Goal: Task Accomplishment & Management: Manage account settings

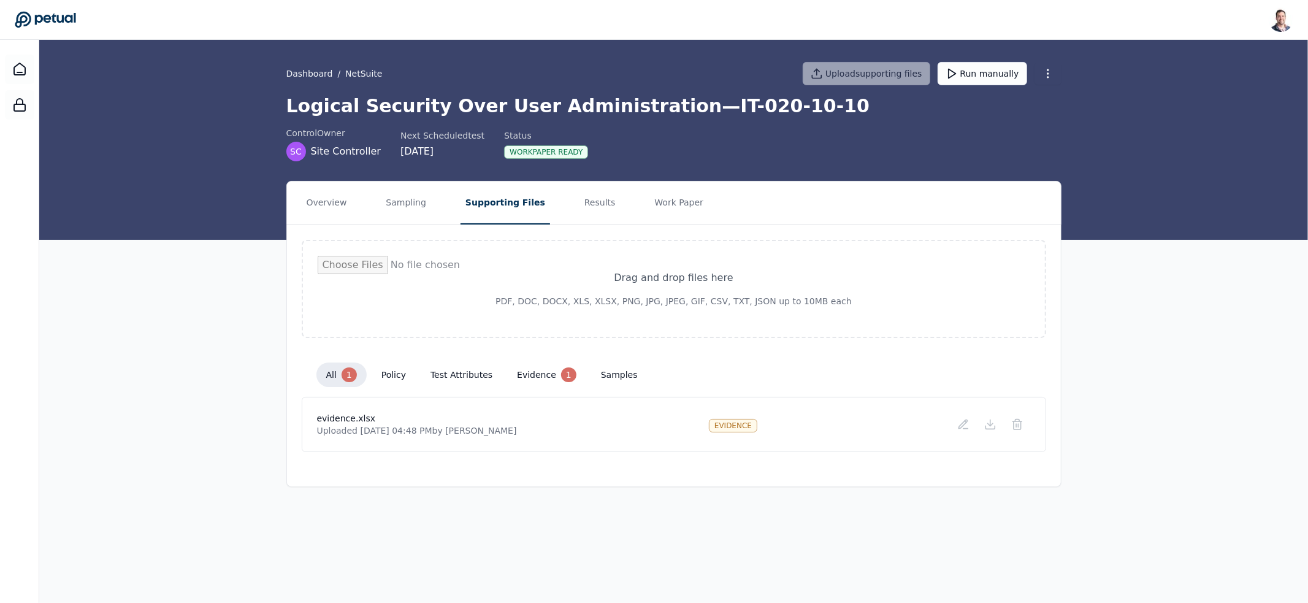
click at [56, 29] on div "[PERSON_NAME] [EMAIL_ADDRESS] Sign out" at bounding box center [654, 19] width 1278 height 25
click at [63, 24] on icon at bounding box center [45, 19] width 61 height 17
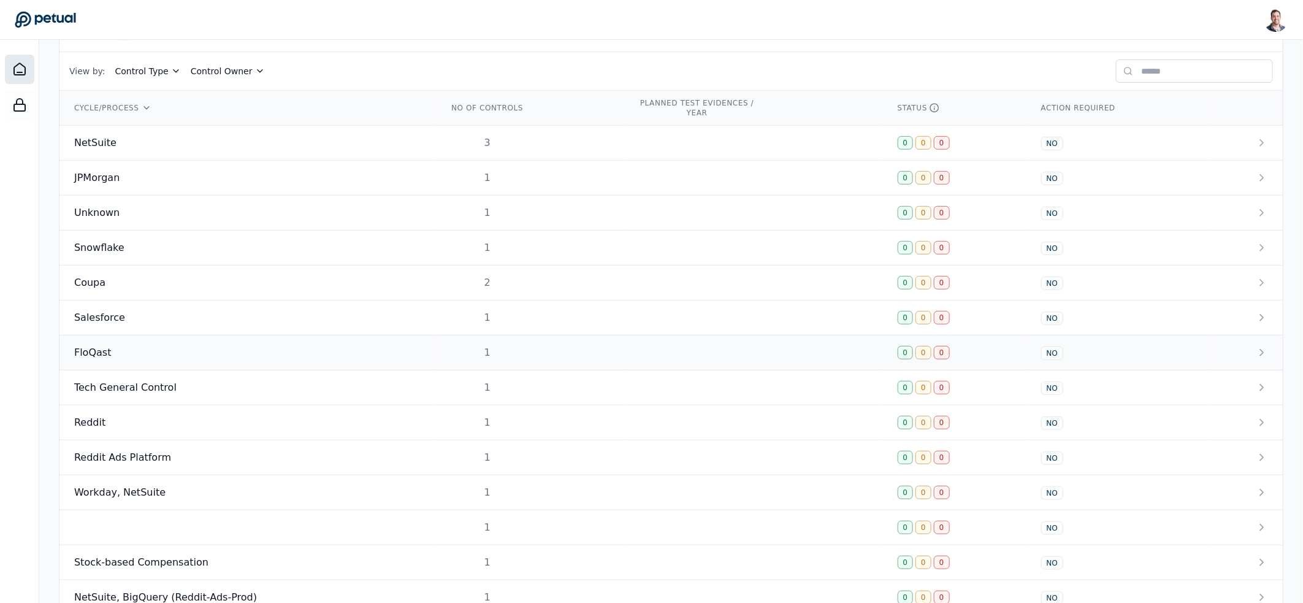
scroll to position [394, 0]
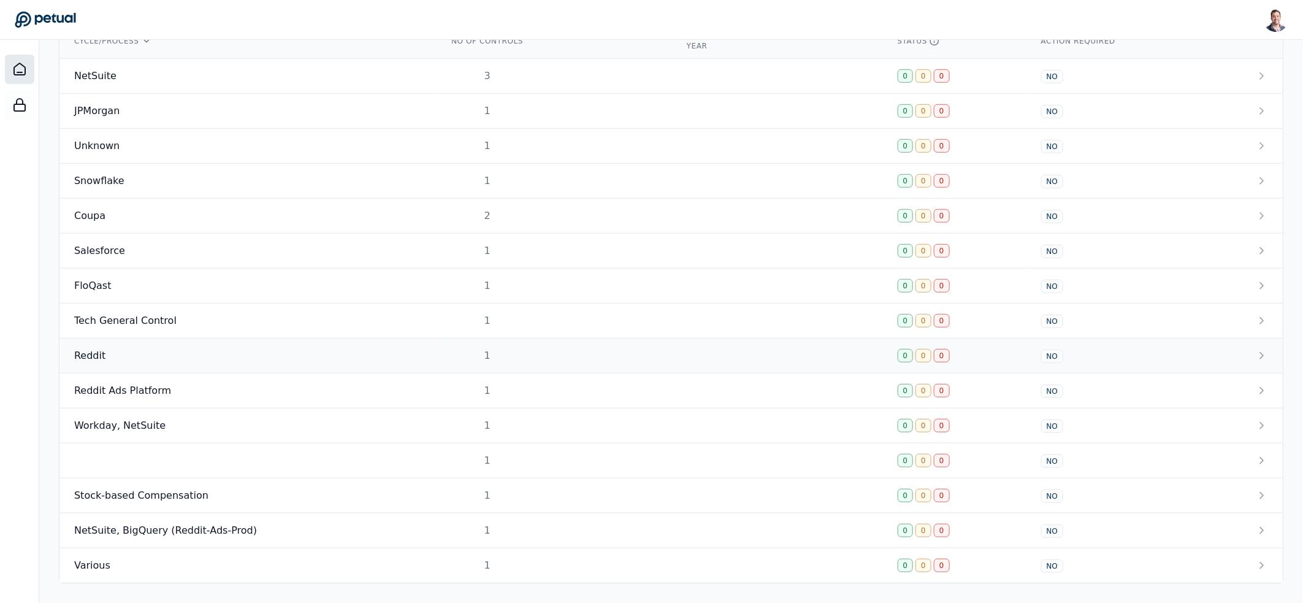
scroll to position [443, 0]
click at [259, 425] on div "Workday, NetSuite" at bounding box center [246, 425] width 345 height 15
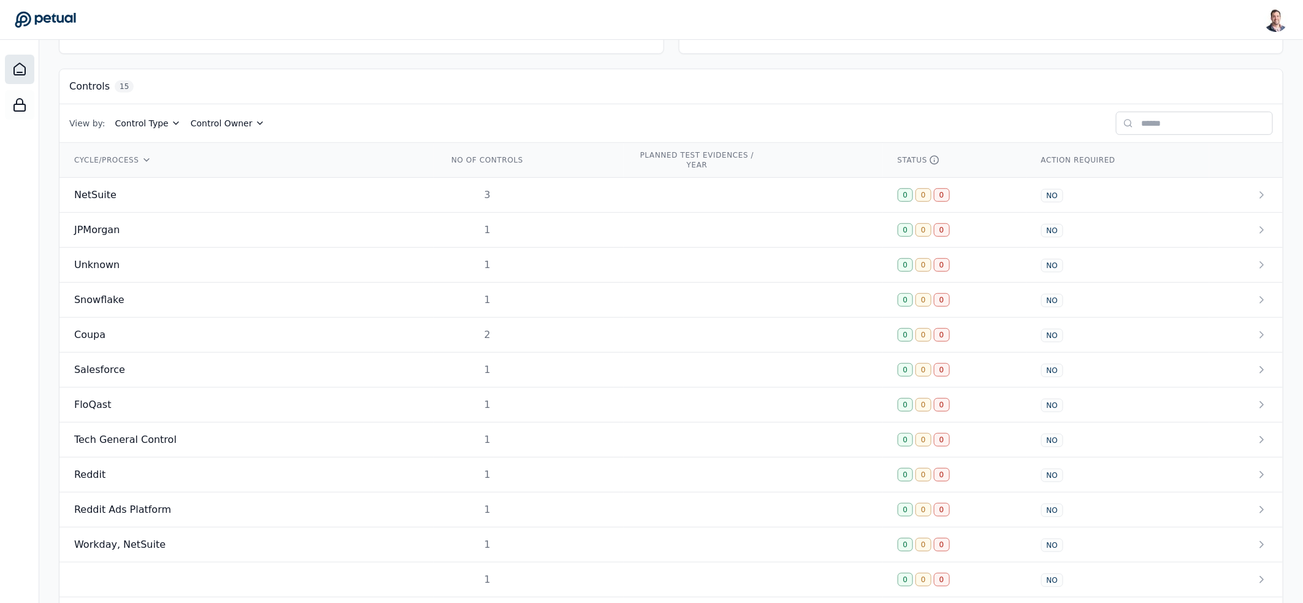
scroll to position [183, 0]
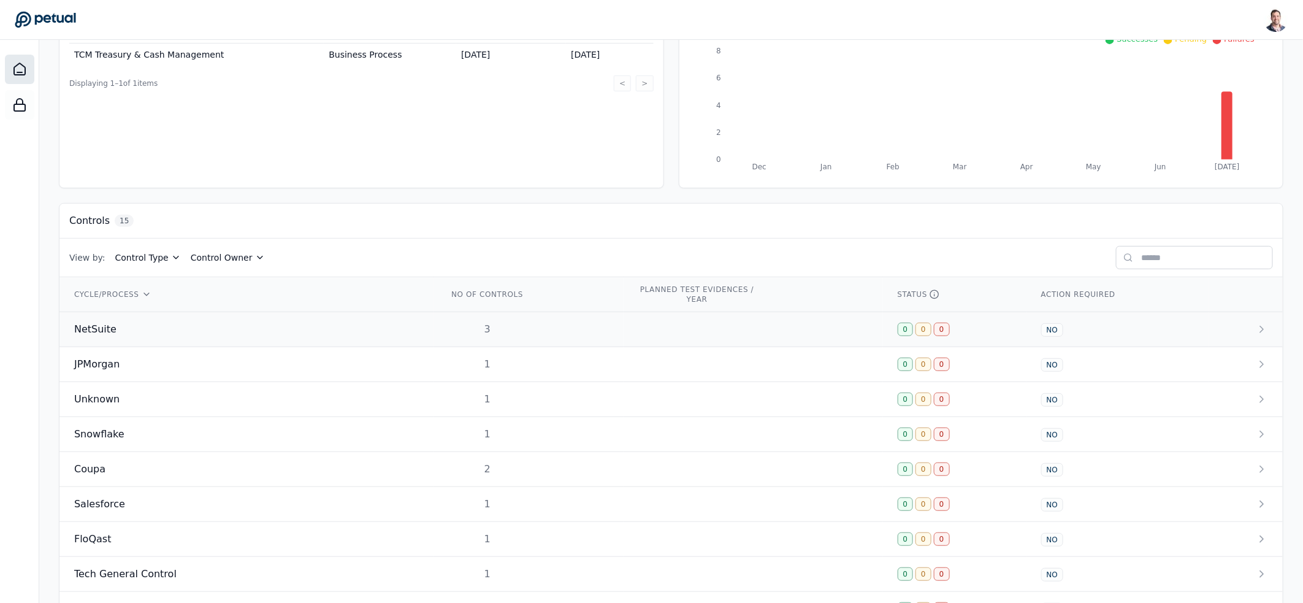
click at [533, 328] on td "3" at bounding box center [528, 329] width 190 height 35
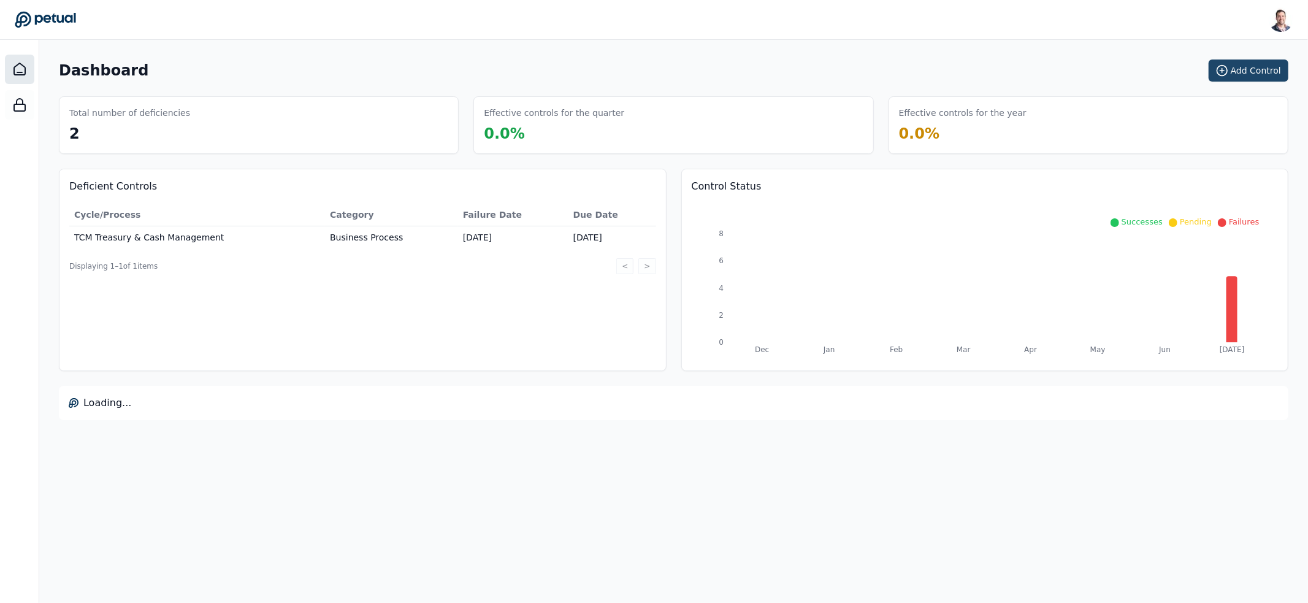
click at [1236, 74] on button "Add Control" at bounding box center [1248, 70] width 80 height 22
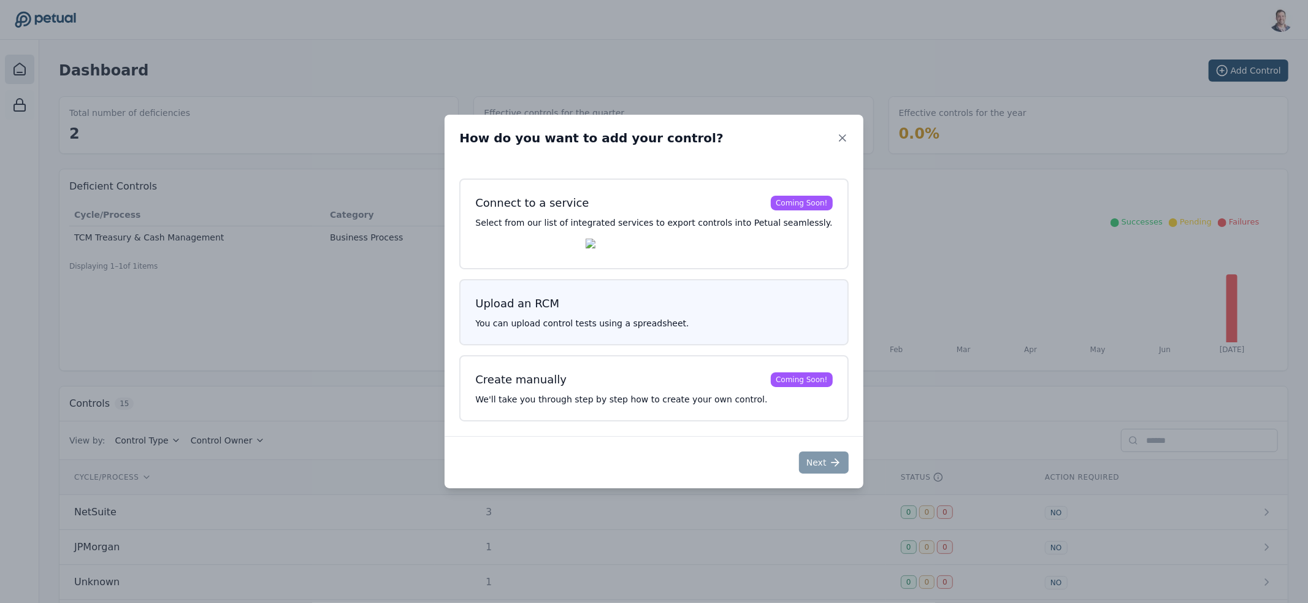
click at [570, 329] on p "You can upload control tests using a spreadsheet." at bounding box center [653, 323] width 357 height 12
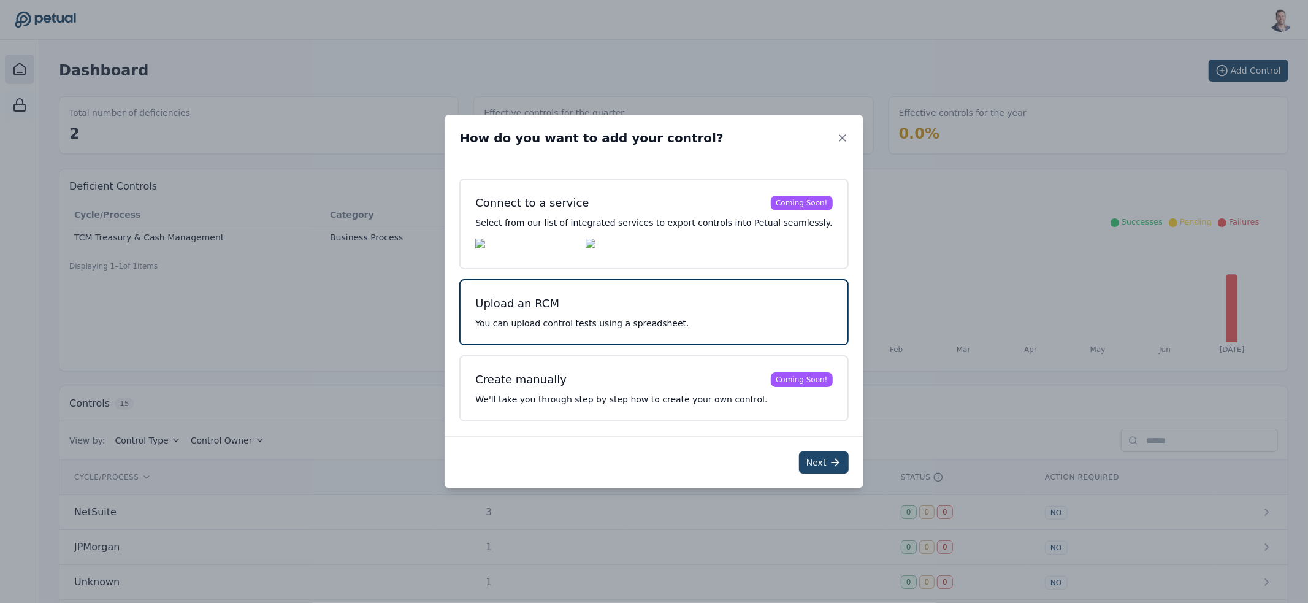
click at [809, 465] on button "Next" at bounding box center [824, 462] width 50 height 22
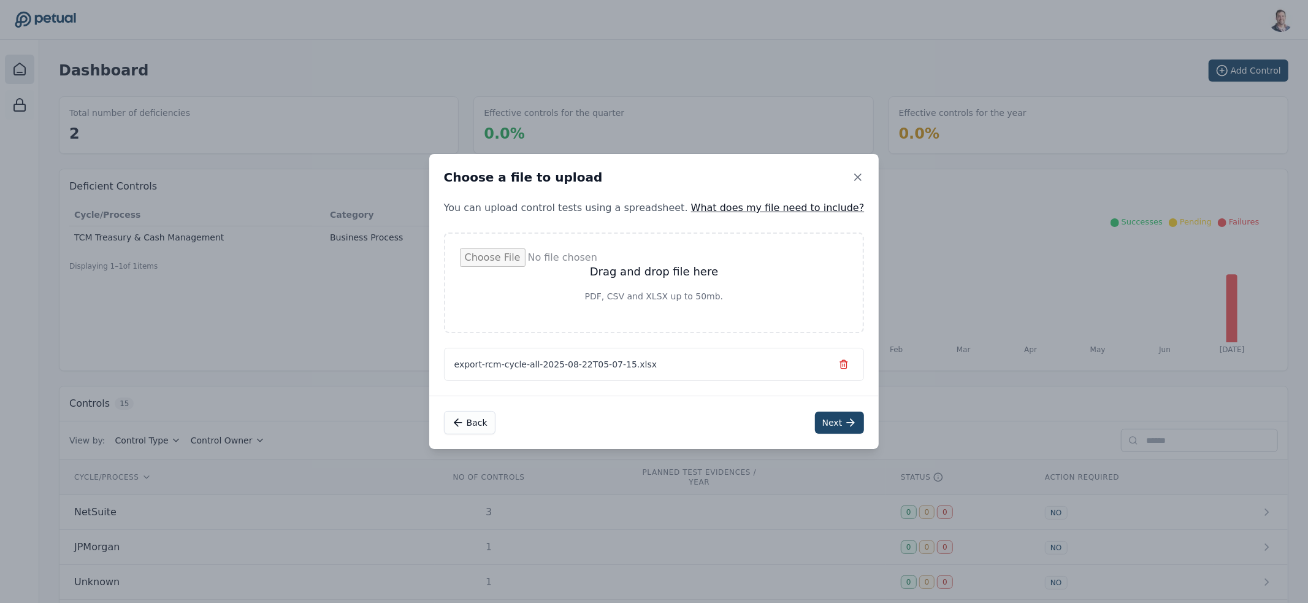
click at [815, 419] on button "Next" at bounding box center [840, 422] width 50 height 22
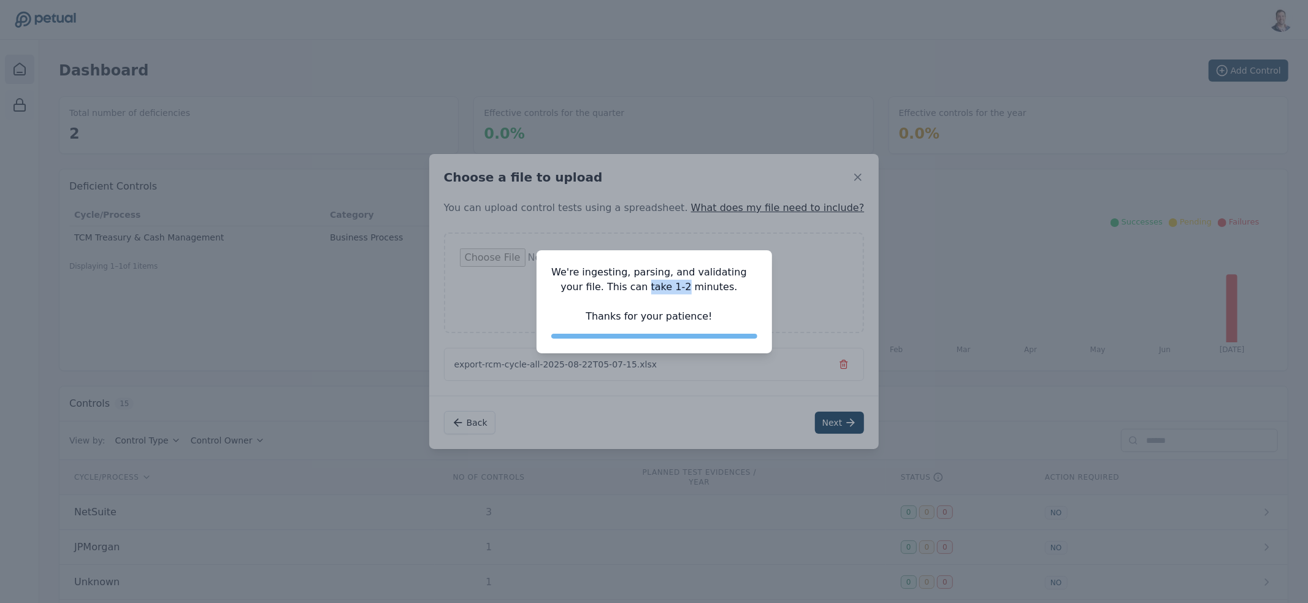
drag, startPoint x: 650, startPoint y: 286, endPoint x: 687, endPoint y: 291, distance: 37.0
click at [687, 291] on p "We're ingesting, parsing, and validating your file. This can take 1-2 minutes. …" at bounding box center [649, 294] width 196 height 59
click at [685, 289] on p "We're ingesting, parsing, and validating your file. This can take 1-2 minutes. …" at bounding box center [649, 294] width 196 height 59
drag, startPoint x: 687, startPoint y: 286, endPoint x: 590, endPoint y: 281, distance: 97.0
click at [590, 281] on p "We're ingesting, parsing, and validating your file. This can take 1-2 minutes. …" at bounding box center [649, 294] width 196 height 59
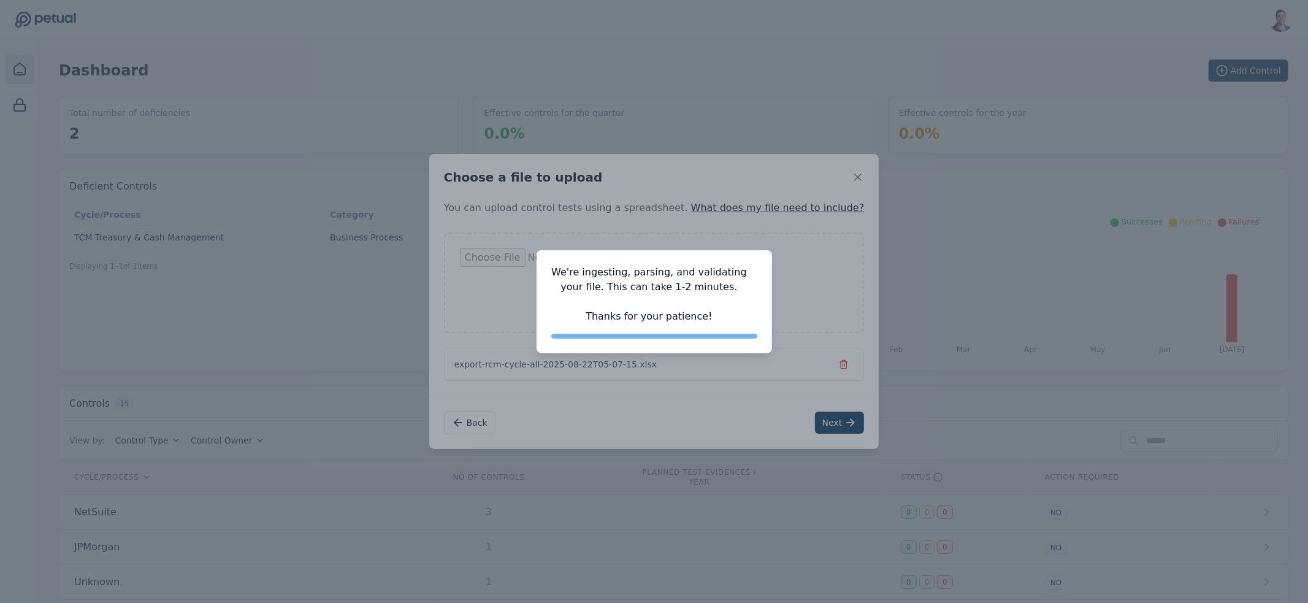
click at [689, 289] on p "We're ingesting, parsing, and validating your file. This can take 1-2 minutes. …" at bounding box center [649, 294] width 196 height 59
drag, startPoint x: 689, startPoint y: 289, endPoint x: 586, endPoint y: 280, distance: 103.4
click at [586, 280] on p "We're ingesting, parsing, and validating your file. This can take 1-2 minutes. …" at bounding box center [649, 294] width 196 height 59
click at [579, 284] on p "We're ingesting, parsing, and validating your file. This can take 1-2 minutes. …" at bounding box center [649, 294] width 196 height 59
drag, startPoint x: 579, startPoint y: 284, endPoint x: 734, endPoint y: 293, distance: 155.4
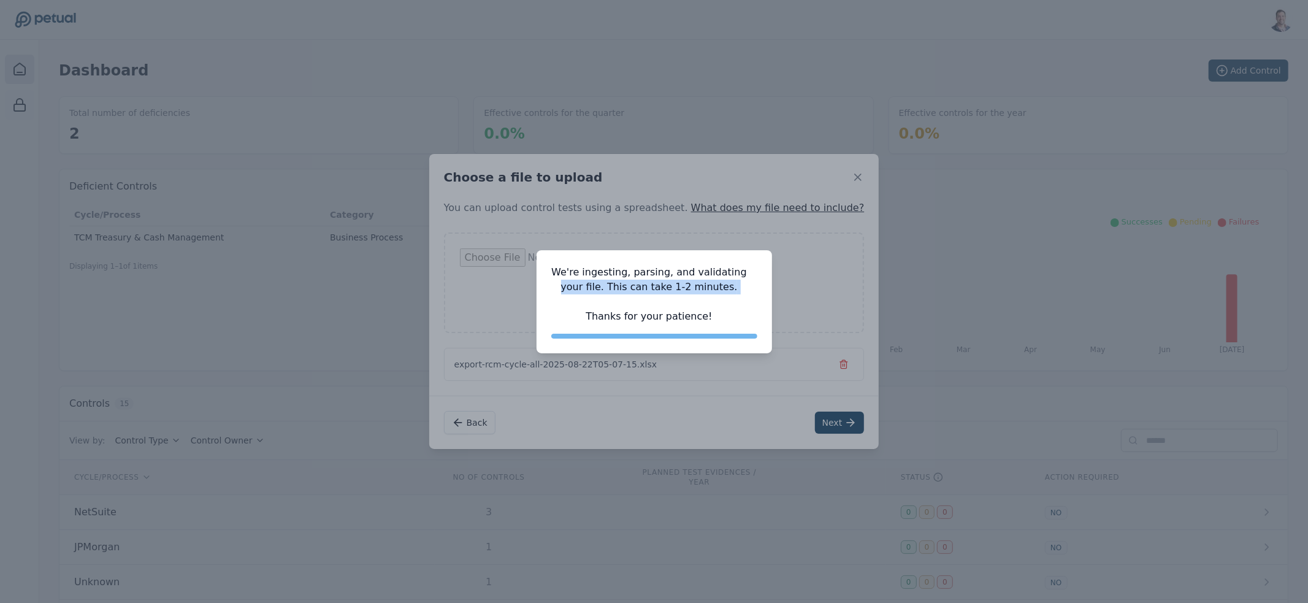
click at [734, 293] on p "We're ingesting, parsing, and validating your file. This can take 1-2 minutes. …" at bounding box center [649, 294] width 196 height 59
click at [734, 288] on p "We're ingesting, parsing, and validating your file. This can take 1-2 minutes. …" at bounding box center [649, 294] width 196 height 59
drag, startPoint x: 734, startPoint y: 288, endPoint x: 579, endPoint y: 279, distance: 154.8
click at [579, 279] on p "We're ingesting, parsing, and validating your file. This can take 1-2 minutes. …" at bounding box center [649, 294] width 196 height 59
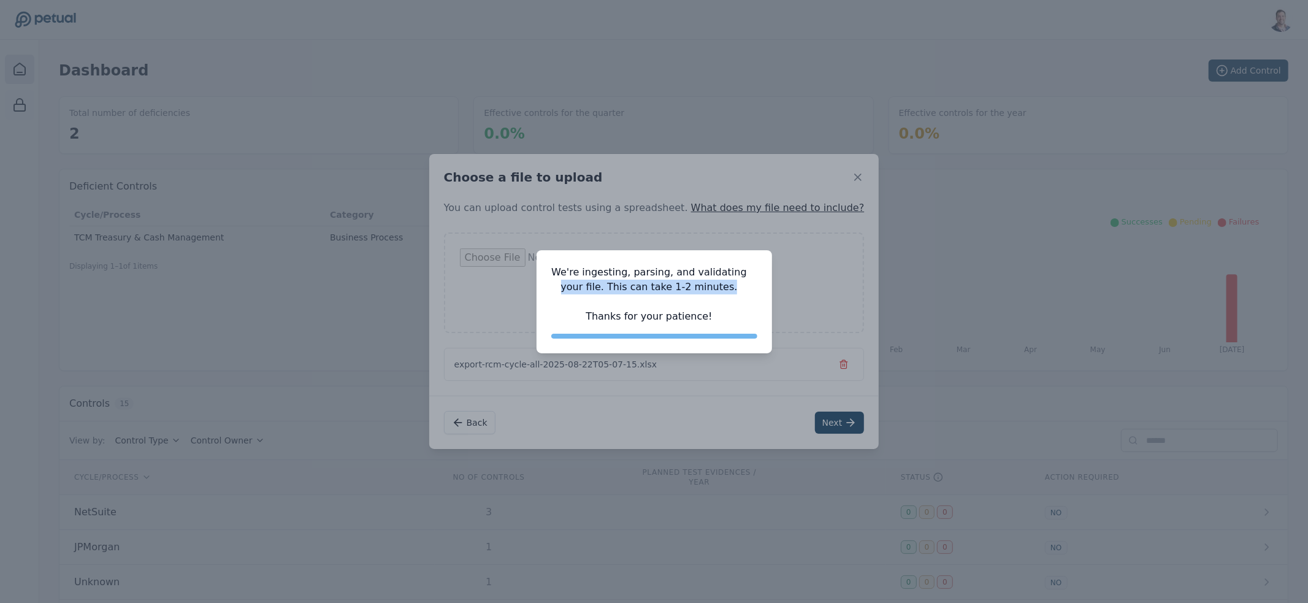
drag, startPoint x: 579, startPoint y: 279, endPoint x: 725, endPoint y: 289, distance: 145.6
click at [725, 289] on p "We're ingesting, parsing, and validating your file. This can take 1-2 minutes. …" at bounding box center [649, 294] width 196 height 59
click at [732, 289] on p "We're ingesting, parsing, and validating your file. This can take 1-2 minutes. …" at bounding box center [649, 294] width 196 height 59
drag, startPoint x: 732, startPoint y: 289, endPoint x: 569, endPoint y: 284, distance: 163.2
click at [569, 284] on p "We're ingesting, parsing, and validating your file. This can take 1-2 minutes. …" at bounding box center [649, 294] width 196 height 59
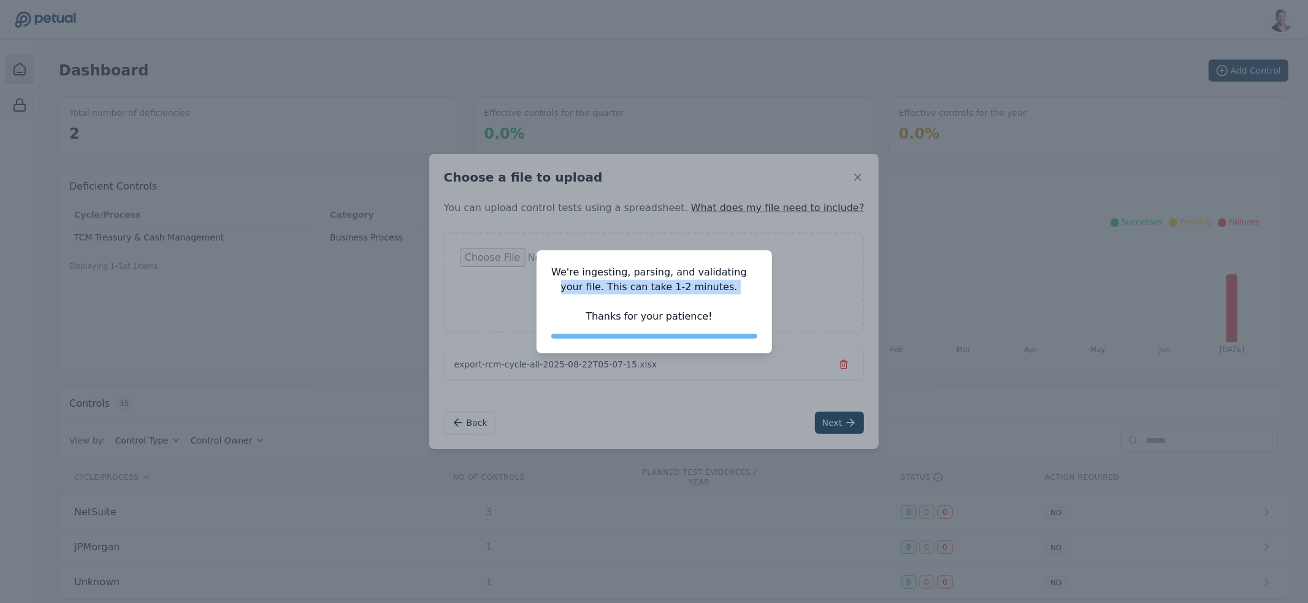
click at [571, 283] on p "We're ingesting, parsing, and validating your file. This can take 1-2 minutes. …" at bounding box center [649, 294] width 196 height 59
drag, startPoint x: 571, startPoint y: 283, endPoint x: 731, endPoint y: 288, distance: 160.1
click at [731, 288] on p "We're ingesting, parsing, and validating your file. This can take 1-2 minutes. …" at bounding box center [649, 294] width 196 height 59
click at [736, 289] on p "We're ingesting, parsing, and validating your file. This can take 1-2 minutes. …" at bounding box center [649, 294] width 196 height 59
drag, startPoint x: 735, startPoint y: 289, endPoint x: 562, endPoint y: 288, distance: 172.9
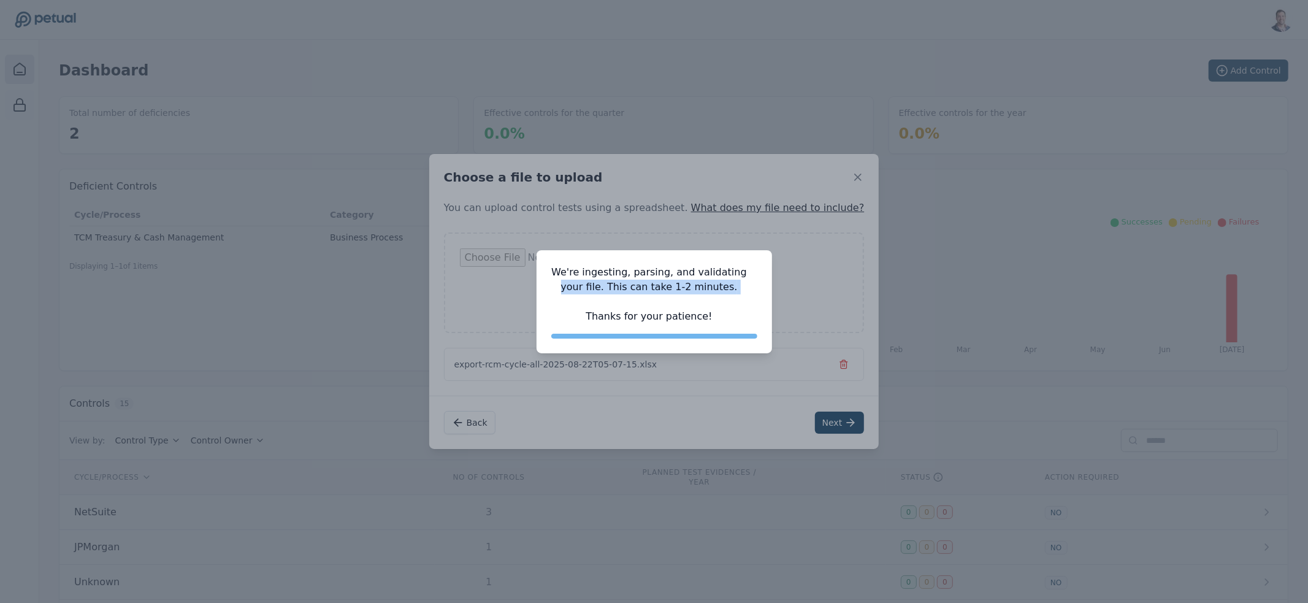
click at [562, 288] on p "We're ingesting, parsing, and validating your file. This can take 1-2 minutes. …" at bounding box center [649, 294] width 196 height 59
drag, startPoint x: 590, startPoint y: 287, endPoint x: 777, endPoint y: 283, distance: 186.4
click at [776, 283] on div "We're ingesting, parsing, and validating your file. This can take 1-2 minutes. …" at bounding box center [654, 301] width 1308 height 603
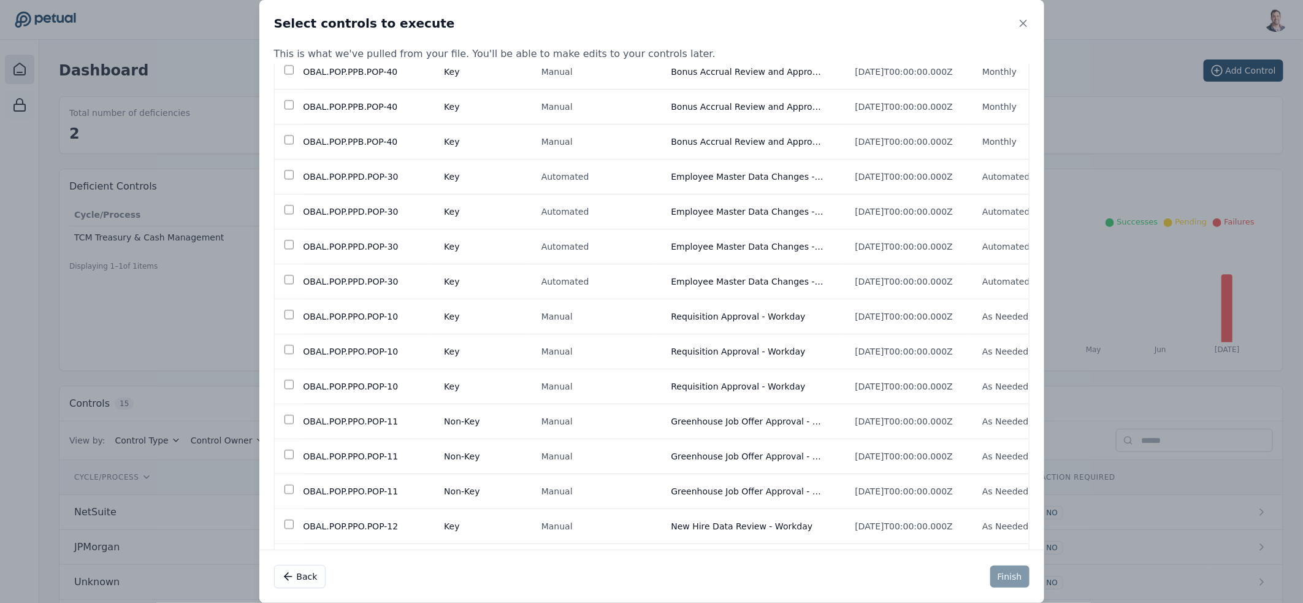
scroll to position [36512, 0]
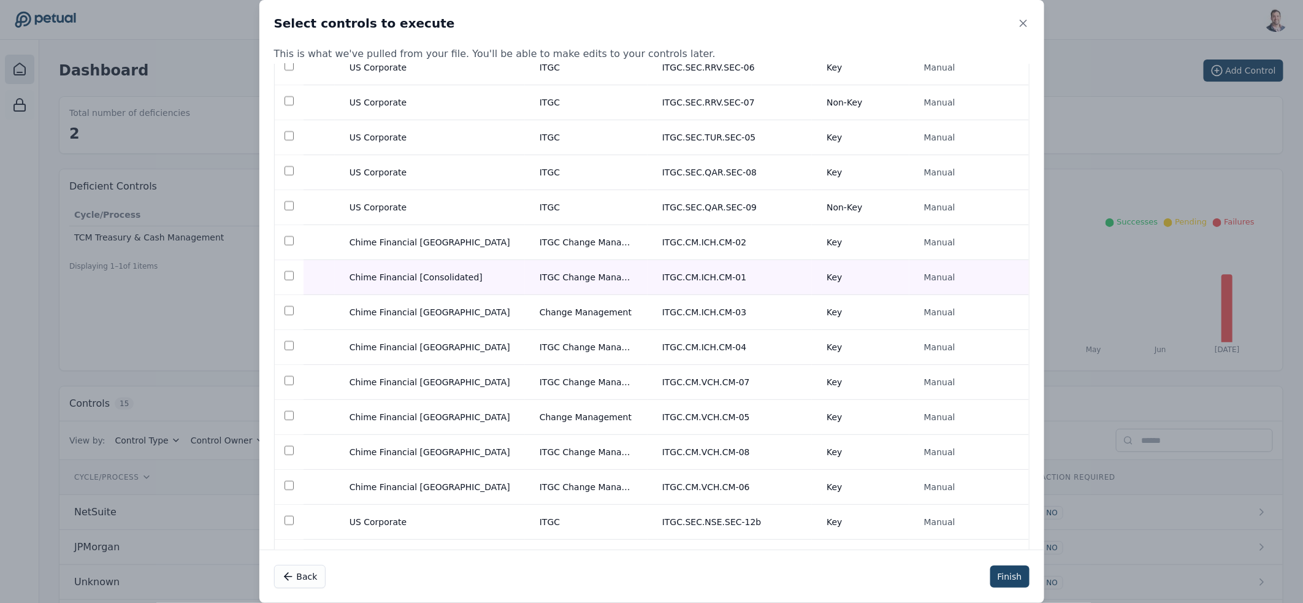
click at [1009, 578] on button "Finish" at bounding box center [1009, 576] width 39 height 22
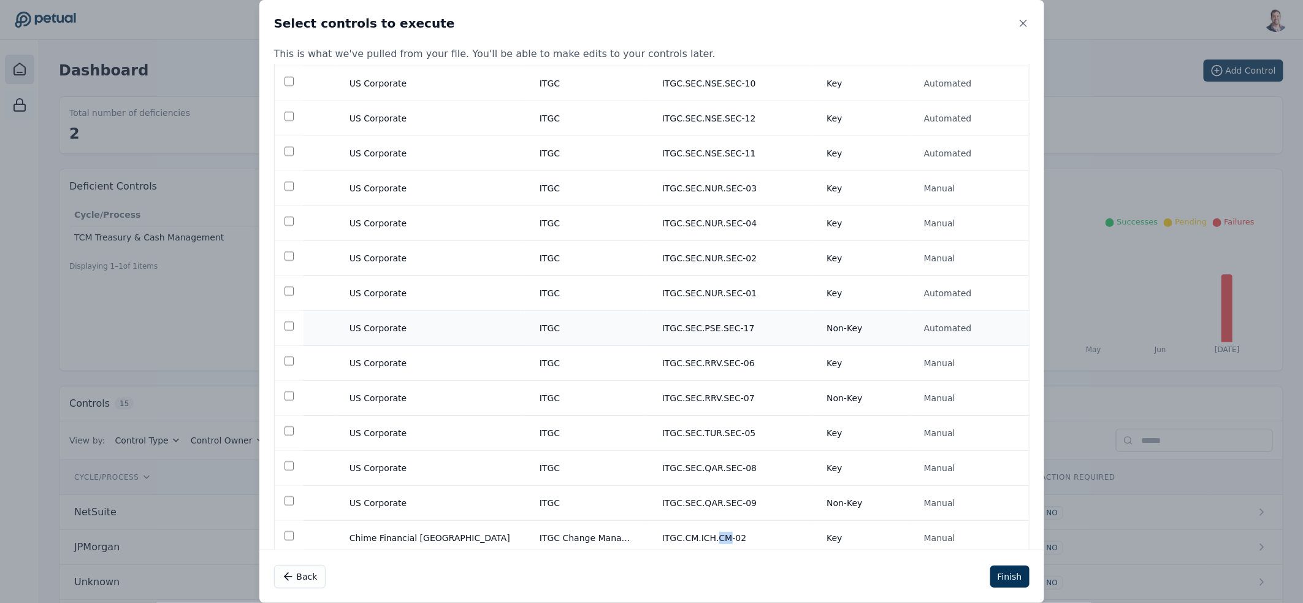
scroll to position [36317, 0]
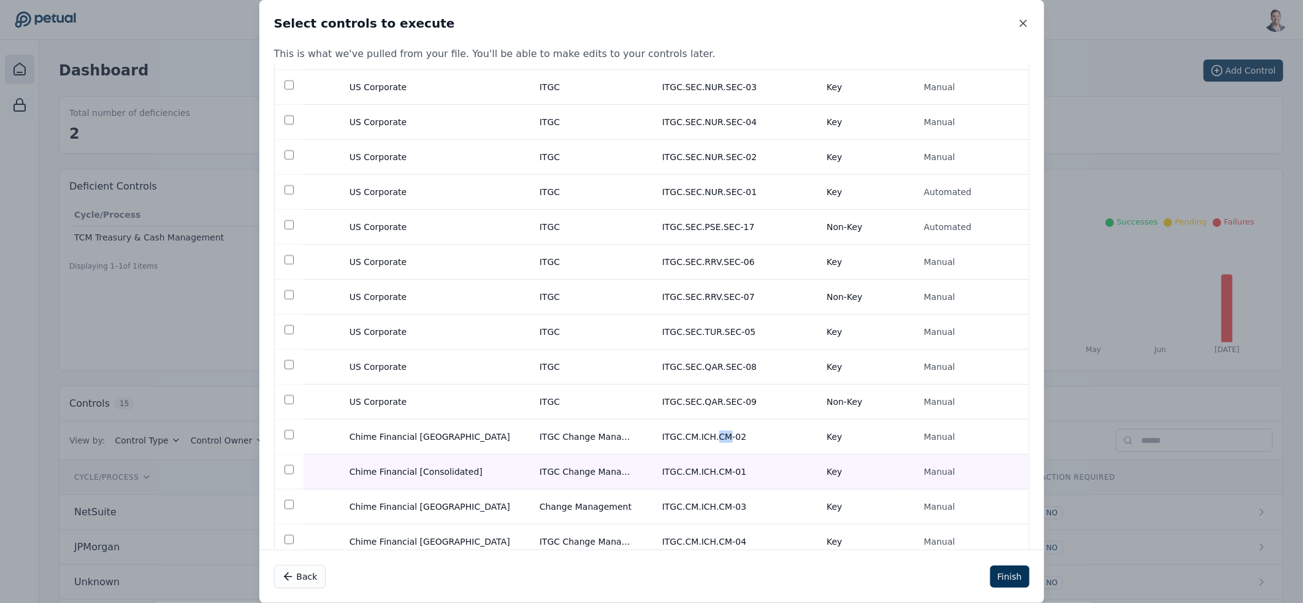
click at [1023, 28] on icon at bounding box center [1023, 23] width 12 height 12
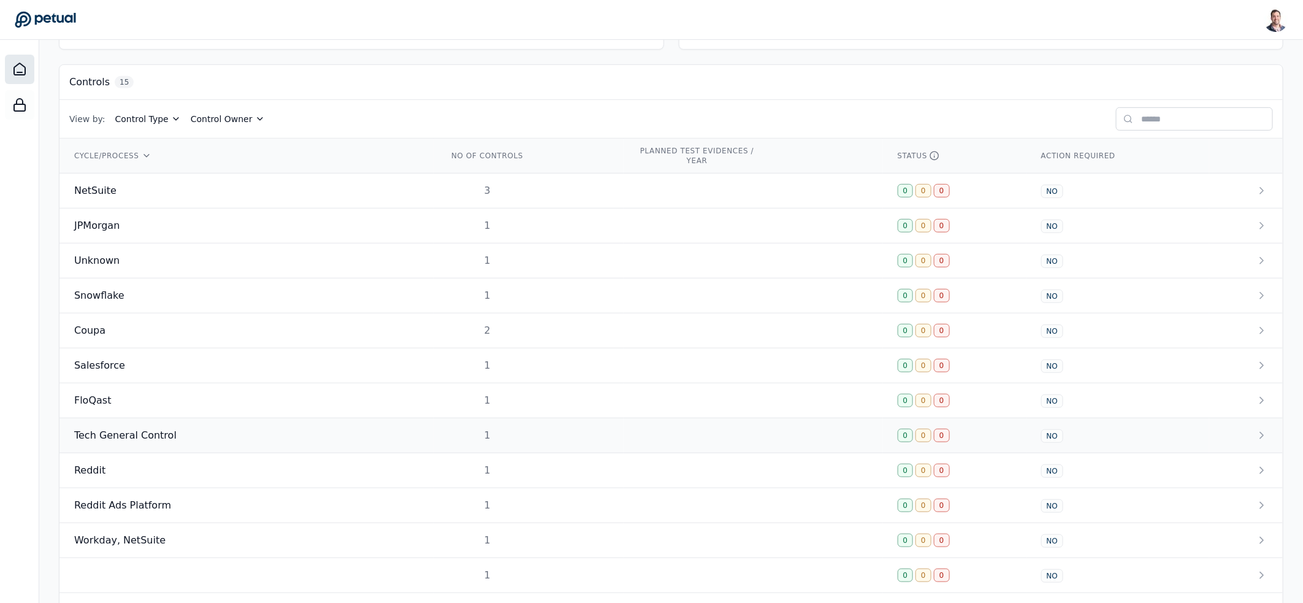
scroll to position [443, 0]
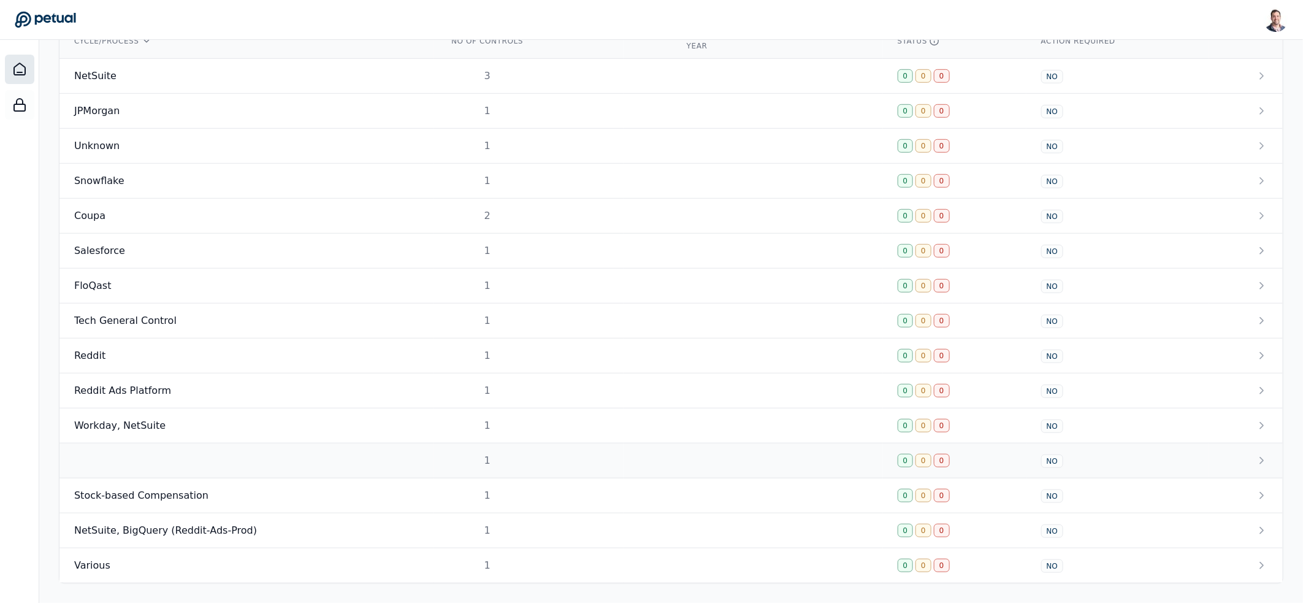
click at [239, 459] on td at bounding box center [246, 460] width 374 height 35
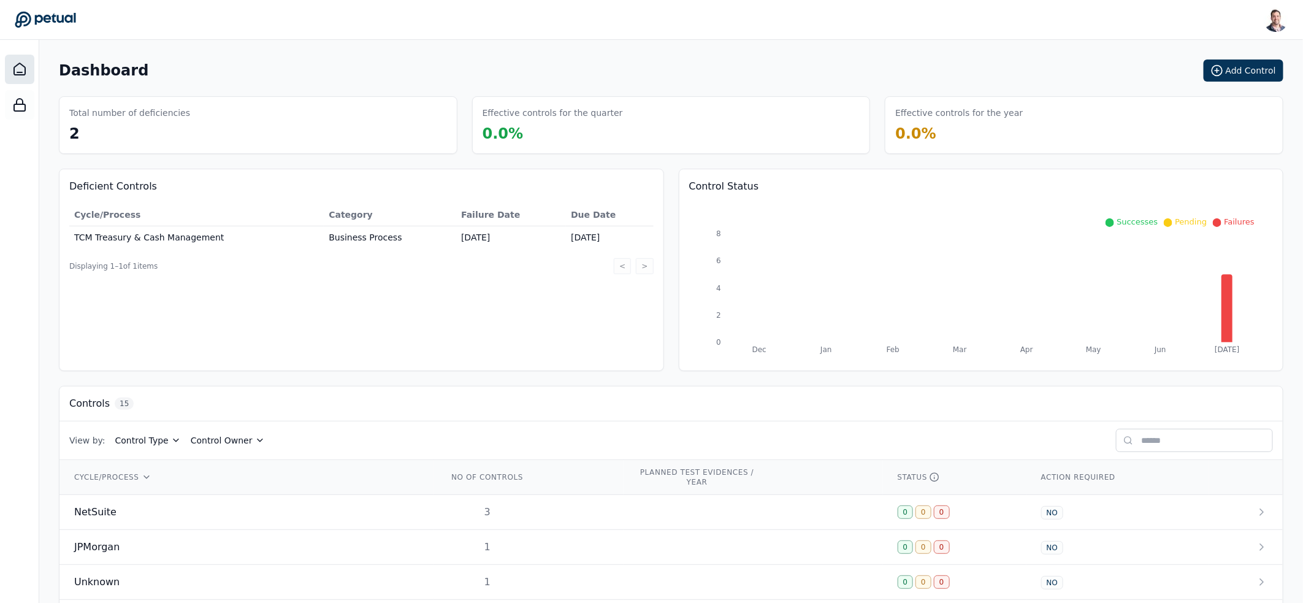
scroll to position [443, 0]
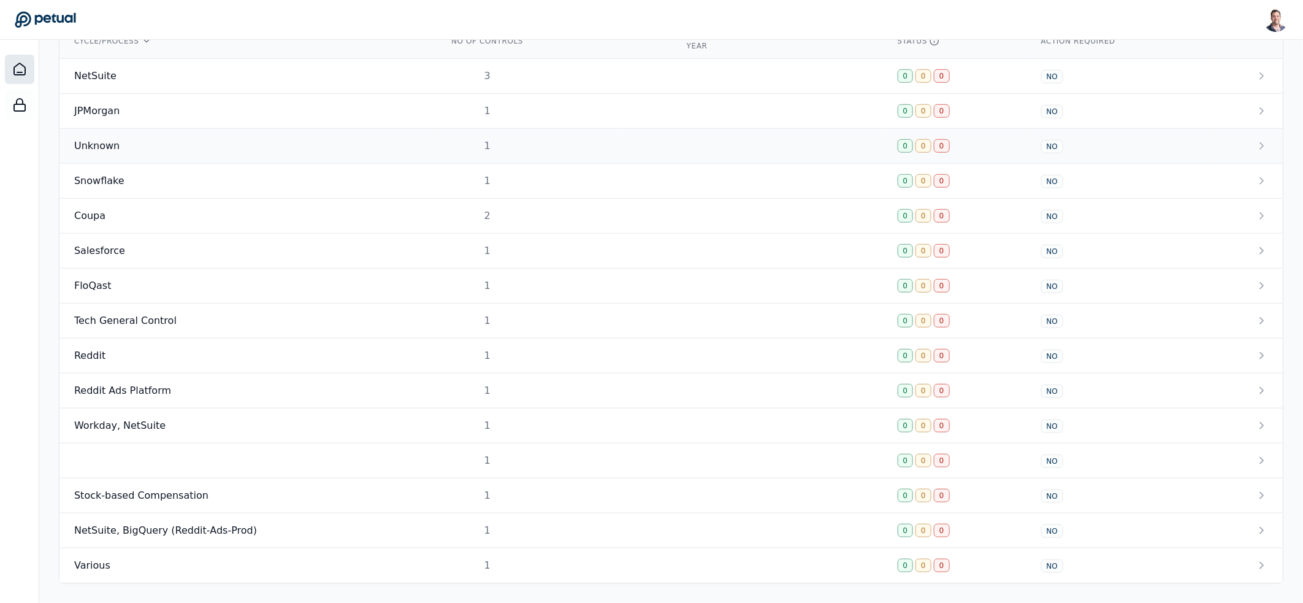
click at [161, 142] on div "Unknown" at bounding box center [246, 146] width 345 height 15
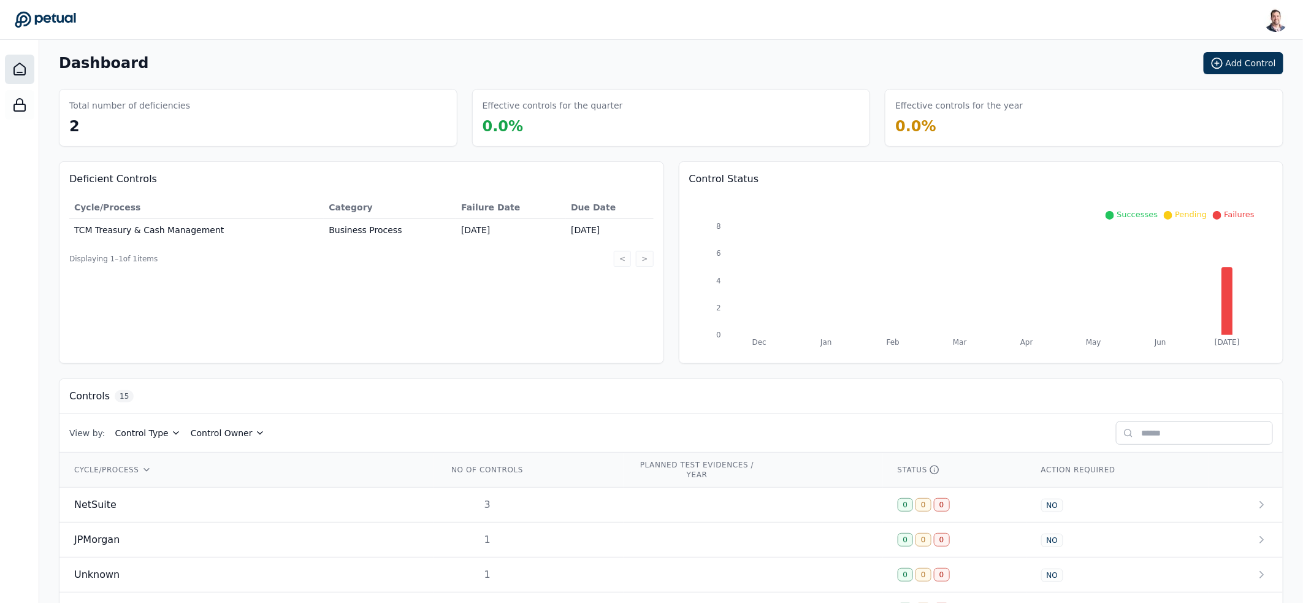
scroll to position [443, 0]
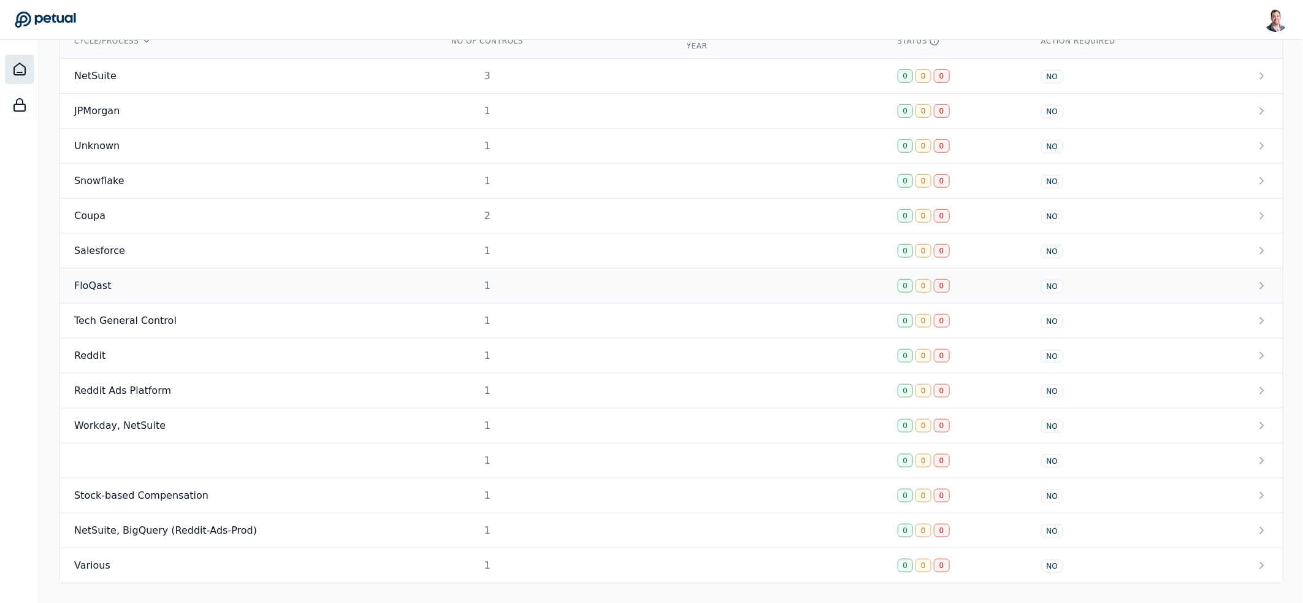
click at [213, 284] on div "FloQast" at bounding box center [246, 285] width 345 height 15
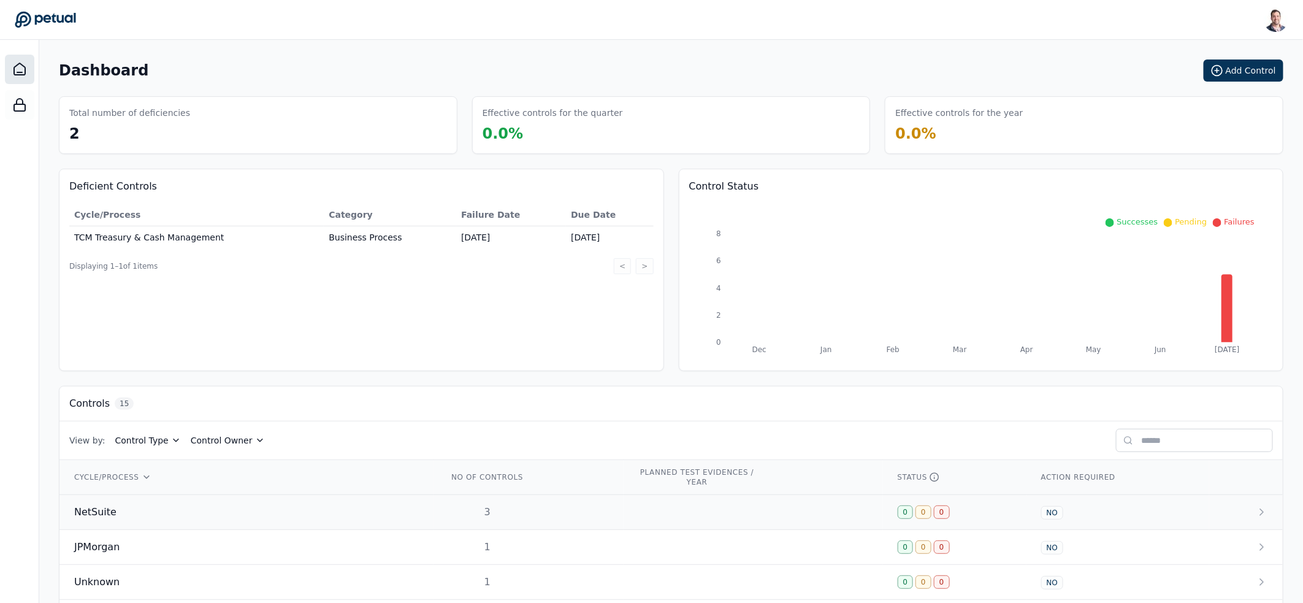
click at [193, 499] on td "NetSuite" at bounding box center [246, 512] width 374 height 35
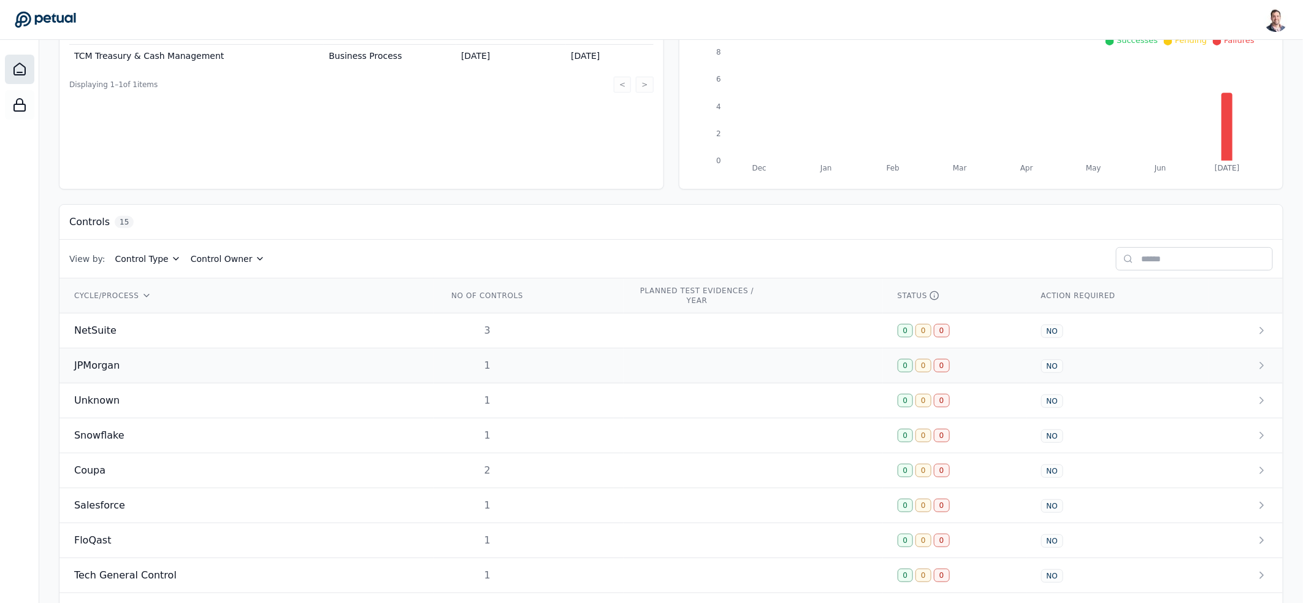
scroll to position [188, 0]
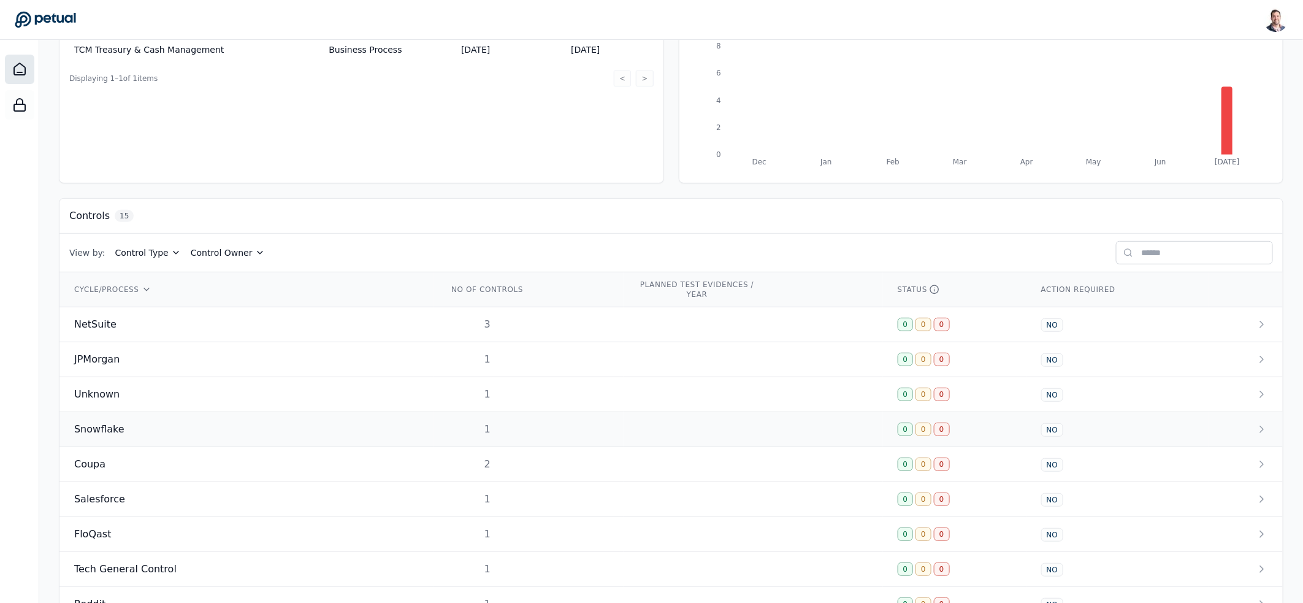
click at [406, 438] on td "Snowflake" at bounding box center [246, 429] width 374 height 35
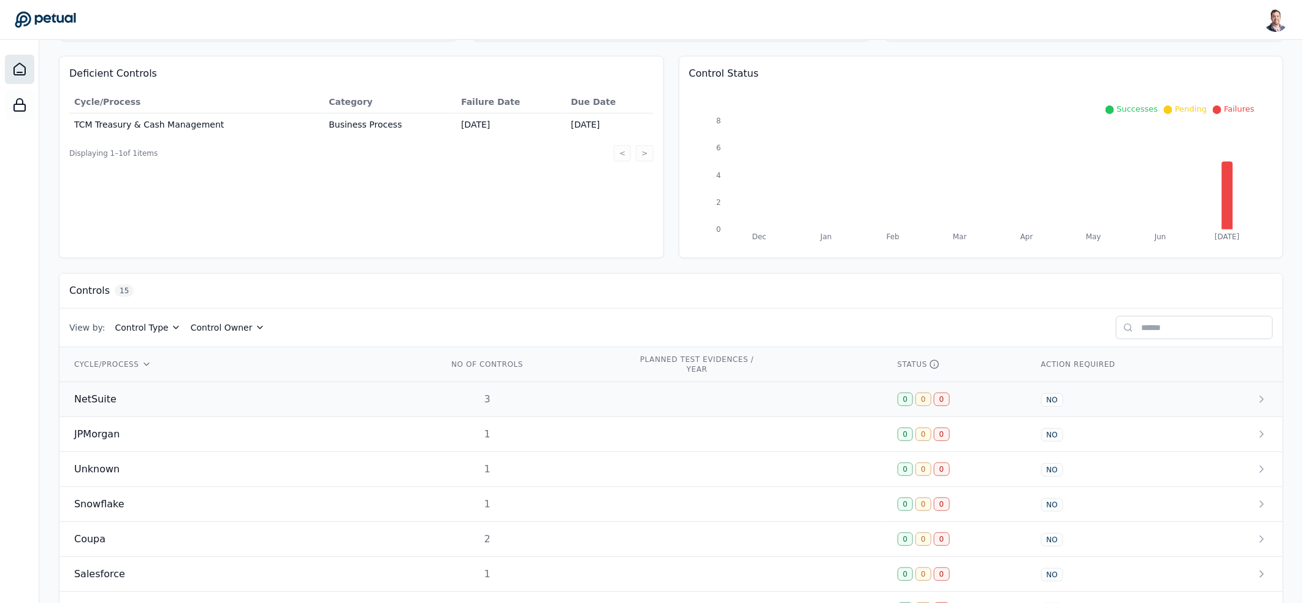
scroll to position [272, 0]
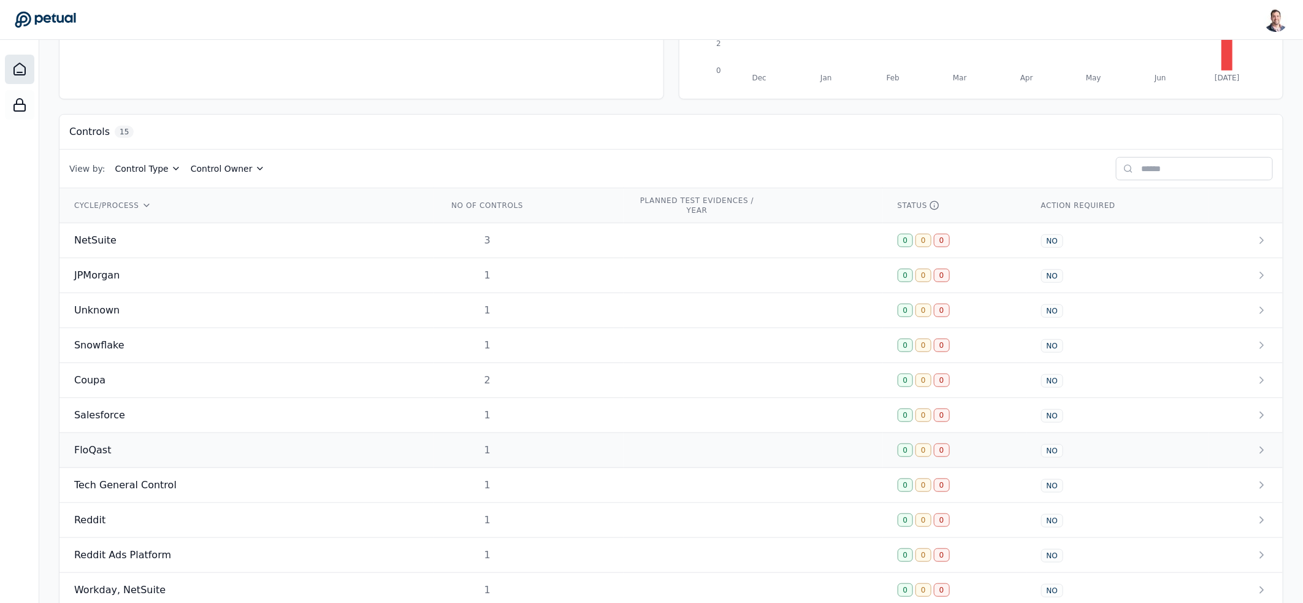
click at [387, 454] on div "FloQast" at bounding box center [246, 450] width 345 height 15
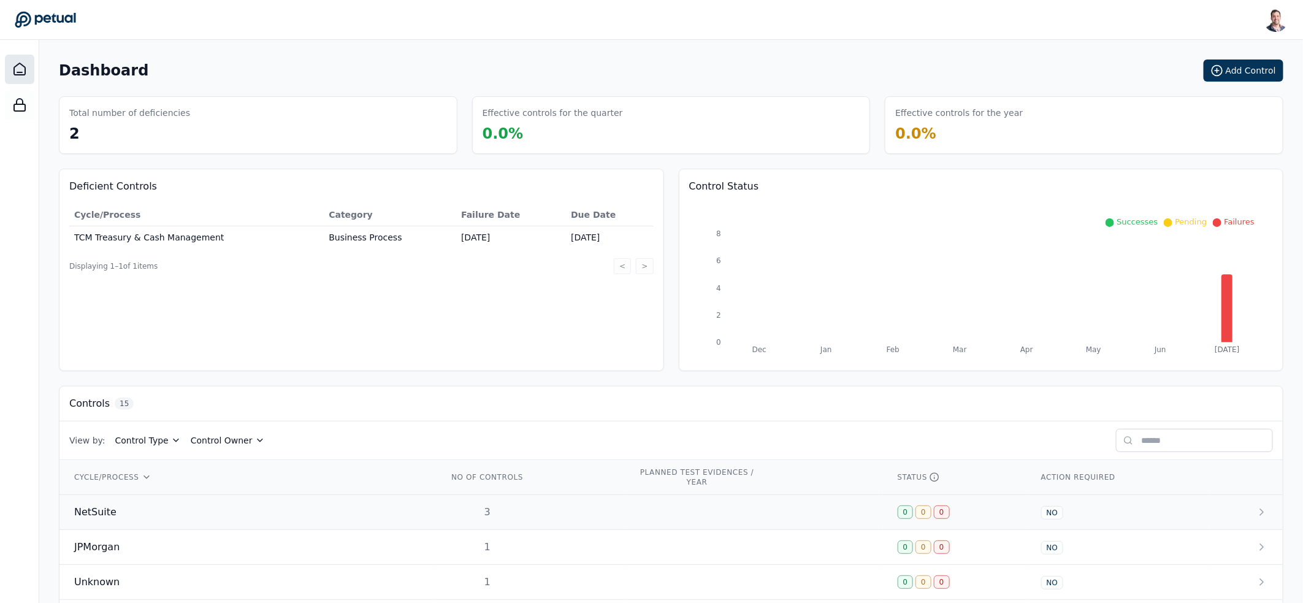
scroll to position [436, 0]
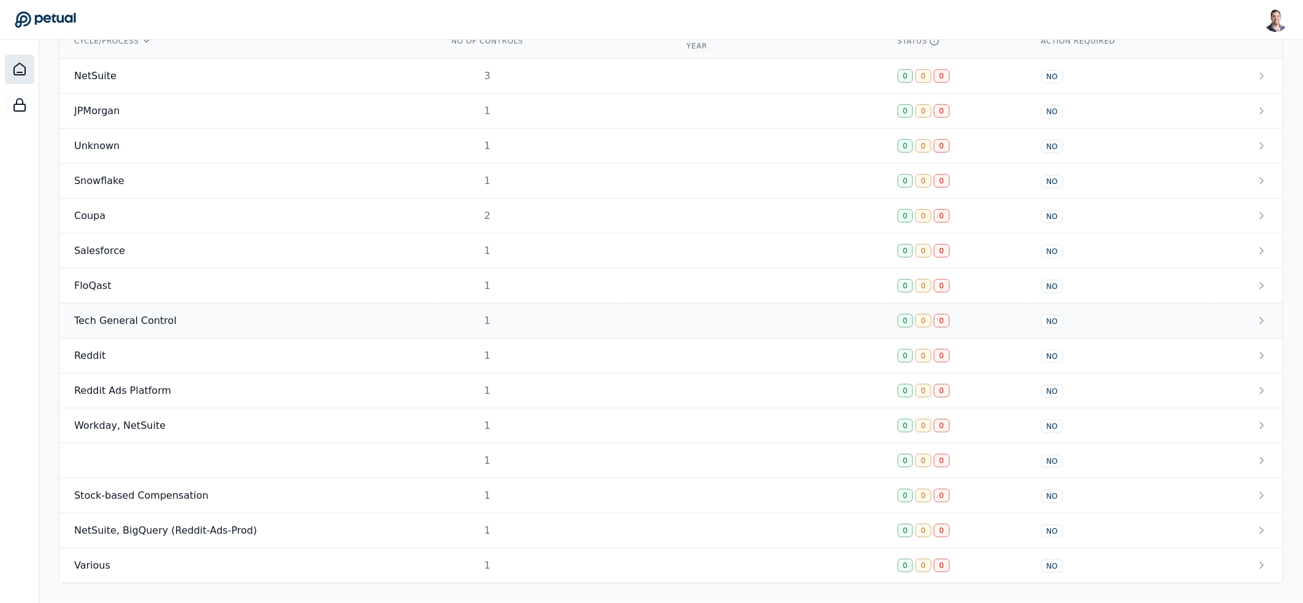
click at [371, 327] on div "Tech General Control" at bounding box center [246, 320] width 345 height 15
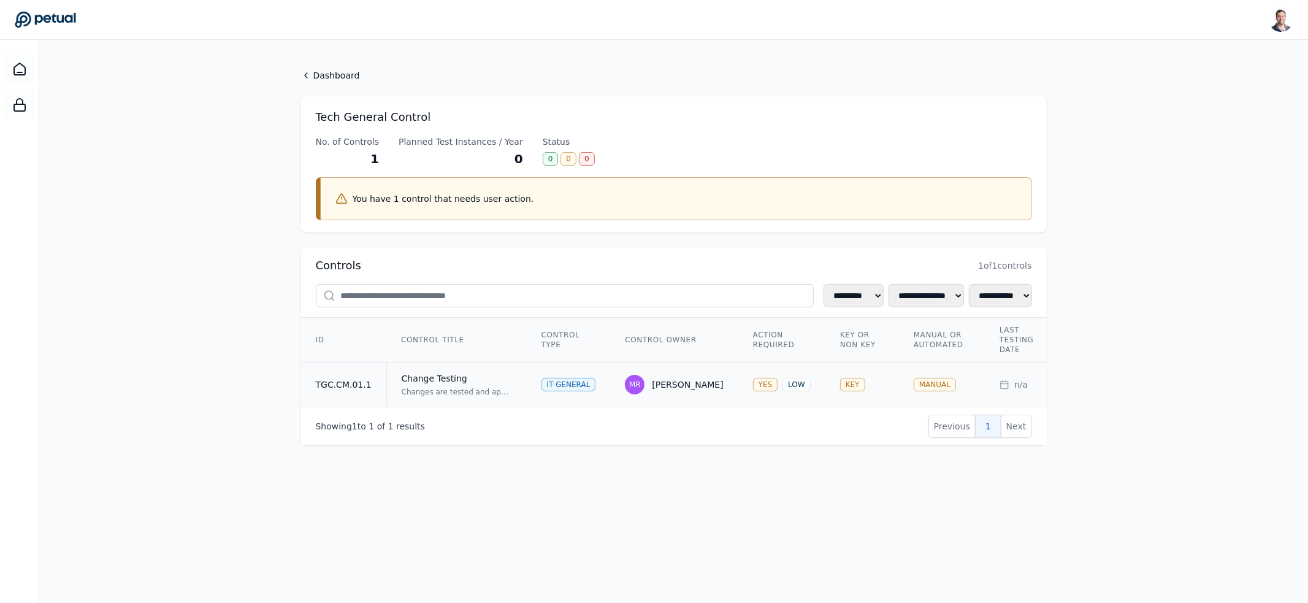
click at [478, 379] on div "Change Testing" at bounding box center [457, 378] width 110 height 12
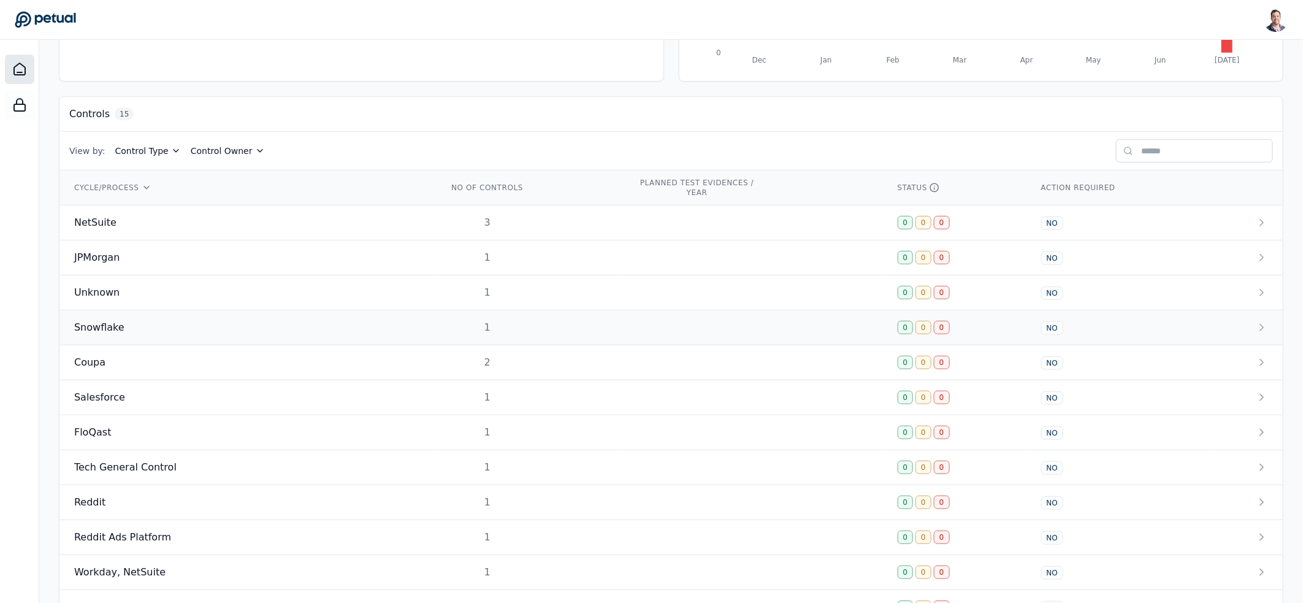
scroll to position [356, 0]
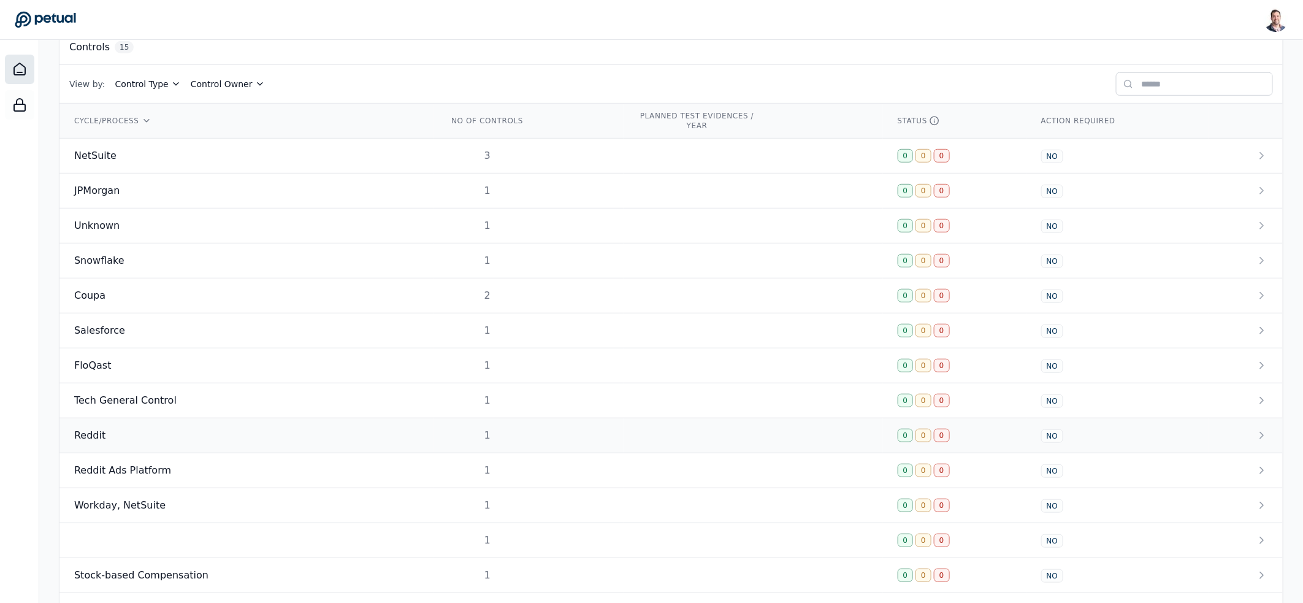
click at [279, 443] on div "Reddit" at bounding box center [246, 435] width 345 height 15
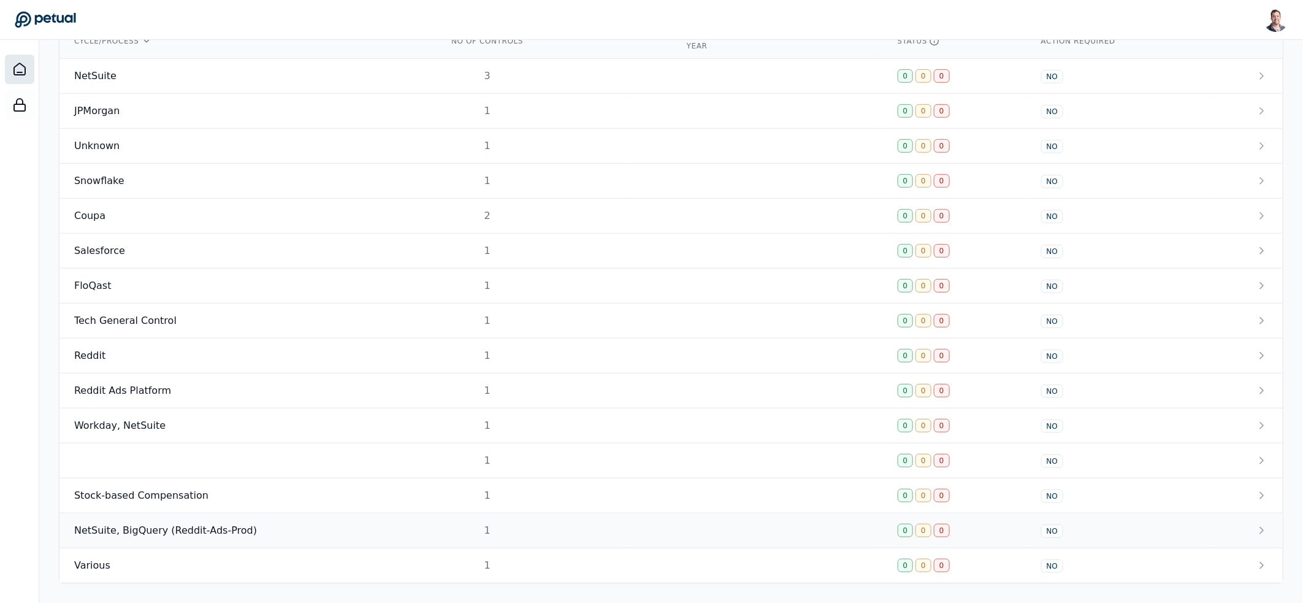
click at [294, 527] on div "NetSuite, BigQuery (Reddit-Ads-Prod)" at bounding box center [246, 530] width 345 height 15
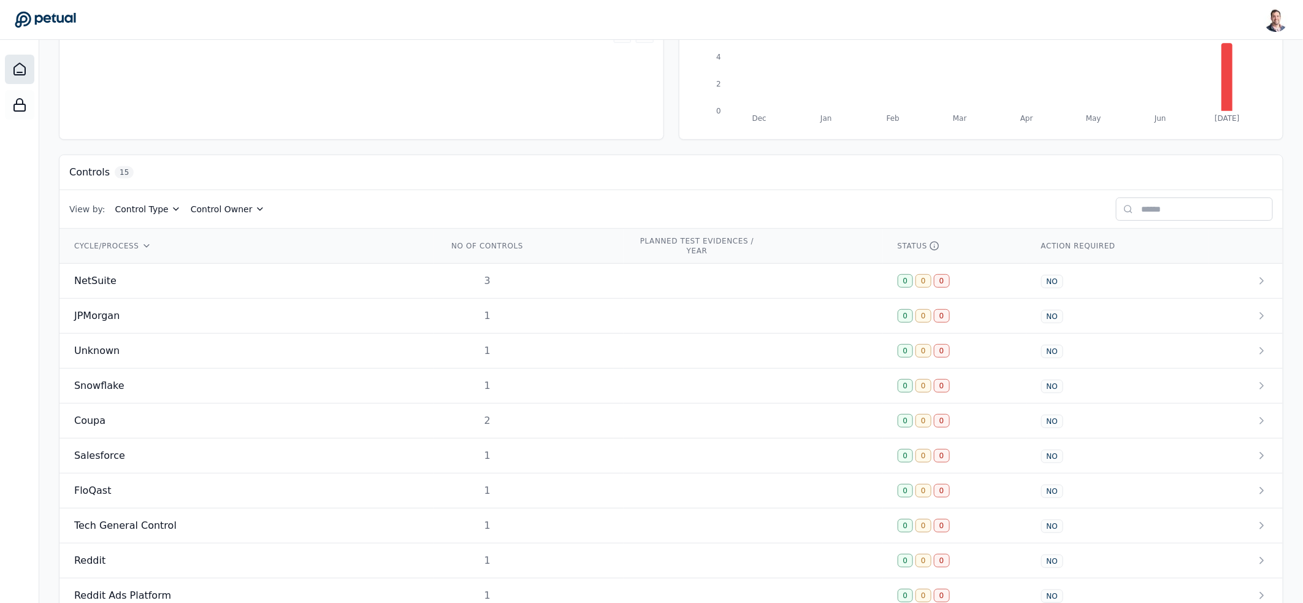
scroll to position [232, 0]
click at [310, 427] on div "Coupa" at bounding box center [246, 420] width 345 height 15
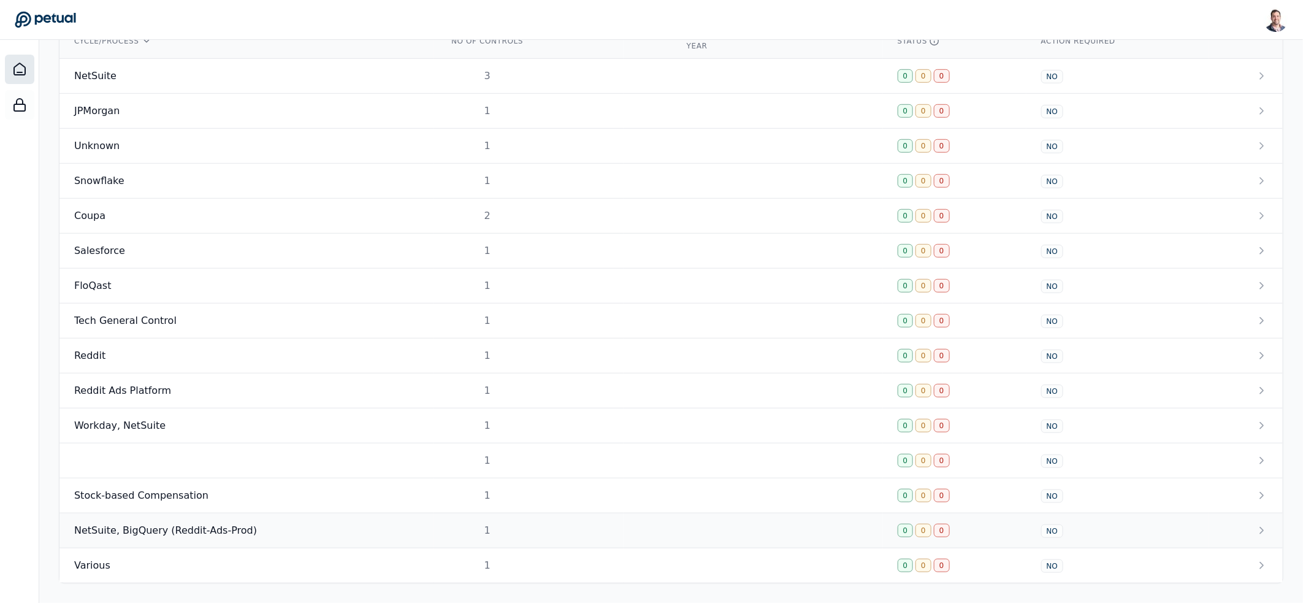
scroll to position [443, 0]
click at [308, 565] on div "Various" at bounding box center [246, 565] width 345 height 15
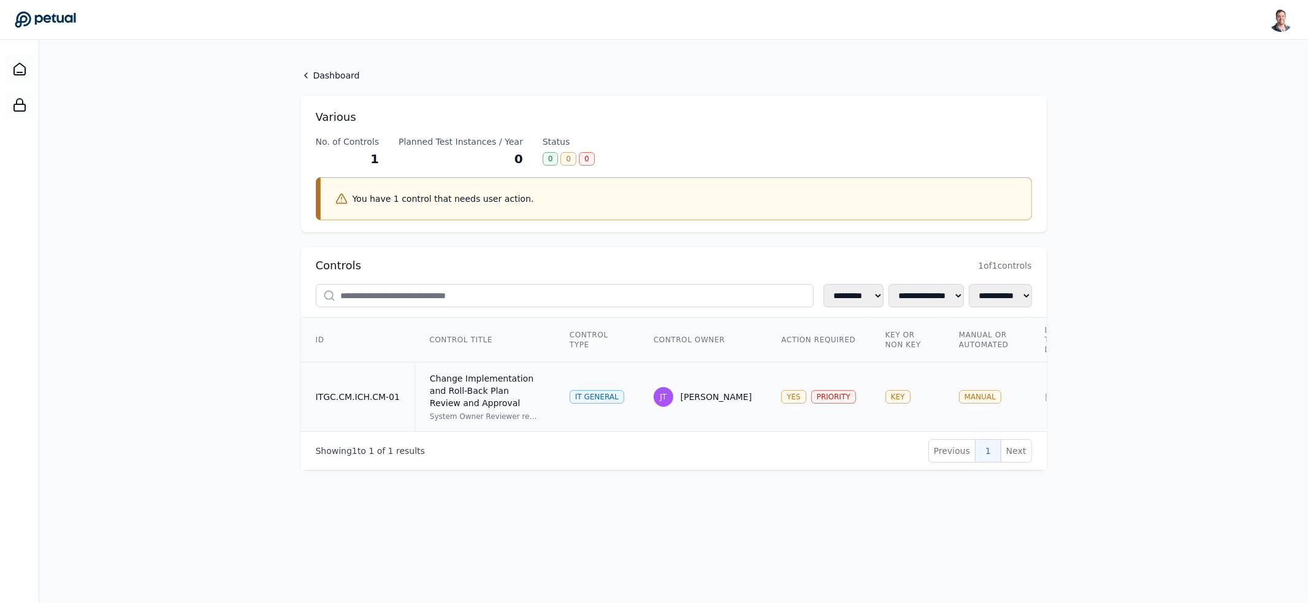
click at [478, 390] on div "Change Implementation and Roll-Back Plan Review and Approval" at bounding box center [485, 390] width 110 height 37
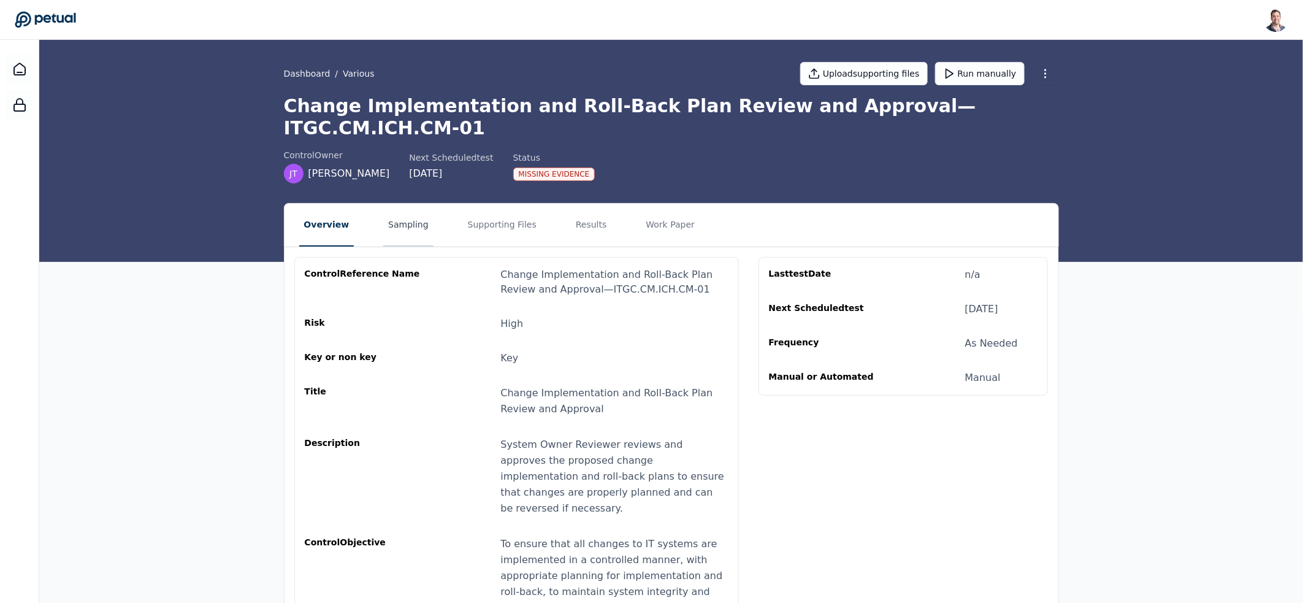
click at [389, 204] on button "Sampling" at bounding box center [408, 225] width 50 height 43
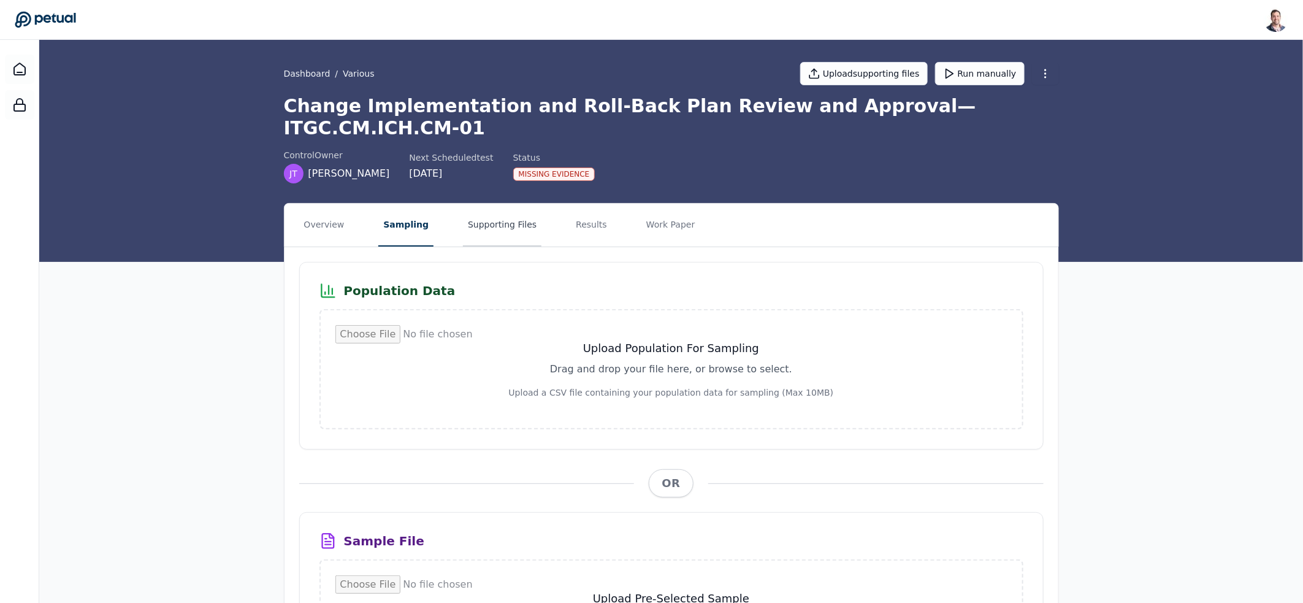
click at [480, 204] on button "Supporting Files" at bounding box center [502, 225] width 78 height 43
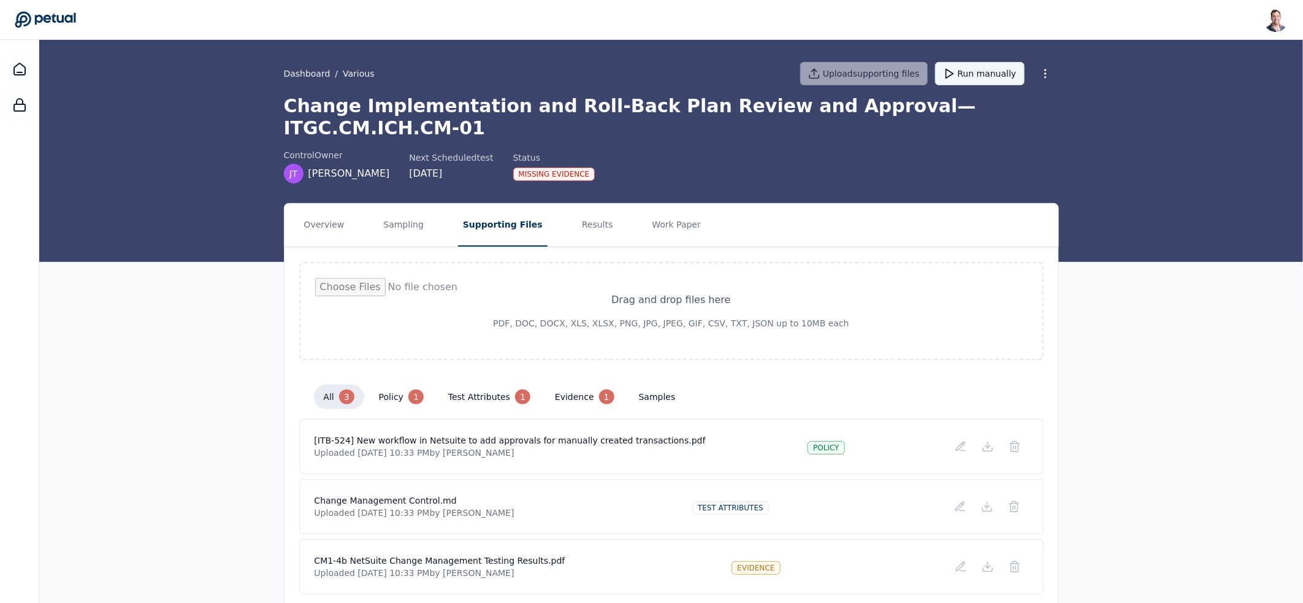
click at [953, 72] on polygon at bounding box center [949, 73] width 7 height 9
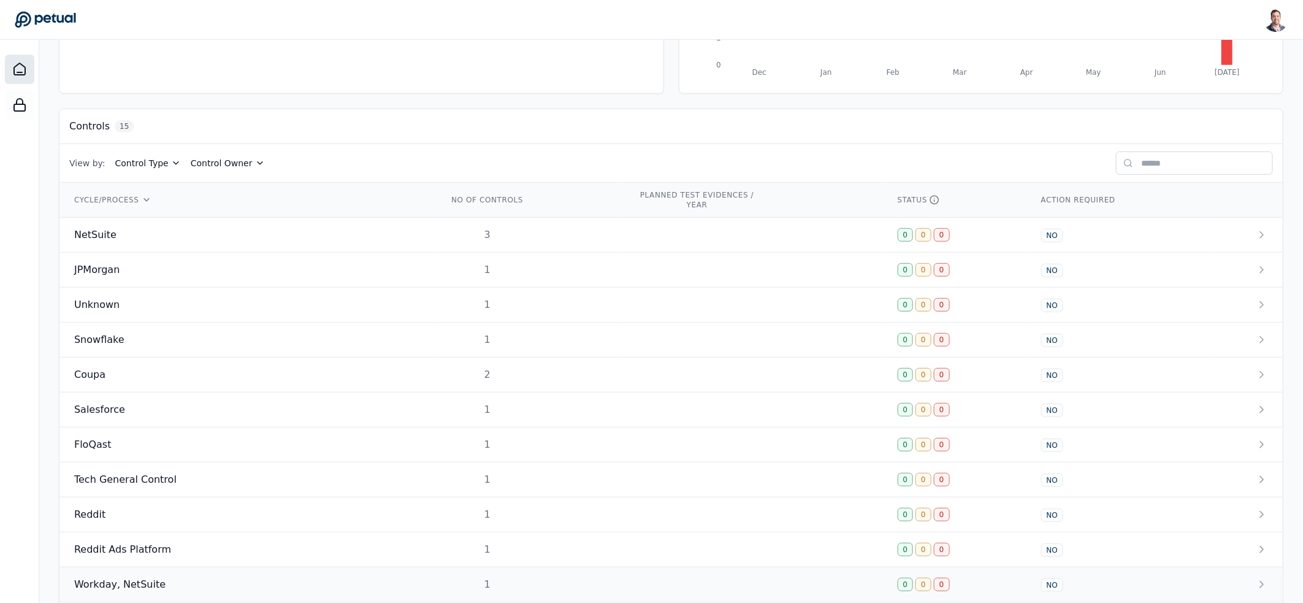
scroll to position [278, 0]
click at [250, 249] on td "NetSuite" at bounding box center [246, 234] width 374 height 35
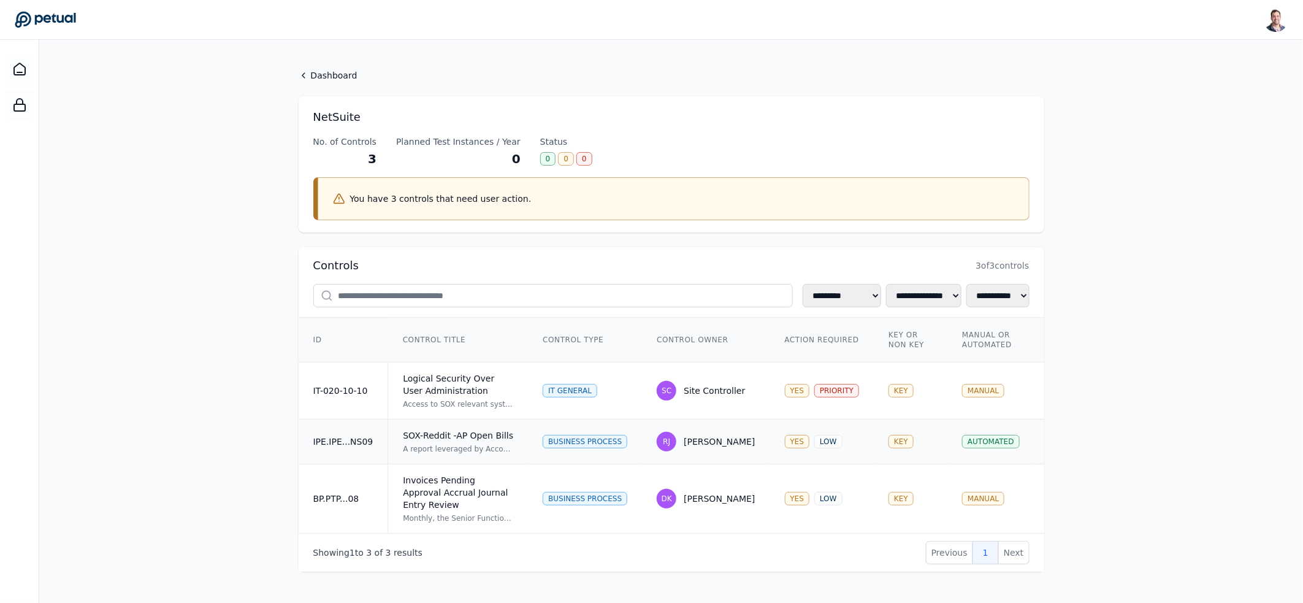
click at [721, 448] on div "Ryan Jochum" at bounding box center [719, 441] width 71 height 12
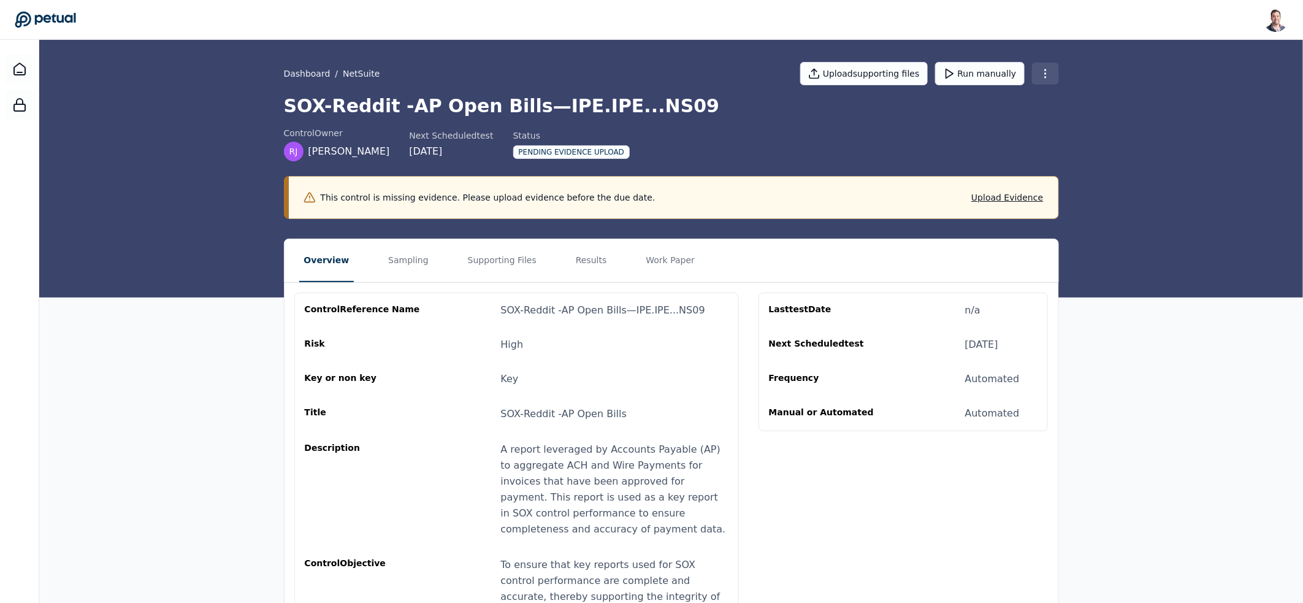
click at [1044, 66] on html "Snir Kodesh snir@petual.ai Sign out Dashboard / NetSuite Upload supporting file…" at bounding box center [651, 430] width 1303 height 860
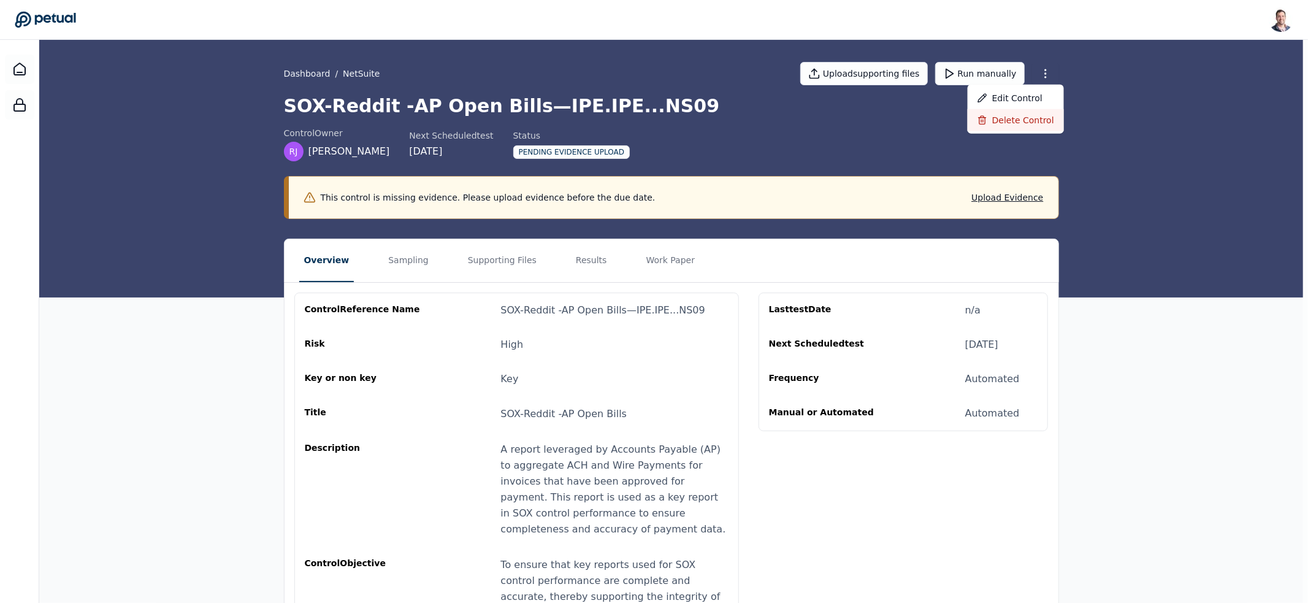
click at [1040, 124] on div "Delete control" at bounding box center [1016, 120] width 96 height 22
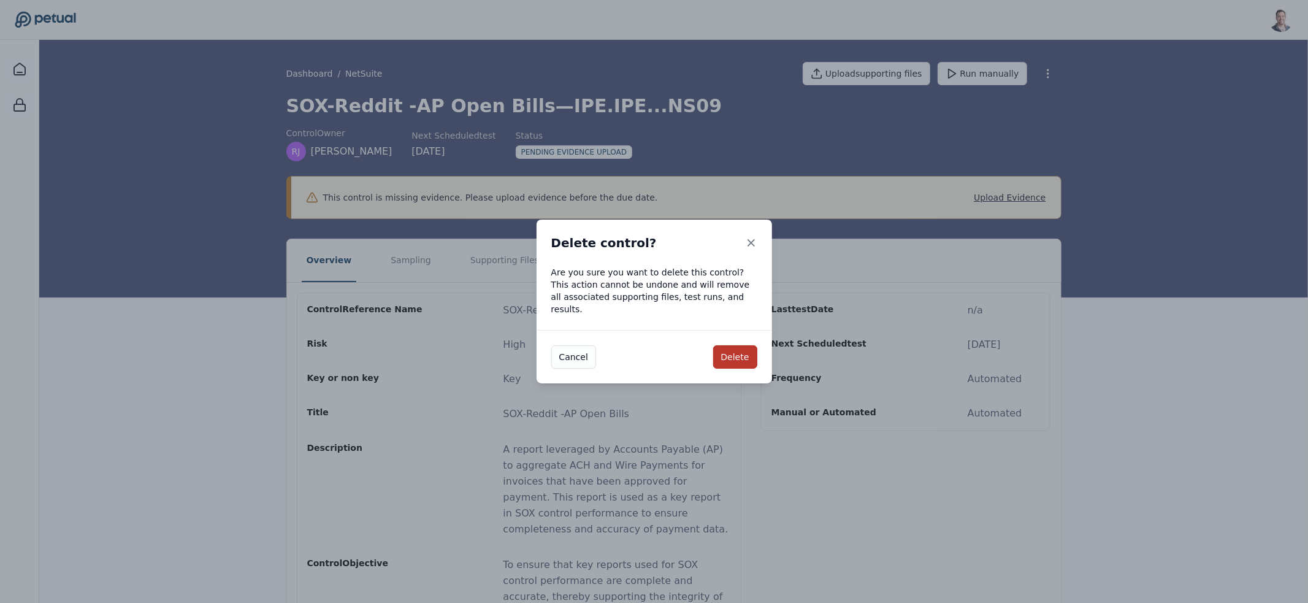
click at [742, 357] on button "Delete" at bounding box center [735, 356] width 44 height 23
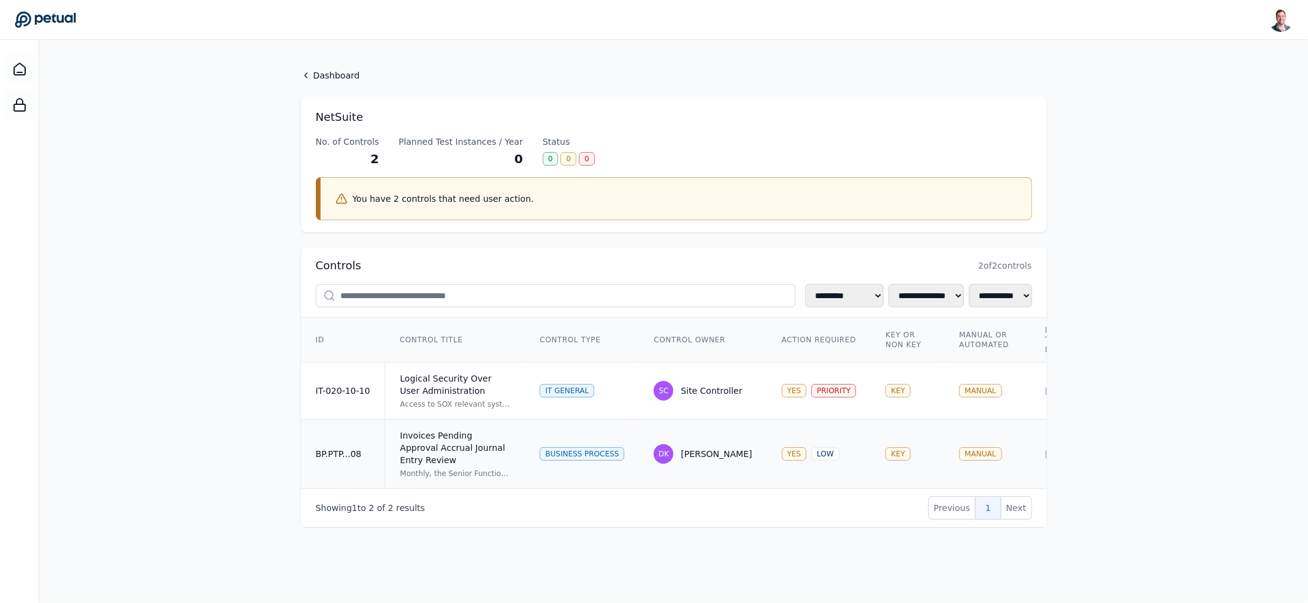
click at [465, 454] on div "Invoices Pending Approval Accrual Journal Entry Review" at bounding box center [455, 447] width 110 height 37
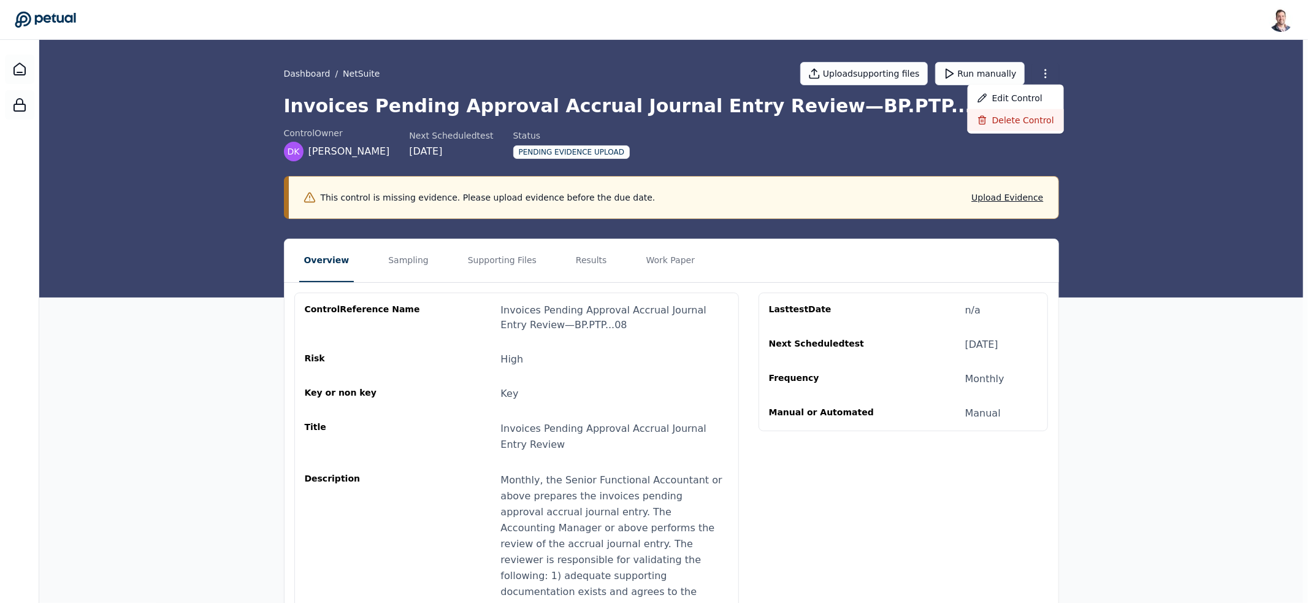
click at [1020, 123] on div "Delete control" at bounding box center [1016, 120] width 96 height 22
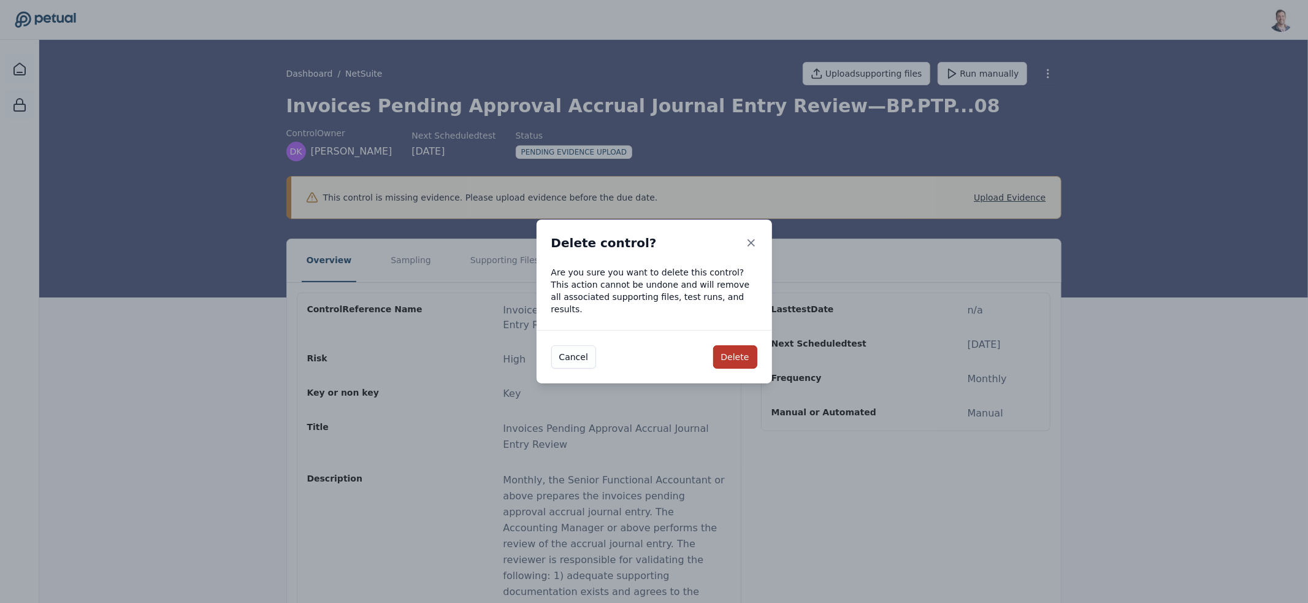
click at [743, 345] on button "Delete" at bounding box center [735, 356] width 44 height 23
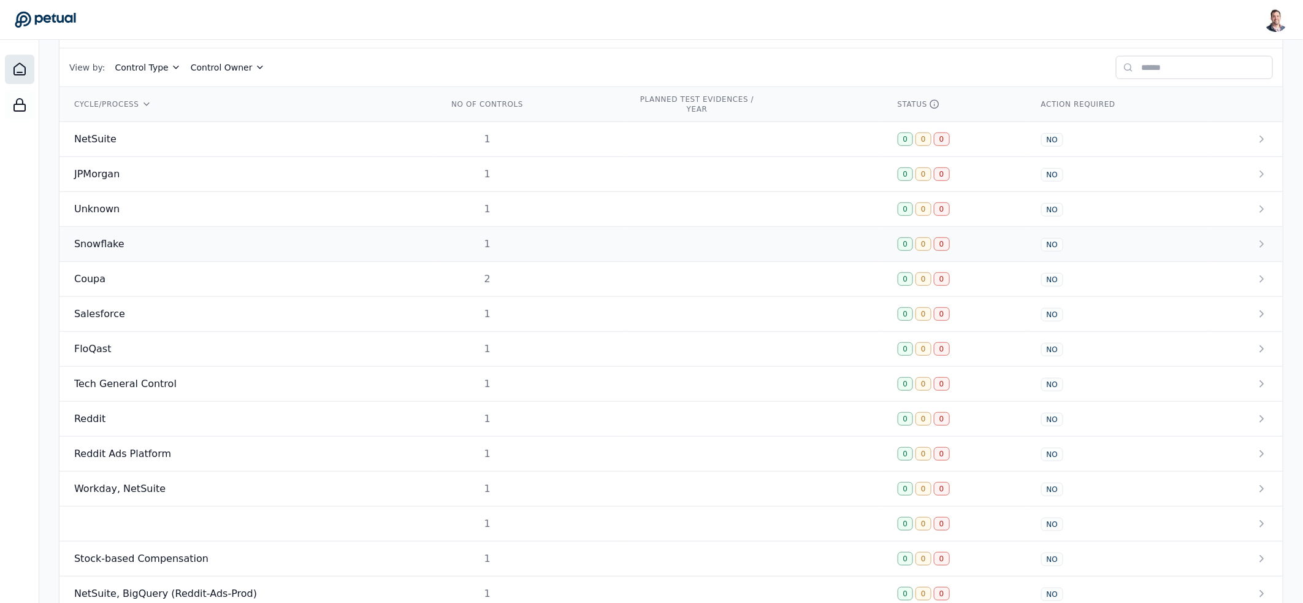
scroll to position [443, 0]
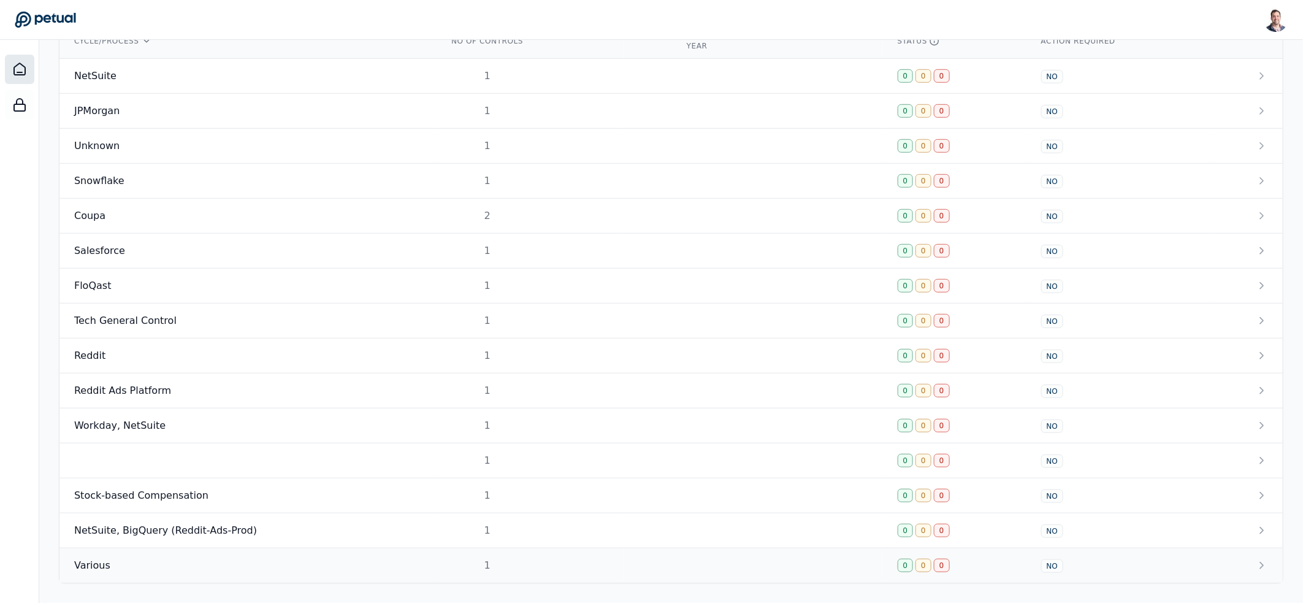
click at [242, 565] on div "Various" at bounding box center [246, 565] width 345 height 15
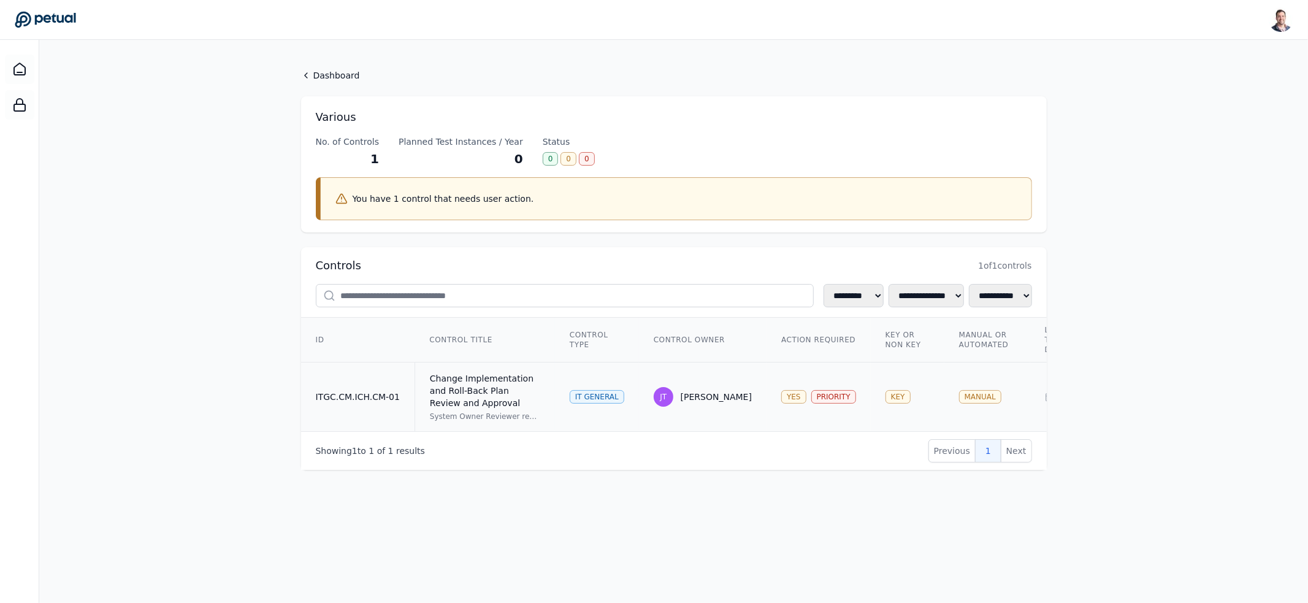
click at [471, 390] on div "Change Implementation and Roll-Back Plan Review and Approval" at bounding box center [485, 390] width 110 height 37
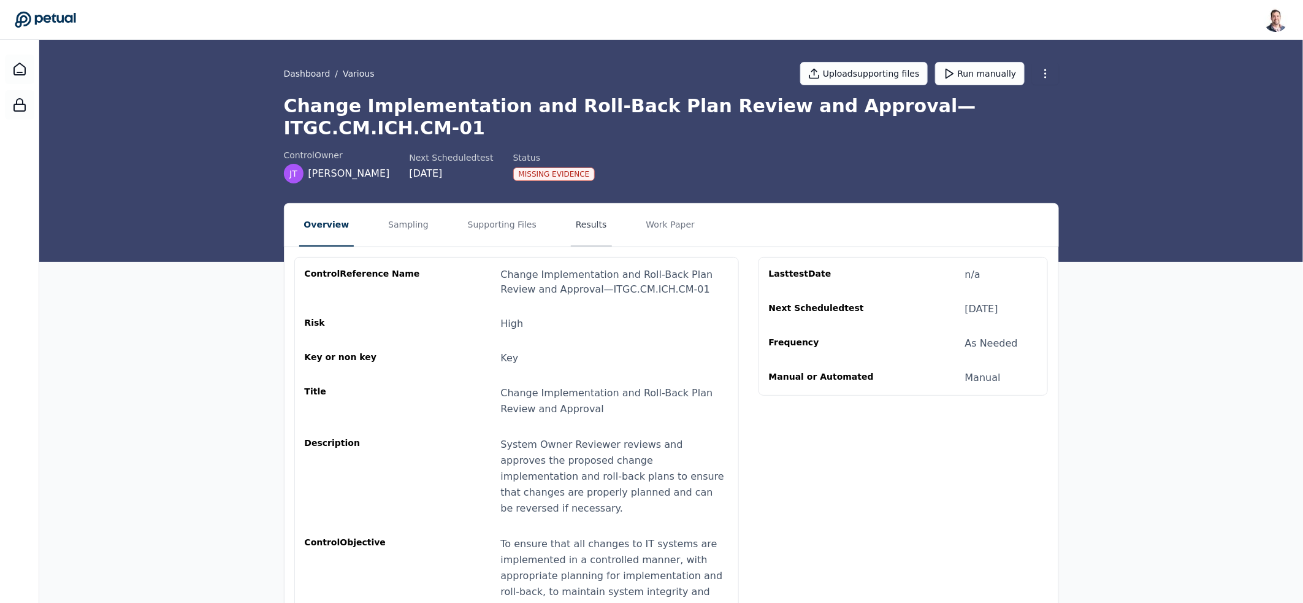
click at [579, 204] on button "Results" at bounding box center [591, 225] width 41 height 43
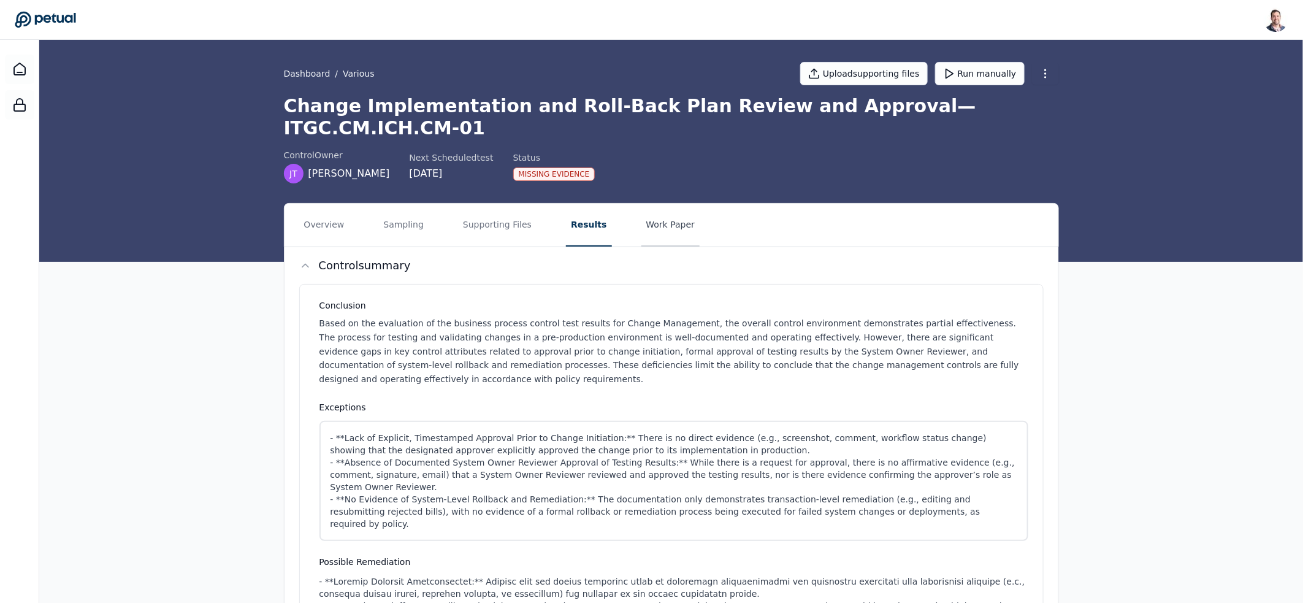
click at [659, 204] on button "Work Paper" at bounding box center [670, 225] width 59 height 43
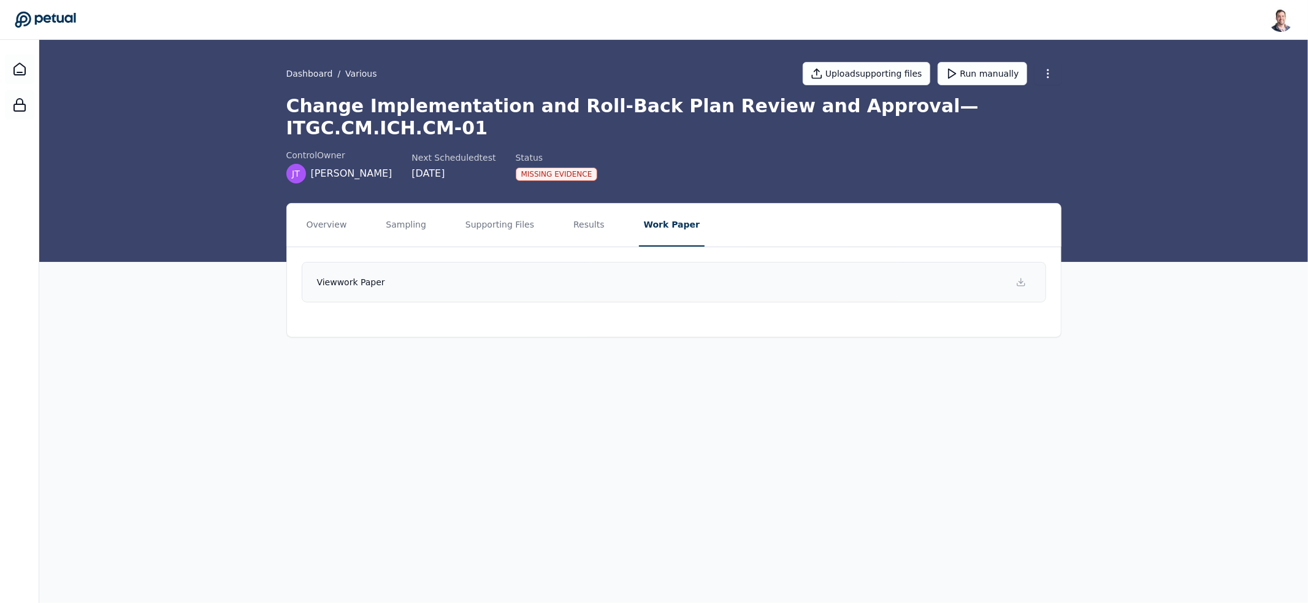
click at [664, 262] on link "View work paper" at bounding box center [674, 282] width 744 height 40
click at [485, 207] on button "Supporting Files" at bounding box center [499, 225] width 78 height 43
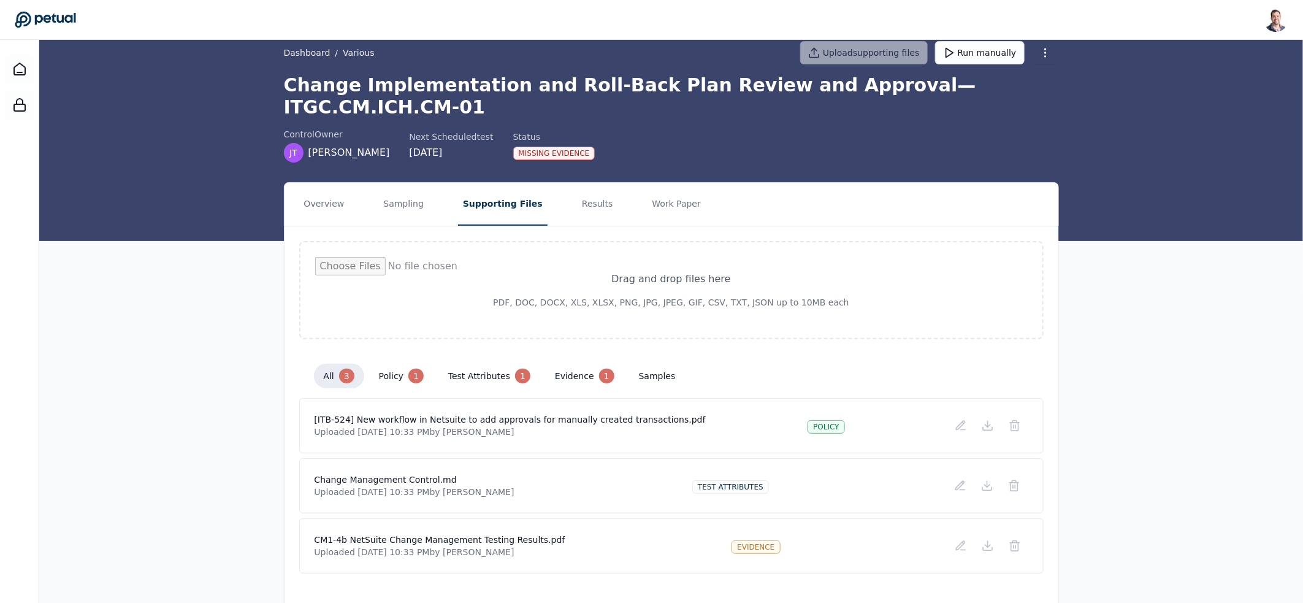
scroll to position [22, 0]
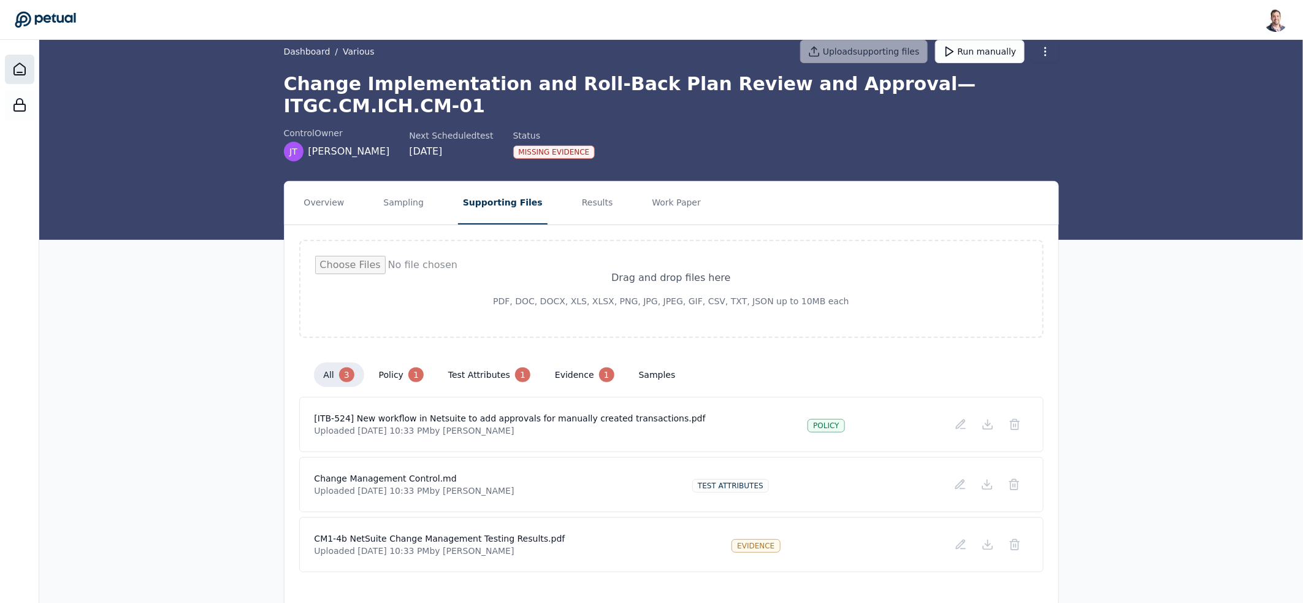
click at [20, 68] on icon at bounding box center [19, 69] width 15 height 15
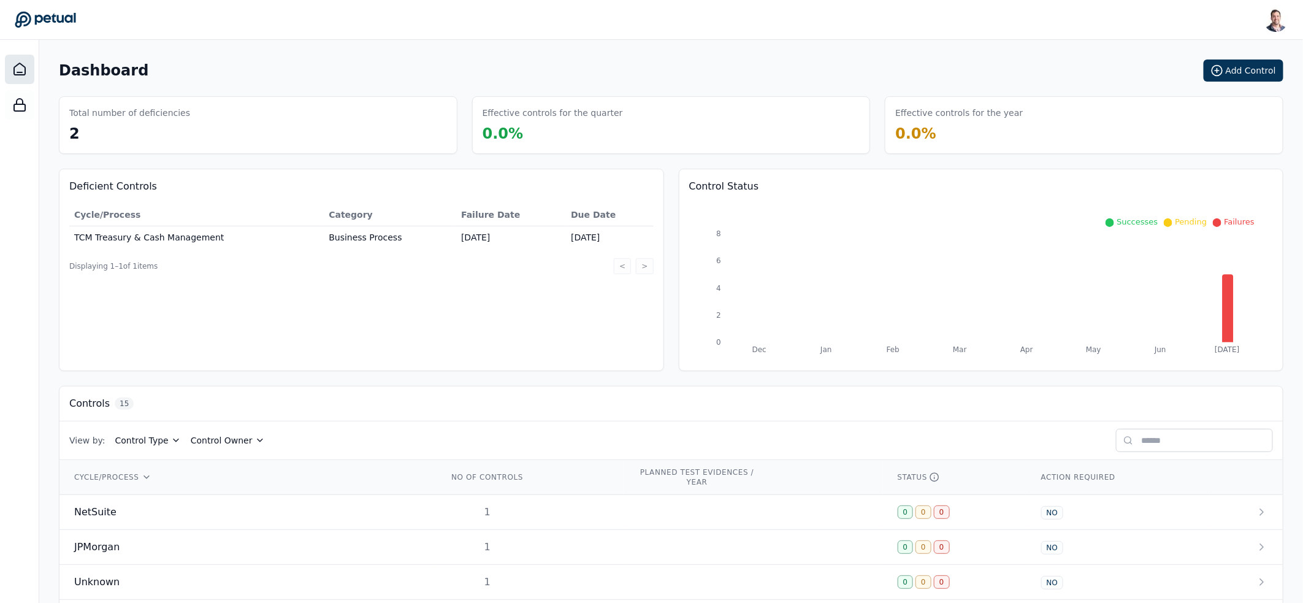
scroll to position [443, 0]
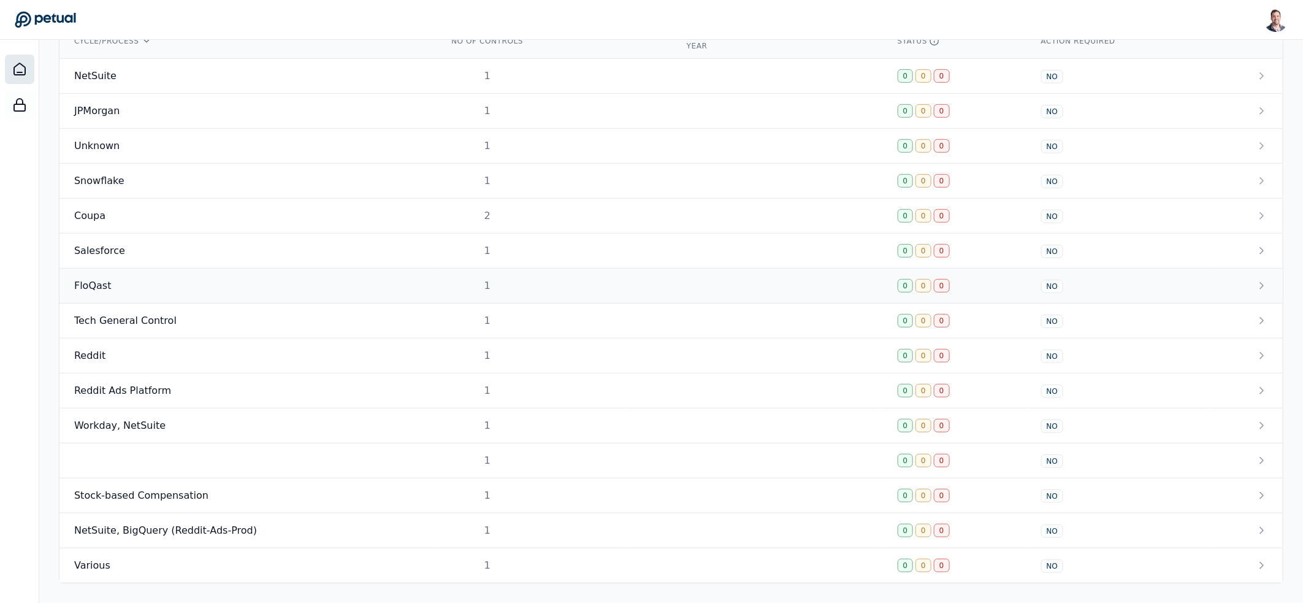
click at [554, 286] on td "1" at bounding box center [528, 286] width 190 height 35
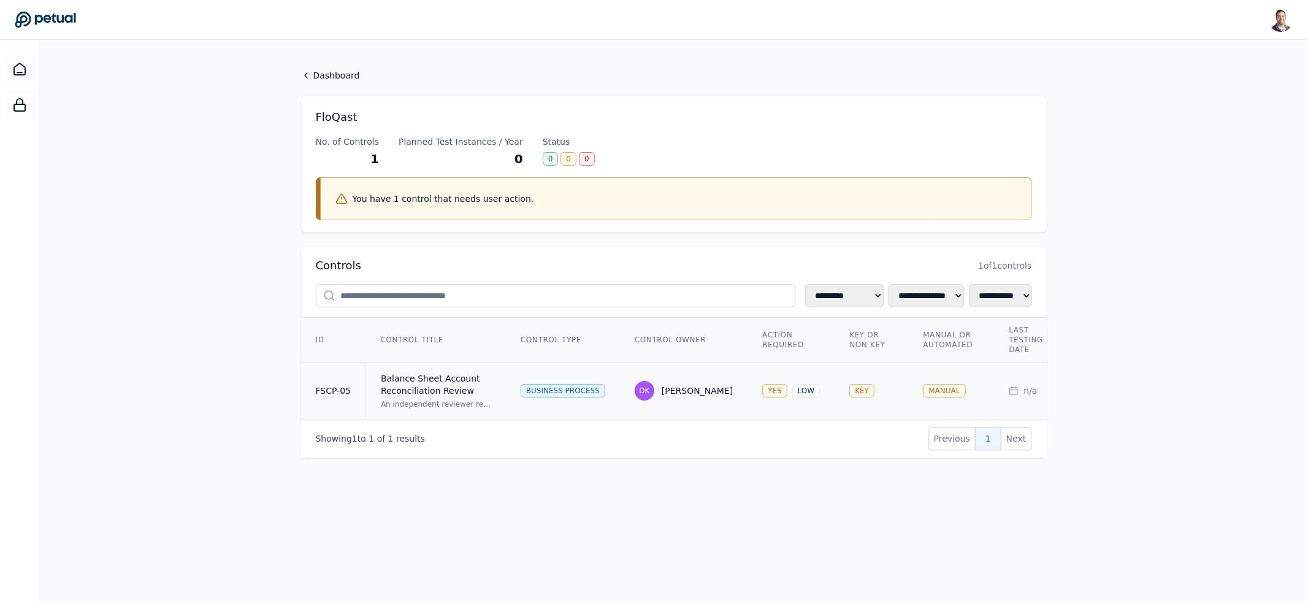
click at [465, 400] on div "An independent reviewer reviews Balance Sheet account reconciliations on a mont…" at bounding box center [436, 404] width 110 height 10
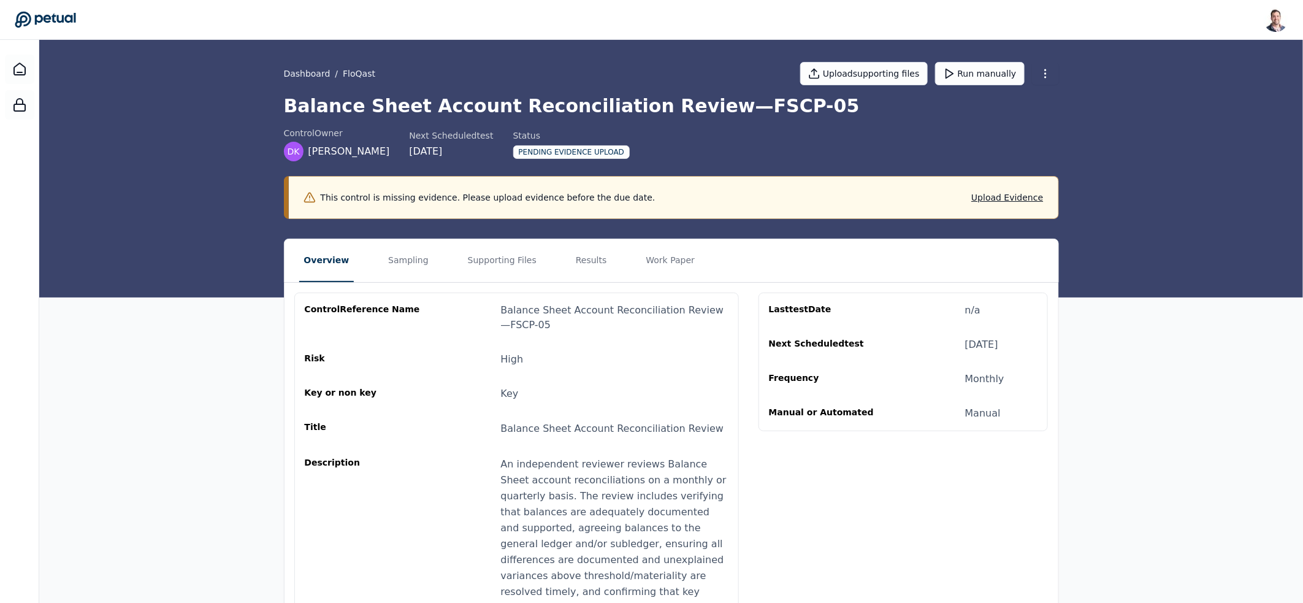
click at [1045, 58] on div "Dashboard / FloQast Upload supporting files Run manually" at bounding box center [671, 73] width 775 height 43
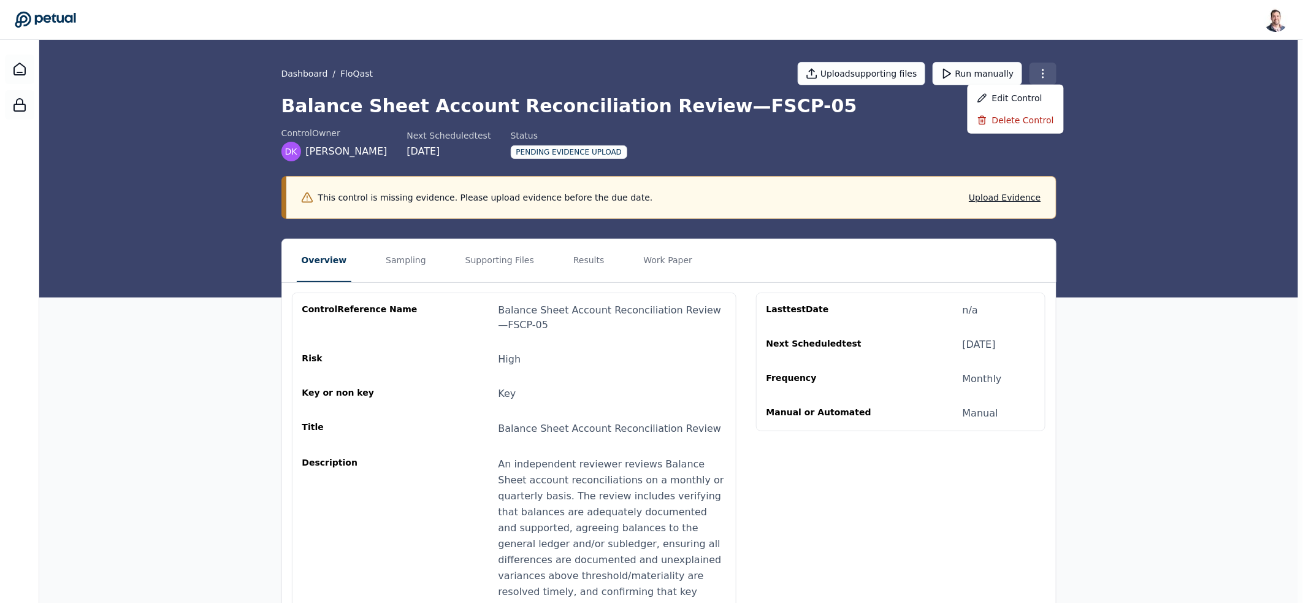
click at [1043, 67] on html "Snir Kodesh snir@petual.ai Sign out Dashboard / FloQast Upload supporting files…" at bounding box center [651, 525] width 1303 height 1050
click at [1018, 110] on div "Delete control" at bounding box center [1016, 120] width 96 height 22
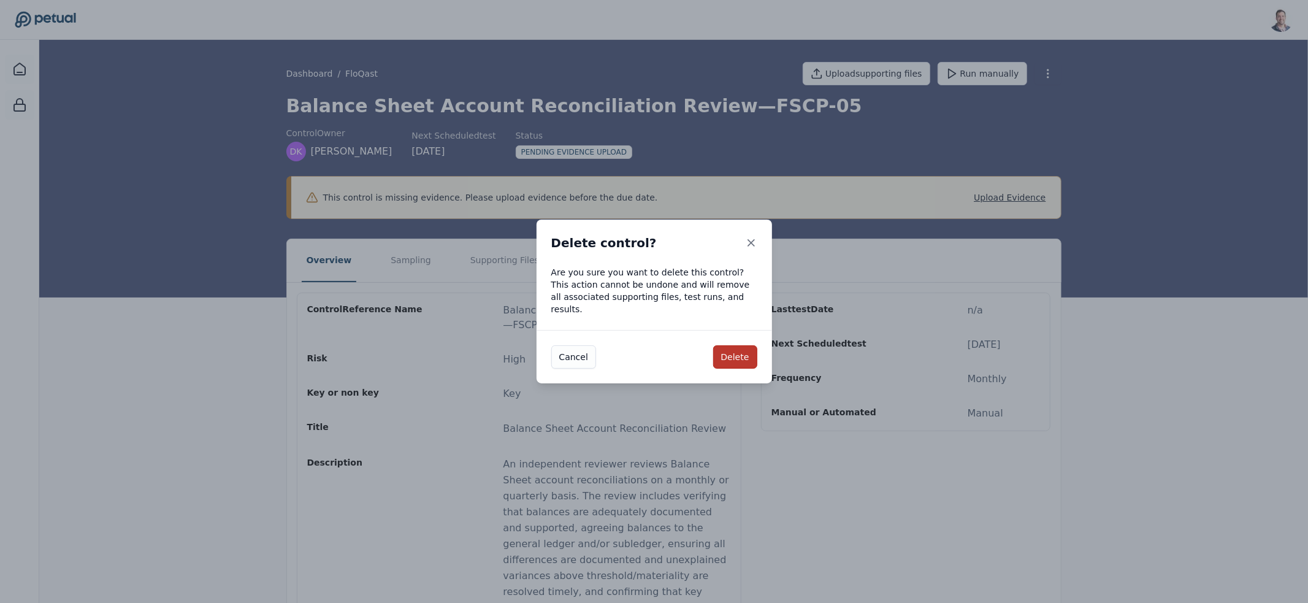
click at [727, 349] on button "Delete" at bounding box center [735, 356] width 44 height 23
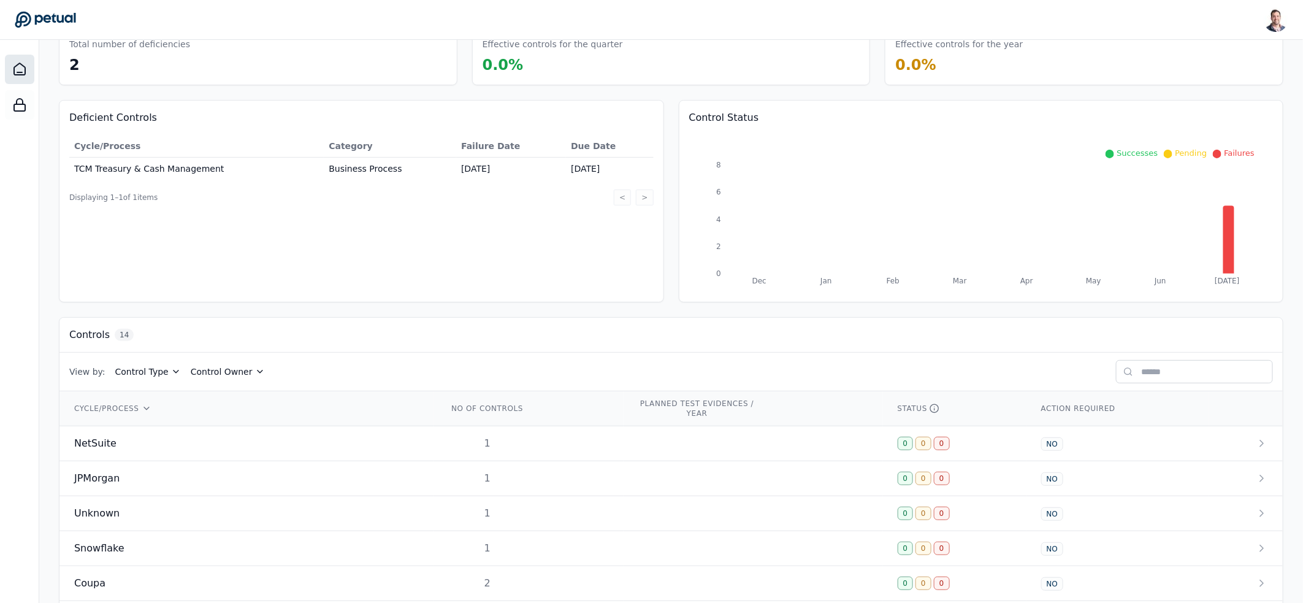
scroll to position [408, 0]
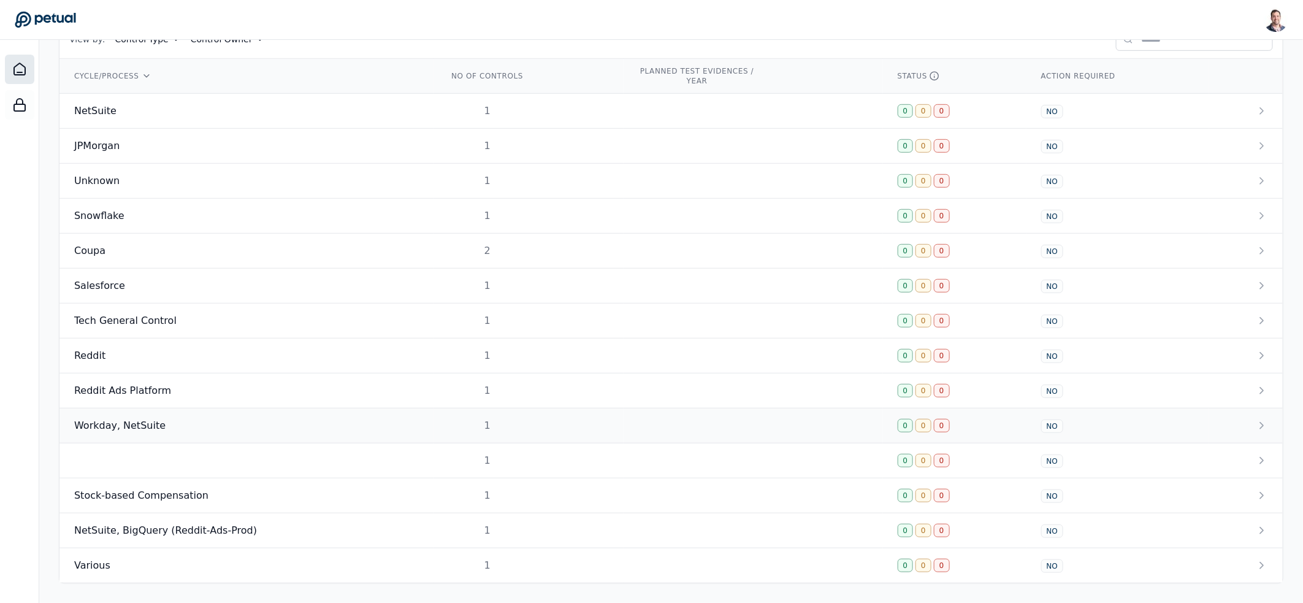
click at [257, 413] on td "Workday, NetSuite" at bounding box center [246, 425] width 374 height 35
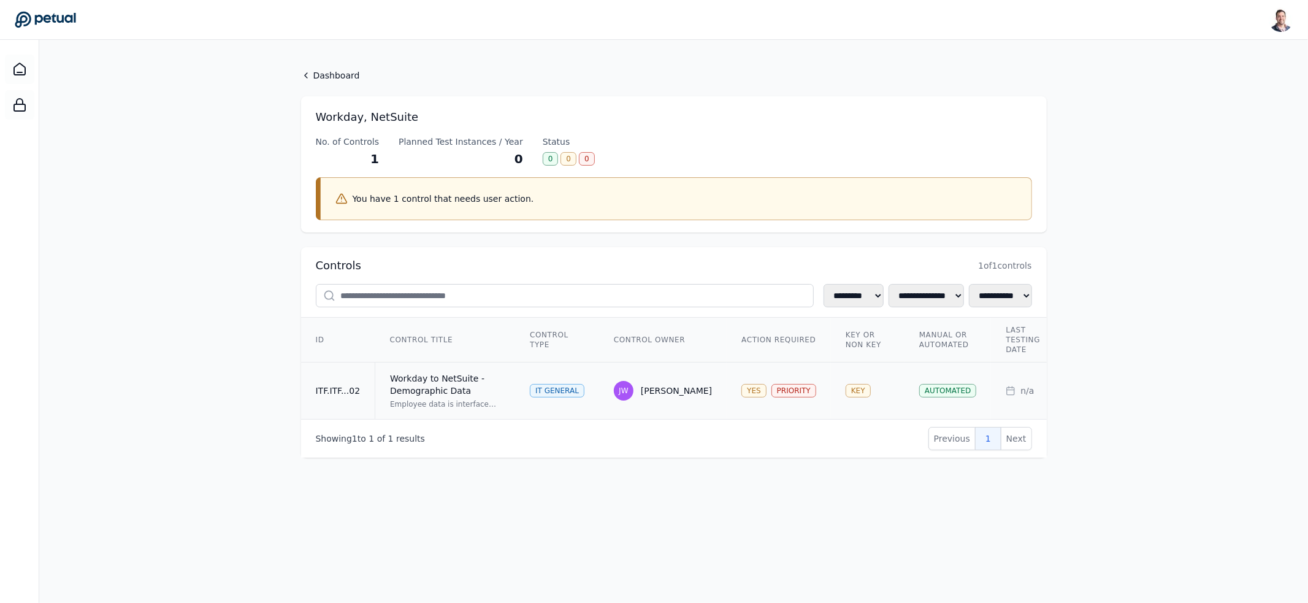
click at [488, 405] on div "Employee data is interfaced from Workday to NetSuite. Upon error or failure, ap…" at bounding box center [445, 404] width 110 height 10
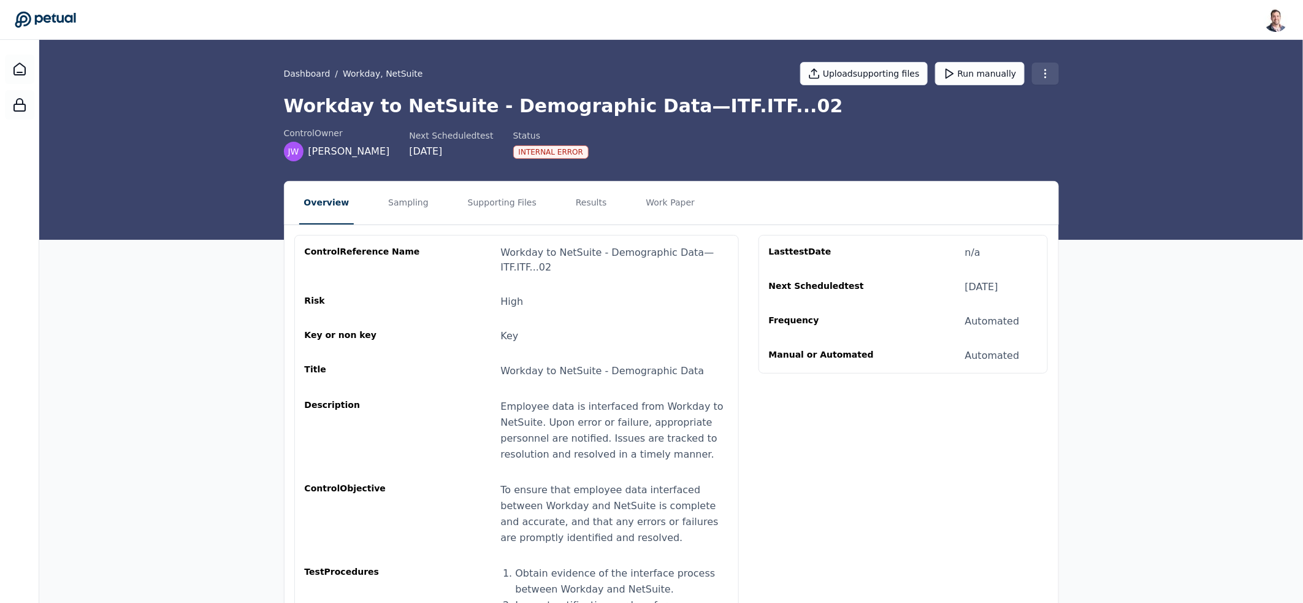
click at [1045, 75] on html "Snir Kodesh snir@petual.ai Sign out Dashboard / Workday, NetSuite Upload suppor…" at bounding box center [651, 384] width 1303 height 769
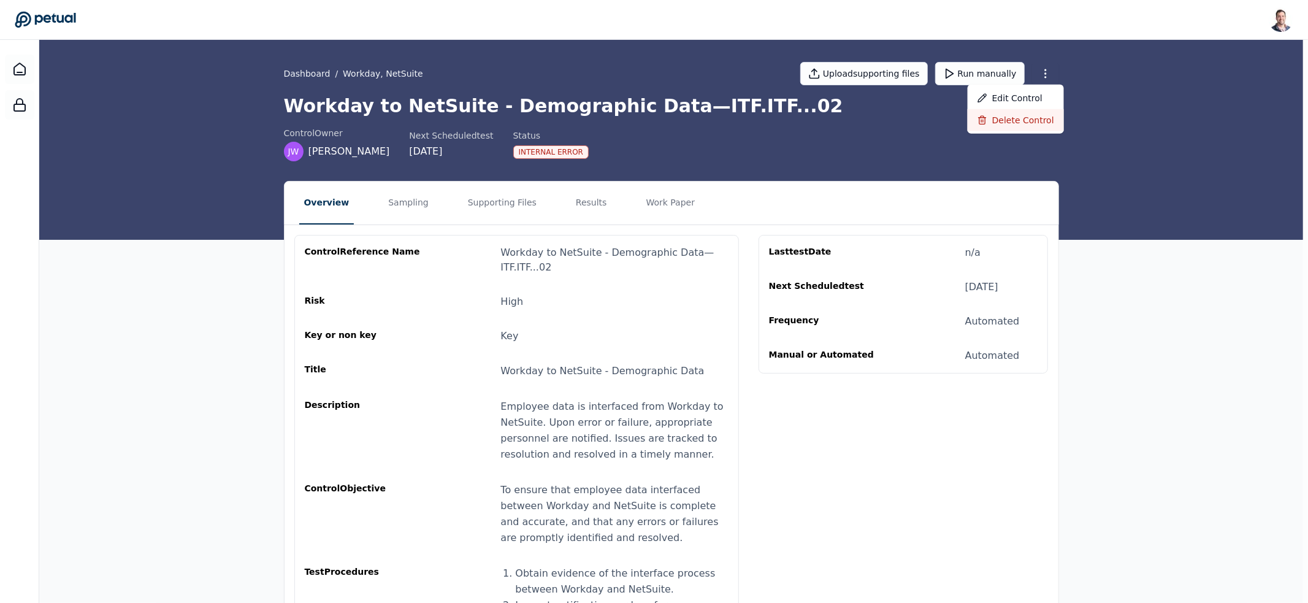
click at [999, 124] on div "Delete control" at bounding box center [1016, 120] width 96 height 22
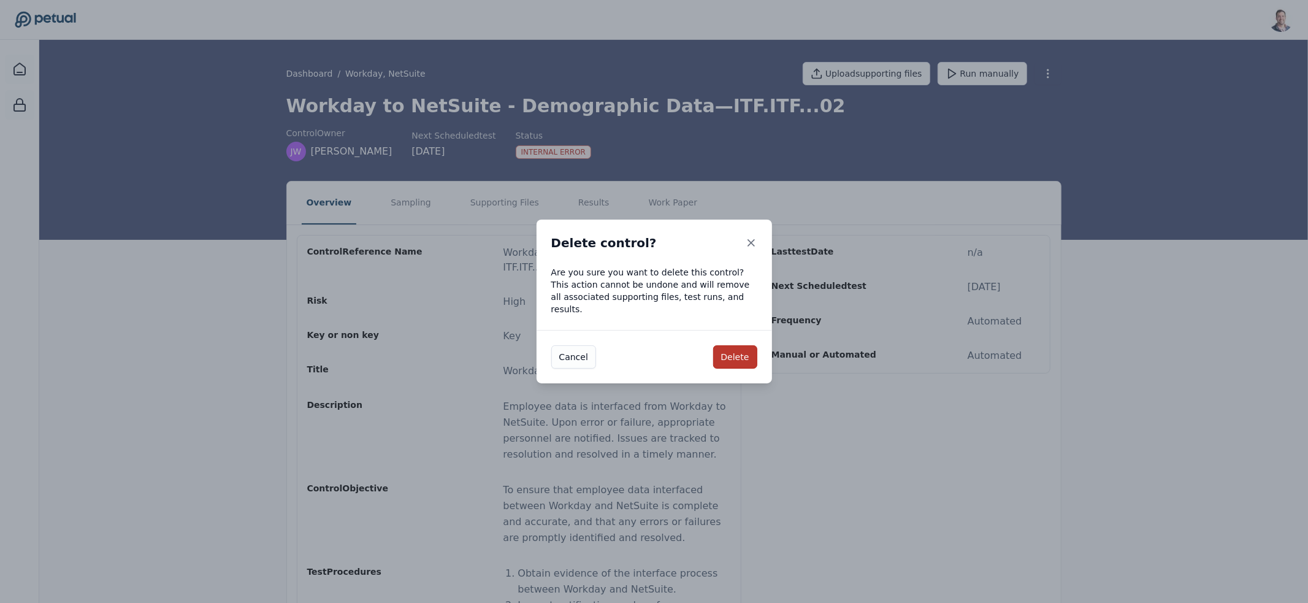
click at [732, 354] on button "Delete" at bounding box center [735, 356] width 44 height 23
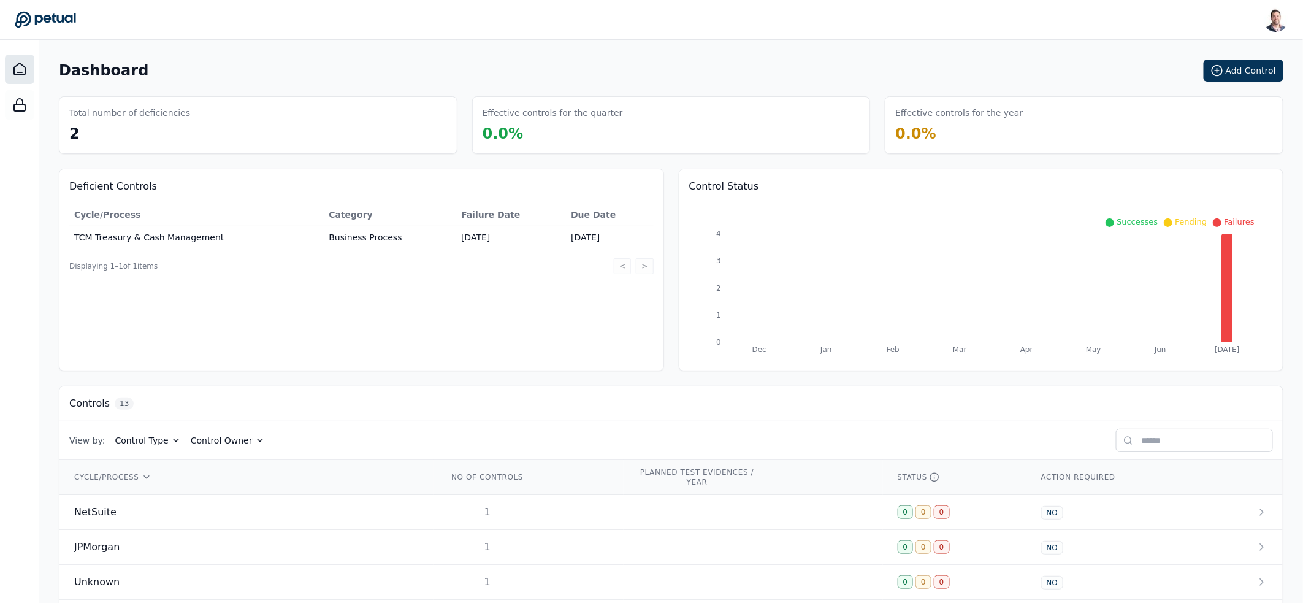
scroll to position [372, 0]
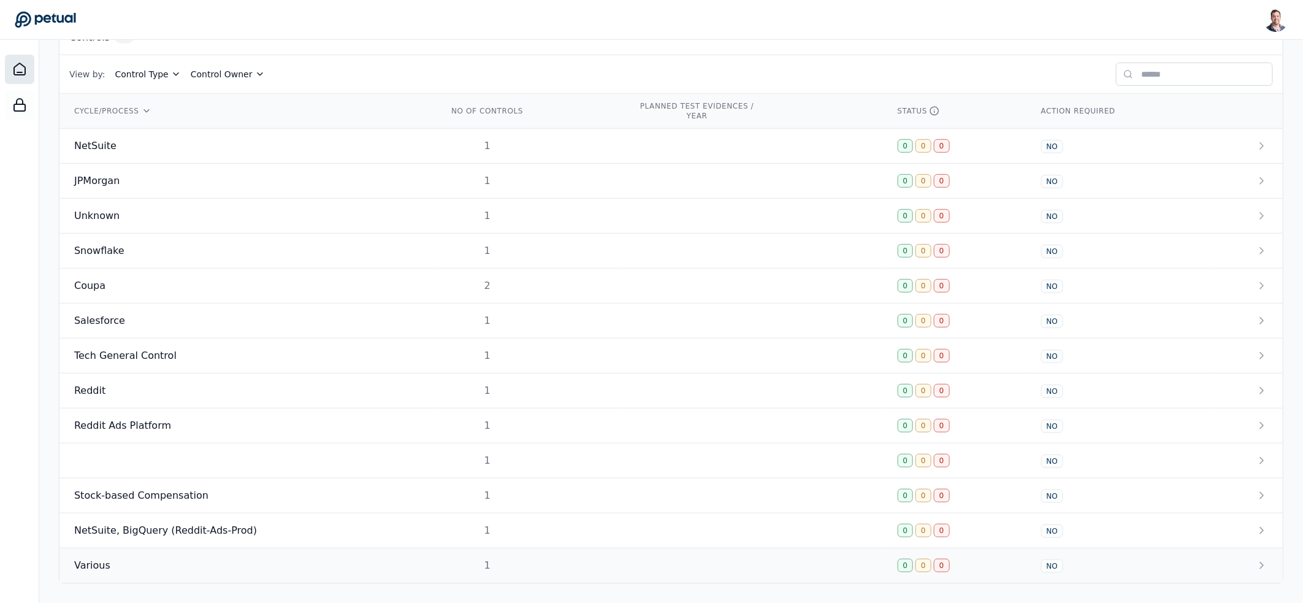
click at [414, 553] on td "Various" at bounding box center [246, 565] width 374 height 35
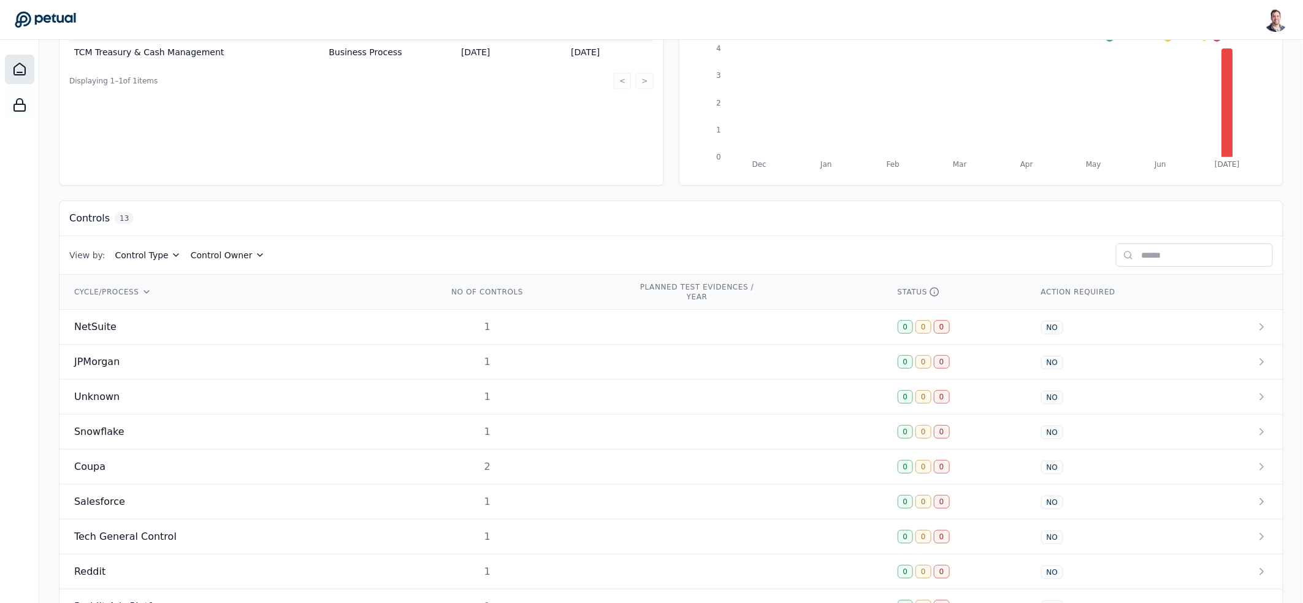
scroll to position [372, 0]
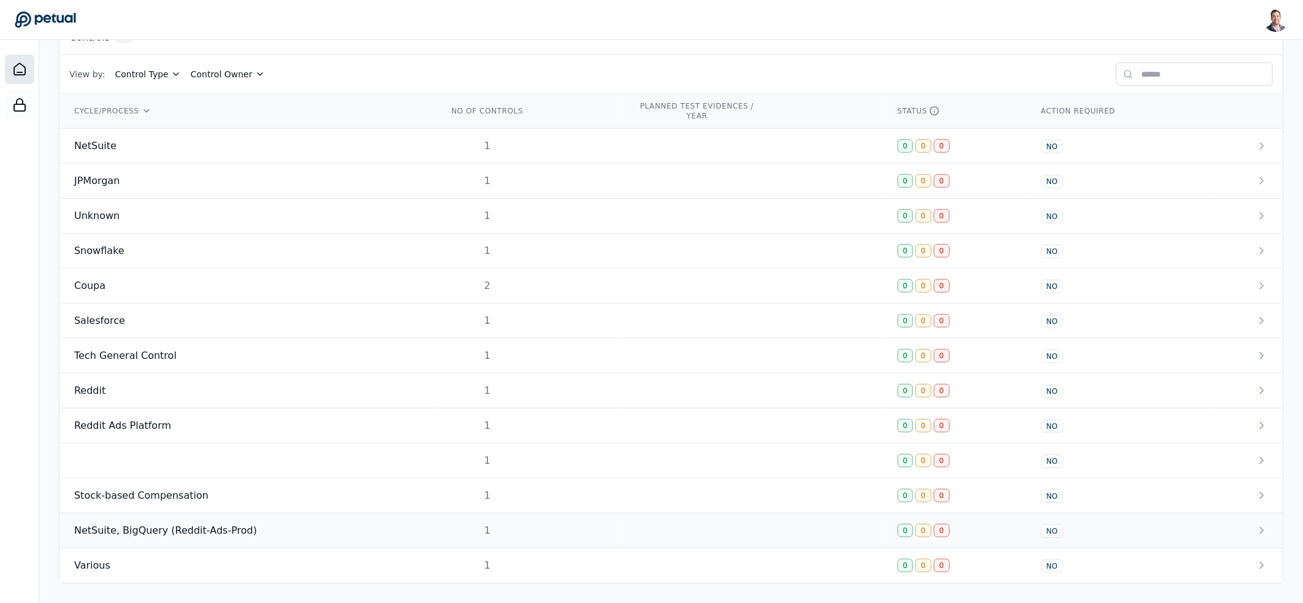
click at [400, 537] on td "NetSuite, BigQuery (Reddit-Ads-Prod)" at bounding box center [246, 530] width 374 height 35
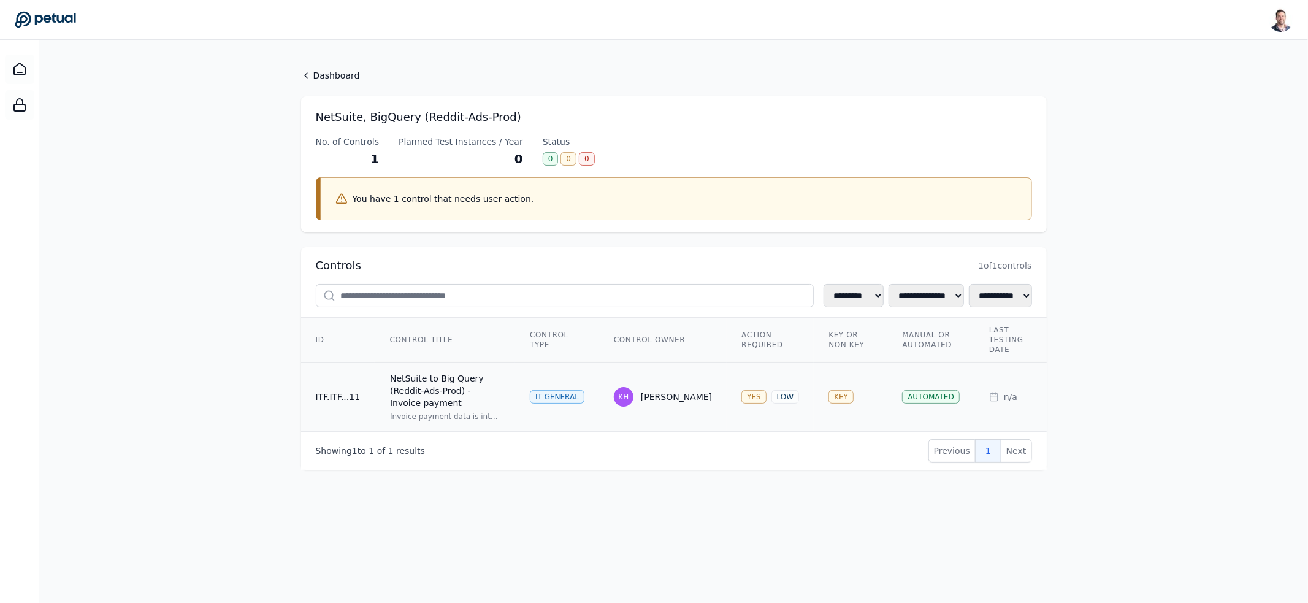
click at [838, 375] on td "KEY" at bounding box center [851, 396] width 74 height 69
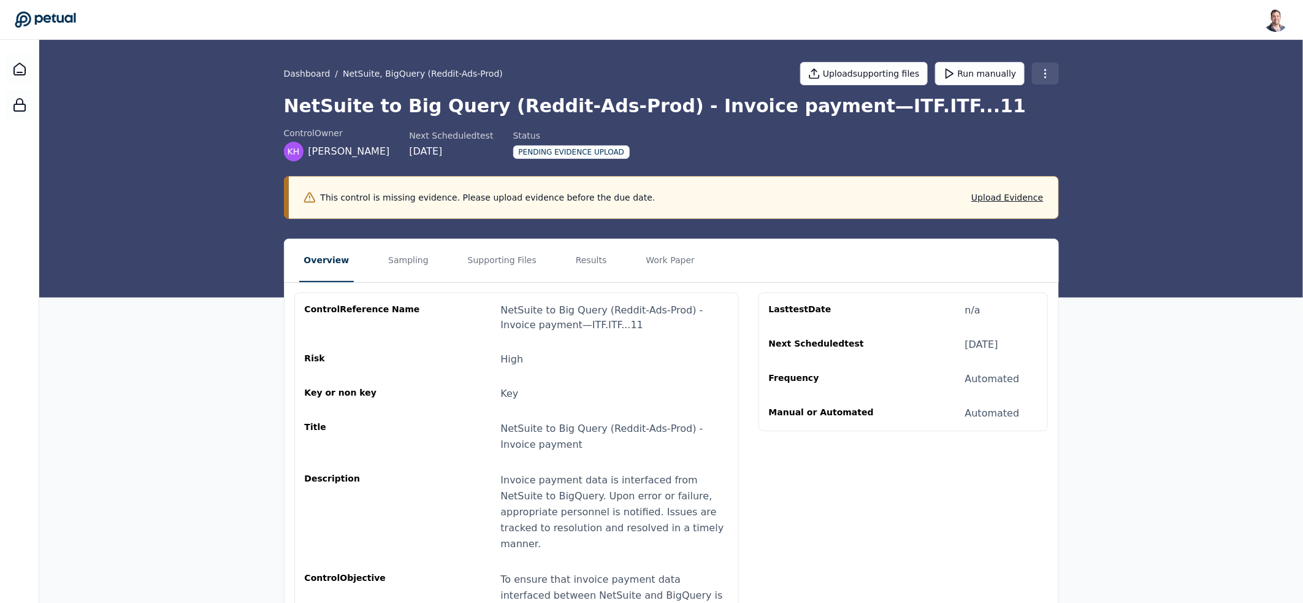
click at [1045, 67] on html "Snir Kodesh snir@petual.ai Sign out Dashboard / NetSuite, BigQuery (Reddit-Ads-…" at bounding box center [651, 453] width 1303 height 906
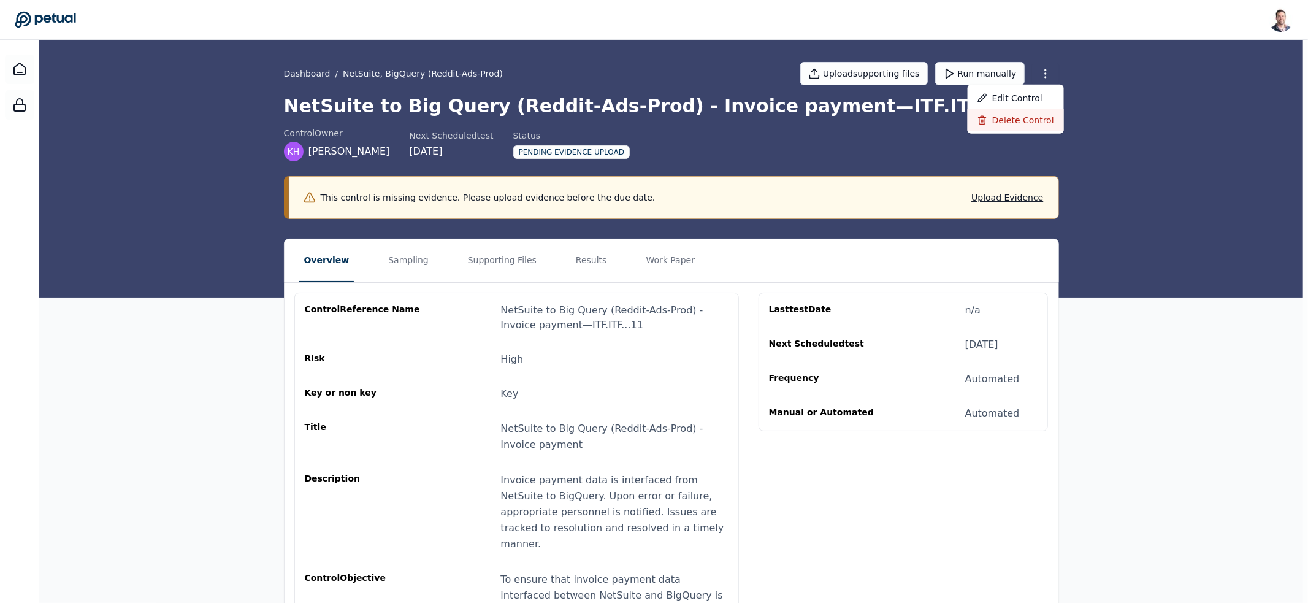
click at [1032, 115] on div "Delete control" at bounding box center [1016, 120] width 96 height 22
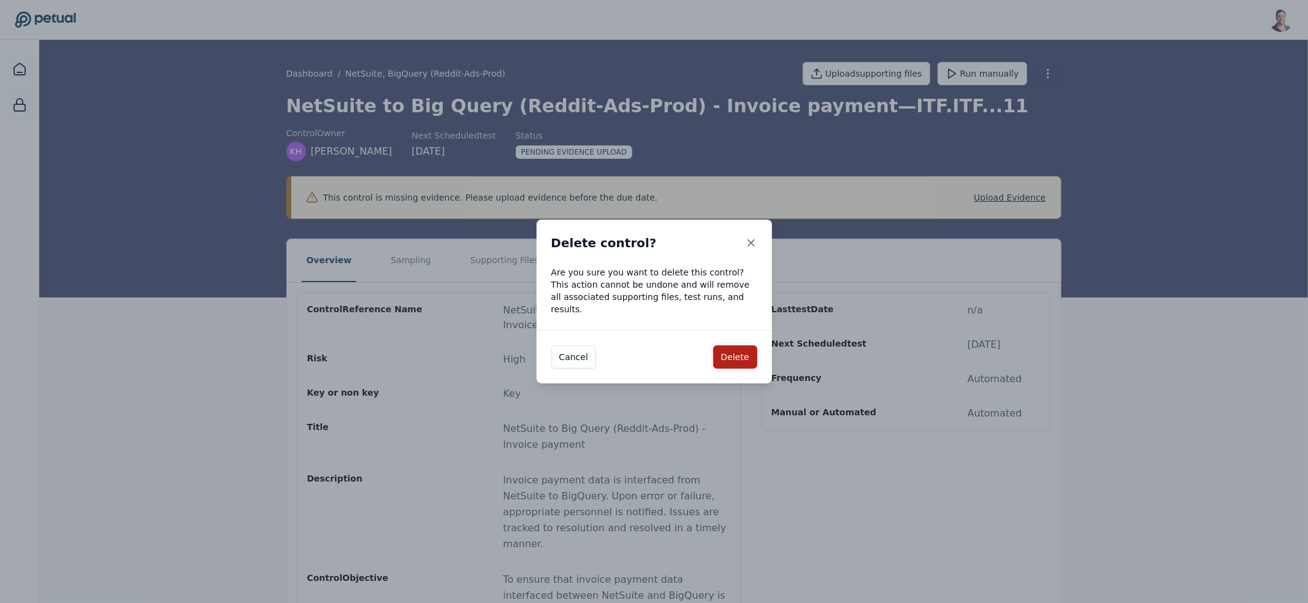
click at [738, 364] on div "Cancel Delete" at bounding box center [653, 356] width 235 height 53
click at [739, 360] on button "Delete" at bounding box center [735, 356] width 44 height 23
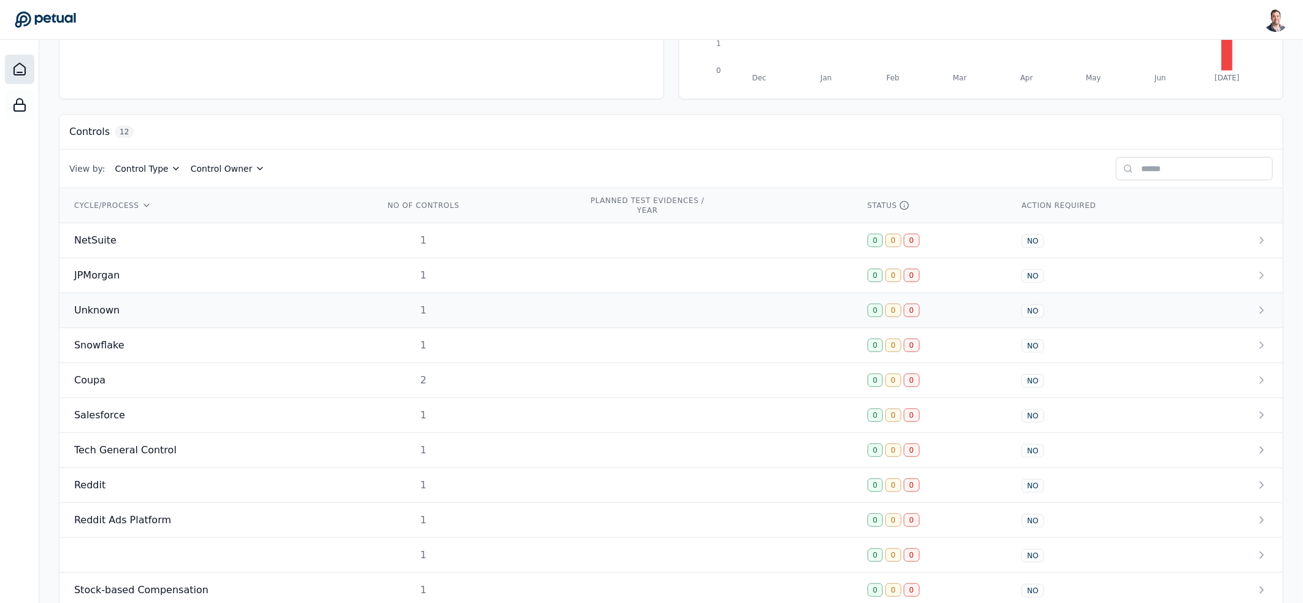
scroll to position [337, 0]
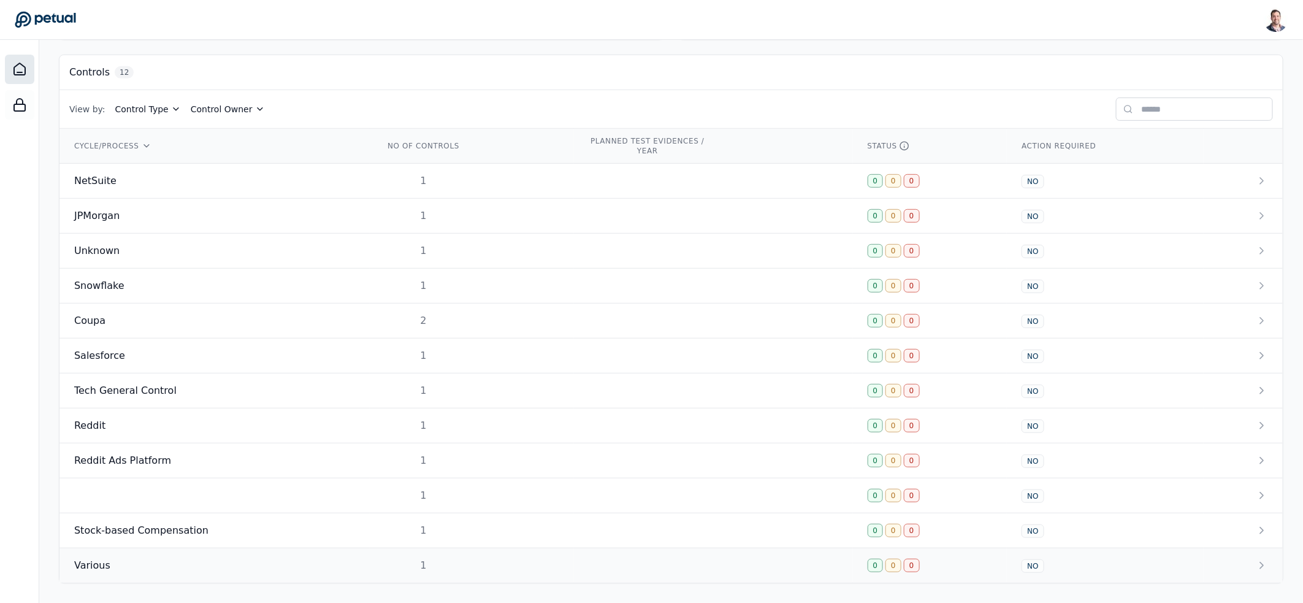
click at [338, 566] on div "Various" at bounding box center [214, 565] width 281 height 15
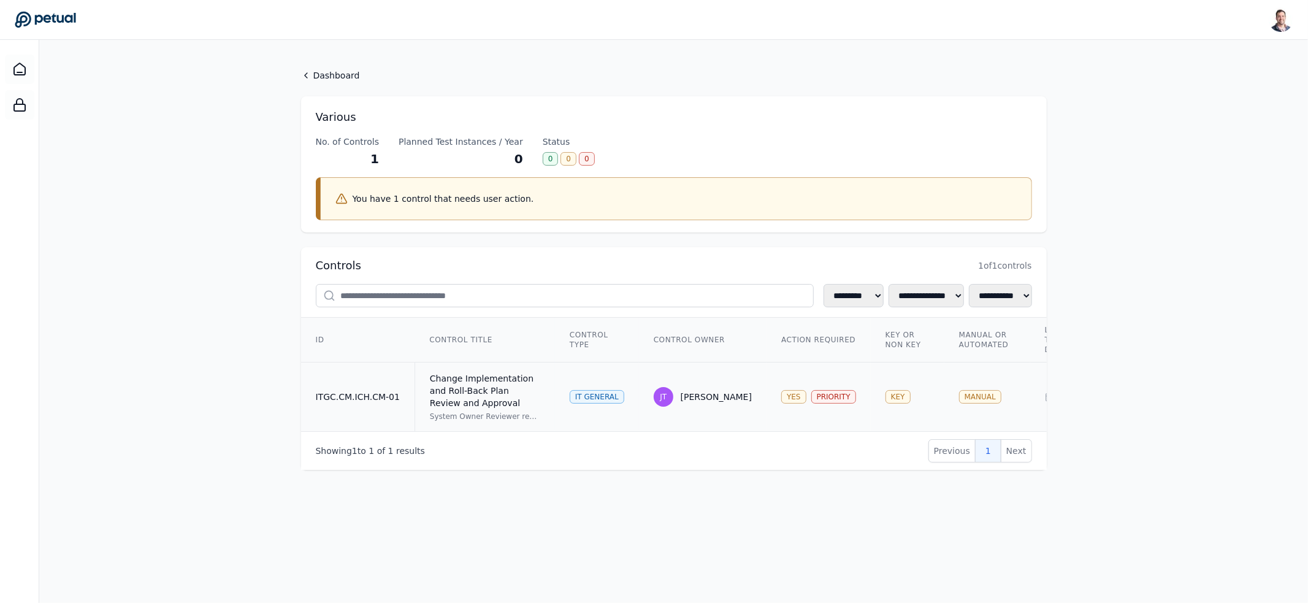
click at [494, 418] on div "System Owner Reviewer reviews and approves the proposed change implementation a…" at bounding box center [485, 416] width 110 height 10
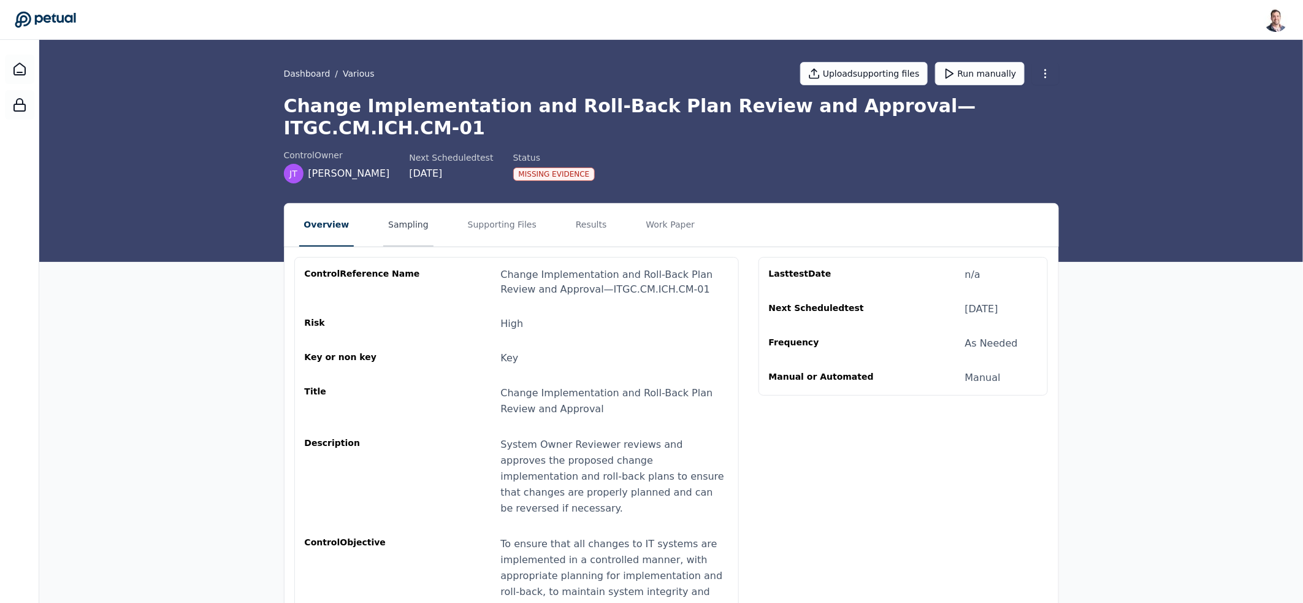
click at [392, 211] on button "Sampling" at bounding box center [408, 225] width 50 height 43
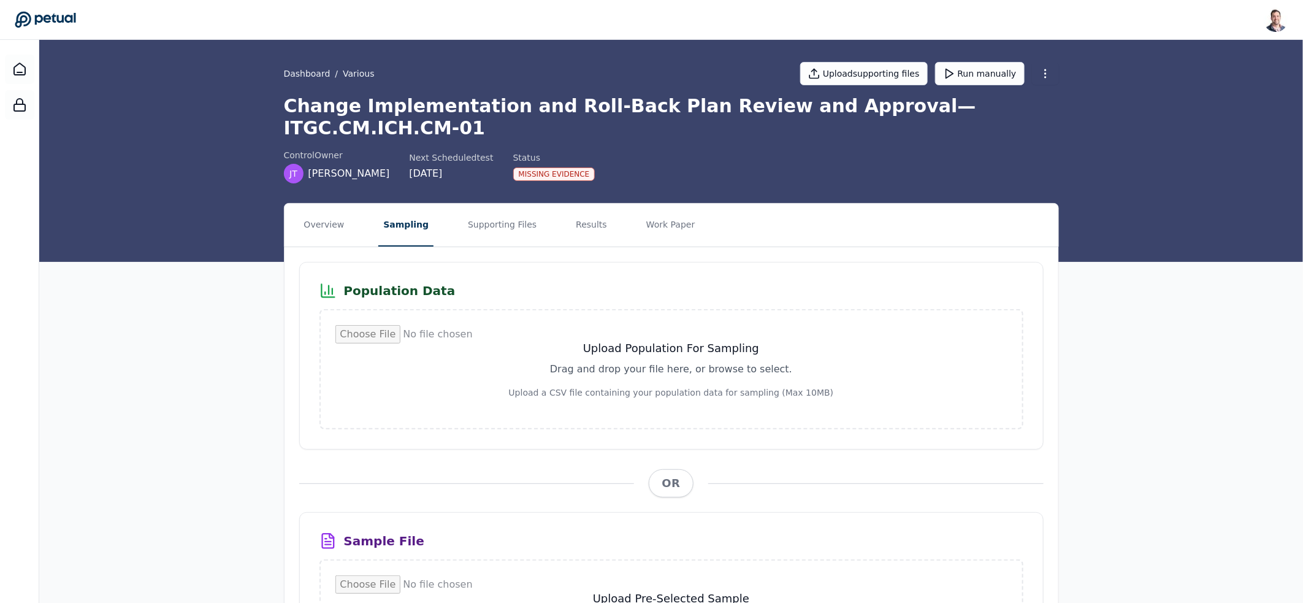
click at [530, 210] on nav "Overview Sampling Supporting Files Results Work Paper" at bounding box center [671, 225] width 774 height 43
click at [497, 210] on button "Supporting Files" at bounding box center [502, 225] width 78 height 43
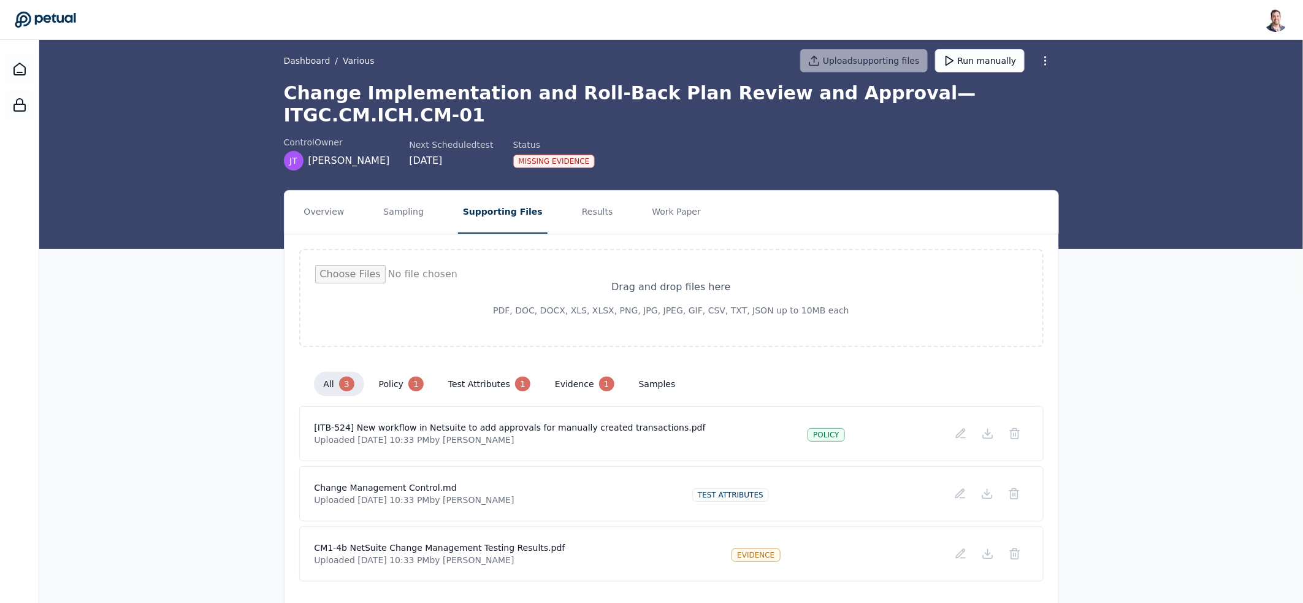
scroll to position [22, 0]
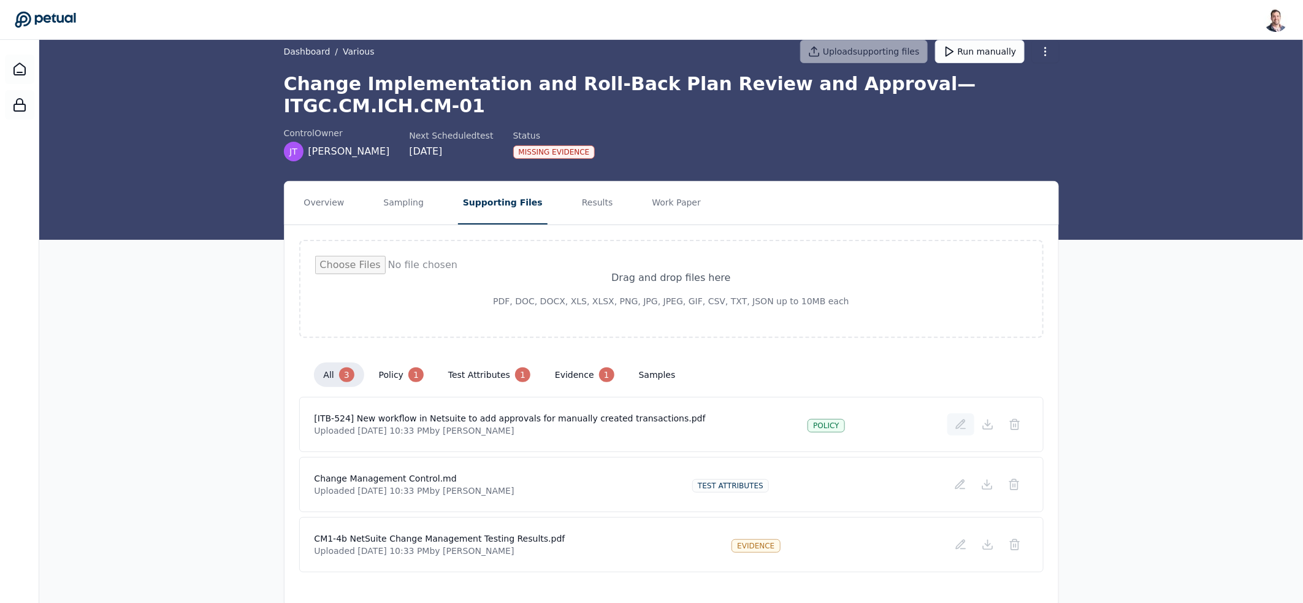
click at [962, 420] on icon at bounding box center [960, 424] width 9 height 9
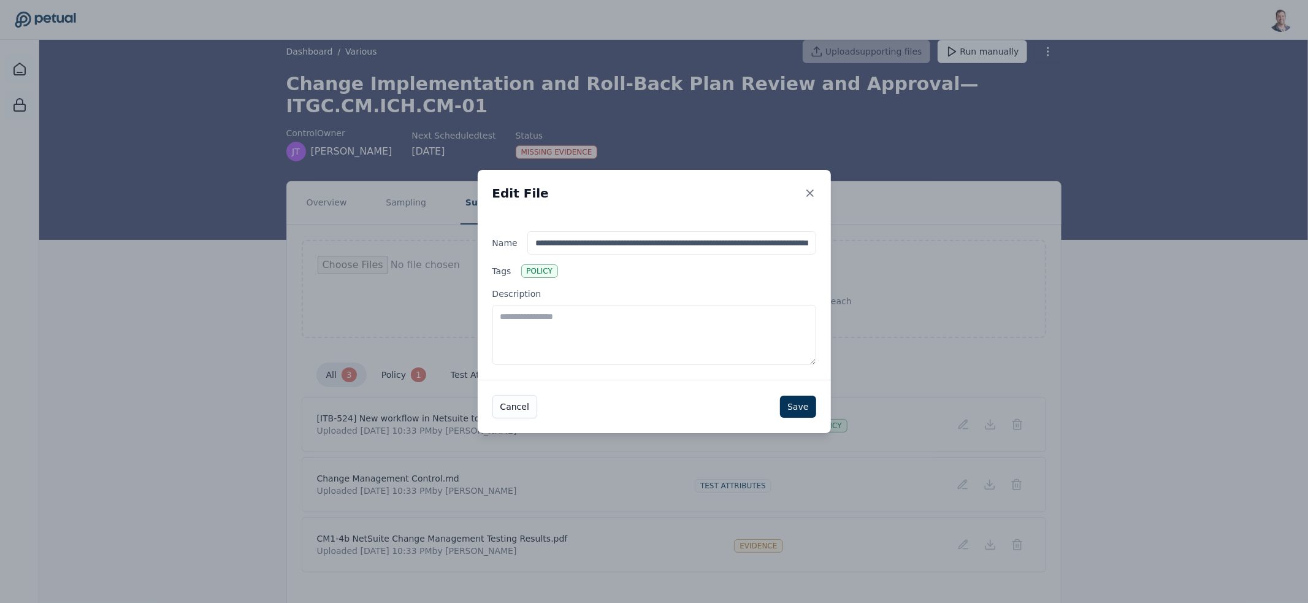
click at [611, 325] on textarea "Description" at bounding box center [654, 335] width 324 height 60
type textarea "**********"
click at [806, 393] on div "Cancel Save" at bounding box center [654, 406] width 353 height 53
click at [805, 408] on button "Save" at bounding box center [798, 406] width 36 height 22
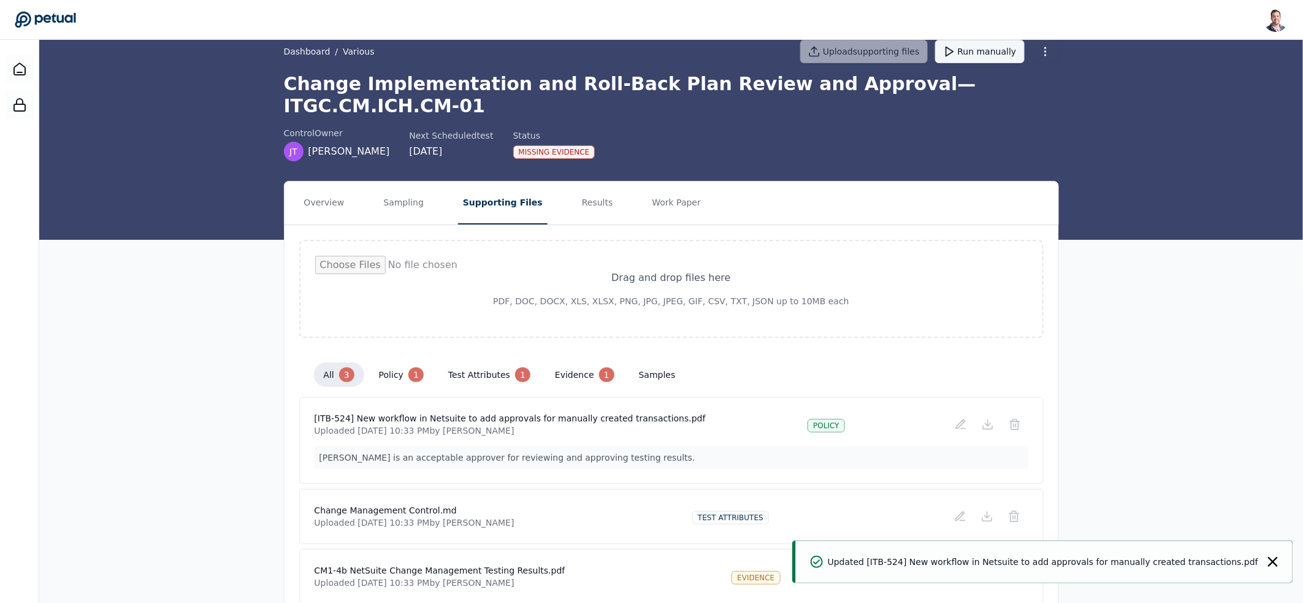
click at [983, 56] on button "Run manually" at bounding box center [980, 51] width 90 height 23
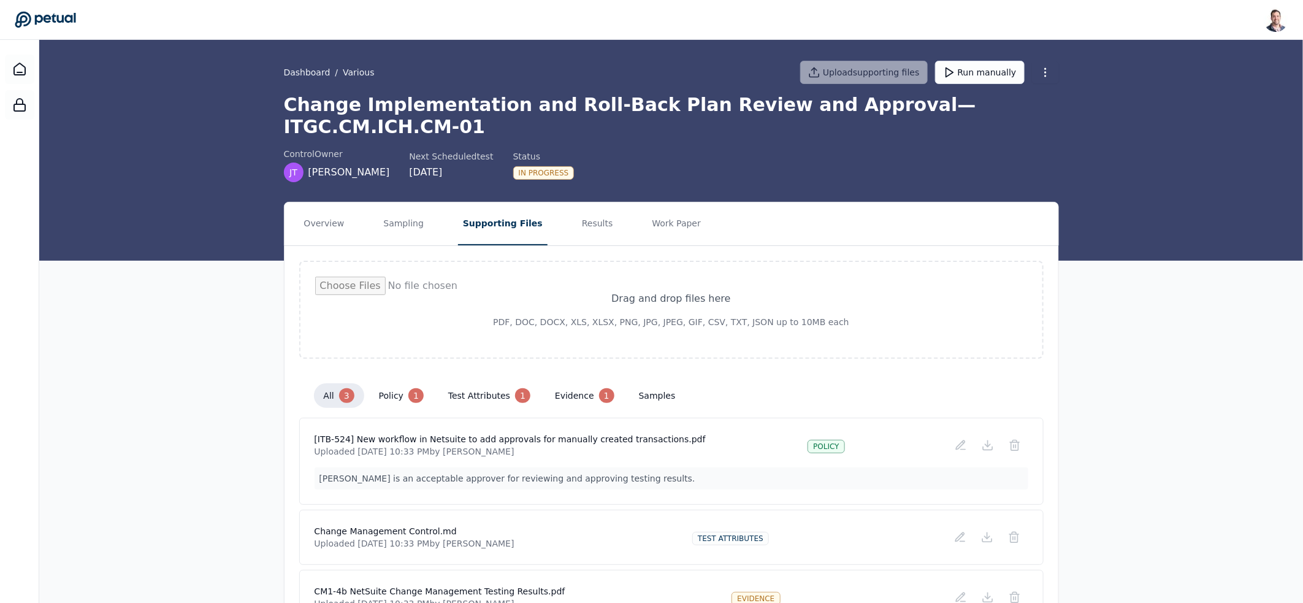
scroll to position [0, 0]
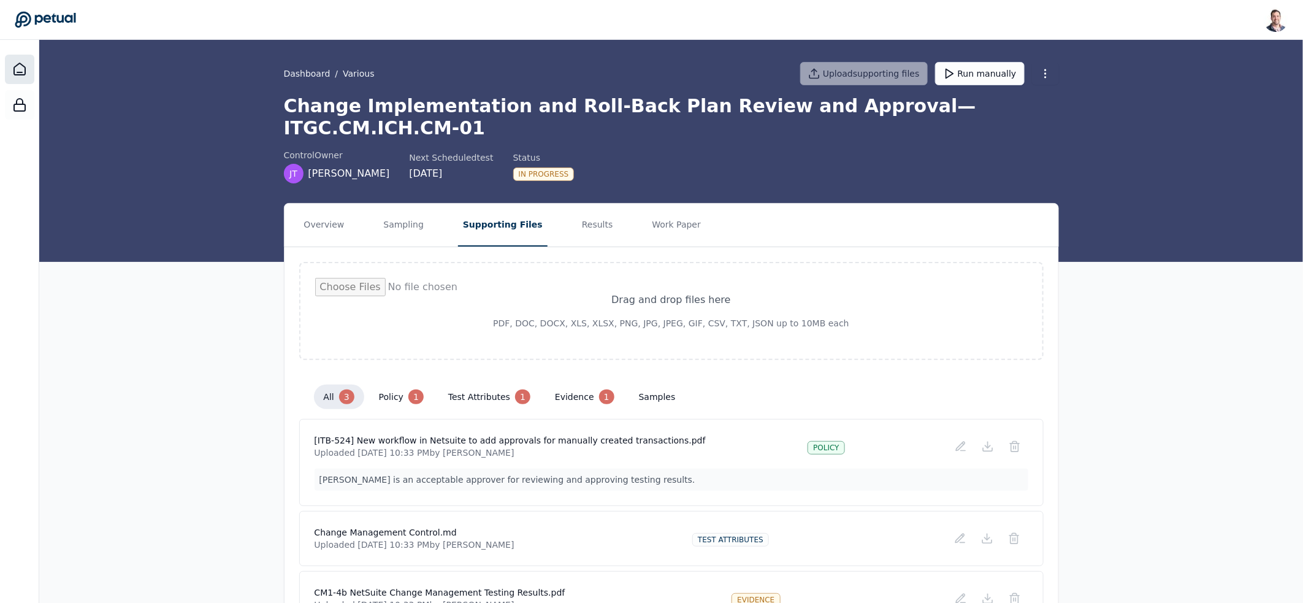
click at [29, 75] on div at bounding box center [19, 69] width 29 height 29
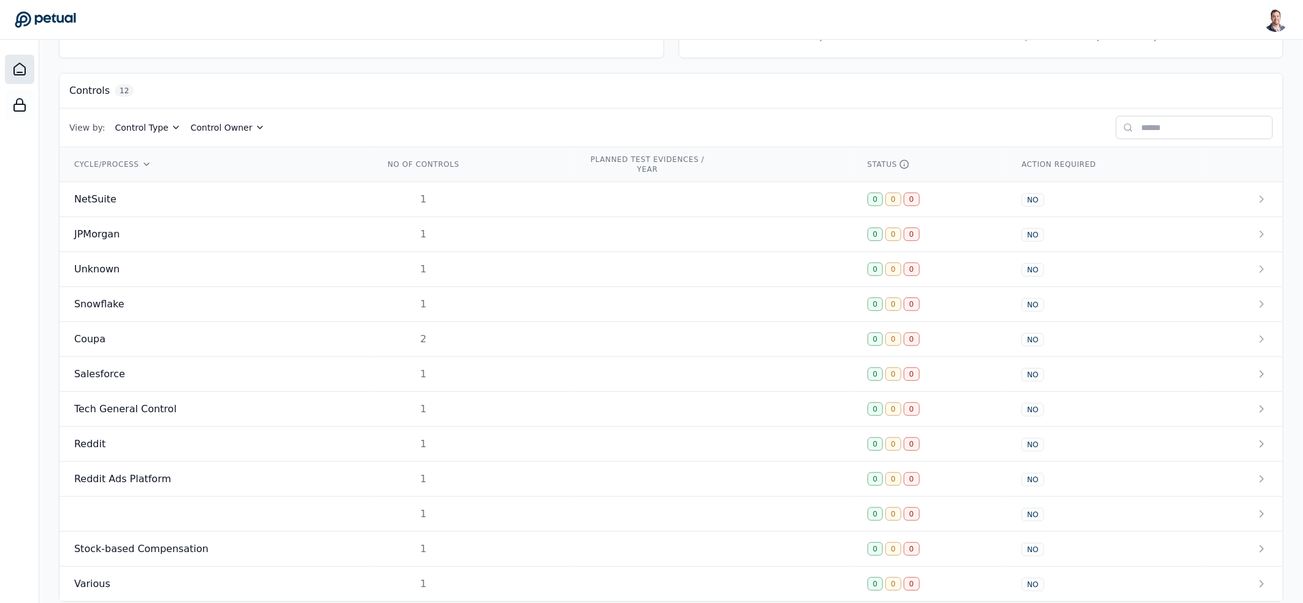
scroll to position [337, 0]
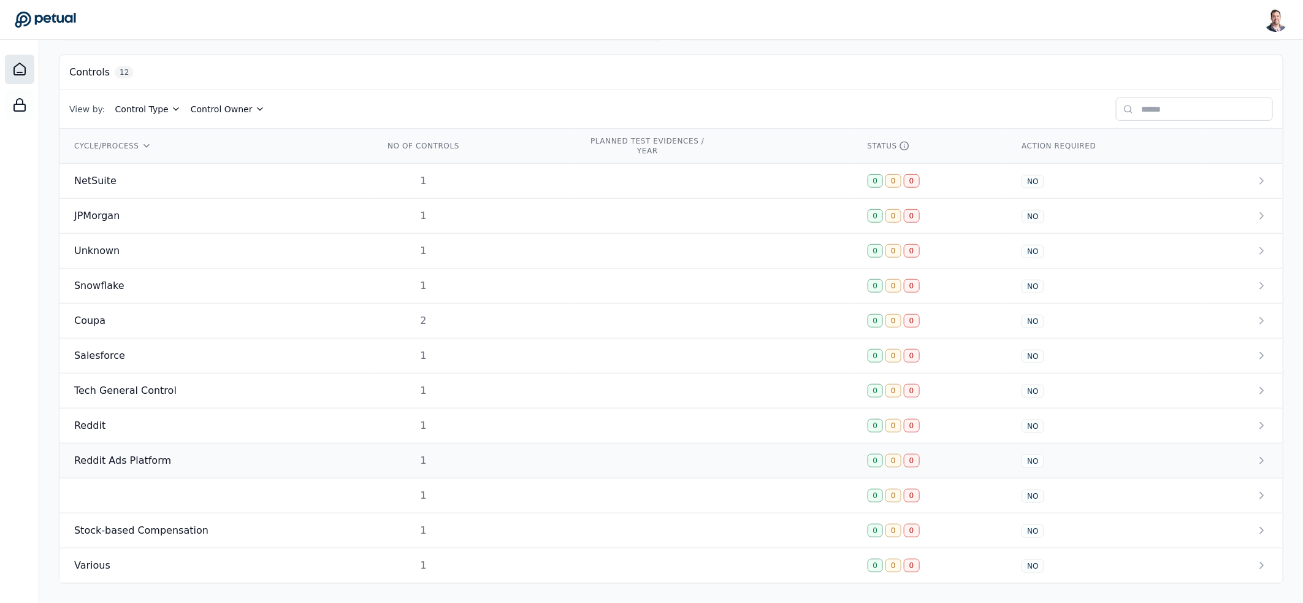
click at [384, 456] on div "1" at bounding box center [423, 460] width 78 height 15
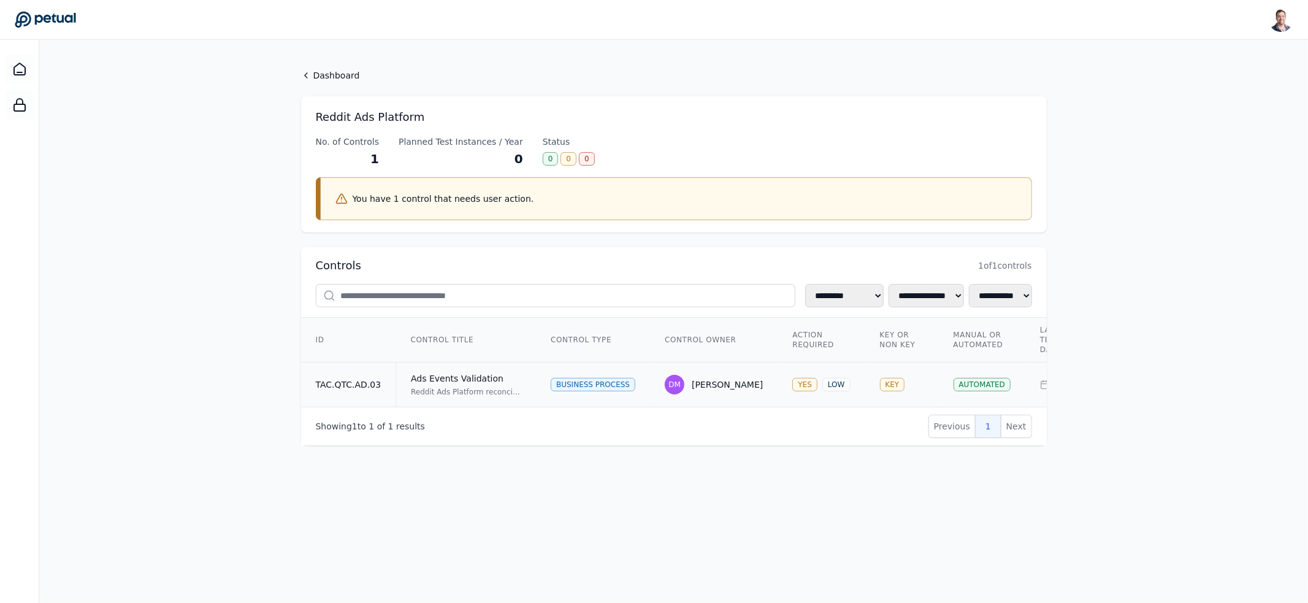
click at [865, 379] on td "KEY" at bounding box center [902, 384] width 74 height 45
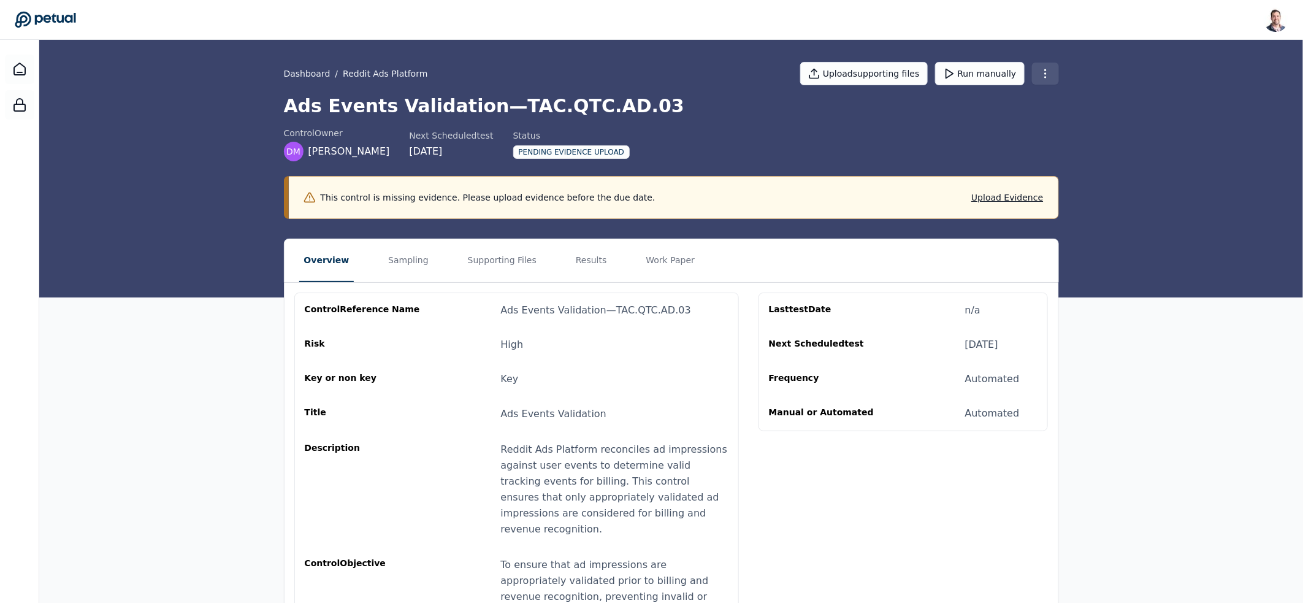
click at [1044, 73] on html "Snir Kodesh snir@petual.ai Sign out Dashboard / Reddit Ads Platform Upload supp…" at bounding box center [651, 445] width 1303 height 891
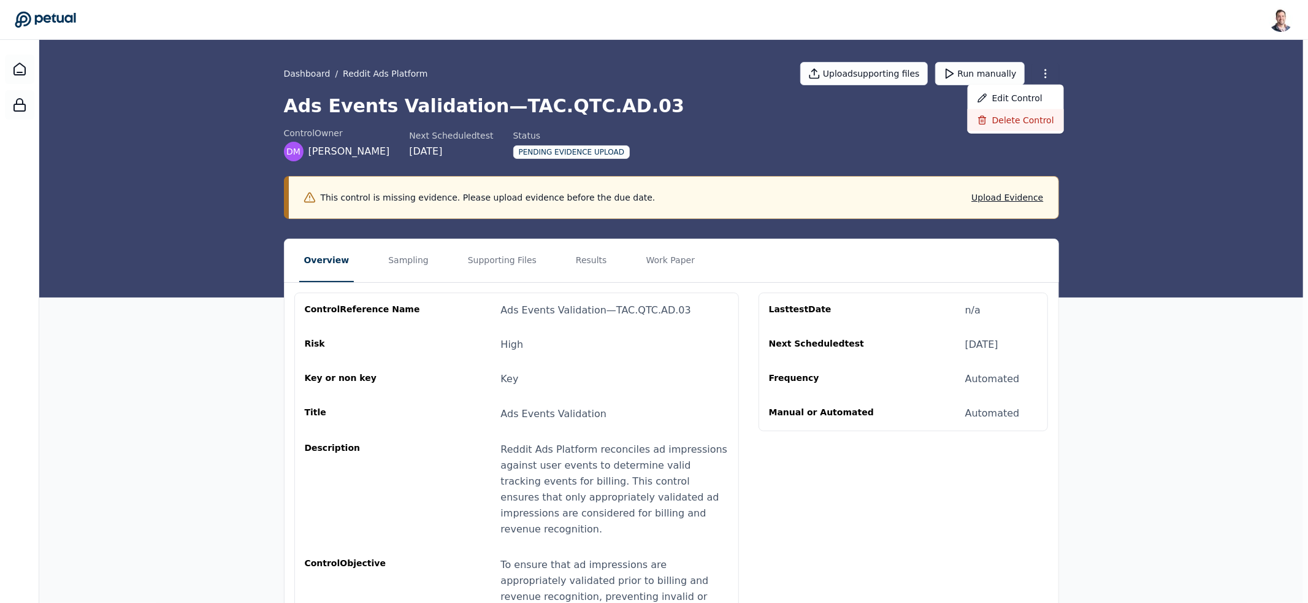
click at [1017, 114] on div "Delete control" at bounding box center [1016, 120] width 96 height 22
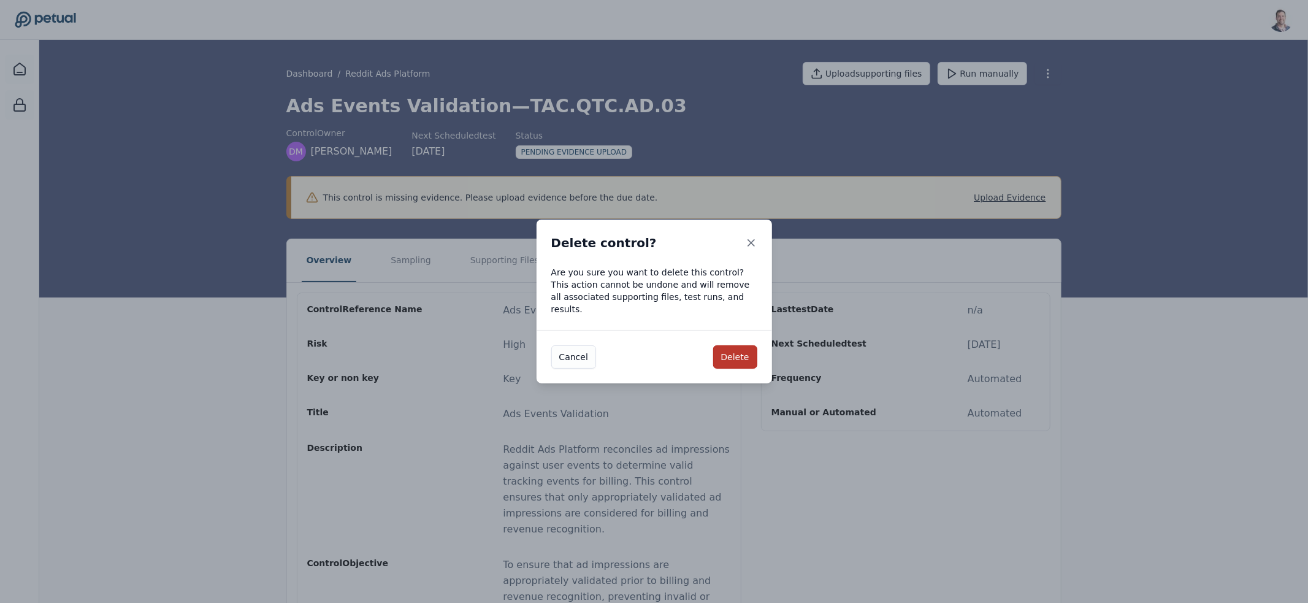
click at [732, 347] on button "Delete" at bounding box center [735, 356] width 44 height 23
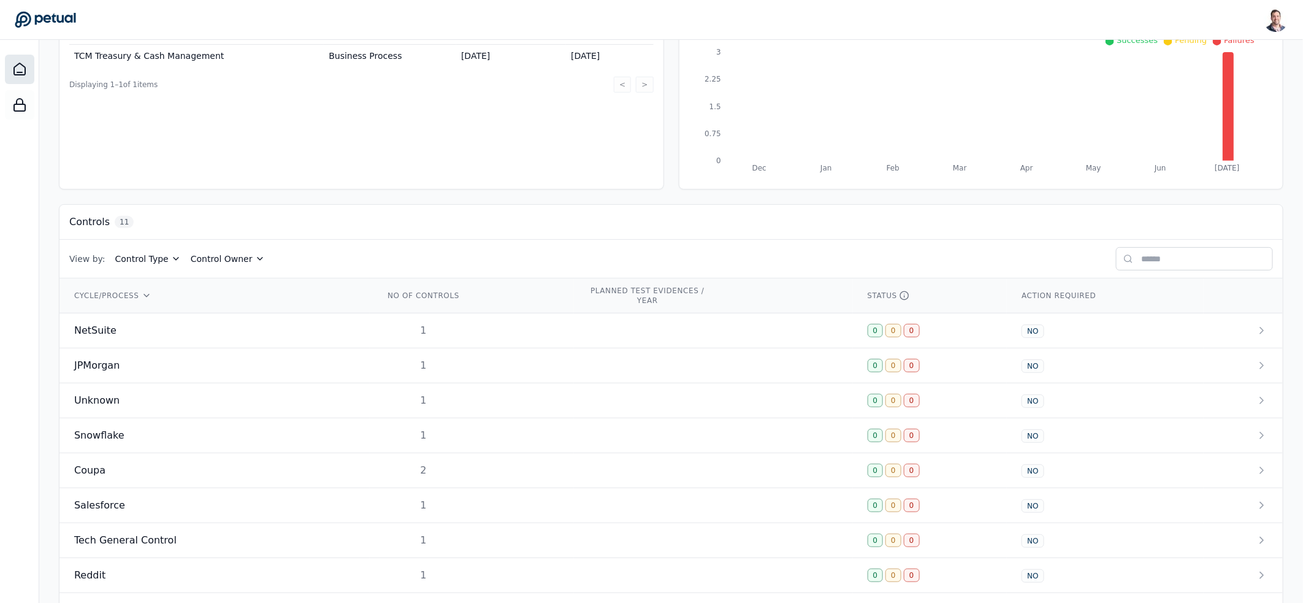
scroll to position [302, 0]
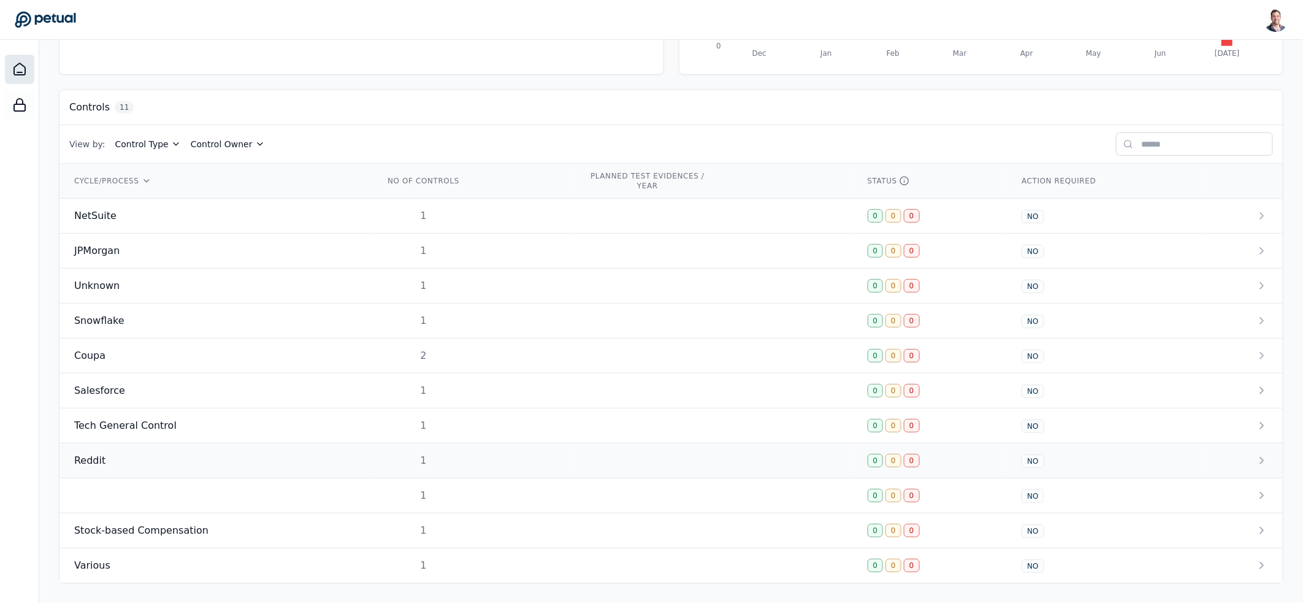
click at [166, 454] on div "Reddit" at bounding box center [214, 460] width 281 height 15
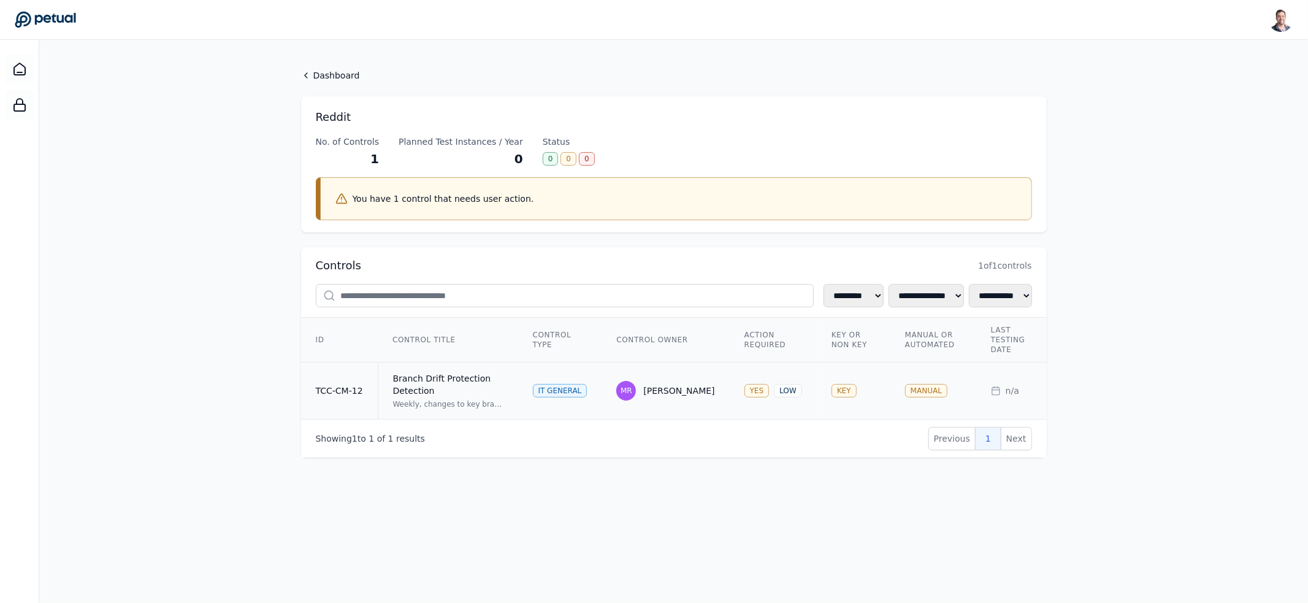
click at [786, 381] on td "YES LOW" at bounding box center [773, 390] width 87 height 57
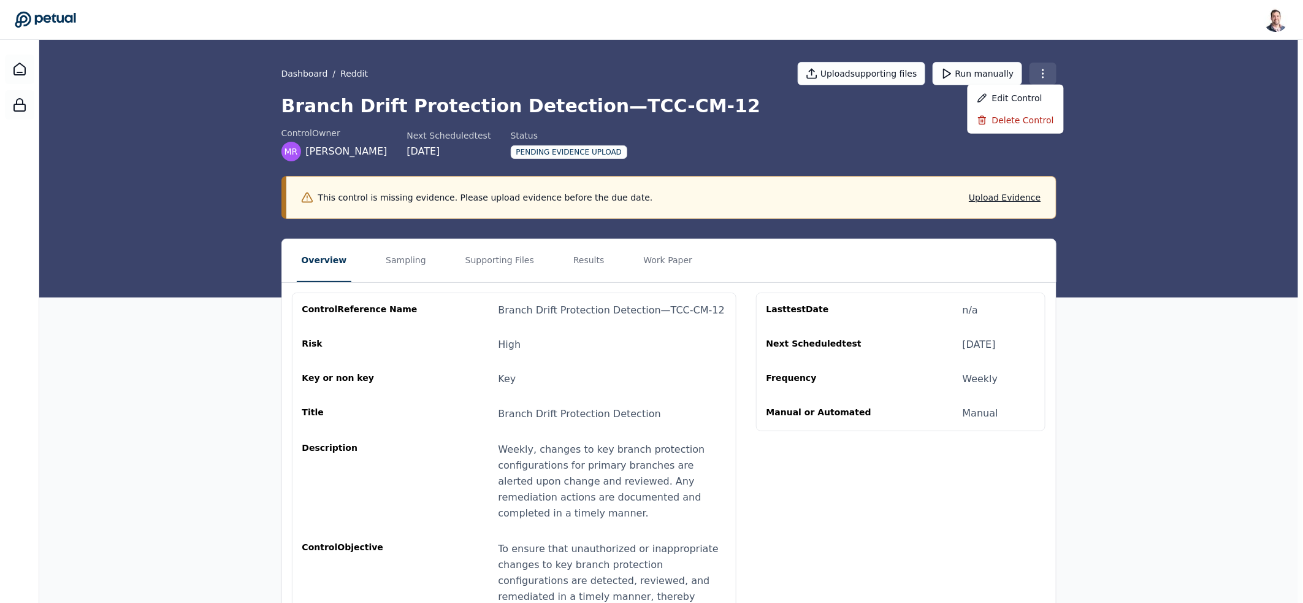
click at [1042, 78] on html "Snir Kodesh snir@petual.ai Sign out Dashboard / Reddit Upload supporting files …" at bounding box center [651, 445] width 1303 height 891
click at [1016, 124] on div "Delete control" at bounding box center [1016, 120] width 96 height 22
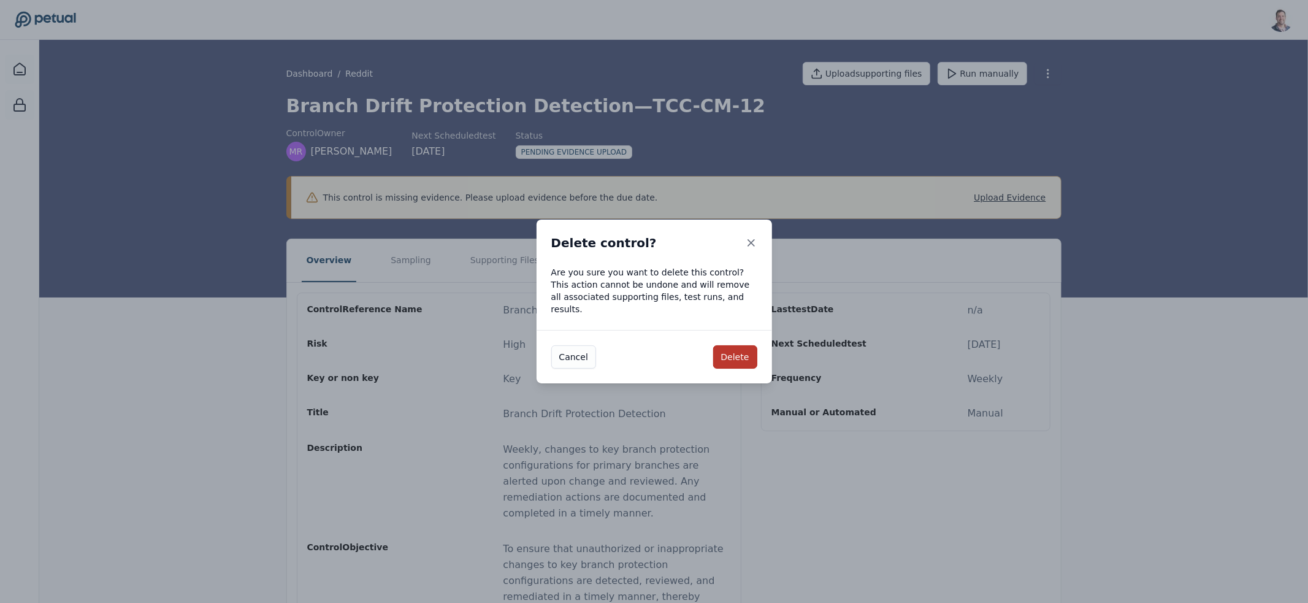
click at [738, 349] on button "Delete" at bounding box center [735, 356] width 44 height 23
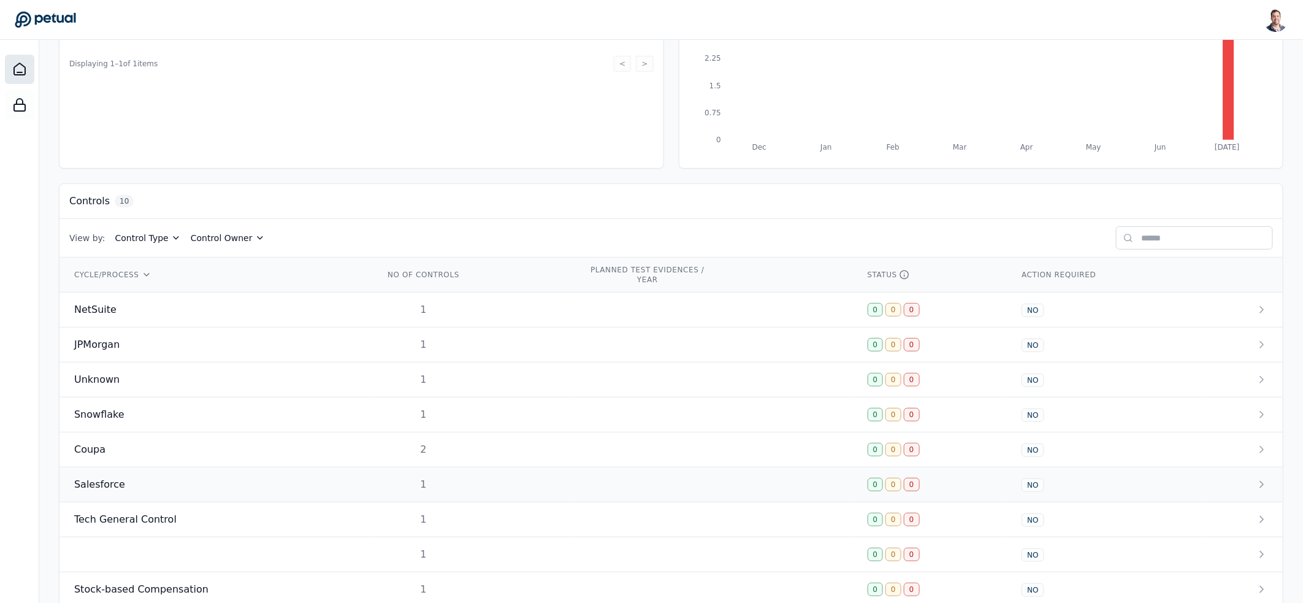
scroll to position [266, 0]
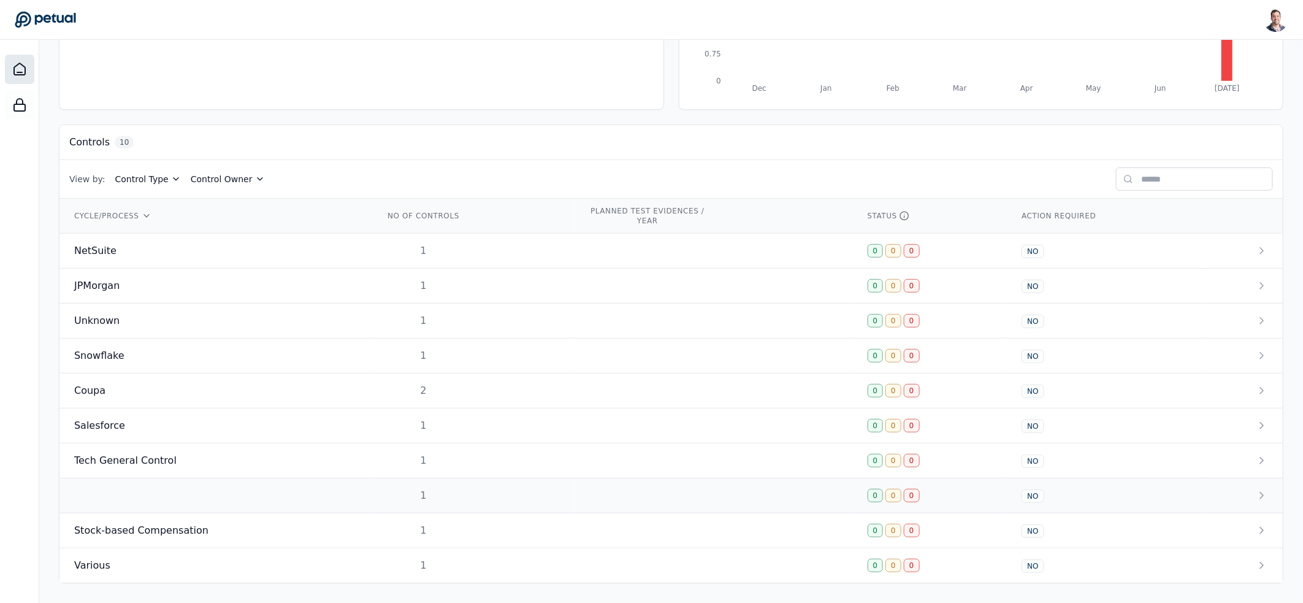
click at [434, 484] on td "1" at bounding box center [472, 495] width 204 height 35
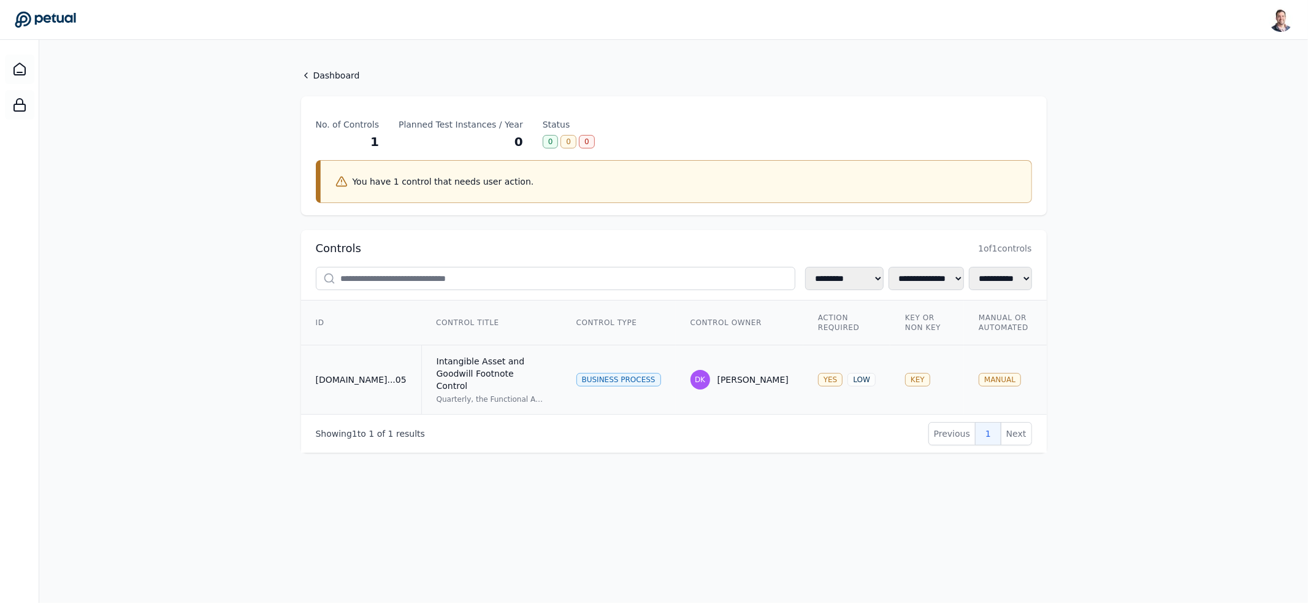
click at [676, 352] on td "DK Daniel Koop" at bounding box center [740, 379] width 128 height 69
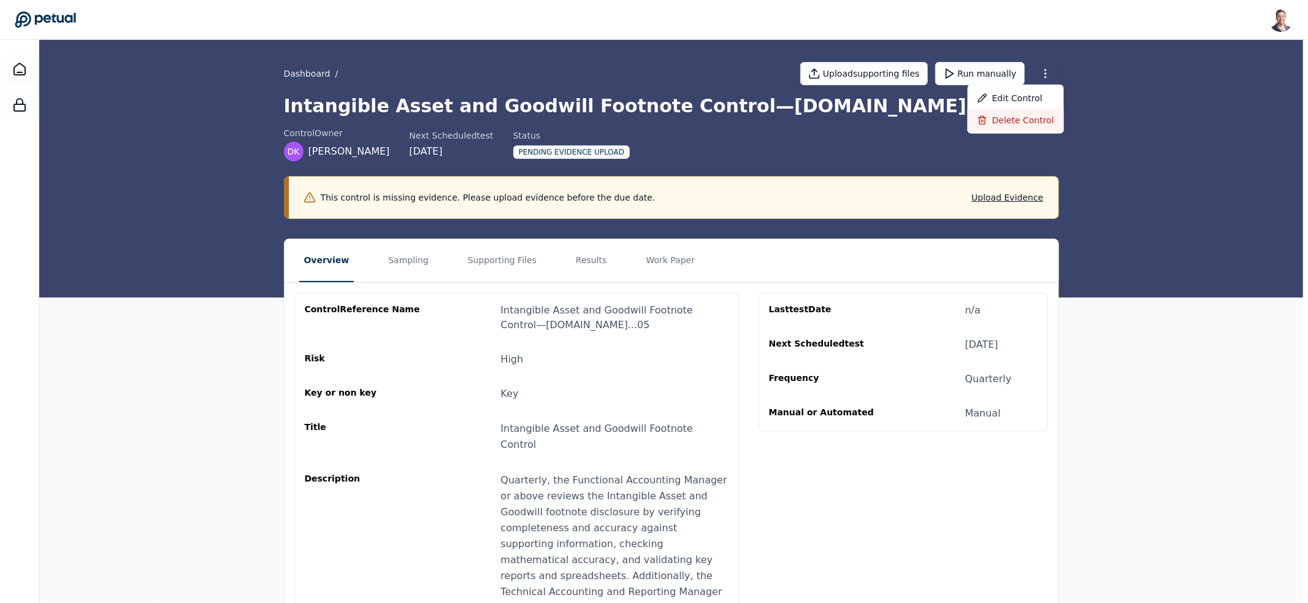
click at [1020, 125] on div "Delete control" at bounding box center [1016, 120] width 96 height 22
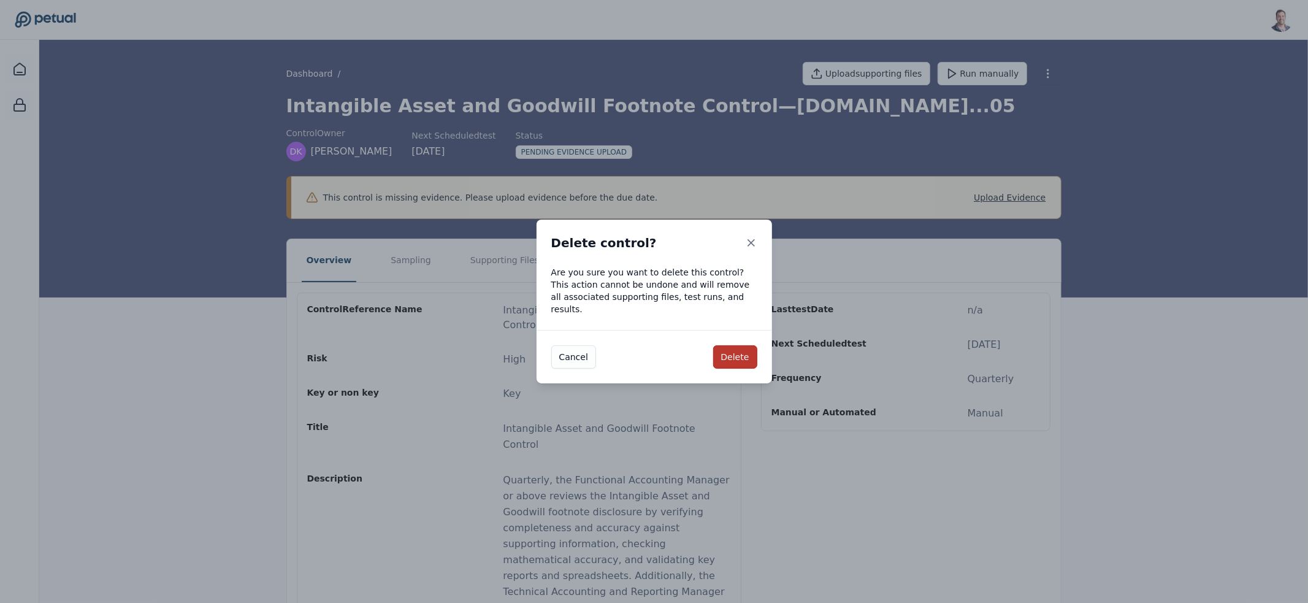
click at [723, 356] on button "Delete" at bounding box center [735, 356] width 44 height 23
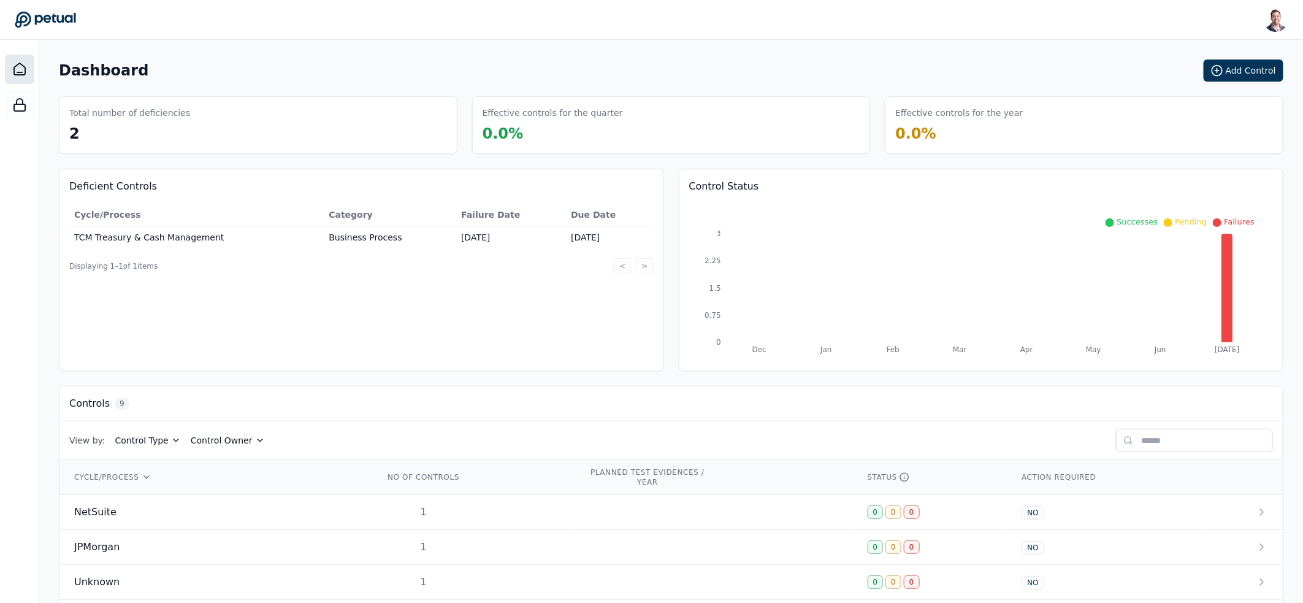
scroll to position [231, 0]
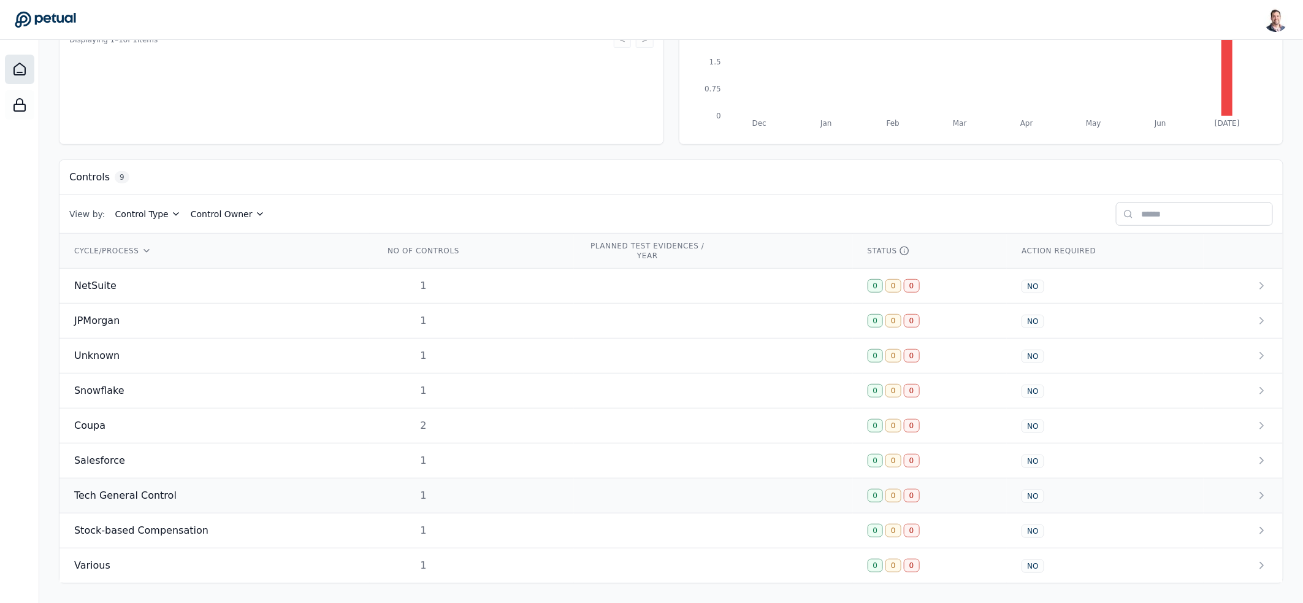
click at [231, 488] on div "Tech General Control" at bounding box center [214, 495] width 281 height 15
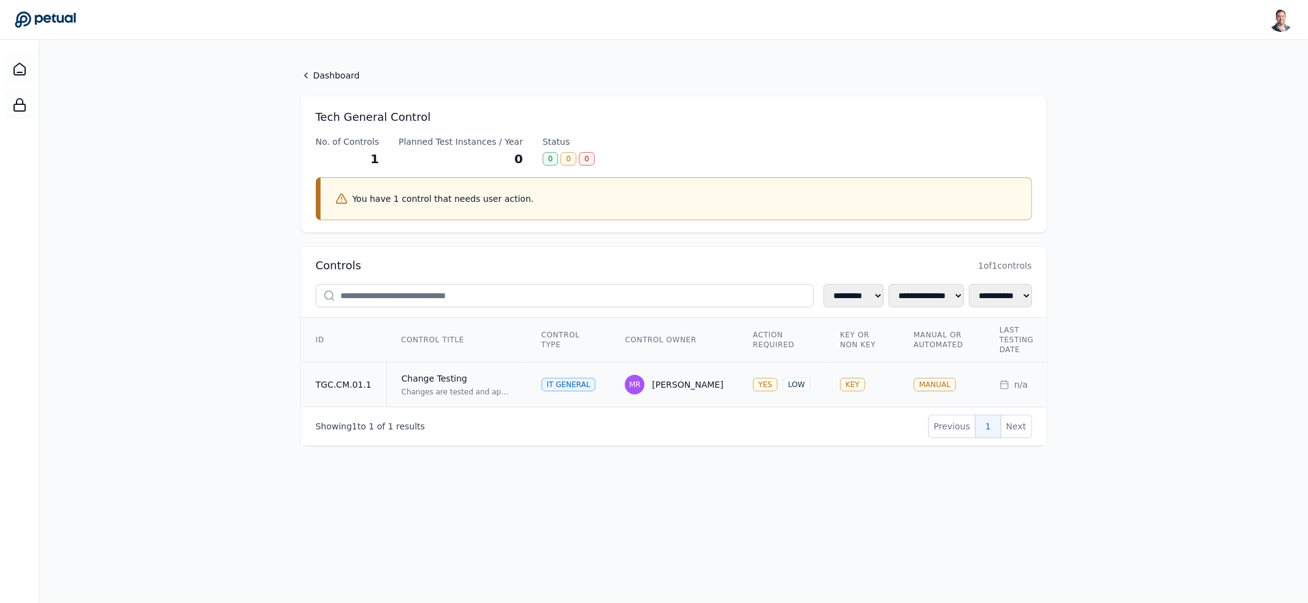
click at [480, 379] on div "Change Testing" at bounding box center [457, 378] width 110 height 12
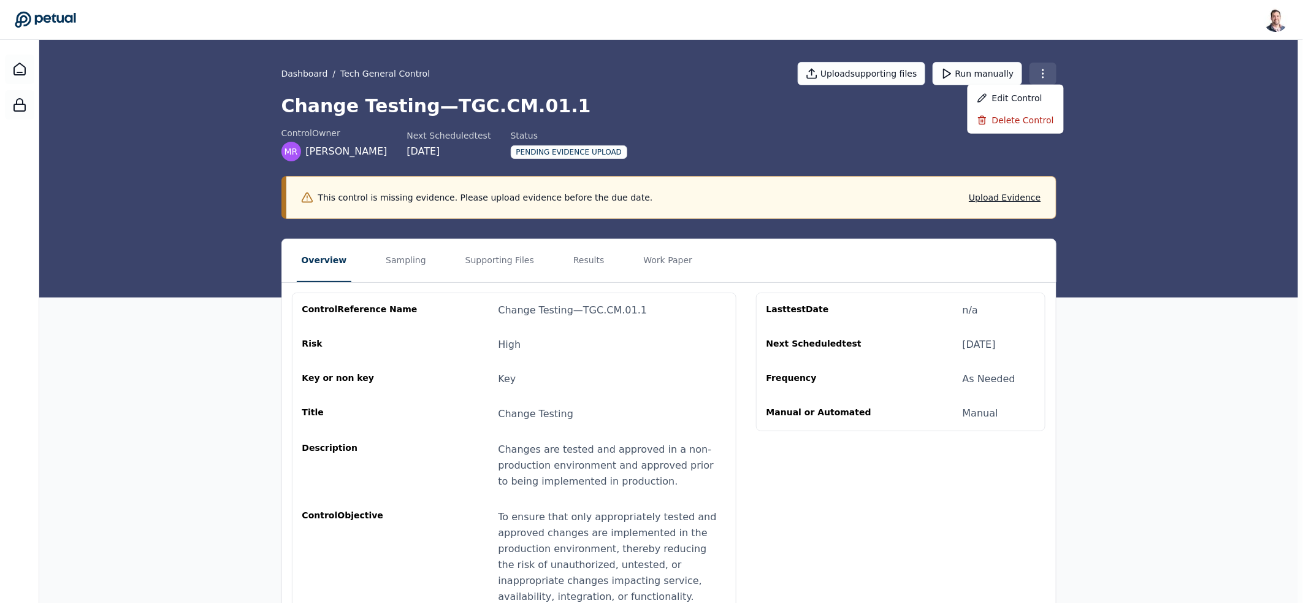
click at [1056, 72] on html "Snir Kodesh snir@petual.ai Sign out Dashboard / Tech General Control Upload sup…" at bounding box center [651, 422] width 1303 height 844
click at [1028, 114] on div "Delete control" at bounding box center [1016, 120] width 96 height 22
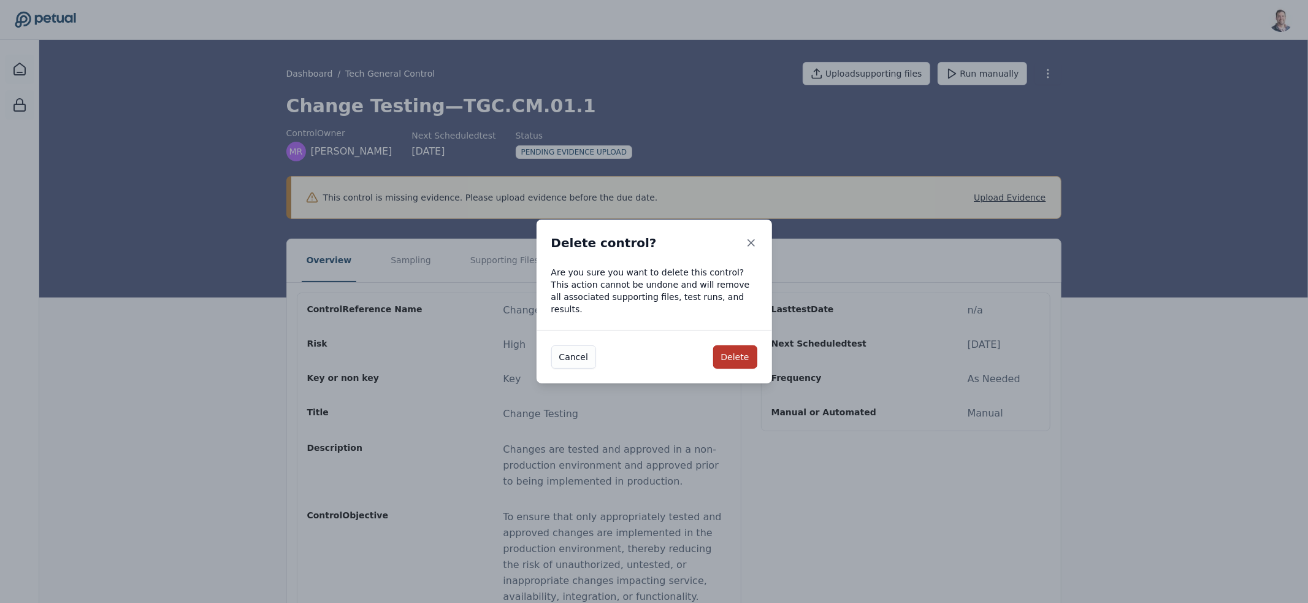
click at [725, 347] on button "Delete" at bounding box center [735, 356] width 44 height 23
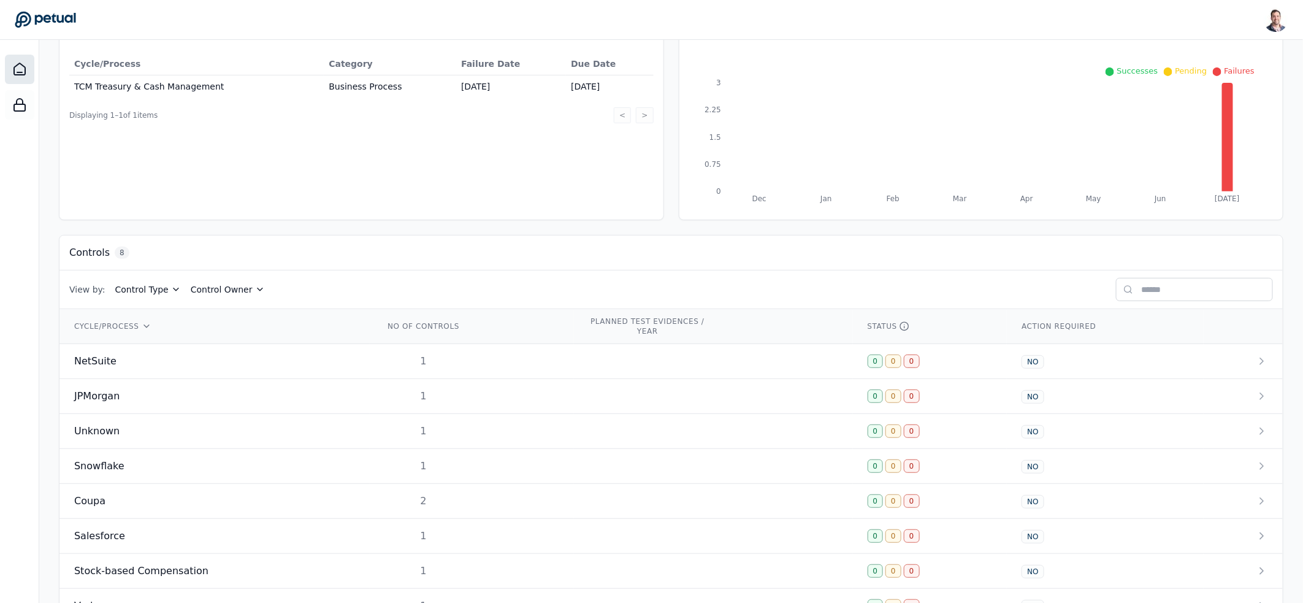
scroll to position [195, 0]
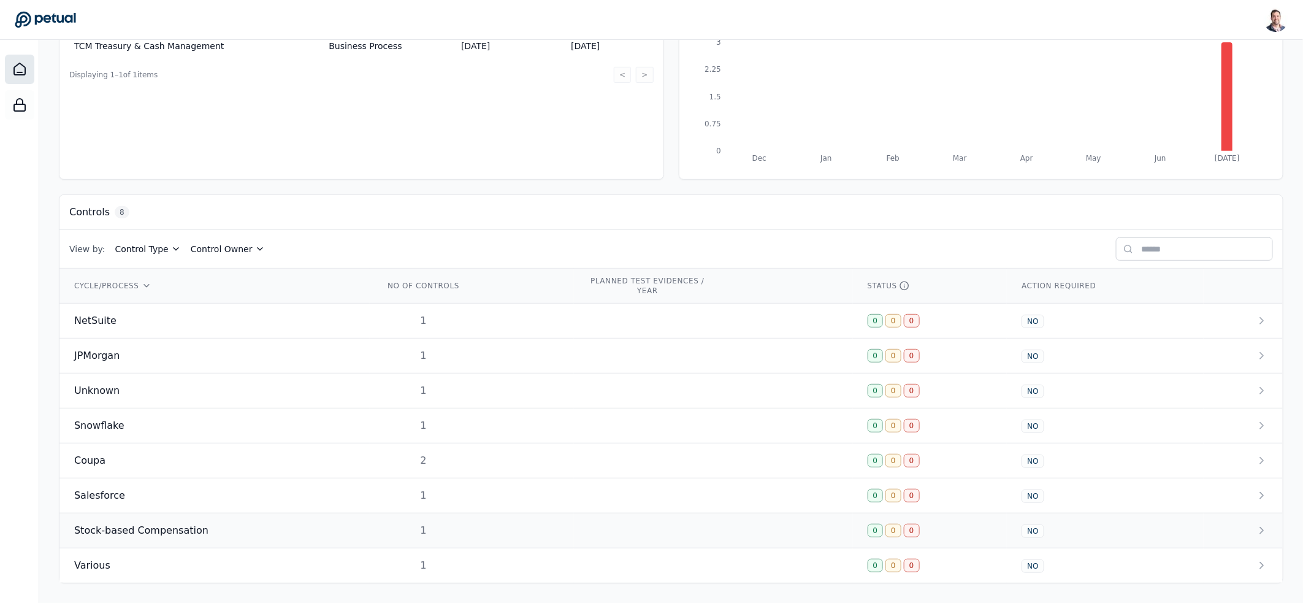
click at [243, 520] on td "Stock-based Compensation" at bounding box center [214, 530] width 310 height 35
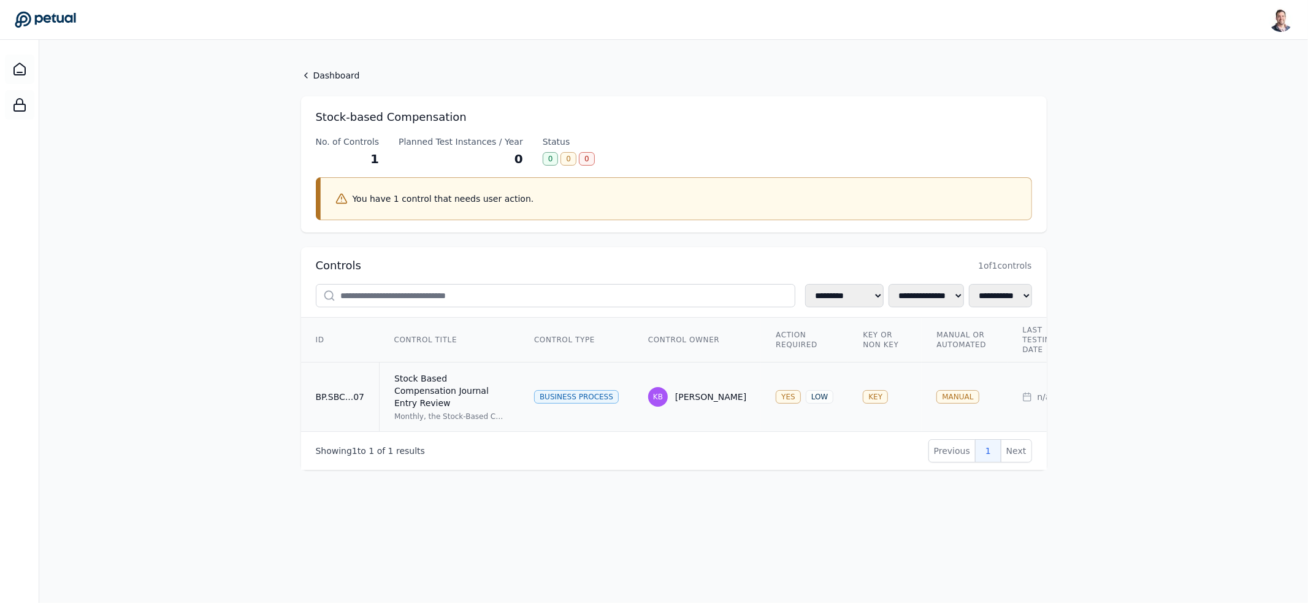
click at [506, 387] on td "Stock Based Compensation Journal Entry Review Monthly, the Stock-Based Compensa…" at bounding box center [450, 396] width 140 height 69
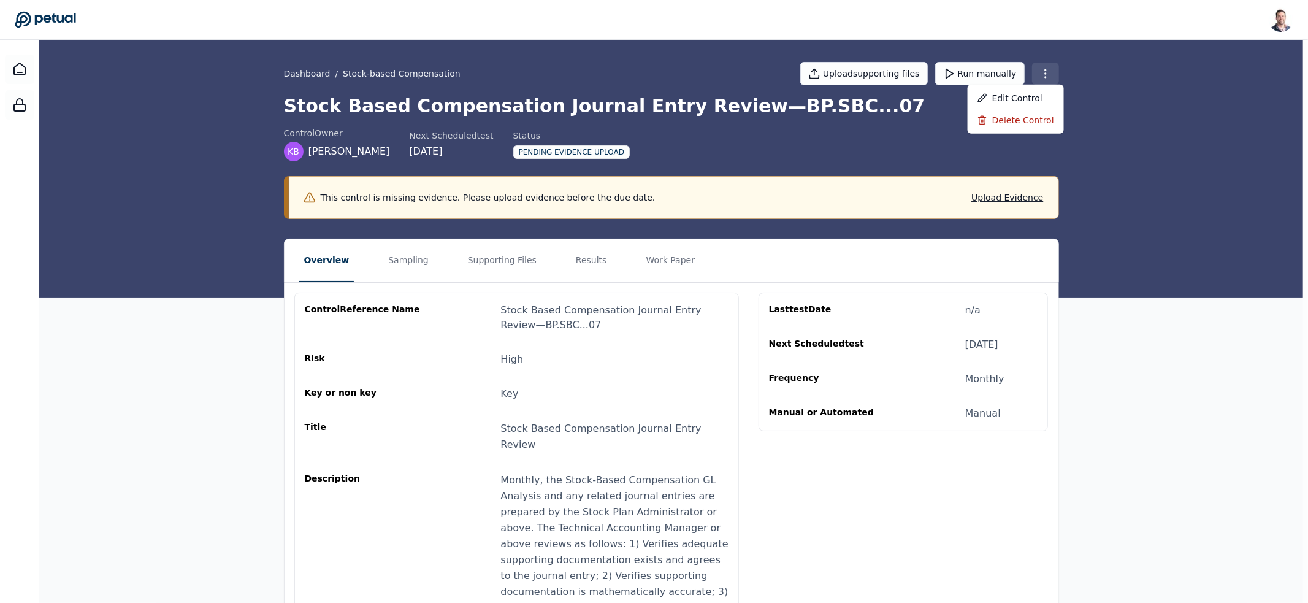
click at [1023, 123] on div "Delete control" at bounding box center [1016, 120] width 96 height 22
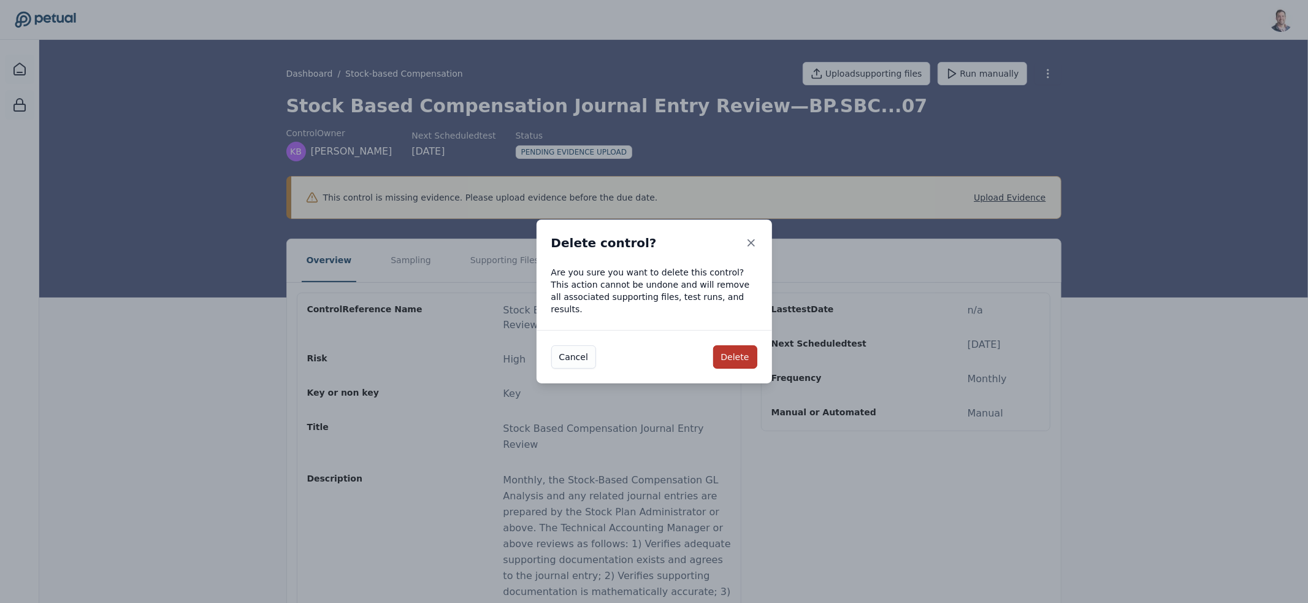
click at [739, 354] on button "Delete" at bounding box center [735, 356] width 44 height 23
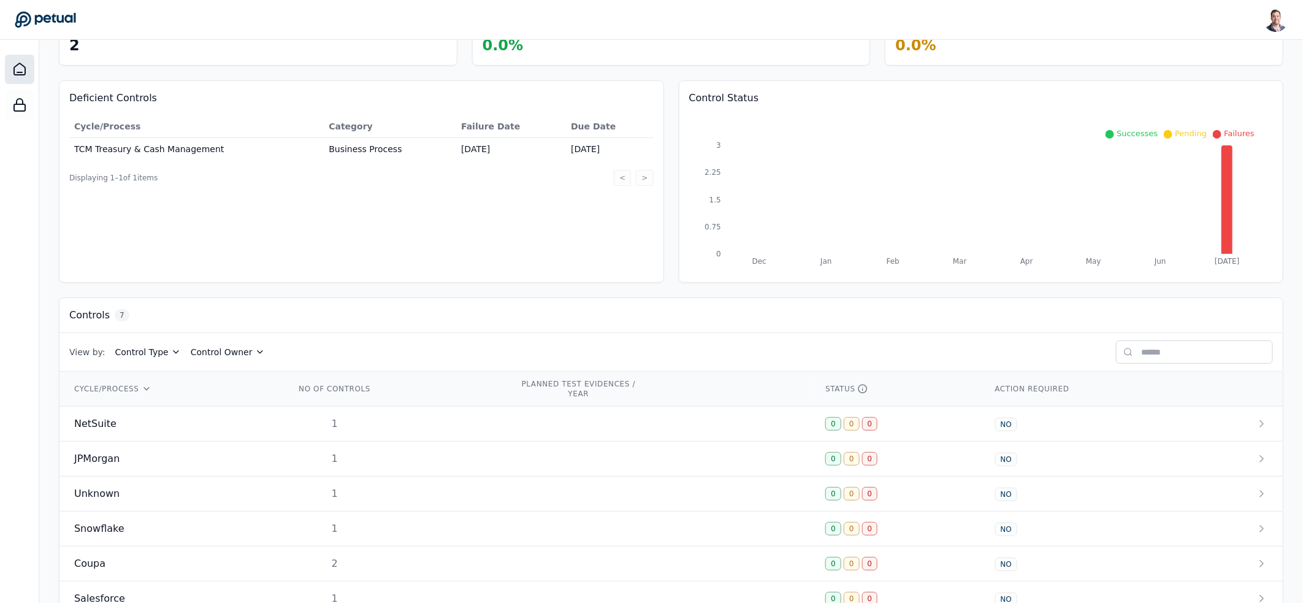
scroll to position [160, 0]
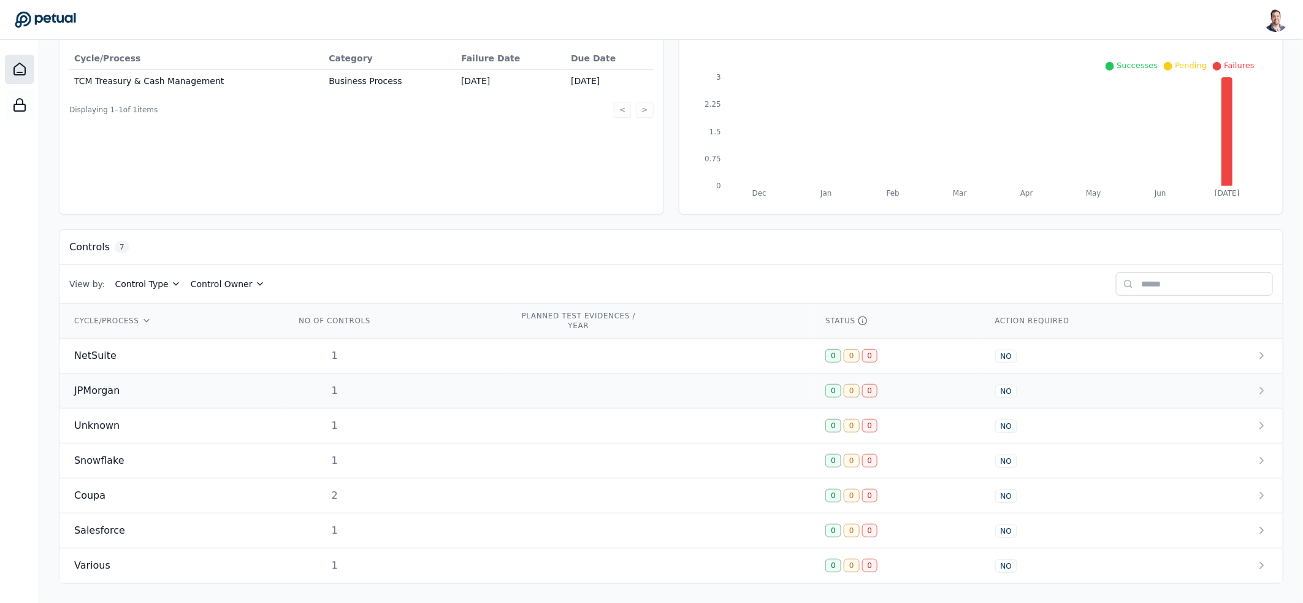
click at [402, 399] on td "1" at bounding box center [393, 390] width 224 height 35
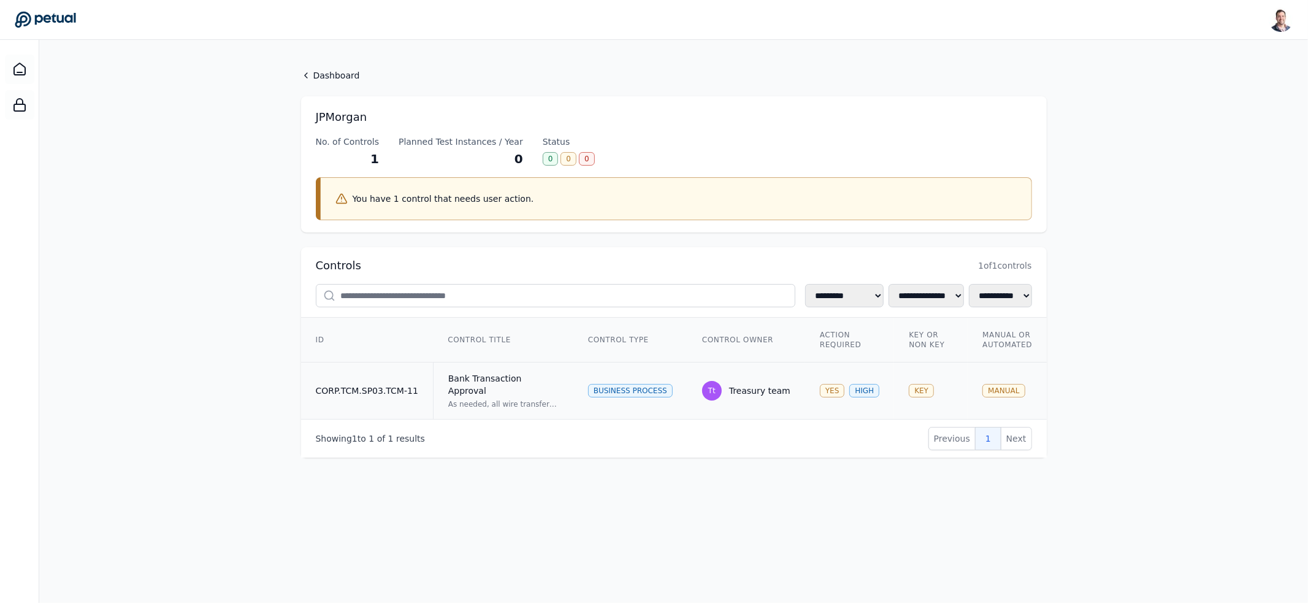
click at [677, 368] on td "Business Process" at bounding box center [630, 390] width 114 height 57
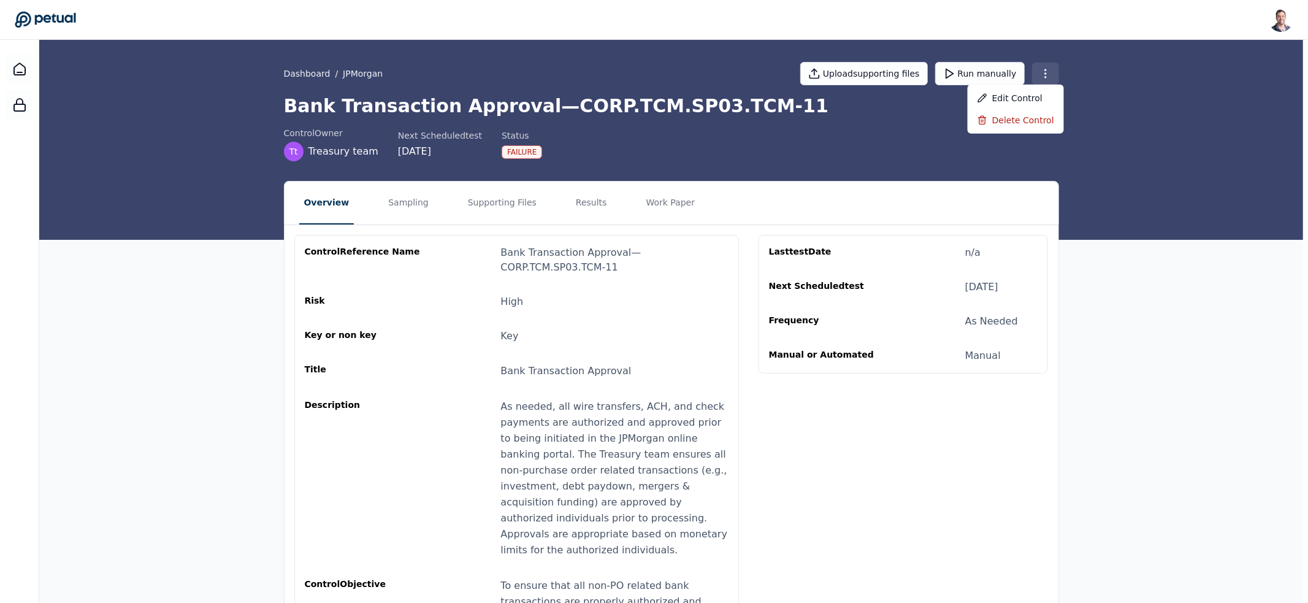
click at [1047, 69] on html "Snir Kodesh snir@petual.ai Sign out Dashboard / JPMorgan Upload supporting file…" at bounding box center [654, 464] width 1308 height 928
click at [1017, 127] on div "Delete control" at bounding box center [1016, 120] width 96 height 22
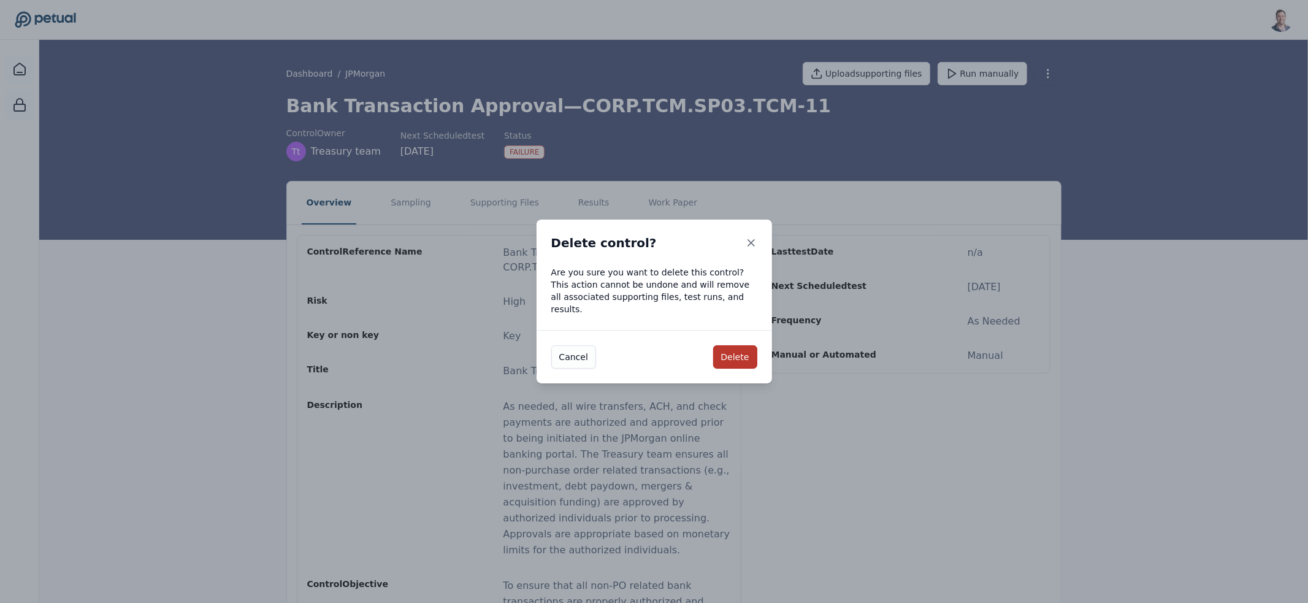
click at [730, 356] on button "Delete" at bounding box center [735, 356] width 44 height 23
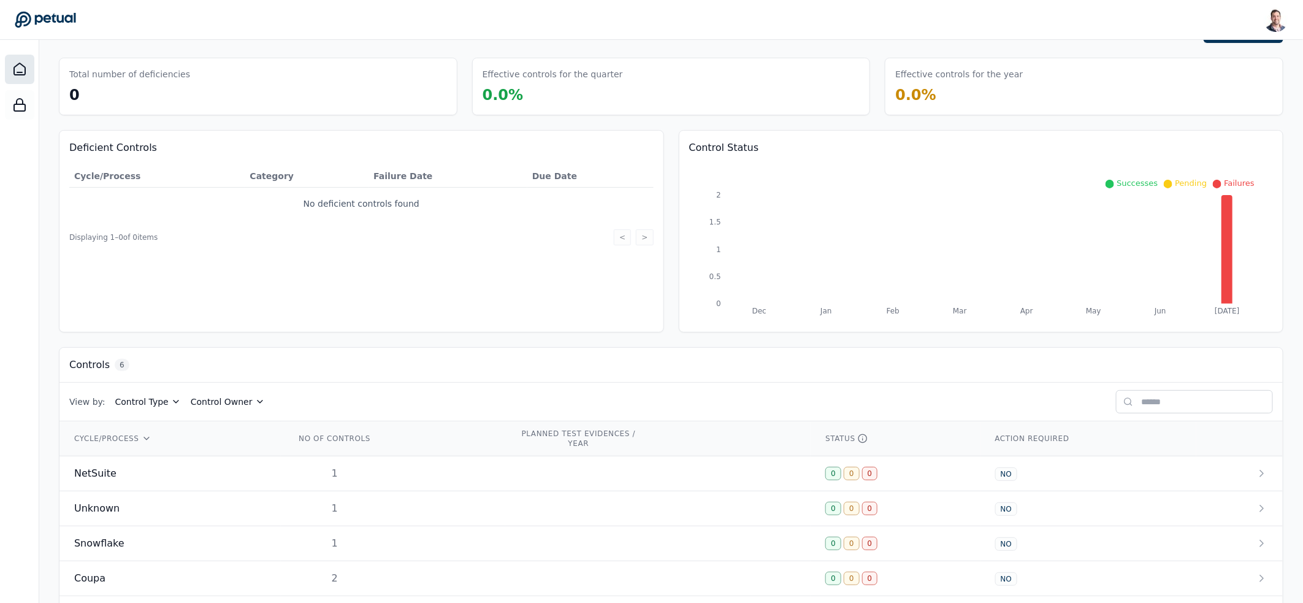
scroll to position [124, 0]
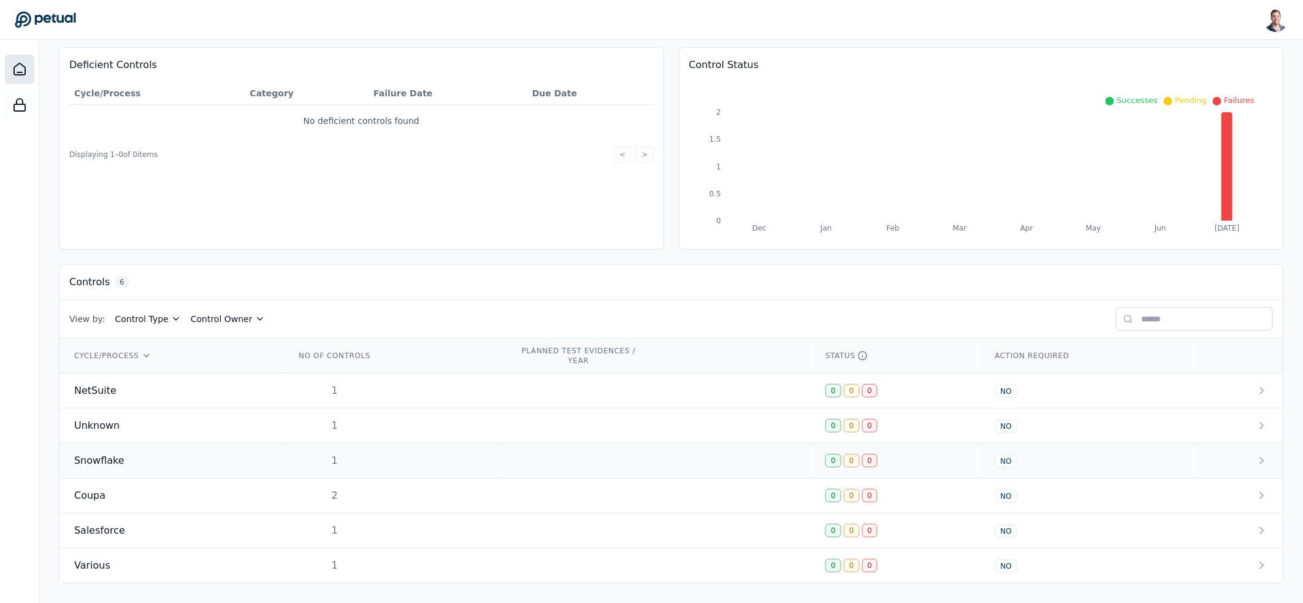
click at [299, 464] on div "1" at bounding box center [335, 460] width 78 height 15
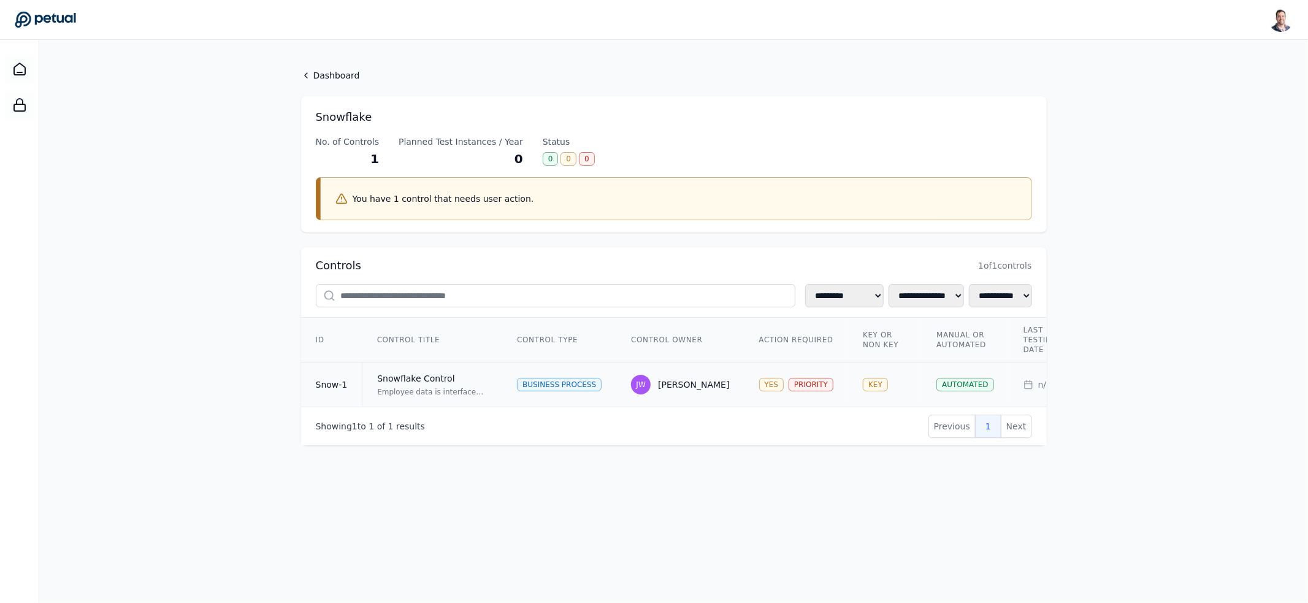
click at [482, 382] on div "Snowflake Control" at bounding box center [432, 378] width 110 height 12
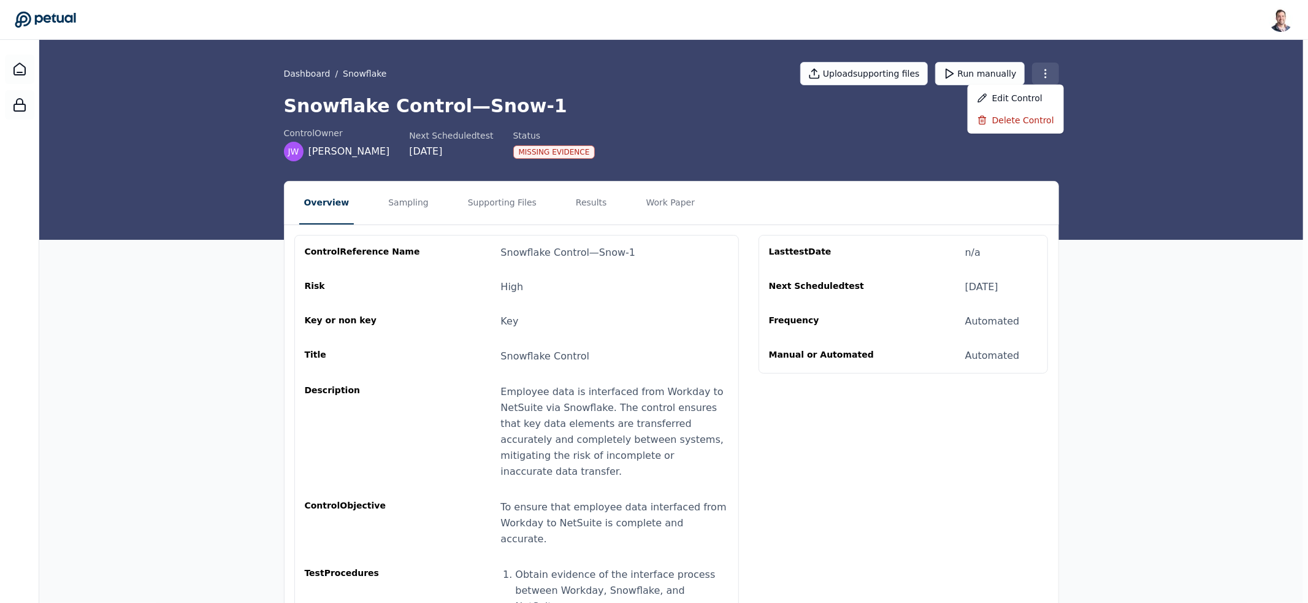
click at [1053, 75] on html "Snir Kodesh snir@petual.ai Sign out Dashboard / Snowflake Upload supporting fil…" at bounding box center [654, 401] width 1308 height 802
click at [542, 412] on html "Snir Kodesh snir@petual.ai Sign out Dashboard / Snowflake Upload supporting fil…" at bounding box center [651, 401] width 1303 height 802
click at [542, 412] on div "Employee data is interfaced from Workday to NetSuite via Snowflake. The control…" at bounding box center [611, 432] width 227 height 96
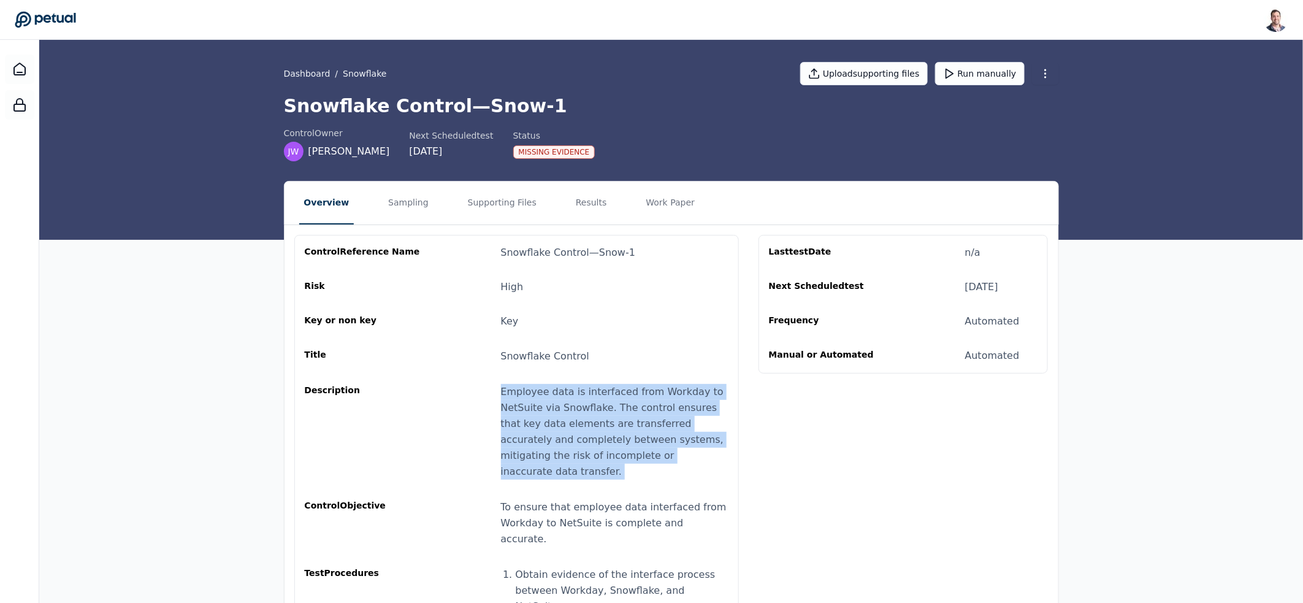
click at [542, 412] on div "Employee data is interfaced from Workday to NetSuite via Snowflake. The control…" at bounding box center [614, 432] width 227 height 96
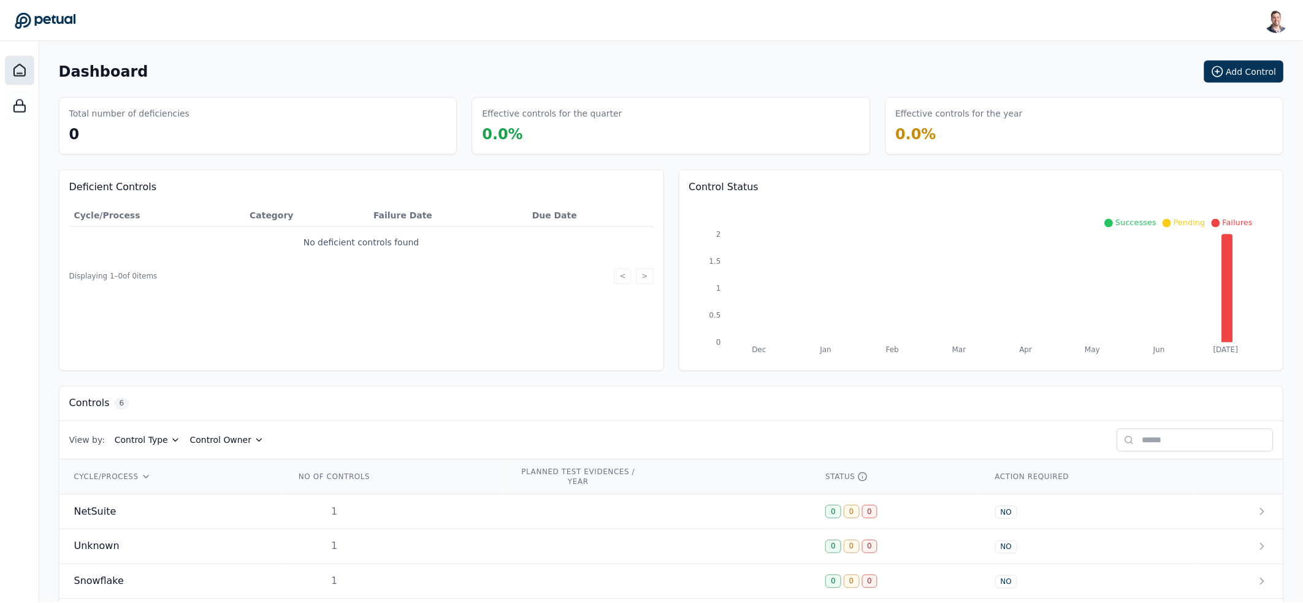
scroll to position [124, 0]
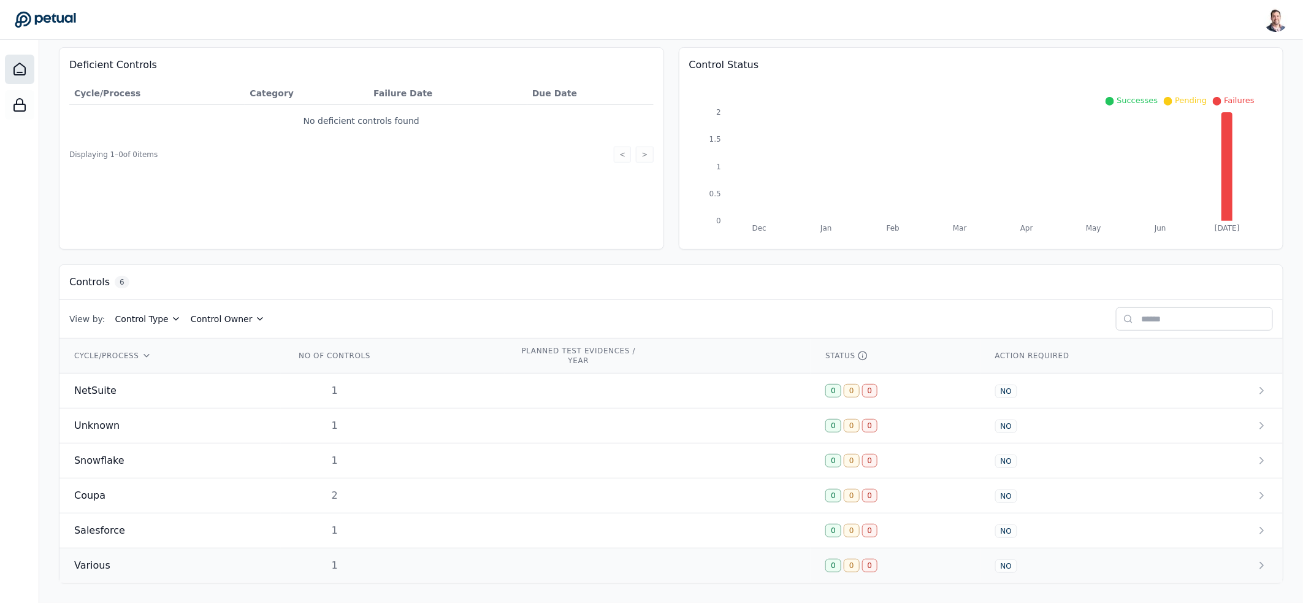
click at [394, 557] on td "1" at bounding box center [393, 565] width 224 height 35
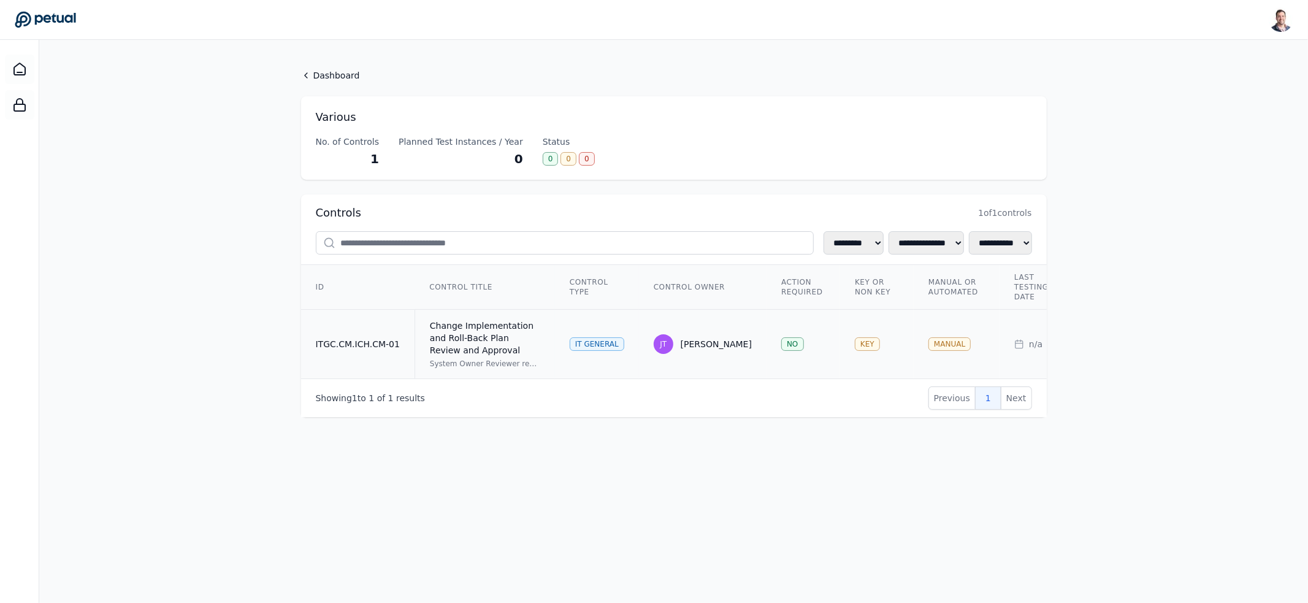
click at [502, 349] on div "Change Implementation and Roll-Back Plan Review and Approval" at bounding box center [485, 337] width 110 height 37
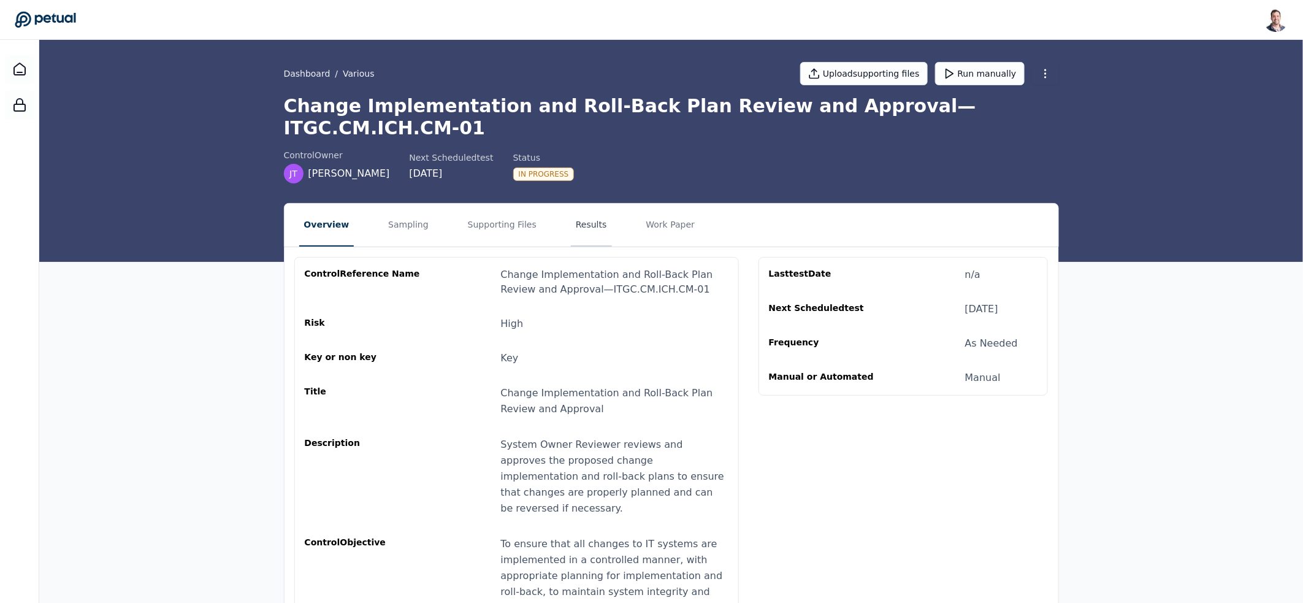
click at [577, 208] on button "Results" at bounding box center [591, 225] width 41 height 43
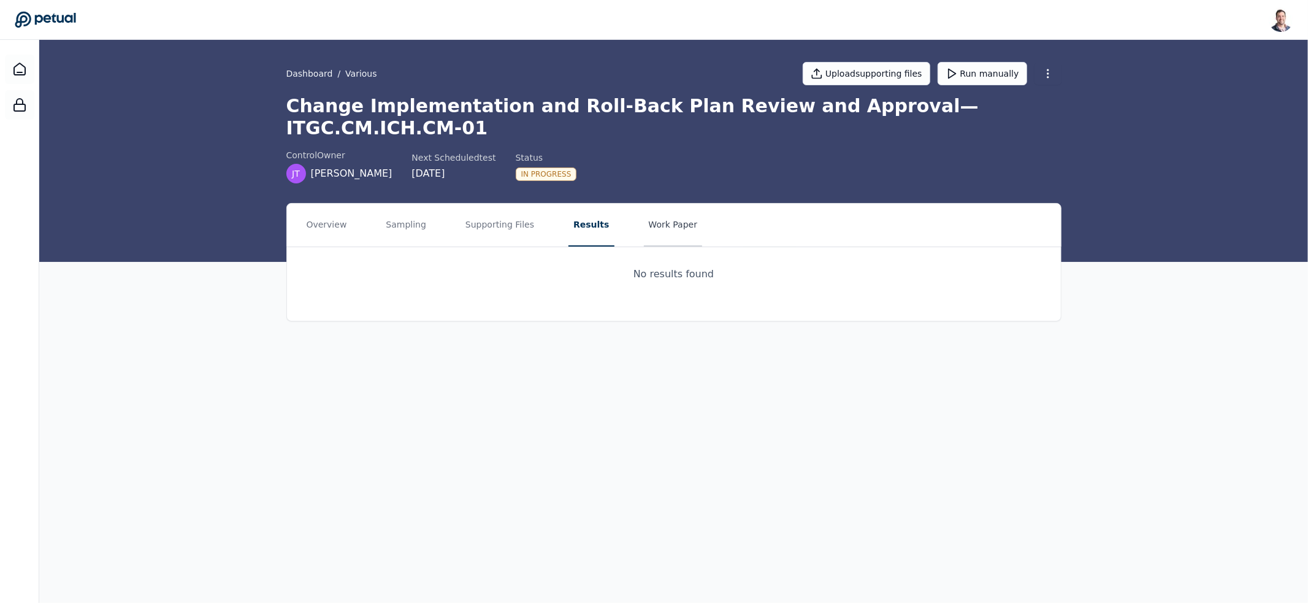
click at [647, 211] on button "Work Paper" at bounding box center [673, 225] width 59 height 43
click at [533, 110] on h1 "Change Implementation and Roll-Back Plan Review and Approval — ITGC.CM.ICH.CM-01" at bounding box center [673, 117] width 775 height 44
click at [464, 104] on h1 "Change Implementation and Roll-Back Plan Review and Approval — ITGC.CM.ICH.CM-01" at bounding box center [673, 117] width 775 height 44
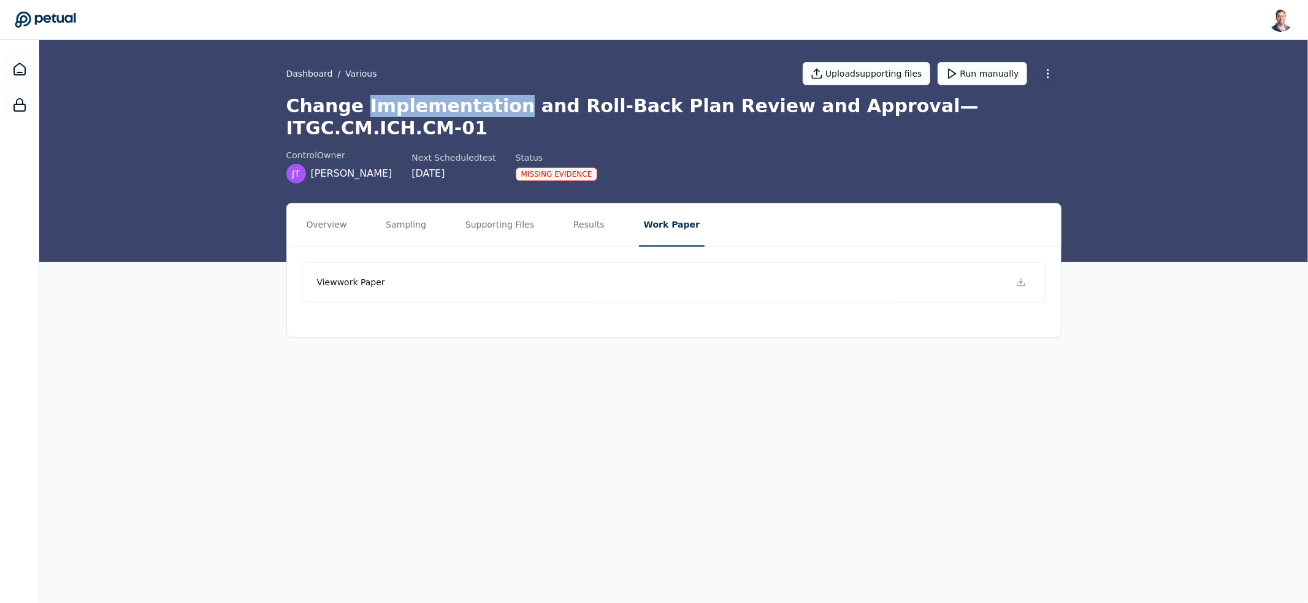
click at [464, 104] on h1 "Change Implementation and Roll-Back Plan Review and Approval — ITGC.CM.ICH.CM-01" at bounding box center [673, 117] width 775 height 44
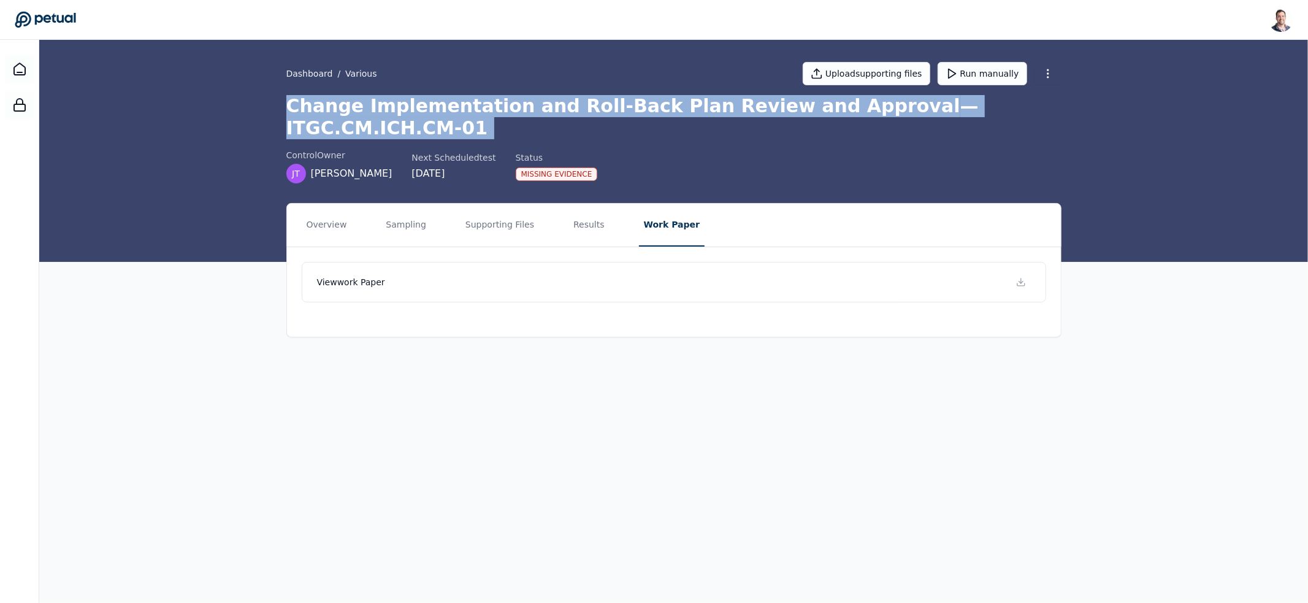
click at [464, 104] on h1 "Change Implementation and Roll-Back Plan Review and Approval — ITGC.CM.ICH.CM-01" at bounding box center [673, 117] width 775 height 44
click at [502, 103] on h1 "Change Implementation and Roll-Back Plan Review and Approval — ITGC.CM.ICH.CM-01" at bounding box center [673, 117] width 775 height 44
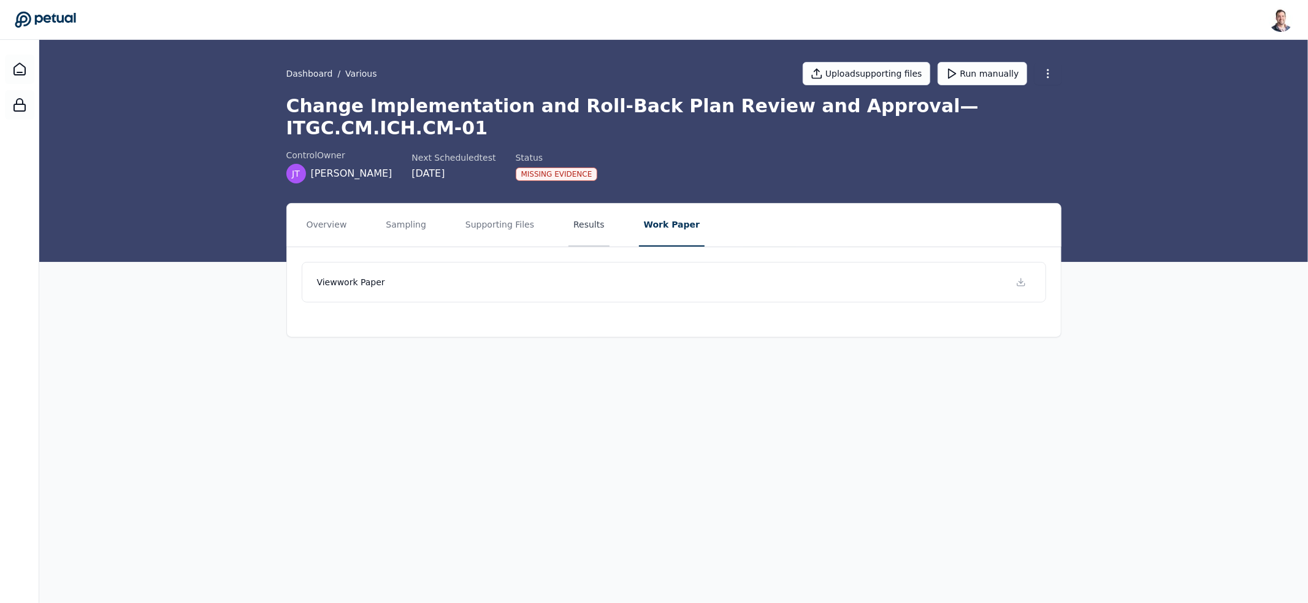
click at [581, 212] on button "Results" at bounding box center [588, 225] width 41 height 43
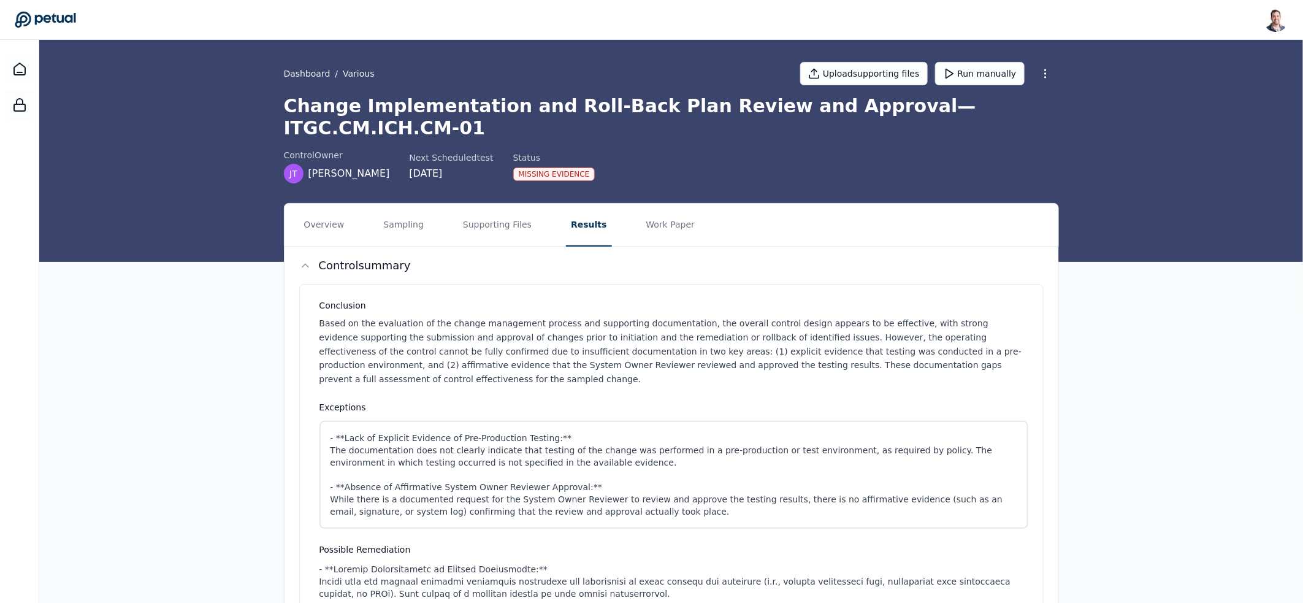
click at [561, 119] on div "Change Implementation and Roll-Back Plan Review and Approval — ITGC.CM.ICH.CM-0…" at bounding box center [671, 139] width 775 height 88
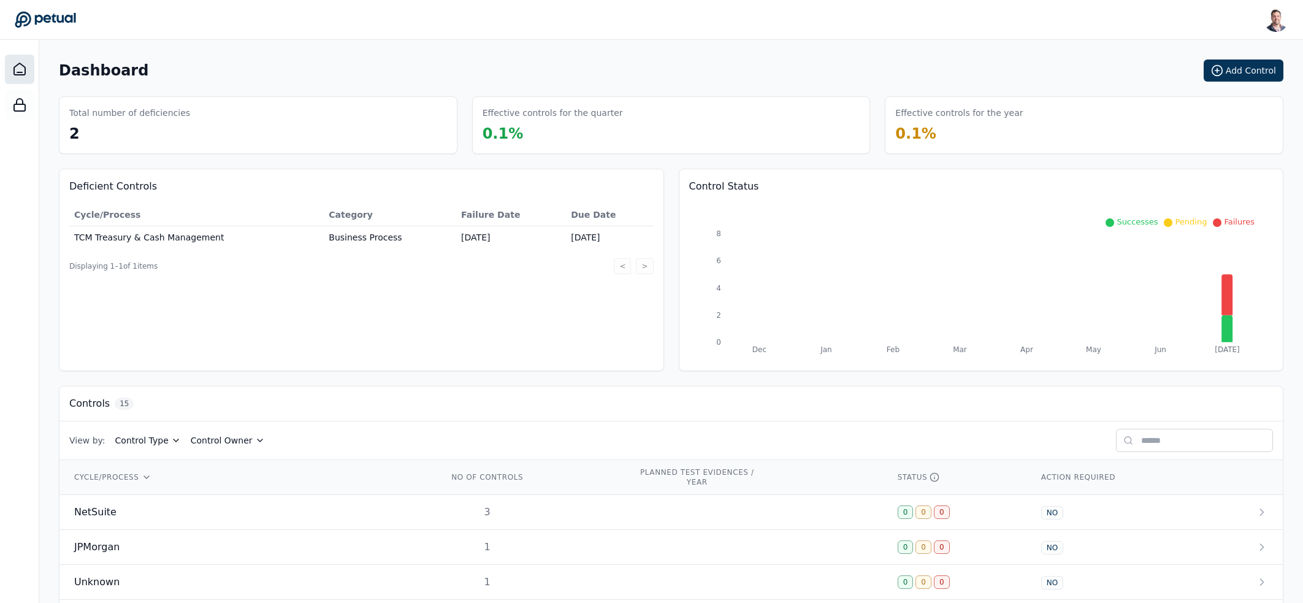
scroll to position [394, 0]
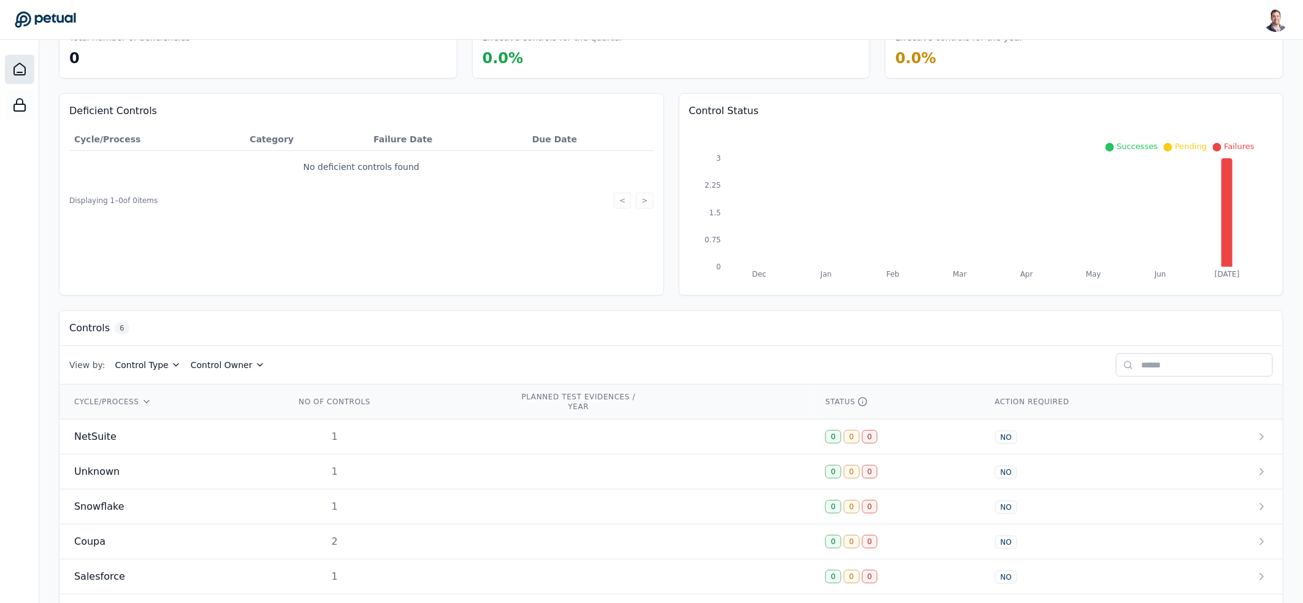
scroll to position [124, 0]
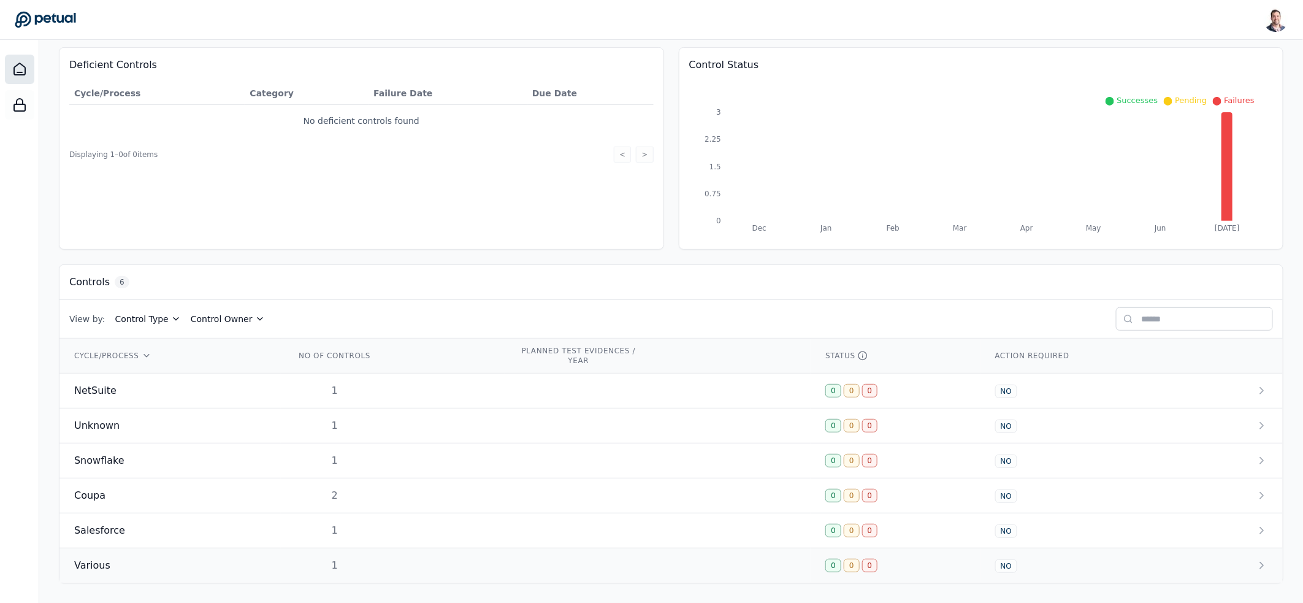
click at [288, 571] on td "1" at bounding box center [393, 565] width 224 height 35
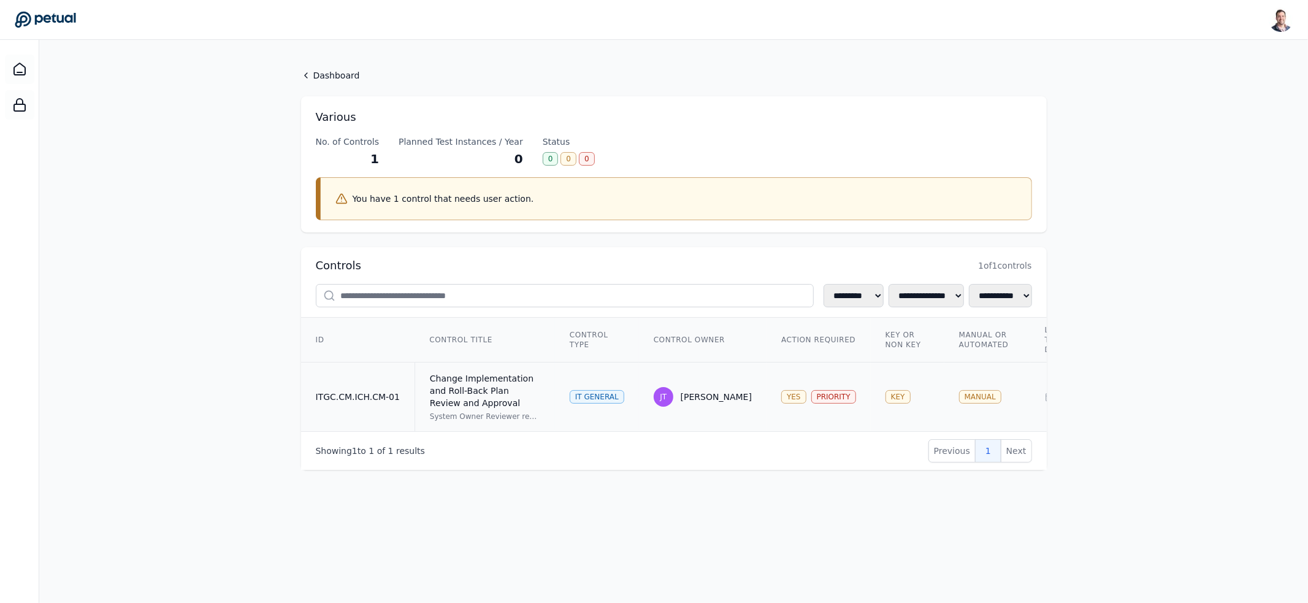
click at [561, 384] on td "IT General" at bounding box center [597, 396] width 84 height 69
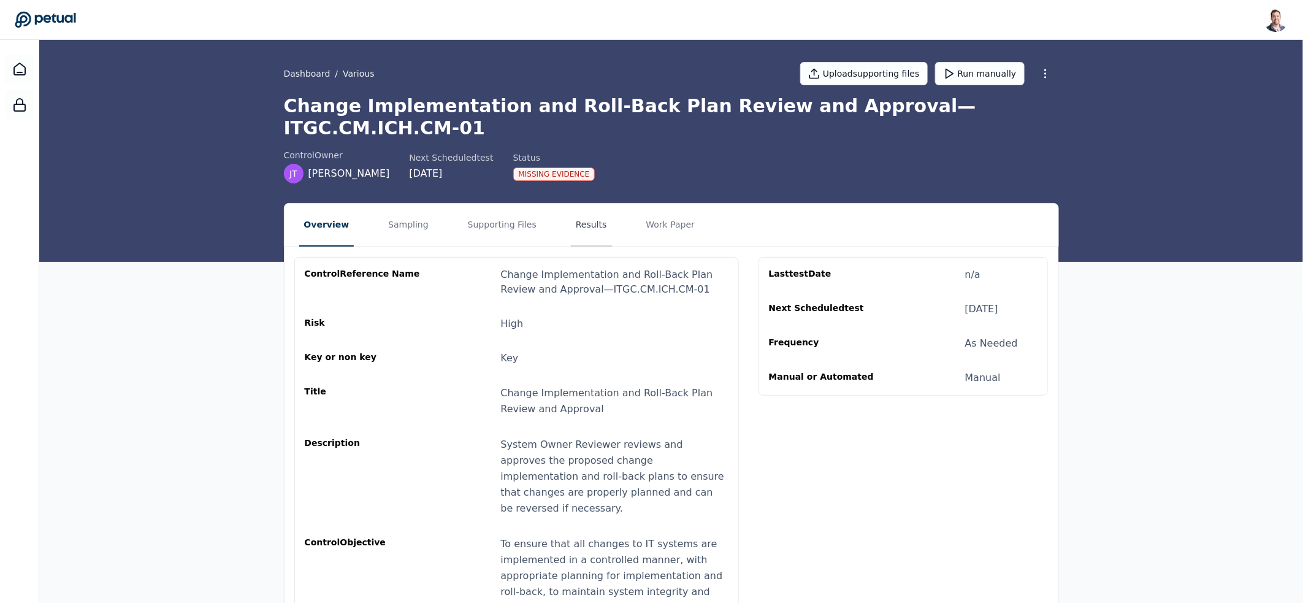
click at [574, 211] on button "Results" at bounding box center [591, 225] width 41 height 43
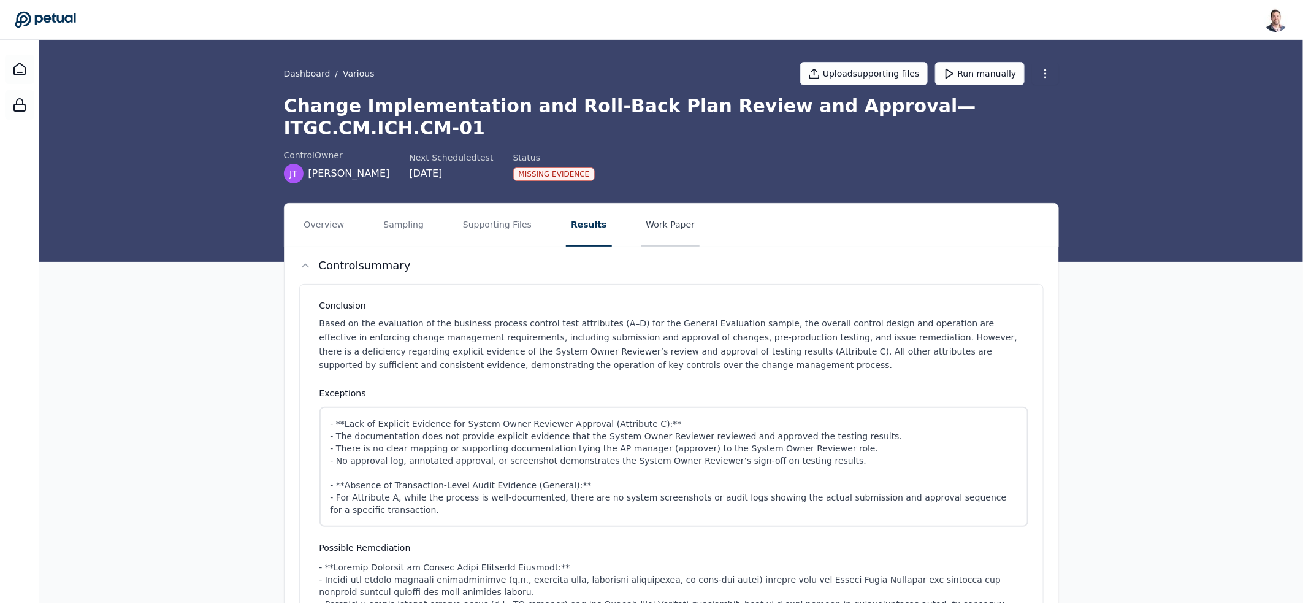
click at [678, 205] on button "Work Paper" at bounding box center [670, 225] width 59 height 43
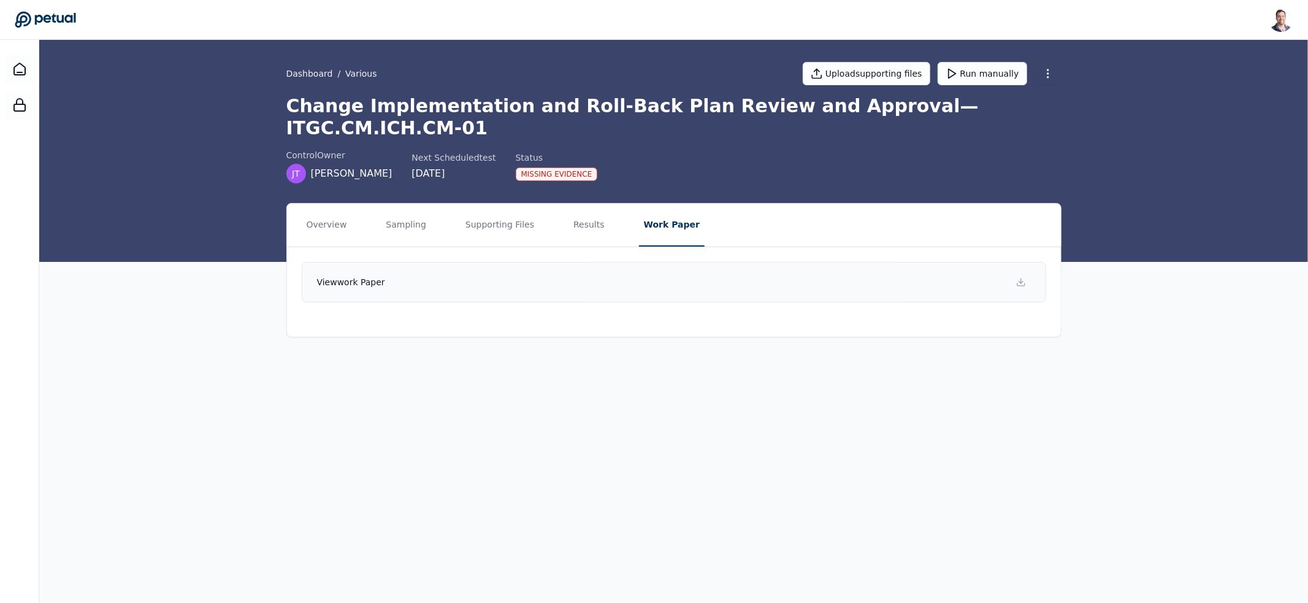
click at [654, 267] on link "View work paper" at bounding box center [674, 282] width 744 height 40
click at [394, 204] on button "Sampling" at bounding box center [406, 225] width 50 height 43
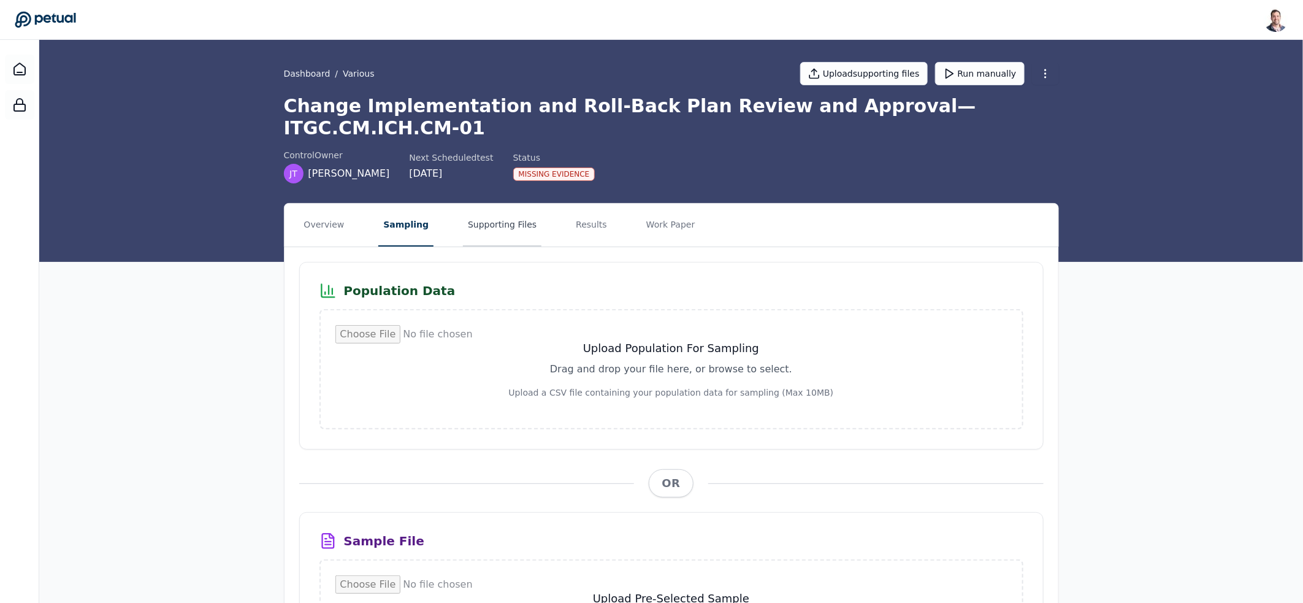
click at [509, 204] on button "Supporting Files" at bounding box center [502, 225] width 78 height 43
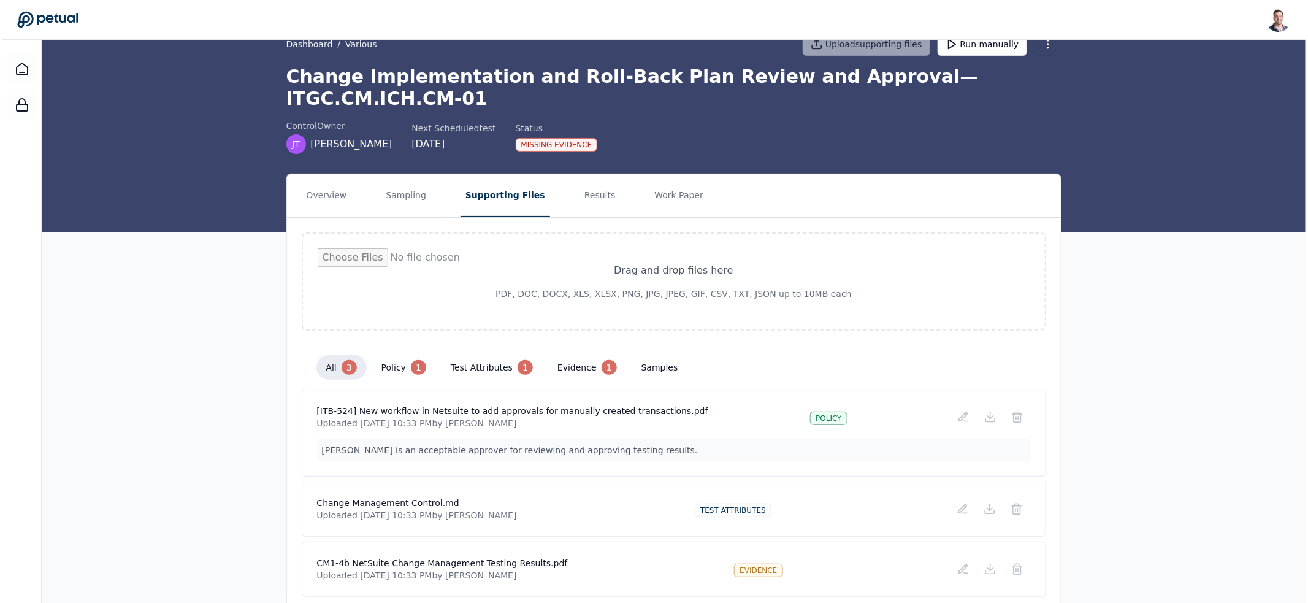
scroll to position [54, 0]
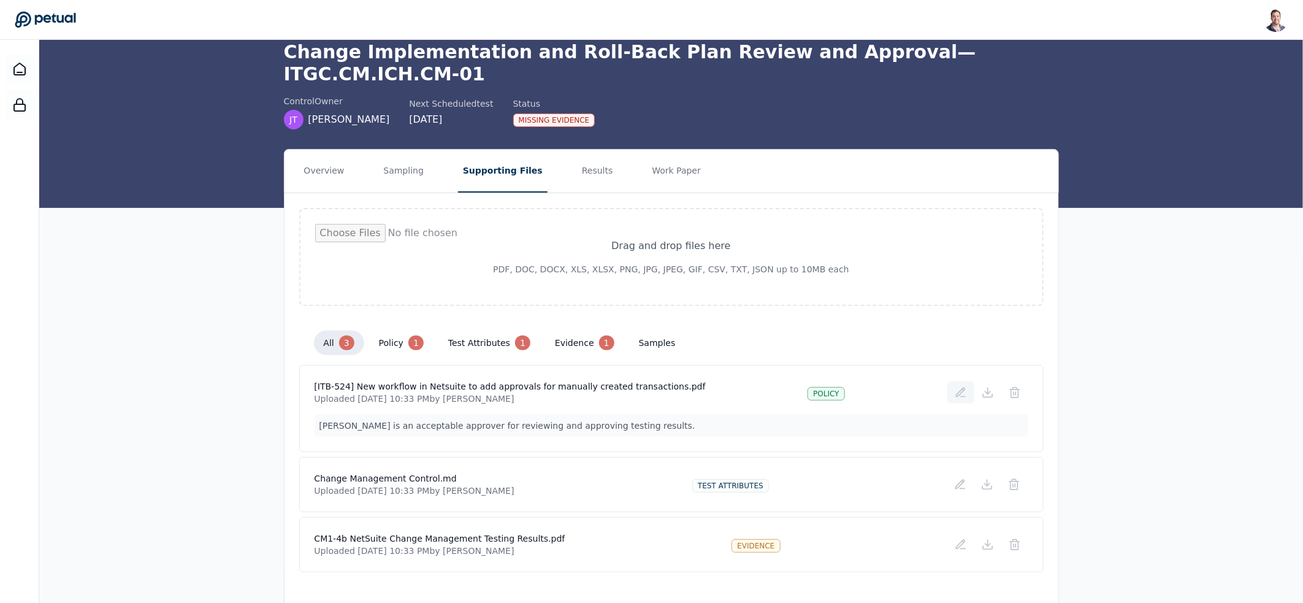
click at [963, 381] on button at bounding box center [960, 392] width 27 height 22
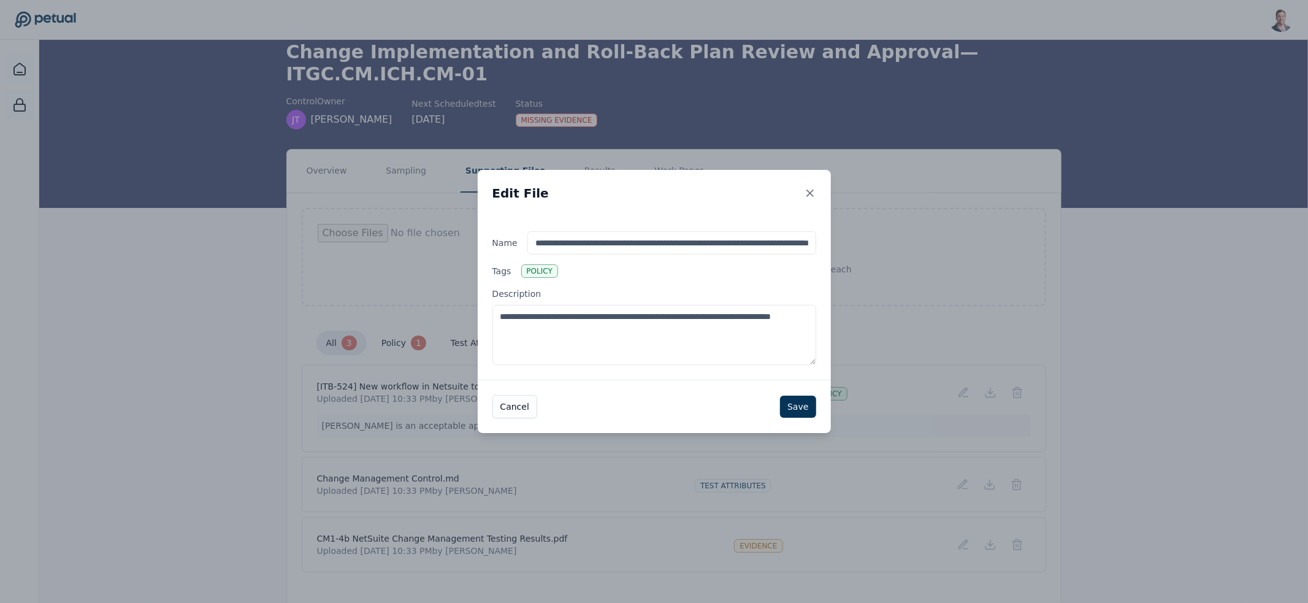
drag, startPoint x: 628, startPoint y: 346, endPoint x: 446, endPoint y: 296, distance: 188.5
click at [446, 296] on div "**********" at bounding box center [654, 301] width 1308 height 603
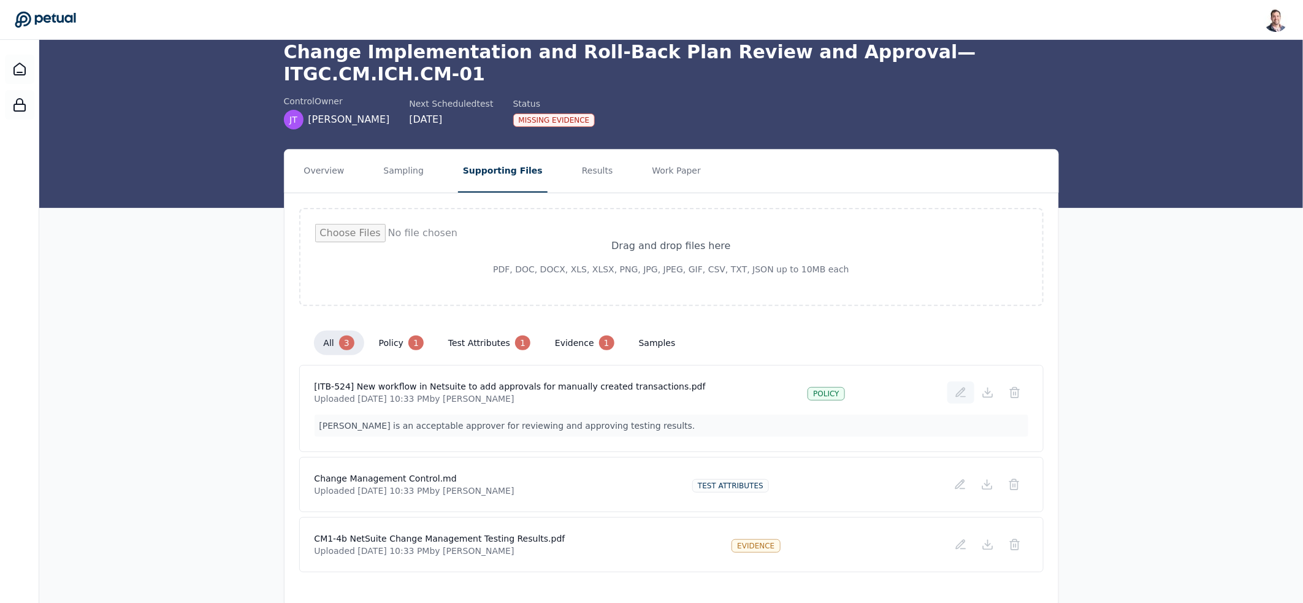
click at [958, 388] on icon at bounding box center [960, 392] width 9 height 9
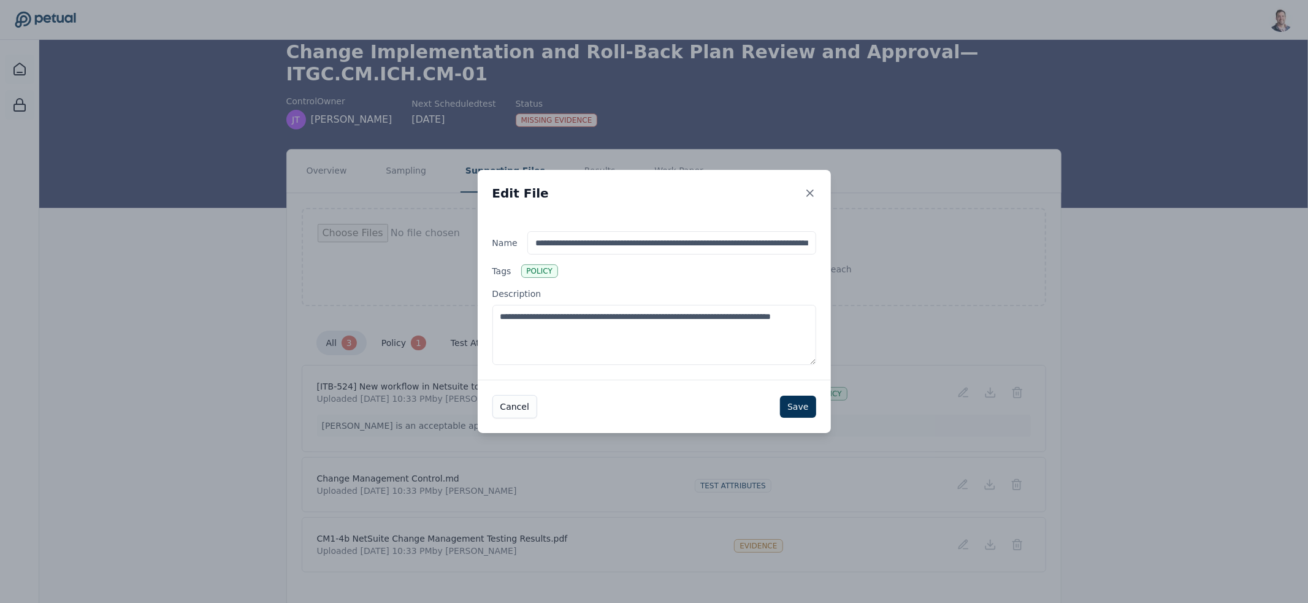
click at [657, 344] on textarea "**********" at bounding box center [654, 335] width 324 height 60
click at [795, 409] on button "Save" at bounding box center [798, 406] width 36 height 22
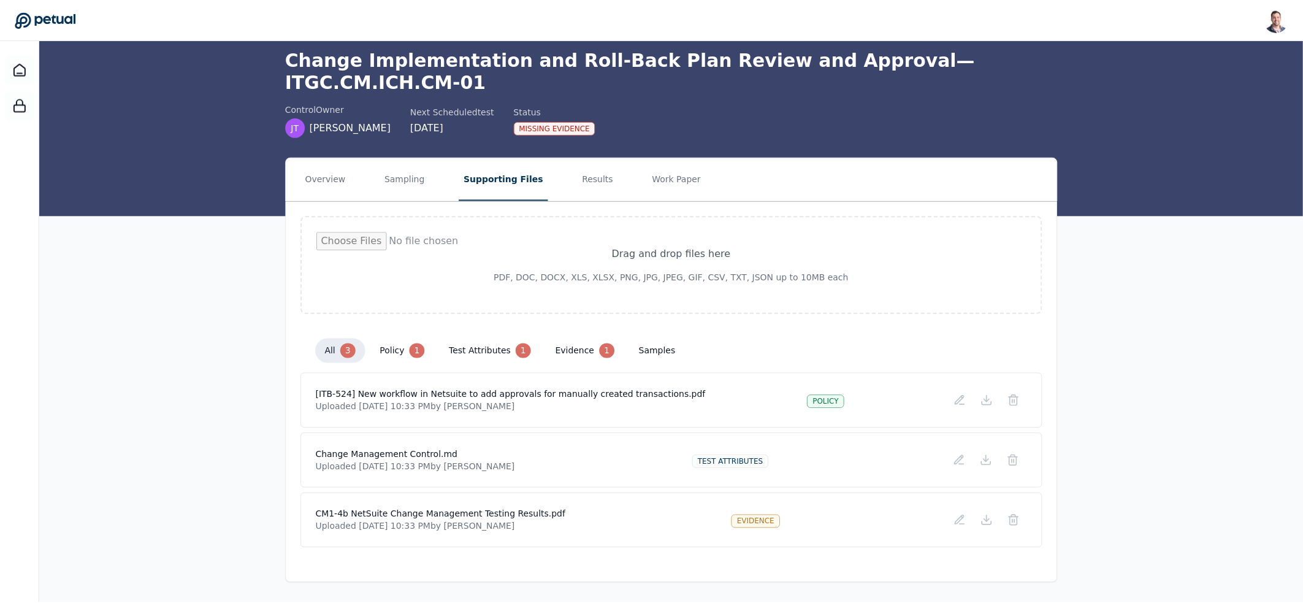
scroll to position [22, 0]
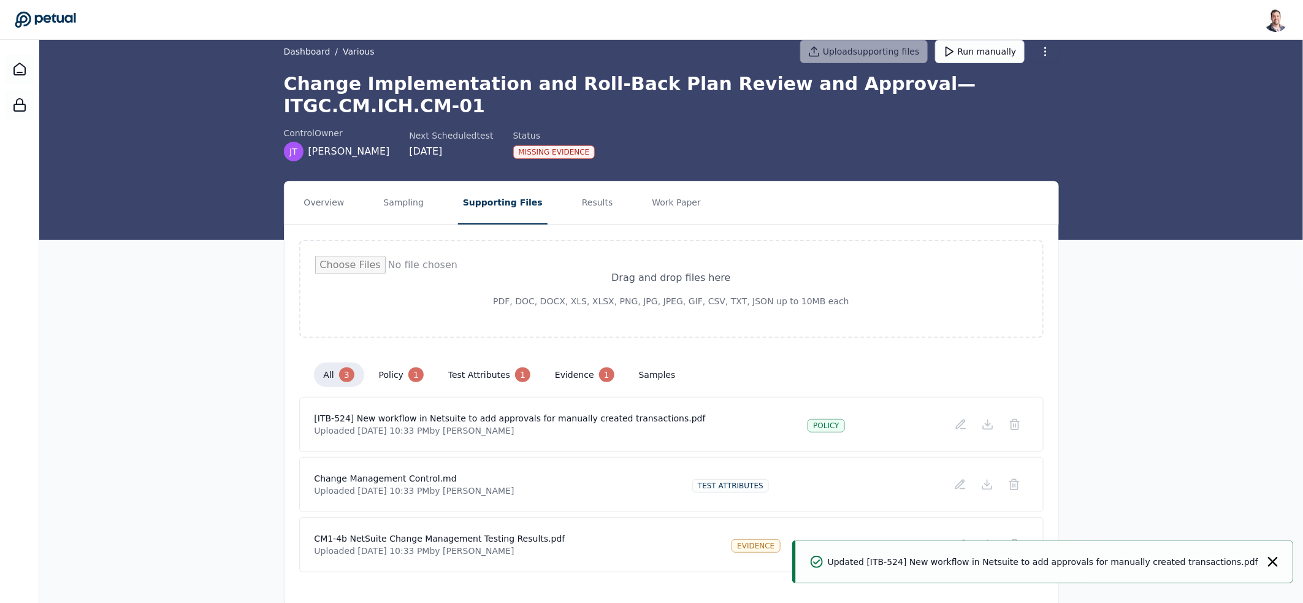
click at [231, 418] on div "Overview Sampling Supporting Files Results Work Paper Drag and drop files here …" at bounding box center [671, 394] width 1264 height 426
click at [577, 181] on button "Results" at bounding box center [597, 202] width 41 height 43
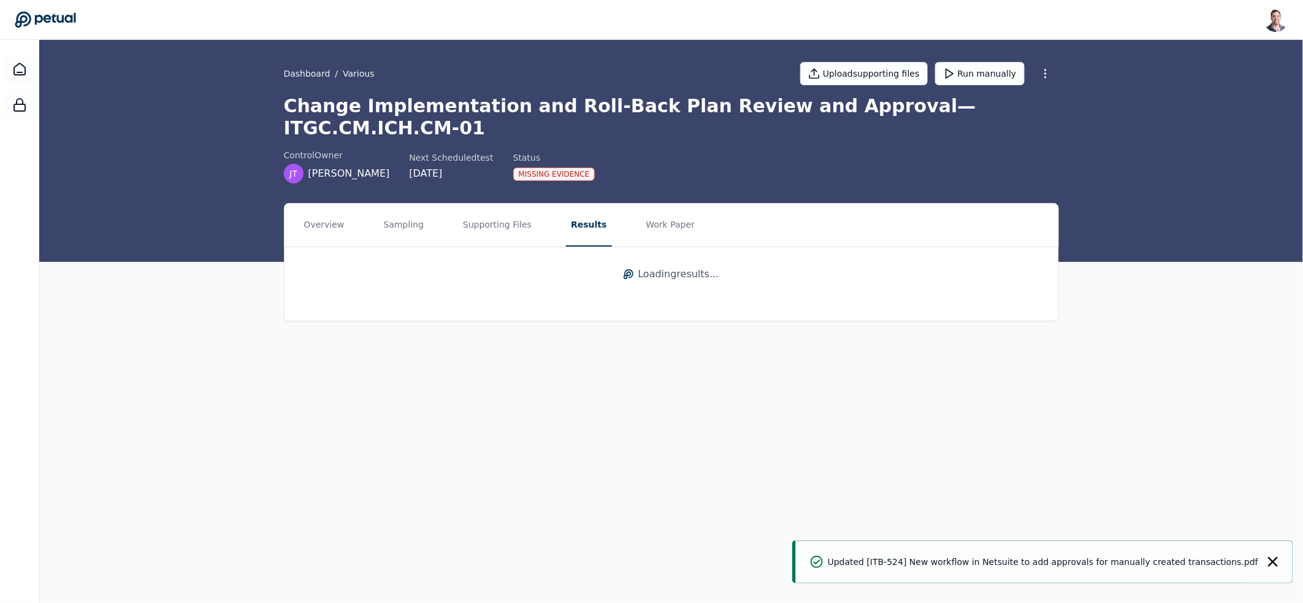
scroll to position [0, 0]
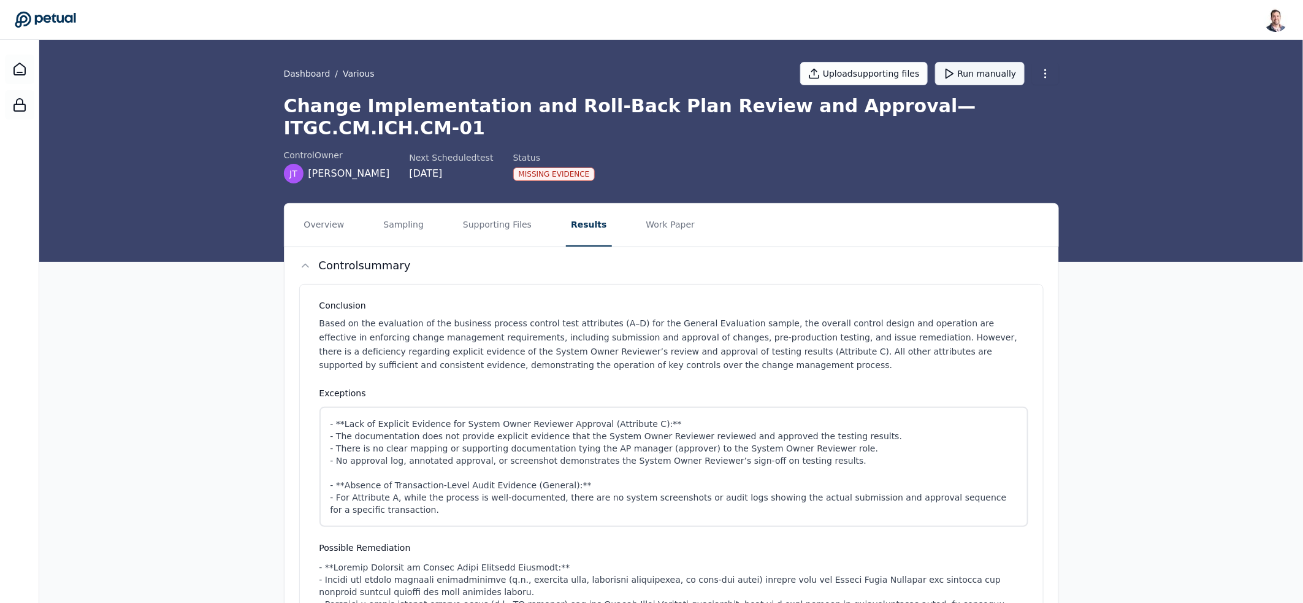
click at [982, 72] on button "Run manually" at bounding box center [980, 73] width 90 height 23
click at [17, 62] on icon at bounding box center [19, 69] width 15 height 15
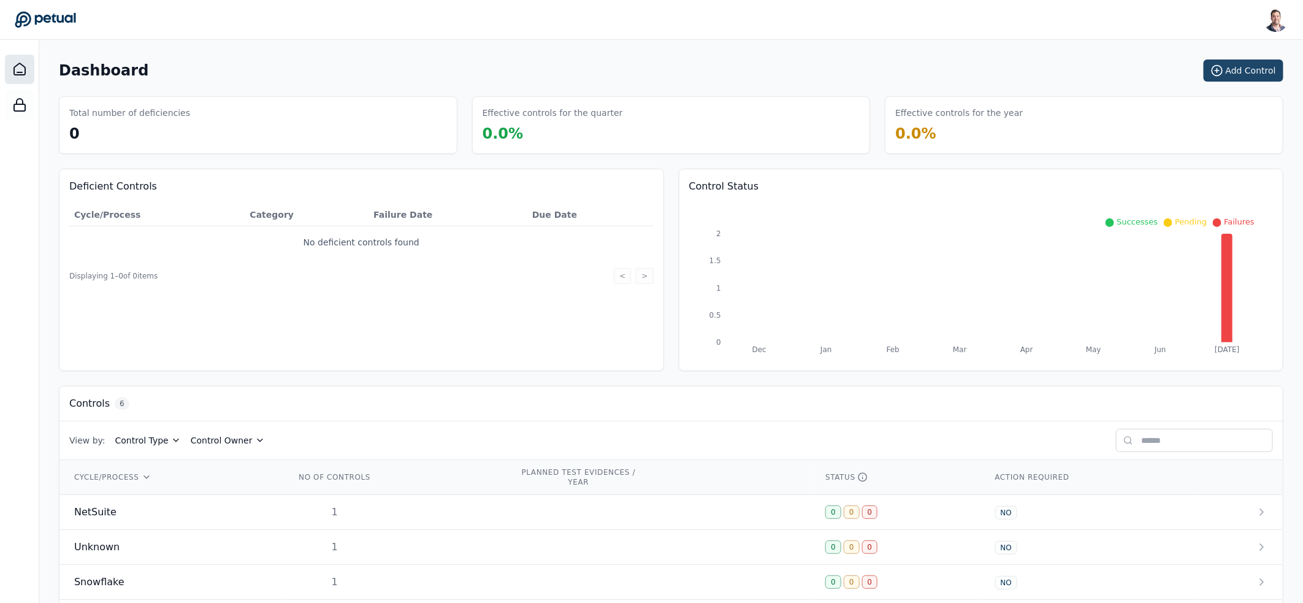
click at [1223, 74] on icon at bounding box center [1217, 70] width 12 height 12
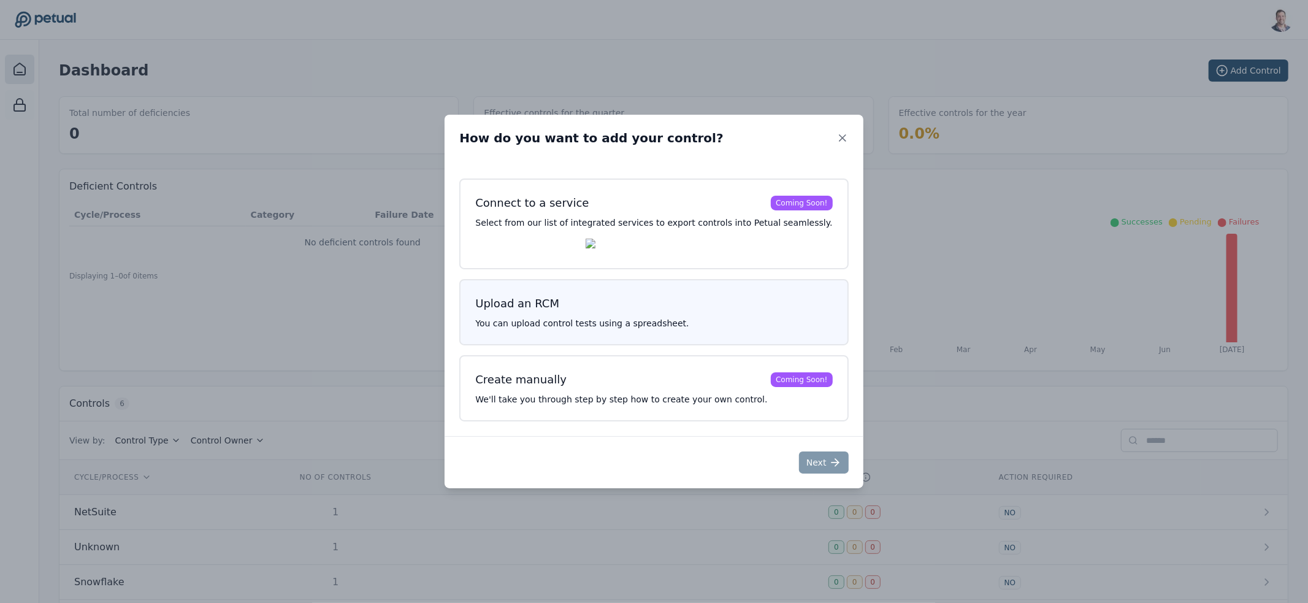
click at [543, 326] on p "You can upload control tests using a spreadsheet." at bounding box center [653, 323] width 357 height 12
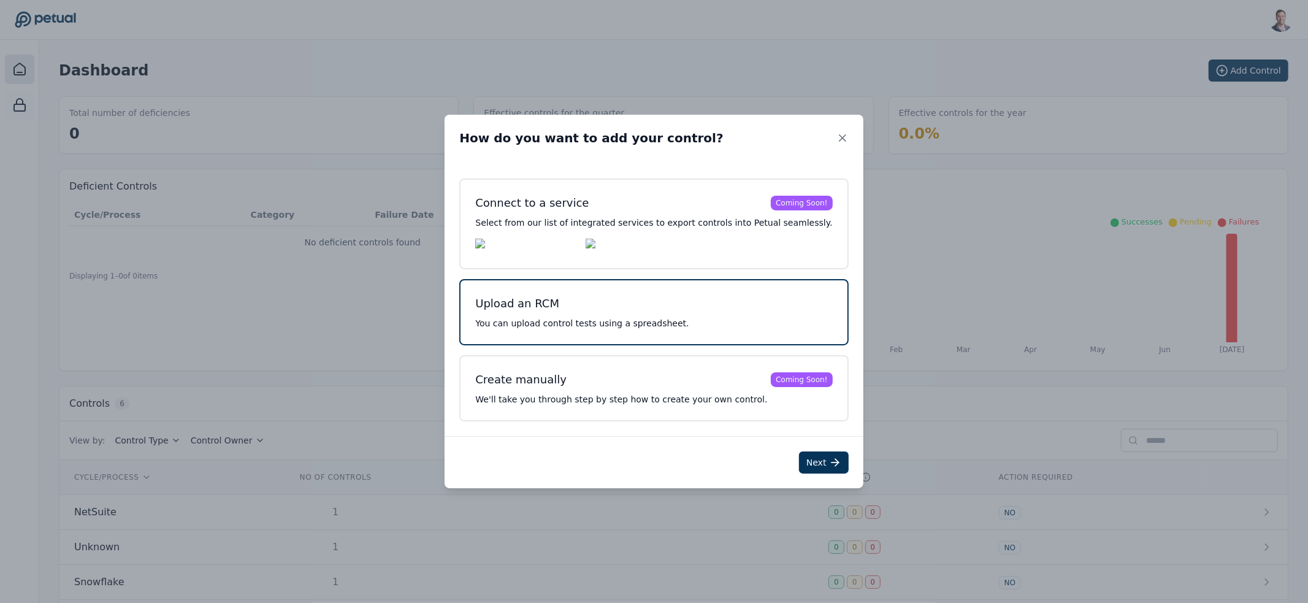
click at [800, 451] on div "Next" at bounding box center [654, 462] width 418 height 52
click at [799, 456] on button "Next" at bounding box center [824, 462] width 50 height 22
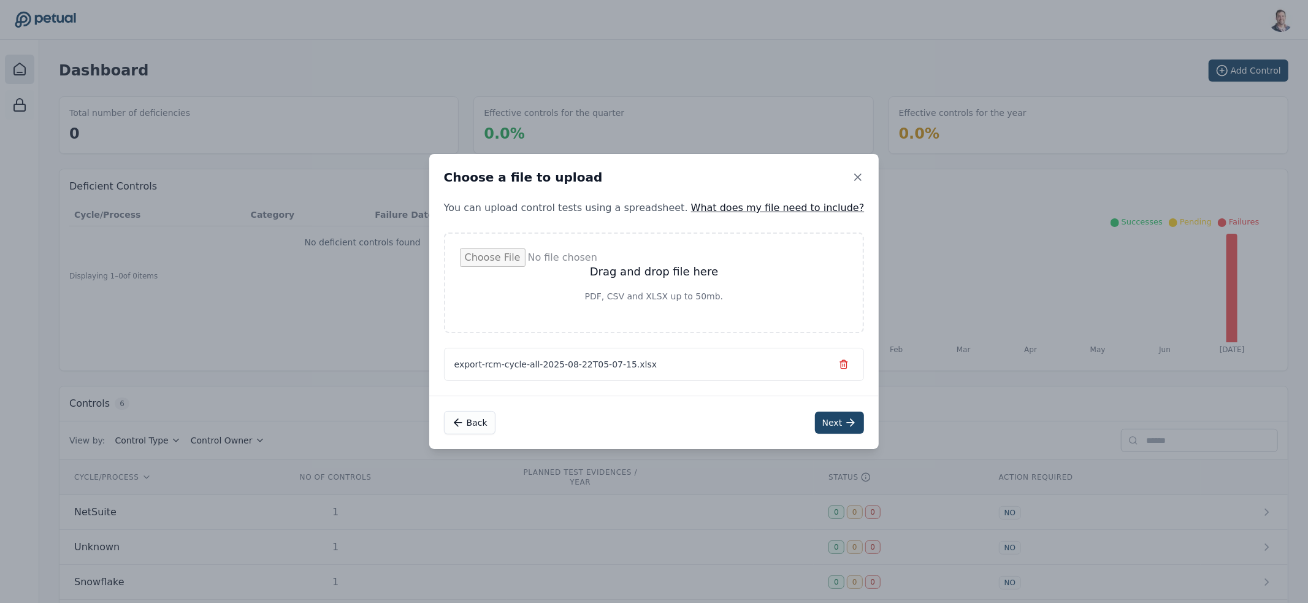
click at [817, 418] on button "Next" at bounding box center [840, 422] width 50 height 22
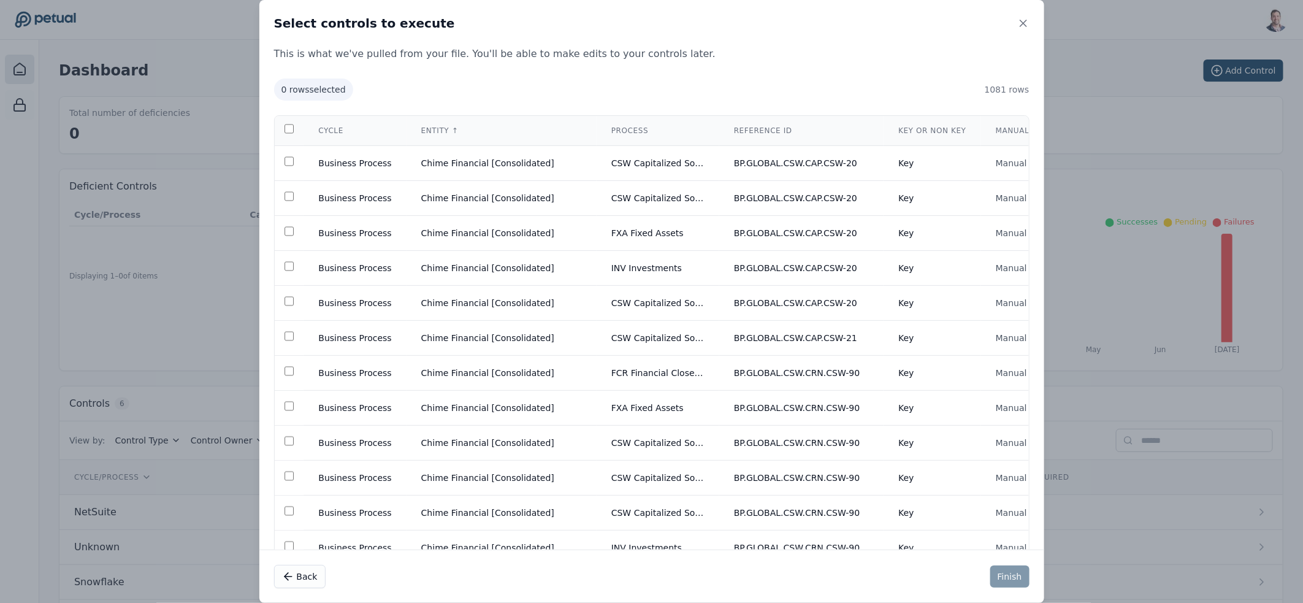
click at [647, 56] on p "This is what we've pulled from your file. You'll be able to make edits to your …" at bounding box center [651, 54] width 785 height 15
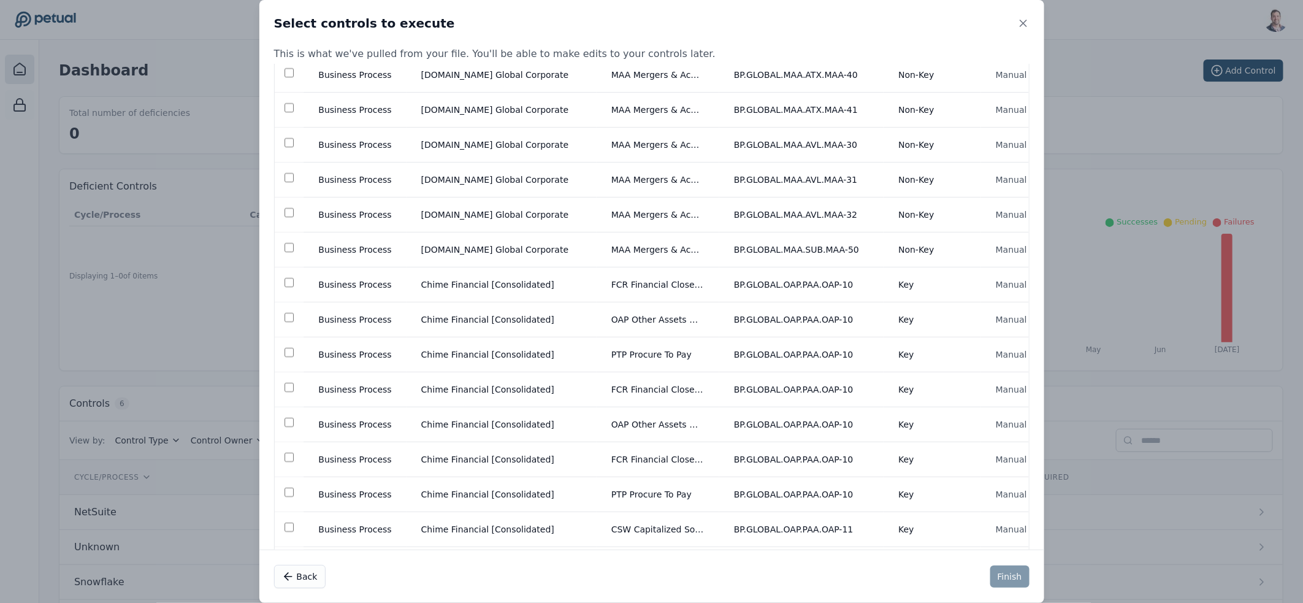
scroll to position [13300, 0]
click at [477, 301] on td "Chime Financial [Consolidated]" at bounding box center [502, 283] width 190 height 35
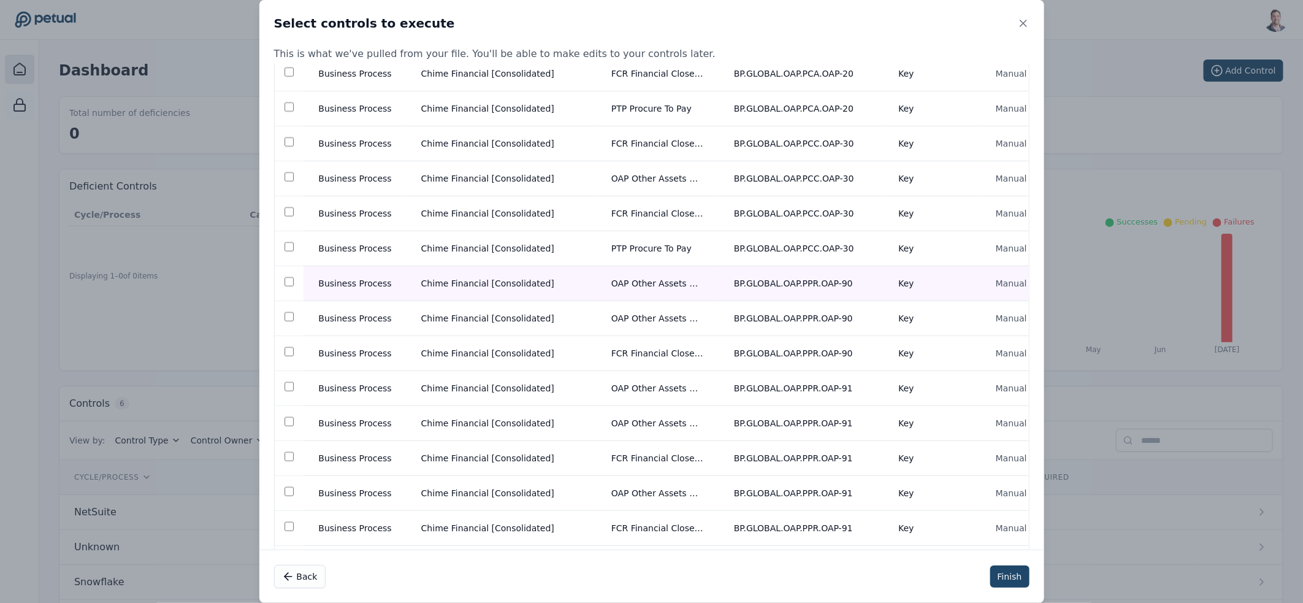
click at [996, 576] on button "Finish" at bounding box center [1009, 576] width 39 height 22
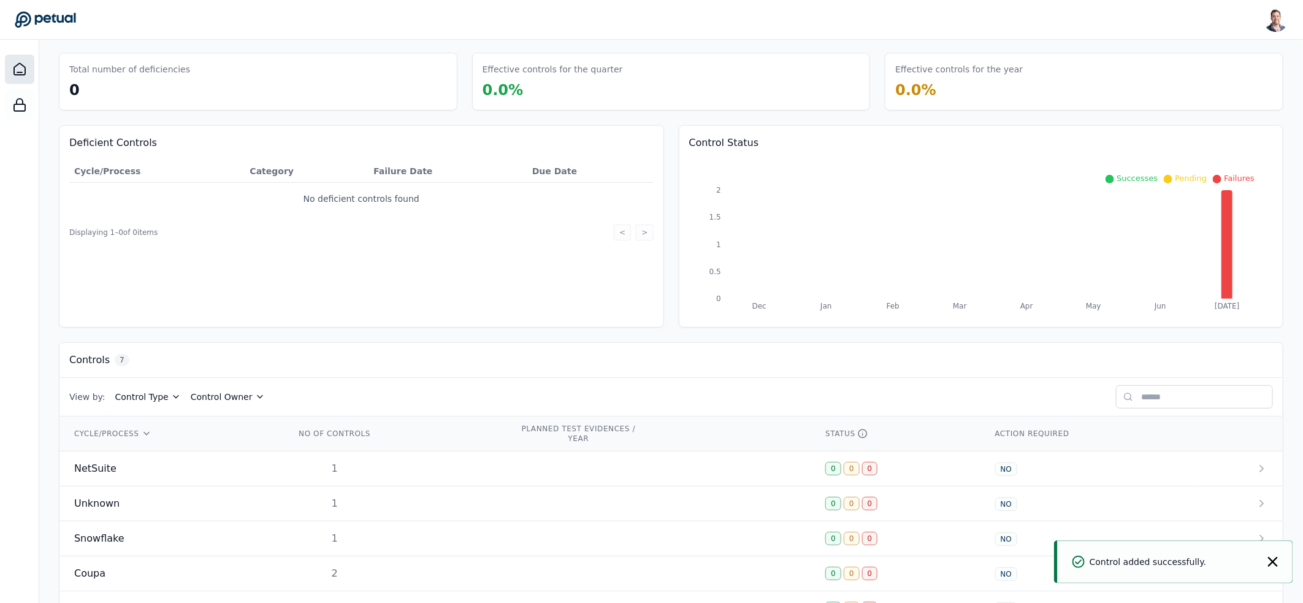
scroll to position [160, 0]
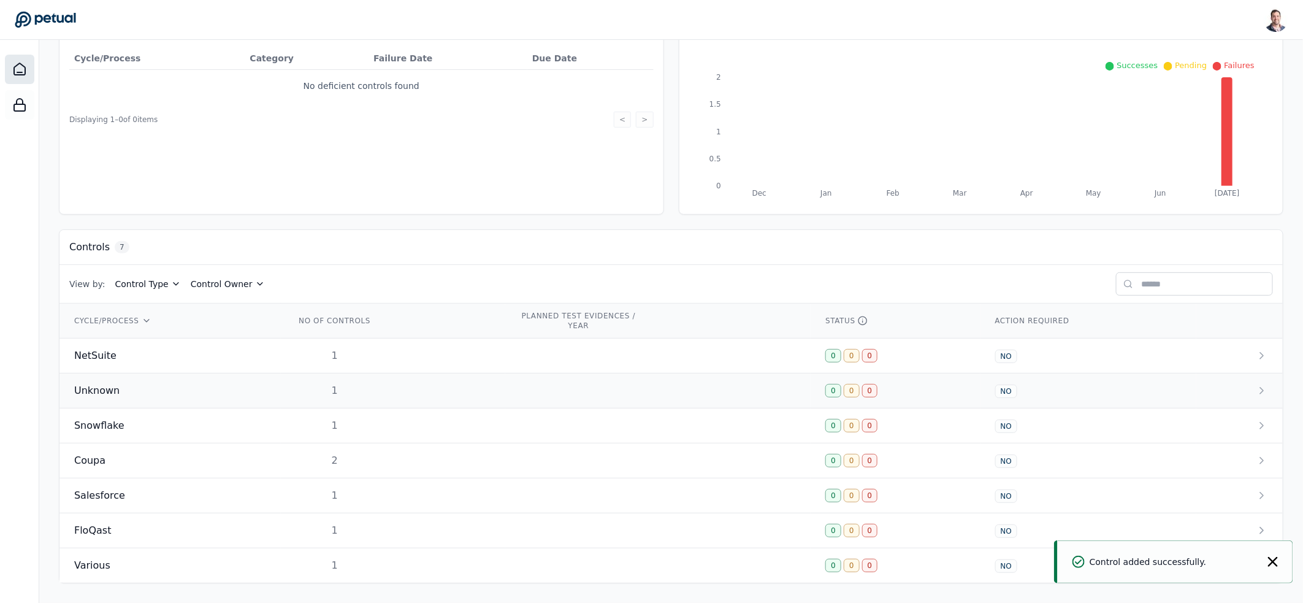
click at [251, 384] on div "Unknown" at bounding box center [170, 390] width 192 height 15
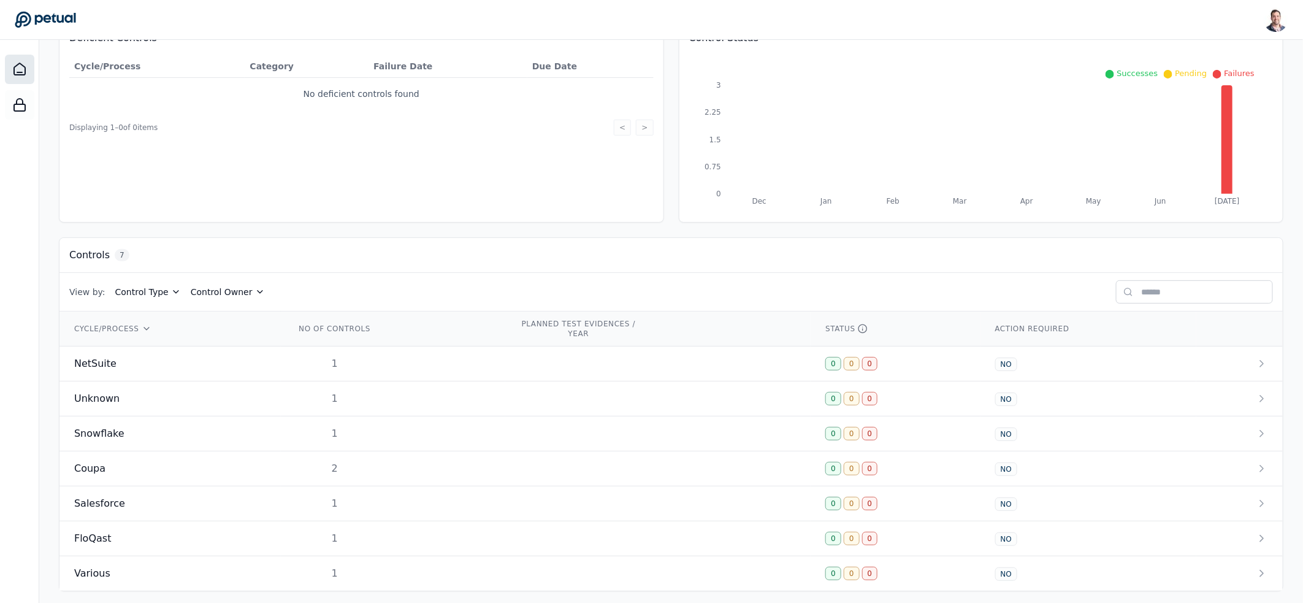
scroll to position [160, 0]
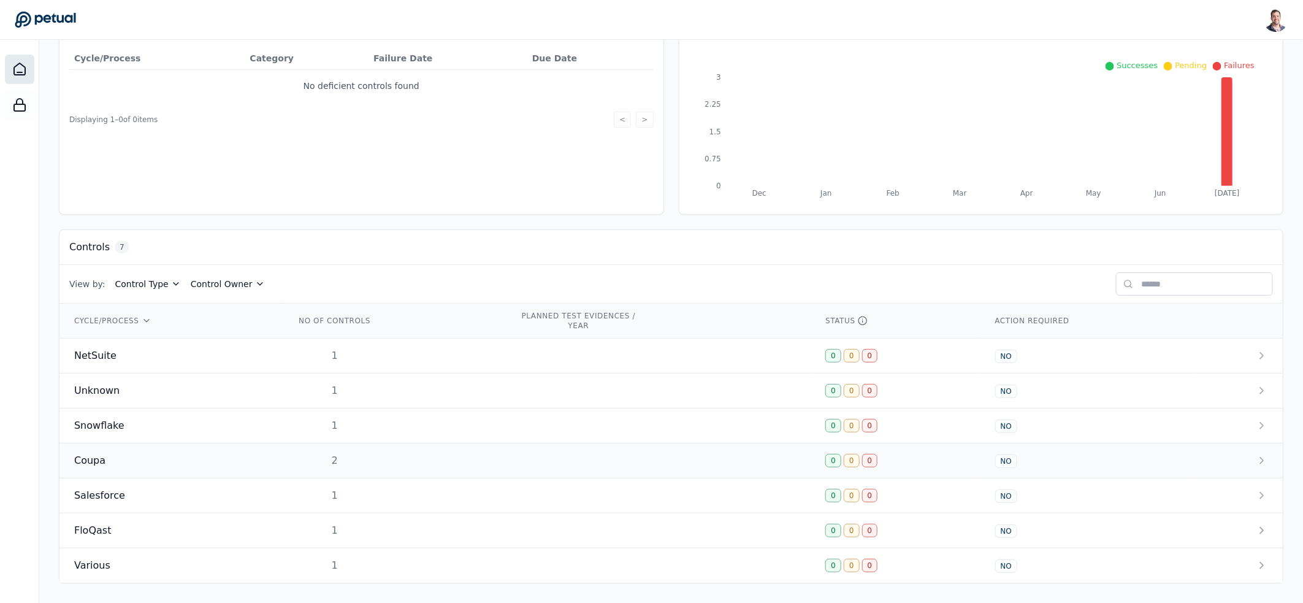
click at [223, 465] on div "Coupa" at bounding box center [170, 460] width 192 height 15
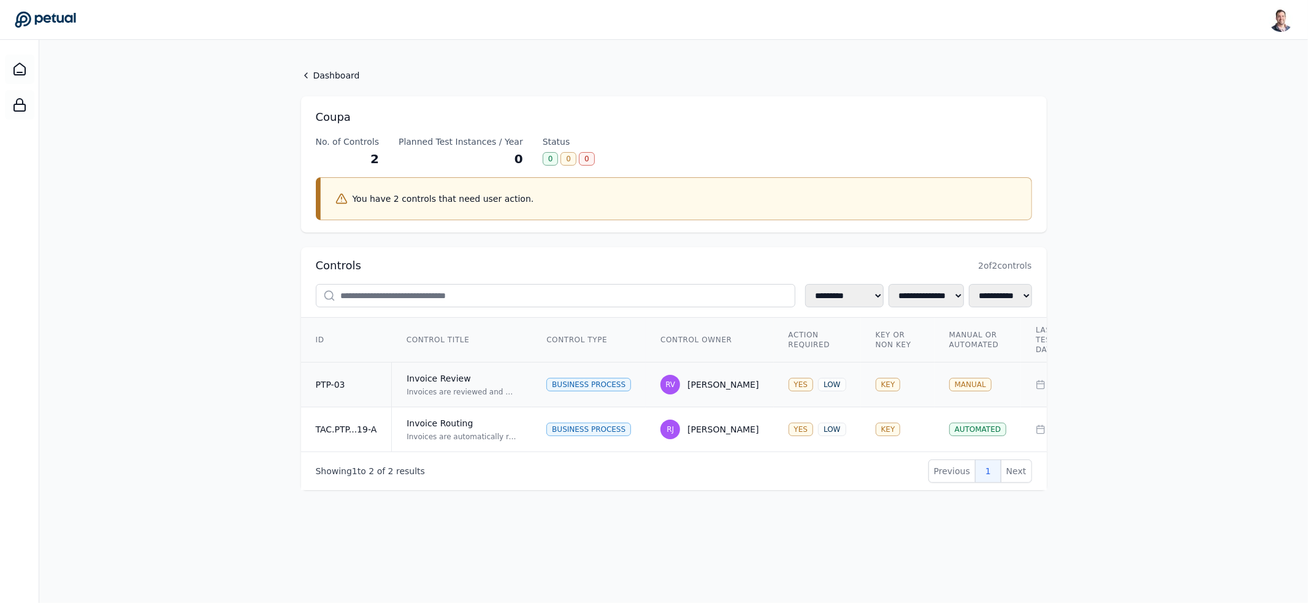
drag, startPoint x: 467, startPoint y: 380, endPoint x: 472, endPoint y: 376, distance: 6.3
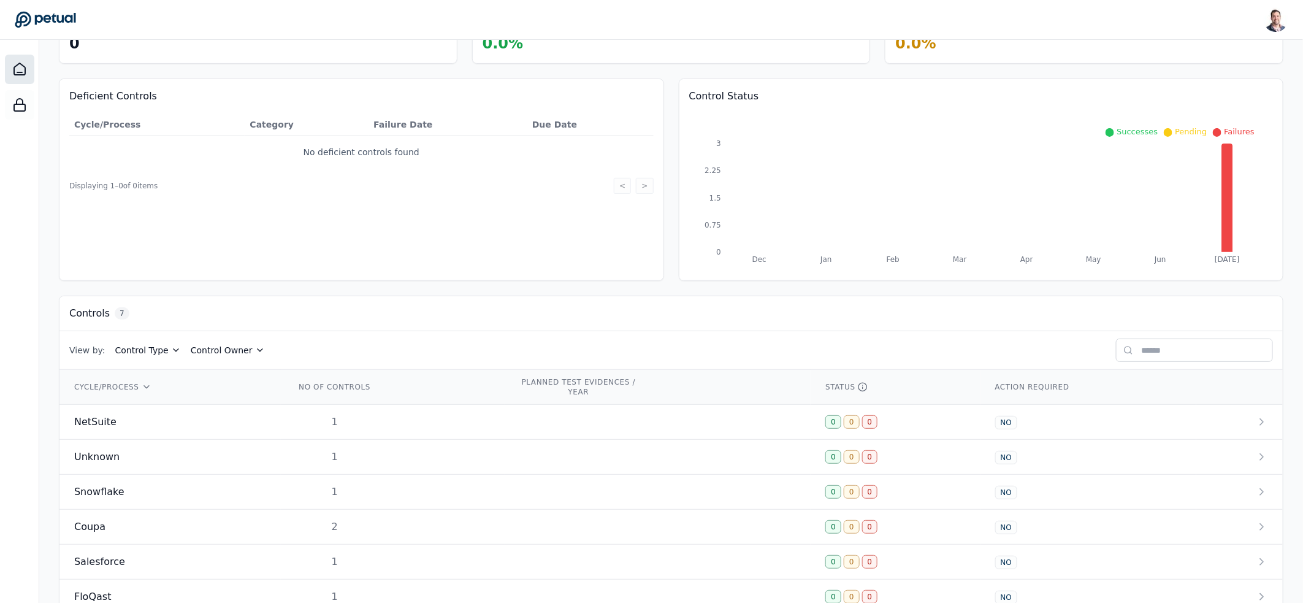
scroll to position [160, 0]
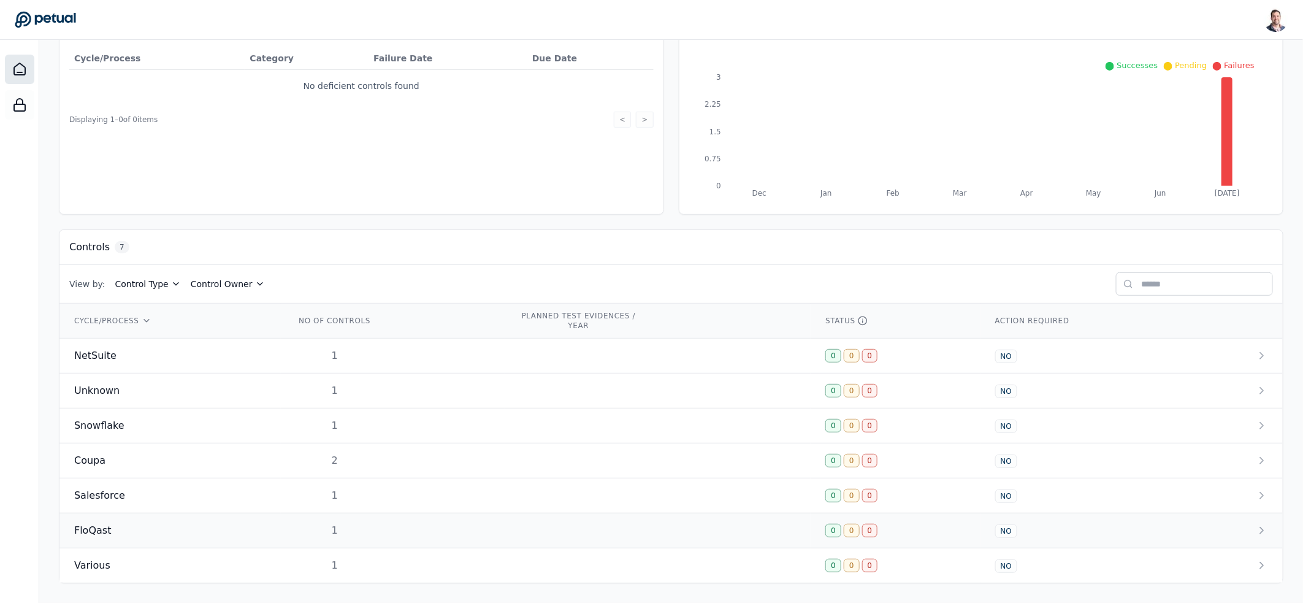
click at [199, 529] on div "FloQast" at bounding box center [170, 530] width 192 height 15
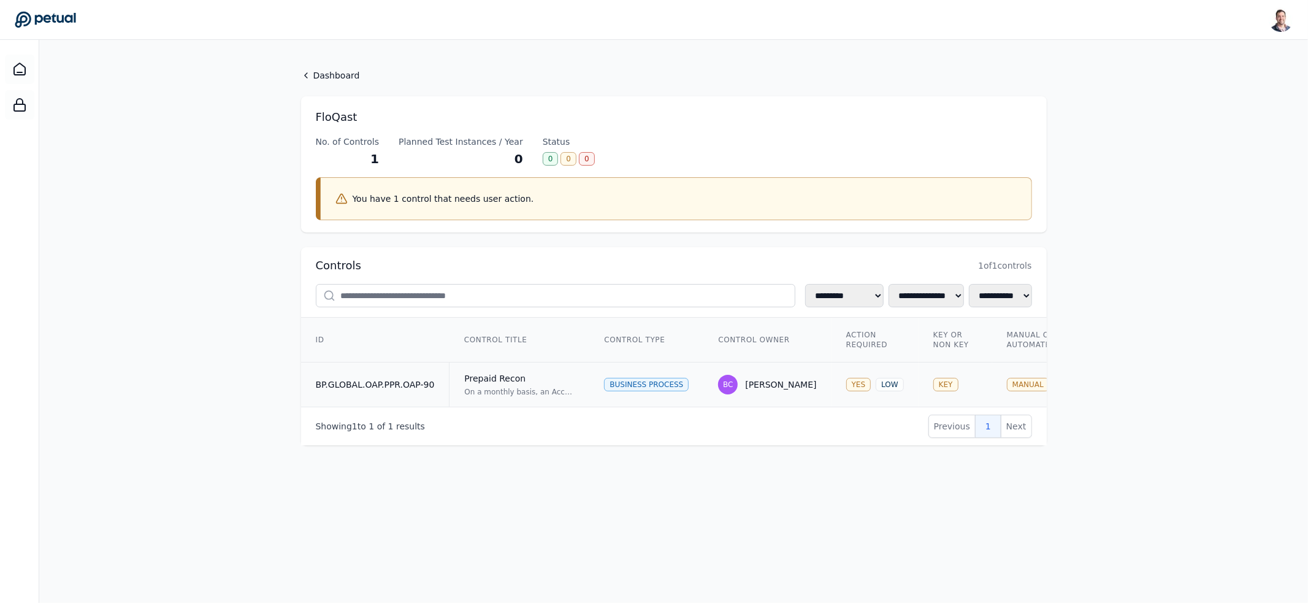
click at [537, 378] on div "Prepaid Recon" at bounding box center [519, 378] width 110 height 12
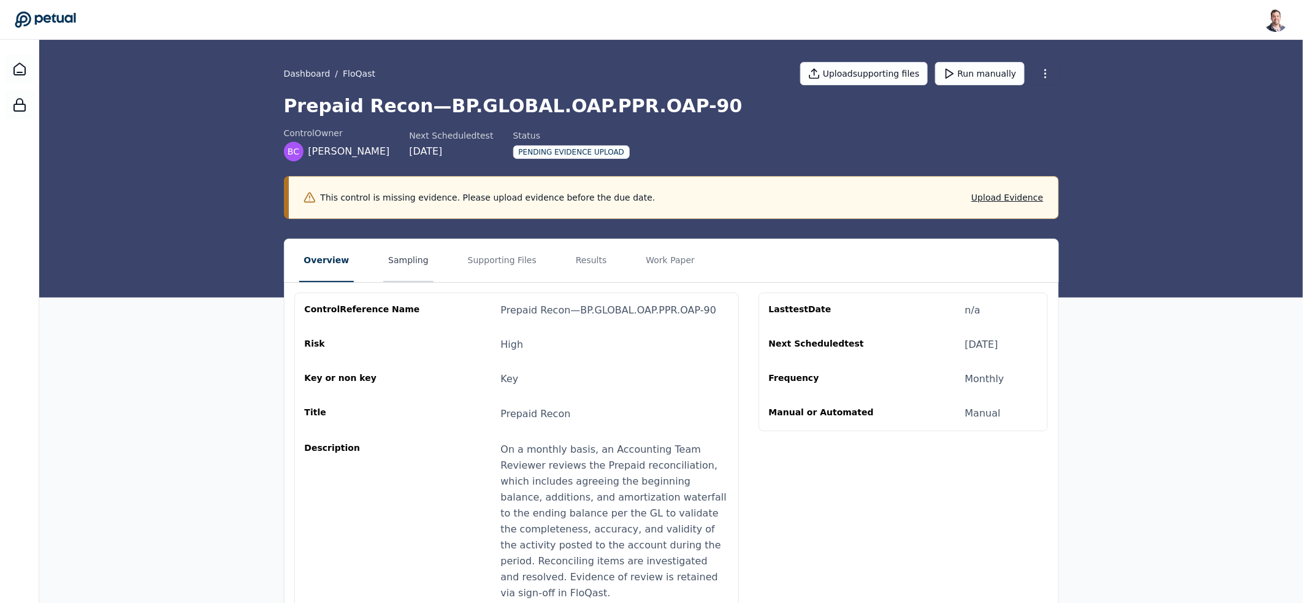
click at [411, 261] on button "Sampling" at bounding box center [408, 260] width 50 height 43
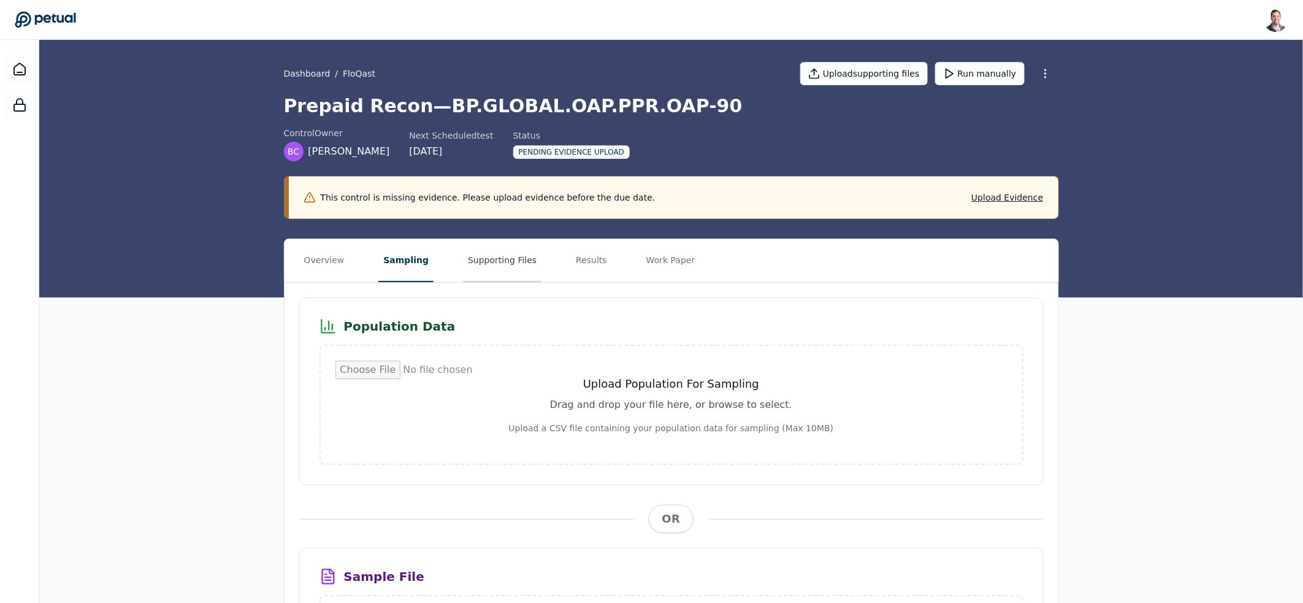
click at [495, 258] on button "Supporting Files" at bounding box center [502, 260] width 78 height 43
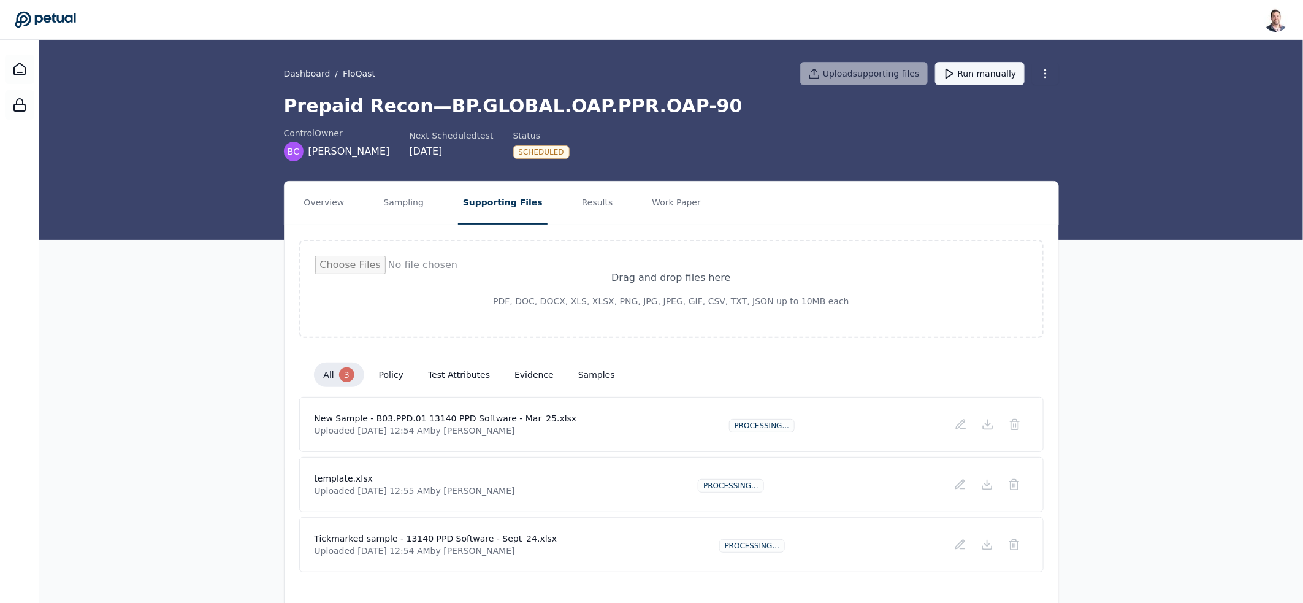
click at [978, 70] on button "Run manually" at bounding box center [980, 73] width 90 height 23
click at [521, 153] on div "In Progress" at bounding box center [543, 151] width 61 height 13
click at [525, 108] on h1 "Prepaid Recon — BP.GLOBAL.OAP.PPR.OAP-90" at bounding box center [671, 106] width 775 height 22
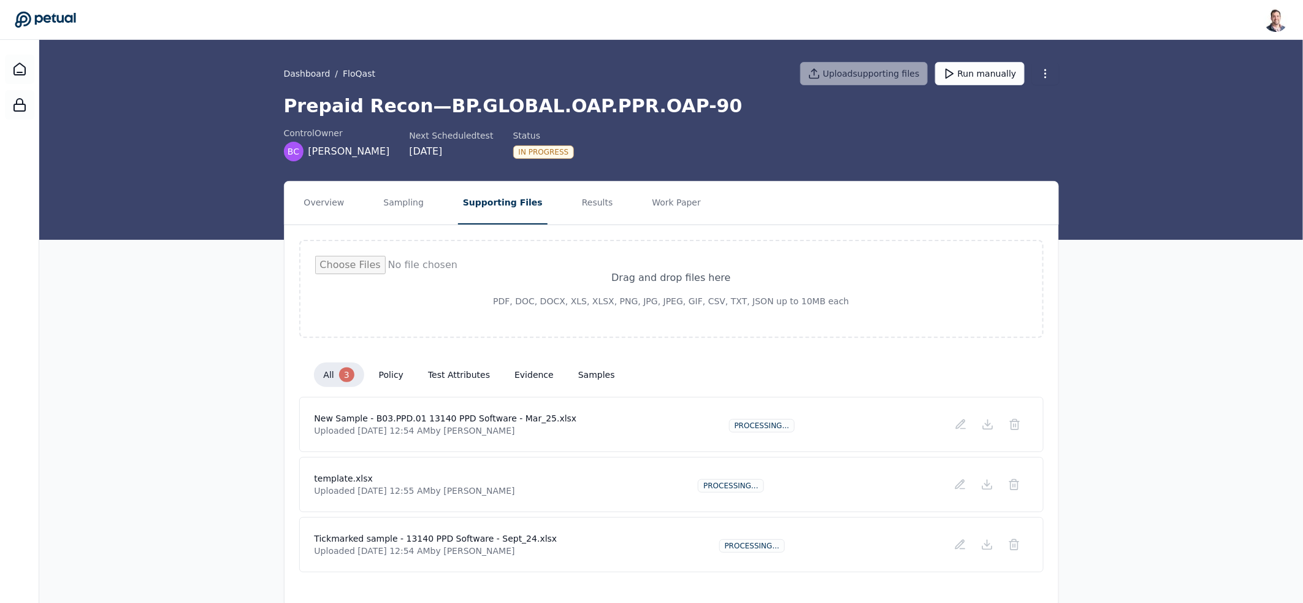
click at [581, 107] on h1 "Prepaid Recon — BP.GLOBAL.OAP.PPR.OAP-90" at bounding box center [671, 106] width 775 height 22
click at [518, 106] on h1 "Prepaid Recon — BP.GLOBAL.OAP.PPR.OAP-90" at bounding box center [671, 106] width 775 height 22
click at [579, 204] on button "Results" at bounding box center [597, 202] width 41 height 43
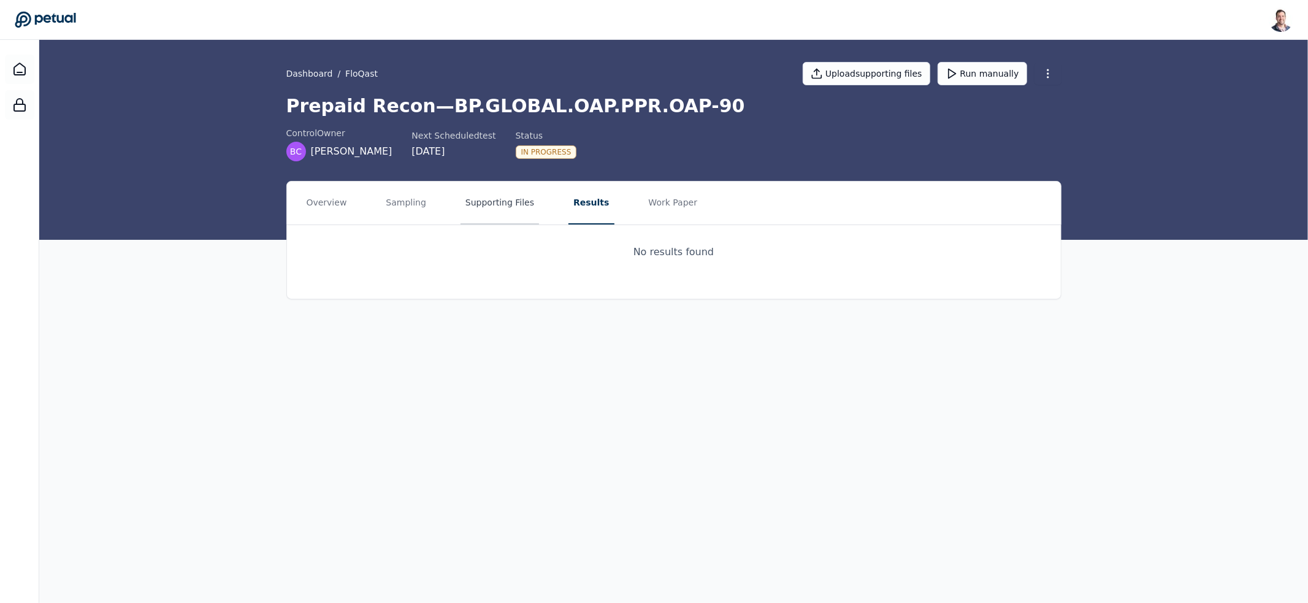
click at [489, 210] on button "Supporting Files" at bounding box center [499, 202] width 78 height 43
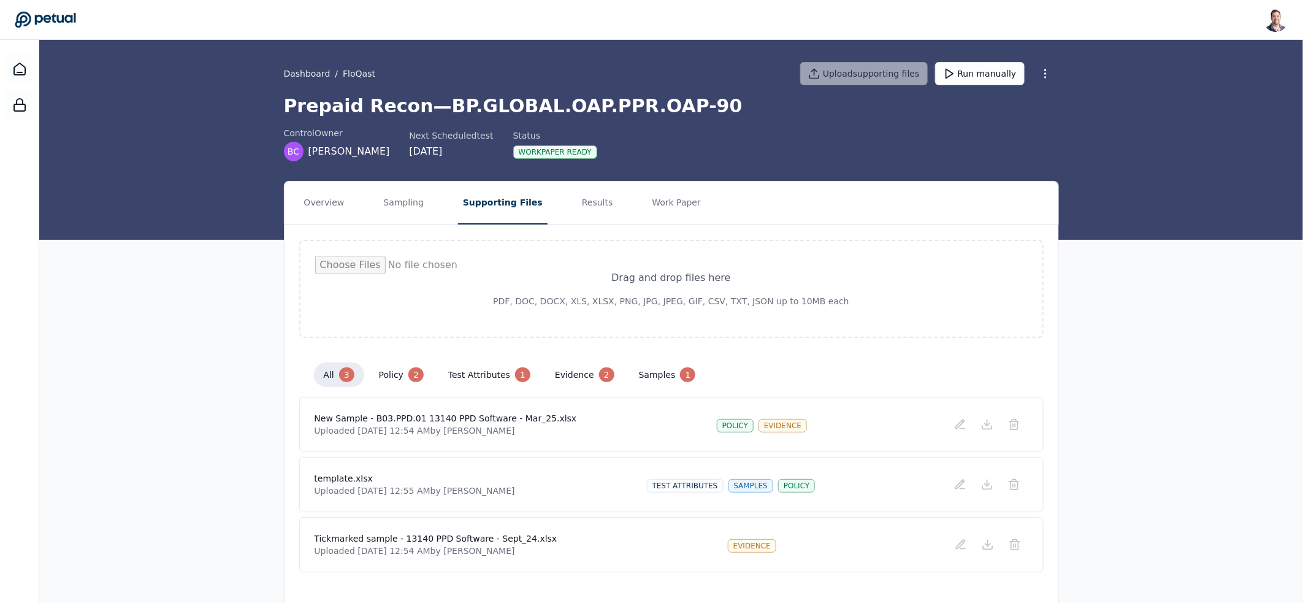
click at [541, 107] on h1 "Prepaid Recon — BP.GLOBAL.OAP.PPR.OAP-90" at bounding box center [671, 106] width 775 height 22
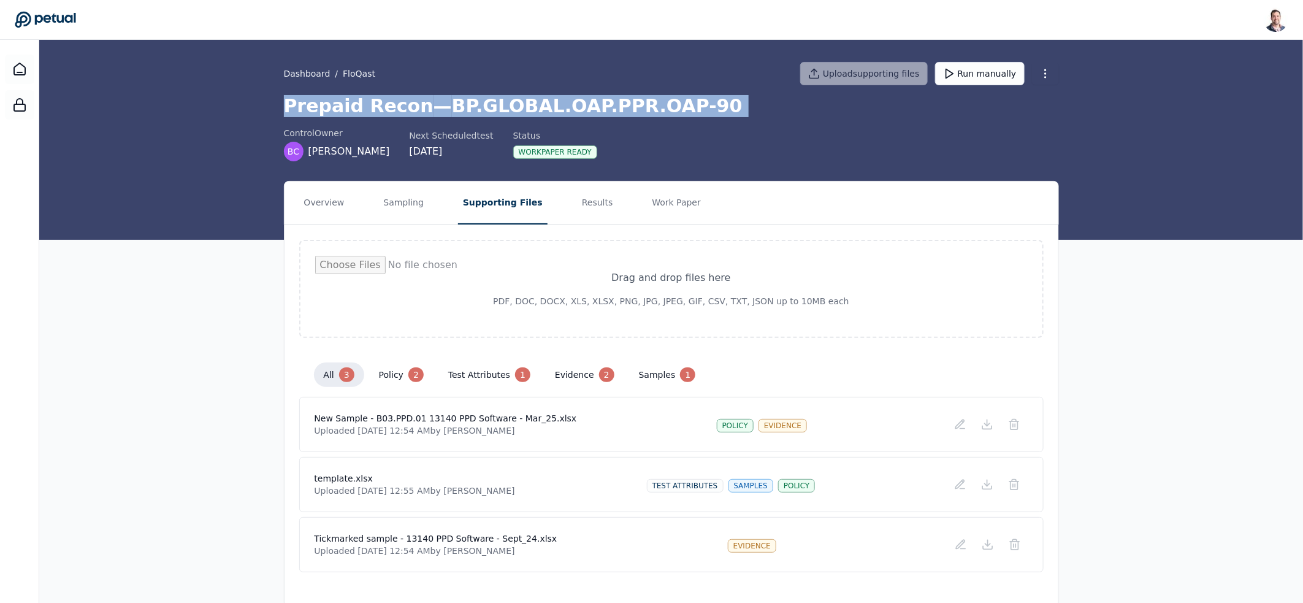
click at [541, 107] on h1 "Prepaid Recon — BP.GLOBAL.OAP.PPR.OAP-90" at bounding box center [671, 106] width 775 height 22
click at [577, 196] on button "Results" at bounding box center [597, 202] width 41 height 43
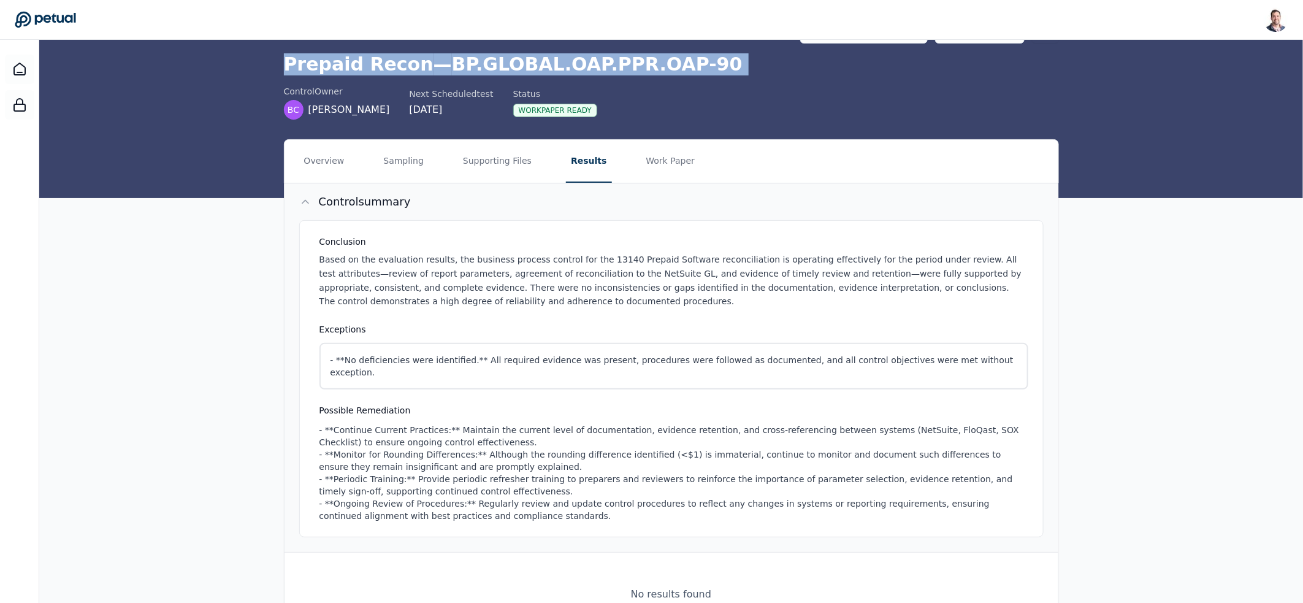
scroll to position [86, 0]
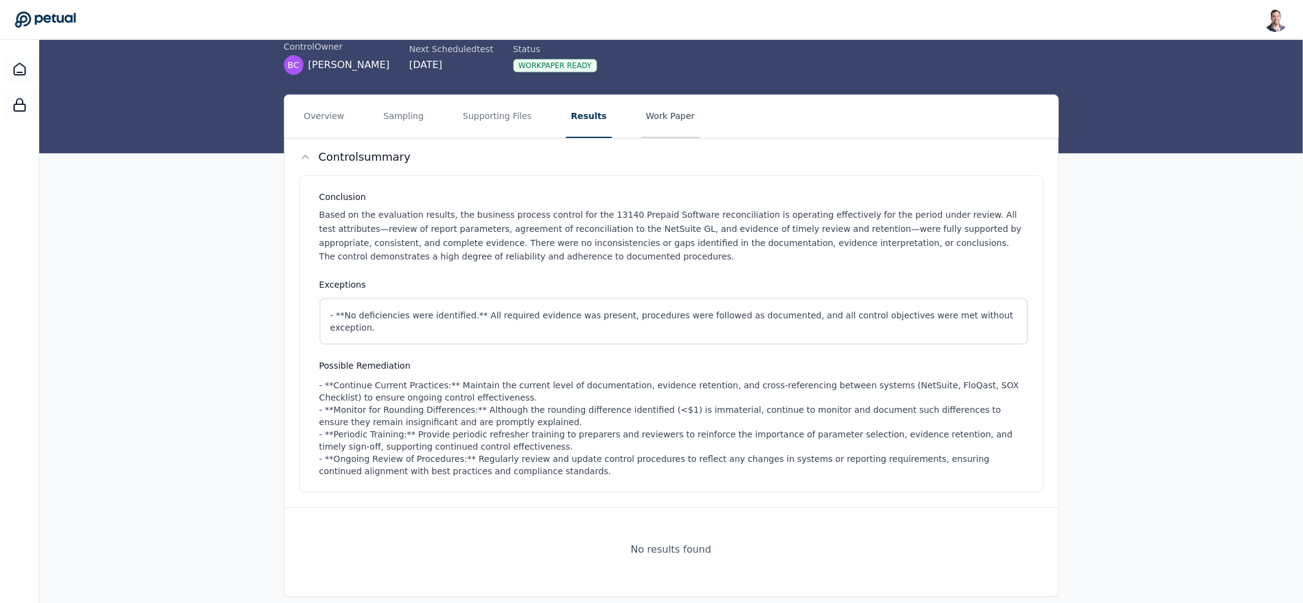
click at [652, 119] on button "Work Paper" at bounding box center [670, 116] width 59 height 43
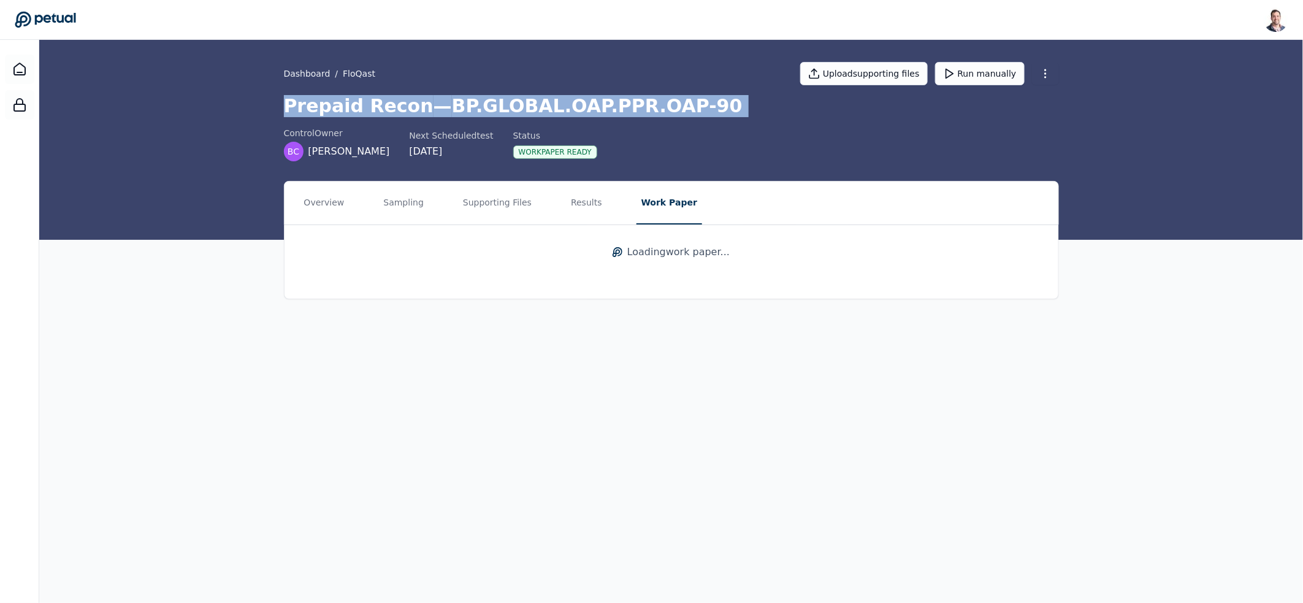
scroll to position [0, 0]
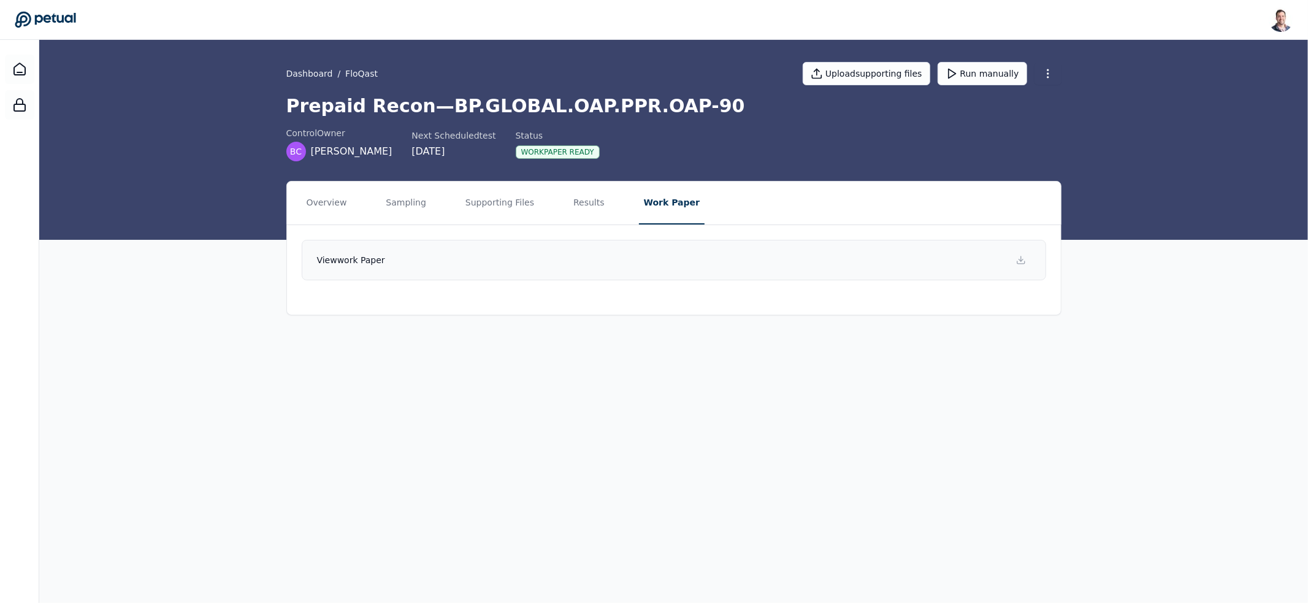
click at [617, 265] on link "View work paper" at bounding box center [674, 260] width 744 height 40
click at [588, 199] on button "Results" at bounding box center [588, 202] width 41 height 43
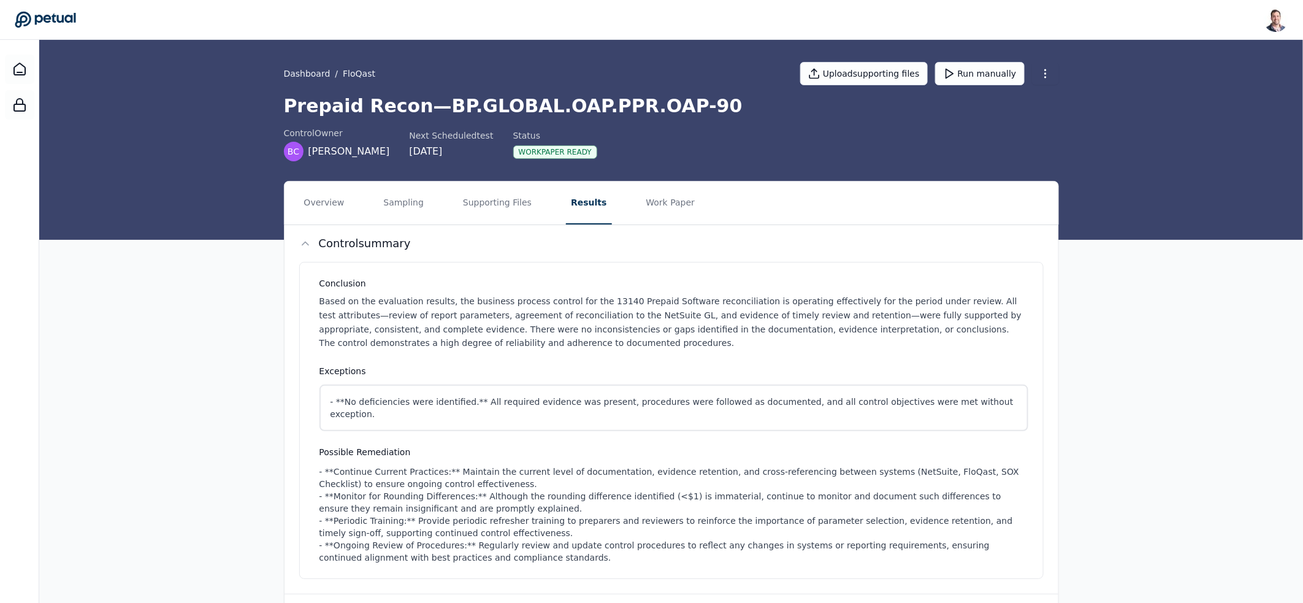
click at [165, 302] on div "Overview Sampling Supporting Files Results Work Paper Control summary Conclusio…" at bounding box center [671, 432] width 1264 height 502
click at [344, 155] on span "[PERSON_NAME]" at bounding box center [349, 151] width 82 height 15
click at [429, 108] on h1 "Prepaid Recon — BP.GLOBAL.OAP.PPR.OAP-90" at bounding box center [671, 106] width 775 height 22
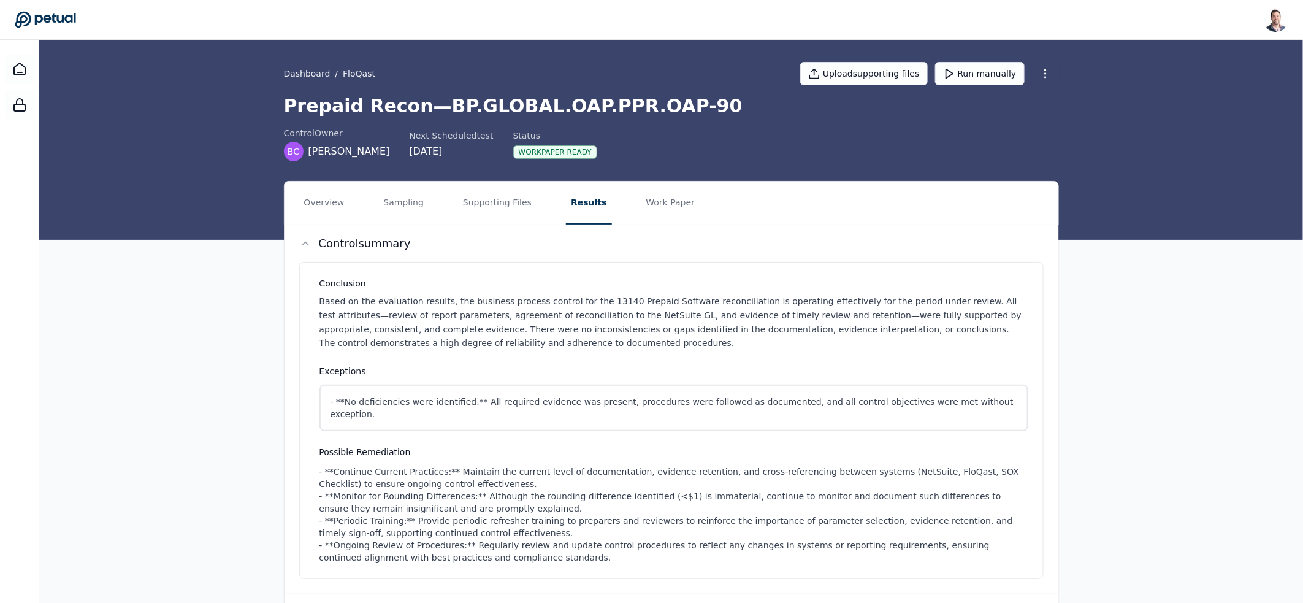
click at [523, 95] on h1 "Prepaid Recon — BP.GLOBAL.OAP.PPR.OAP-90" at bounding box center [671, 106] width 775 height 22
click at [540, 116] on h1 "Prepaid Recon — BP.GLOBAL.OAP.PPR.OAP-90" at bounding box center [671, 106] width 775 height 22
click at [561, 110] on h1 "Prepaid Recon — BP.GLOBAL.OAP.PPR.OAP-90" at bounding box center [671, 106] width 775 height 22
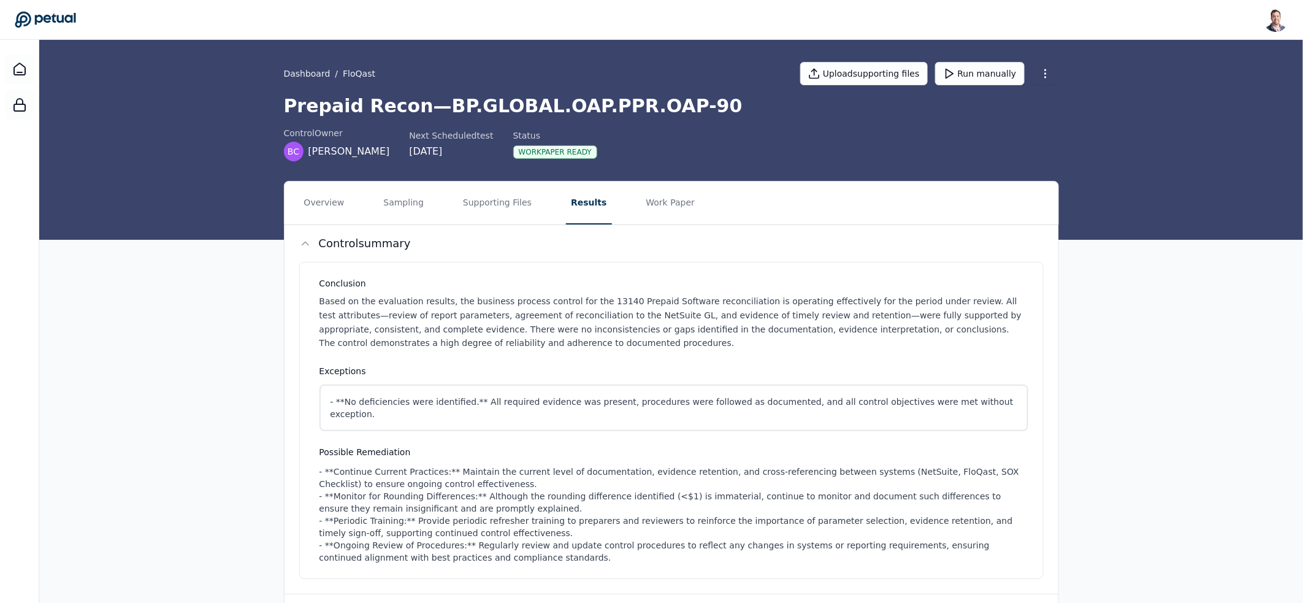
click at [588, 109] on h1 "Prepaid Recon — BP.GLOBAL.OAP.PPR.OAP-90" at bounding box center [671, 106] width 775 height 22
click at [413, 105] on h1 "Prepaid Recon — BP.GLOBAL.OAP.PPR.OAP-90" at bounding box center [671, 106] width 775 height 22
click at [432, 104] on h1 "Prepaid Recon — BP.GLOBAL.OAP.PPR.OAP-90" at bounding box center [671, 106] width 775 height 22
click at [403, 204] on button "Sampling" at bounding box center [403, 202] width 50 height 43
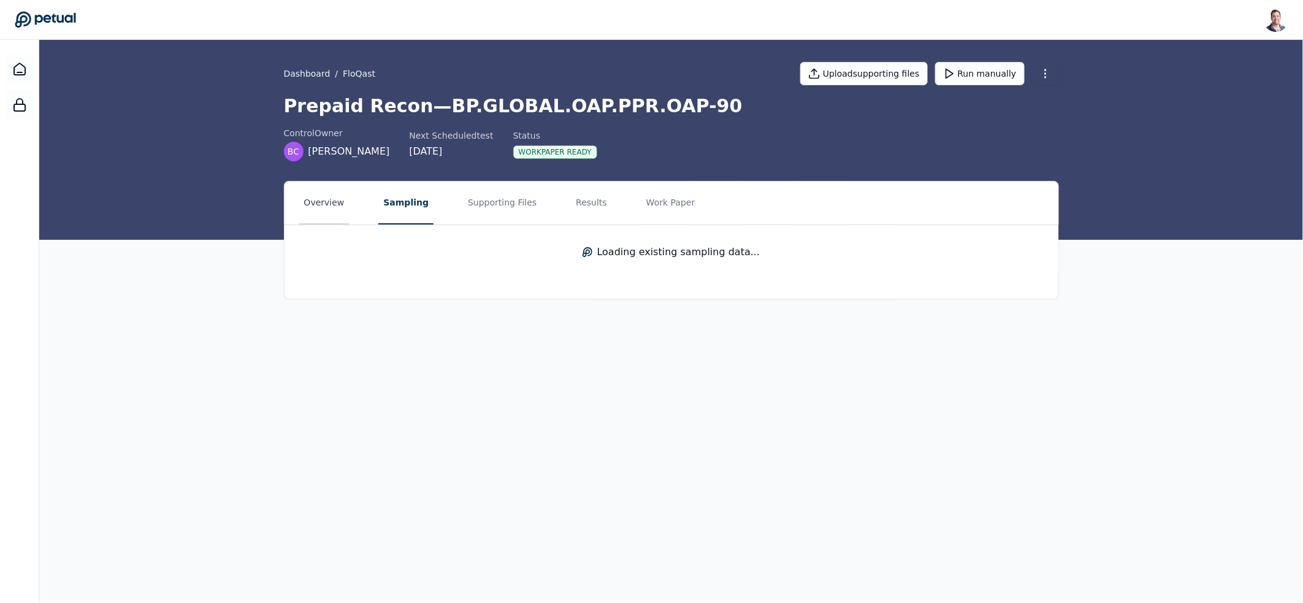
click at [335, 203] on button "Overview" at bounding box center [324, 202] width 50 height 43
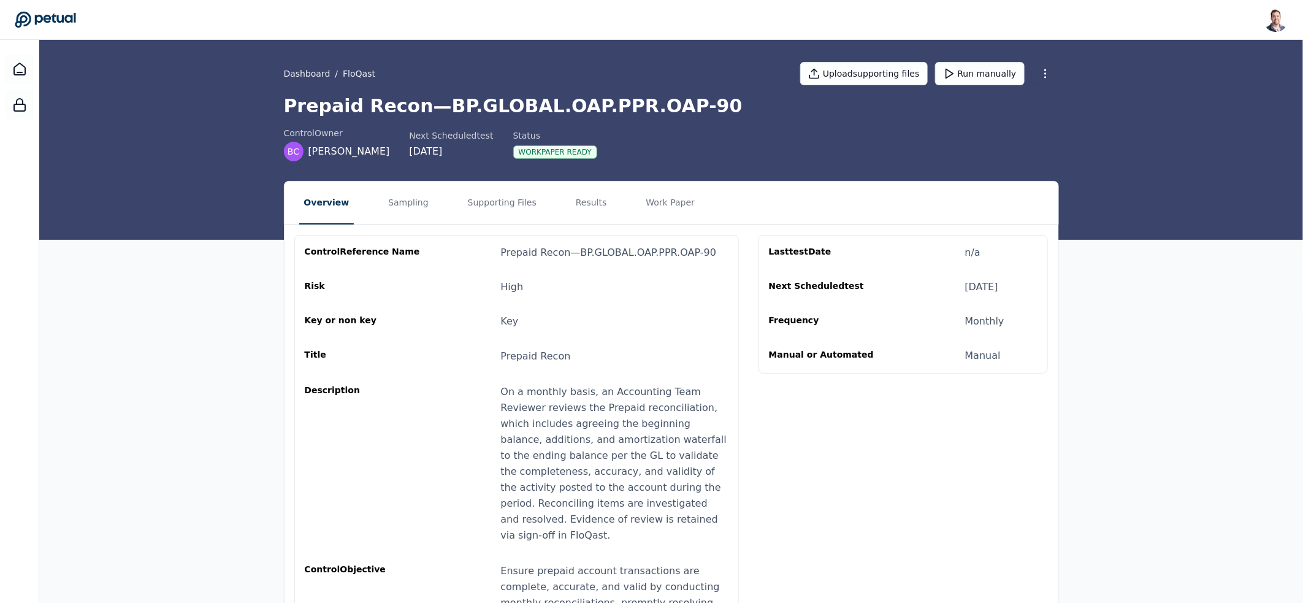
click at [429, 205] on nav "Overview Sampling Supporting Files Results Work Paper" at bounding box center [671, 202] width 774 height 43
click at [483, 205] on button "Supporting Files" at bounding box center [502, 202] width 78 height 43
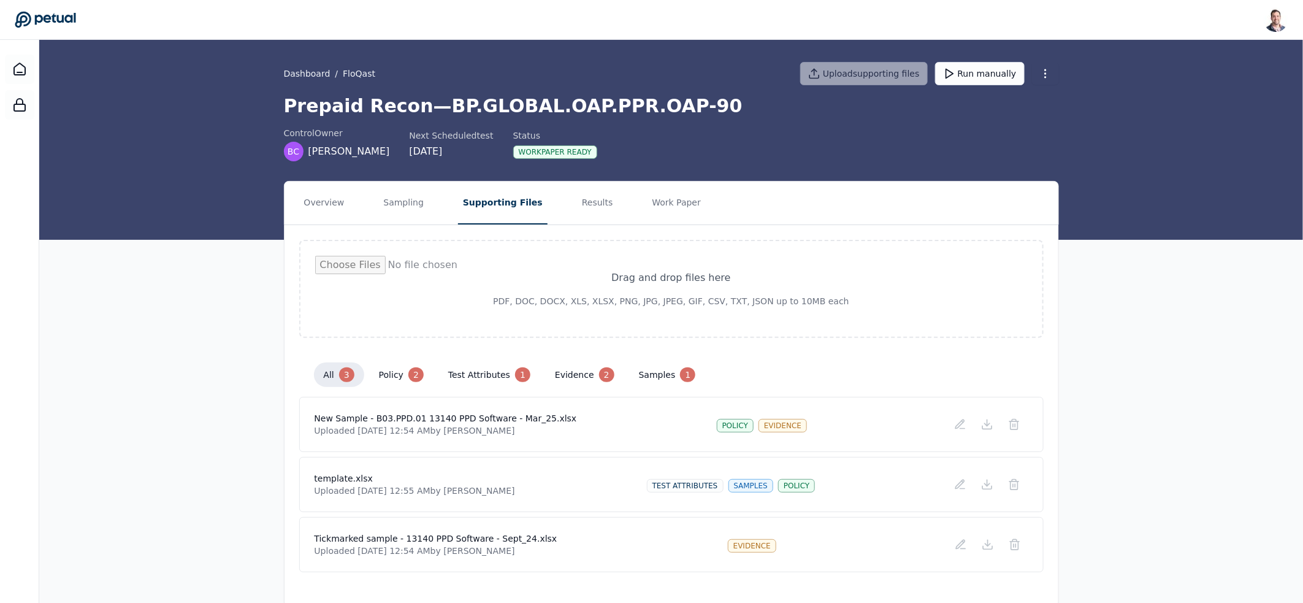
click at [610, 205] on nav "Overview Sampling Supporting Files Results Work Paper" at bounding box center [671, 202] width 774 height 43
click at [672, 205] on button "Work Paper" at bounding box center [676, 202] width 59 height 43
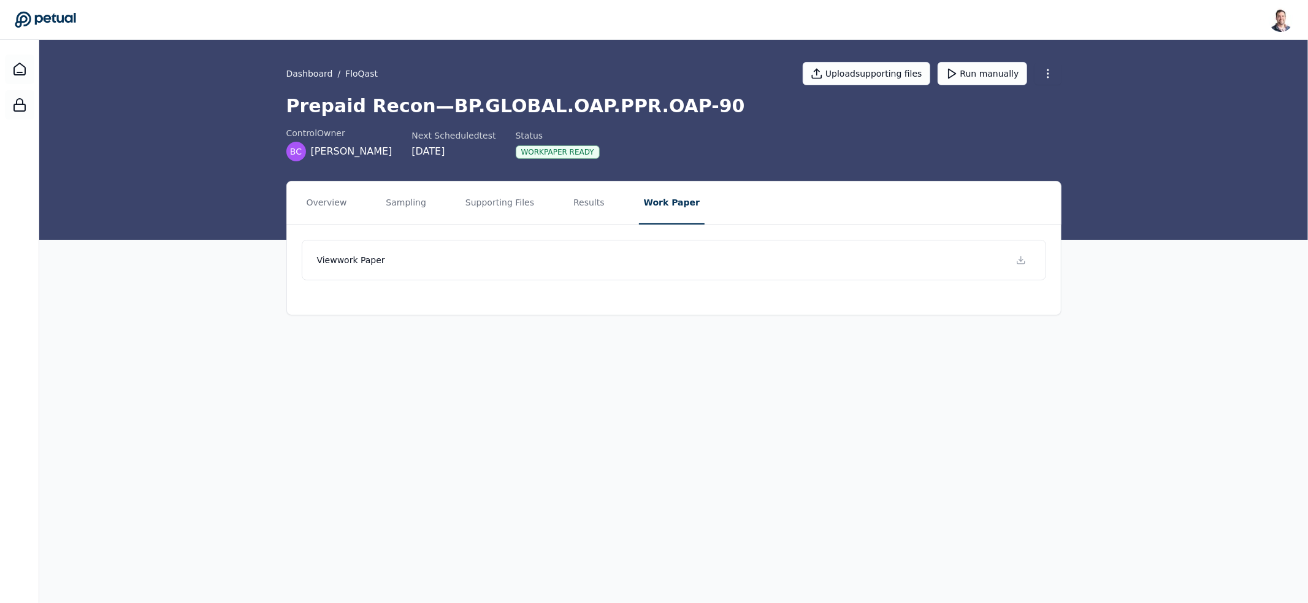
click at [557, 193] on nav "Overview Sampling Supporting Files Results Work Paper" at bounding box center [674, 202] width 774 height 43
click at [497, 200] on button "Supporting Files" at bounding box center [499, 202] width 78 height 43
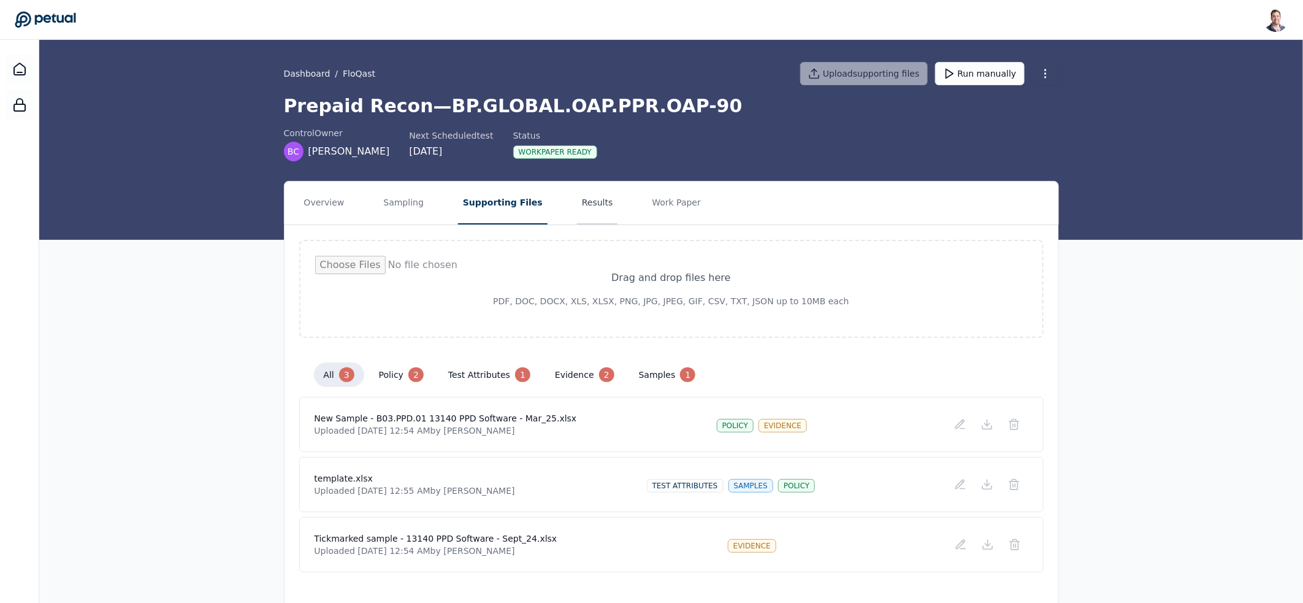
click at [577, 194] on button "Results" at bounding box center [597, 202] width 41 height 43
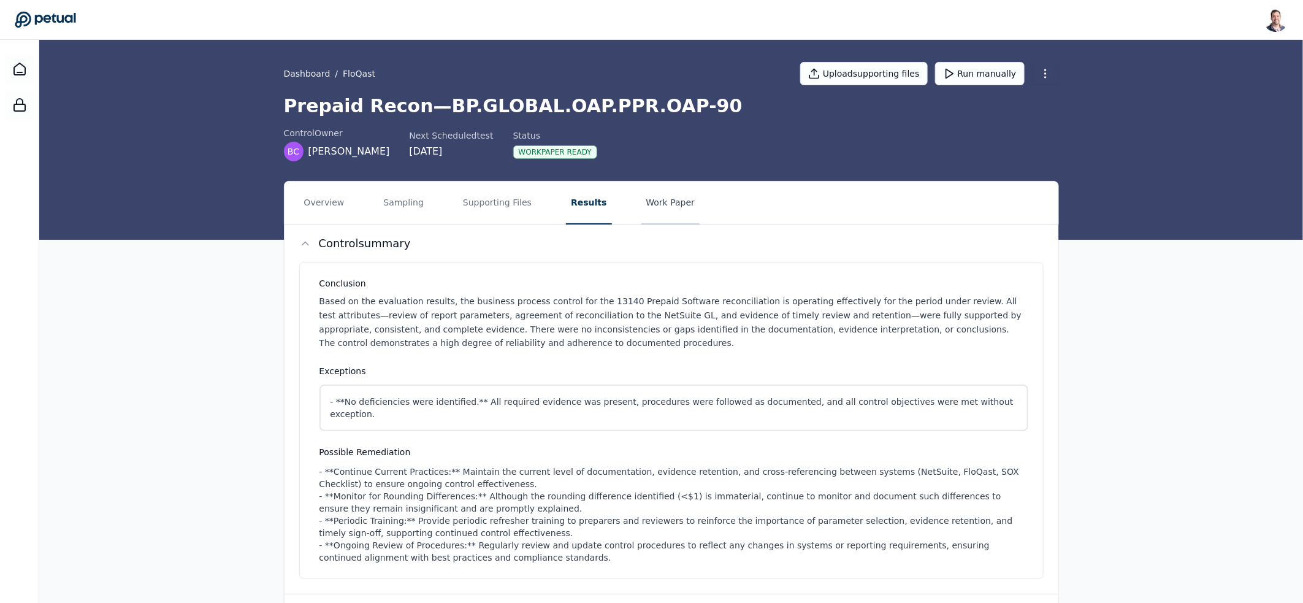
click at [641, 207] on button "Work Paper" at bounding box center [670, 202] width 59 height 43
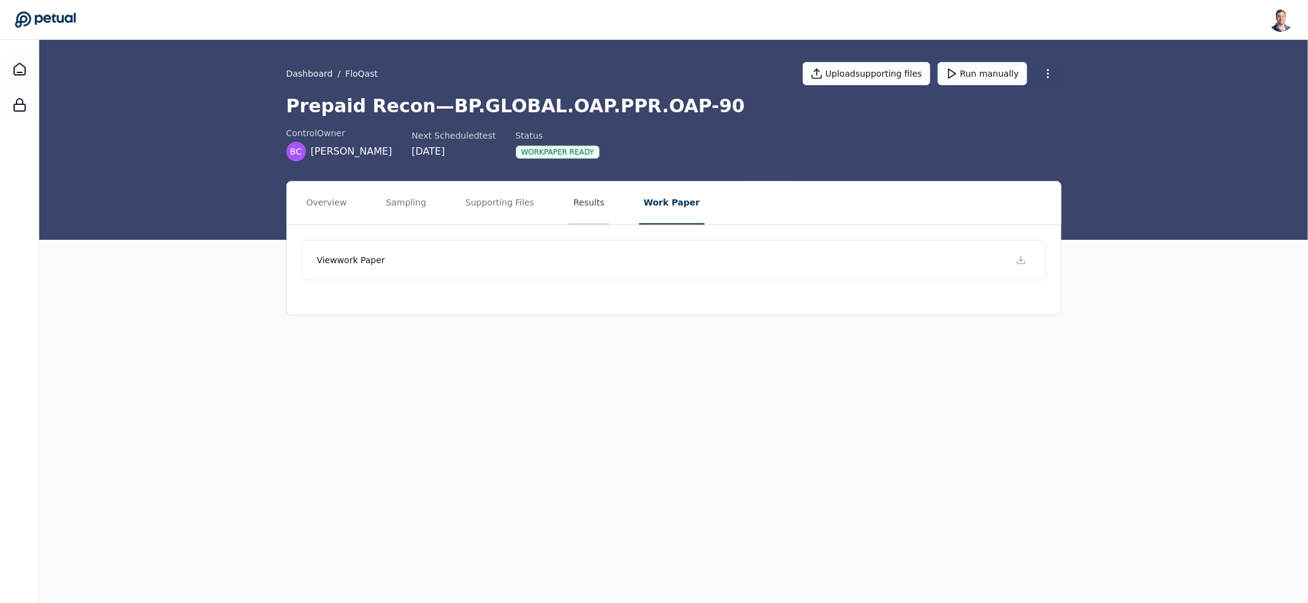
click at [584, 207] on button "Results" at bounding box center [588, 202] width 41 height 43
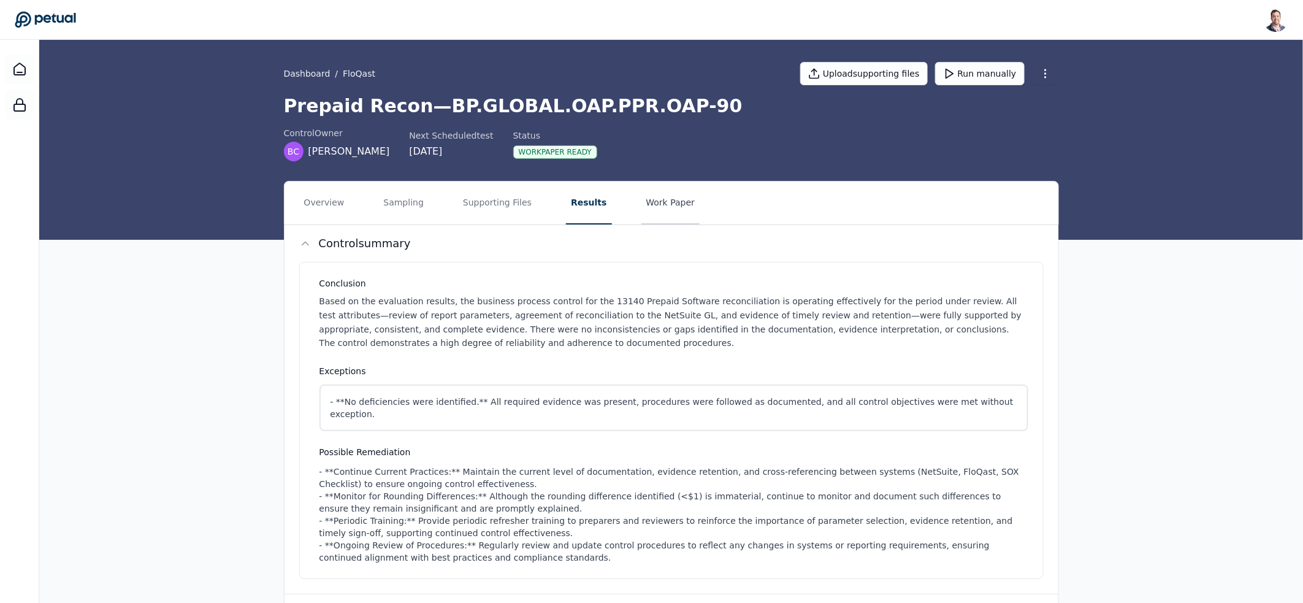
click at [662, 205] on button "Work Paper" at bounding box center [670, 202] width 59 height 43
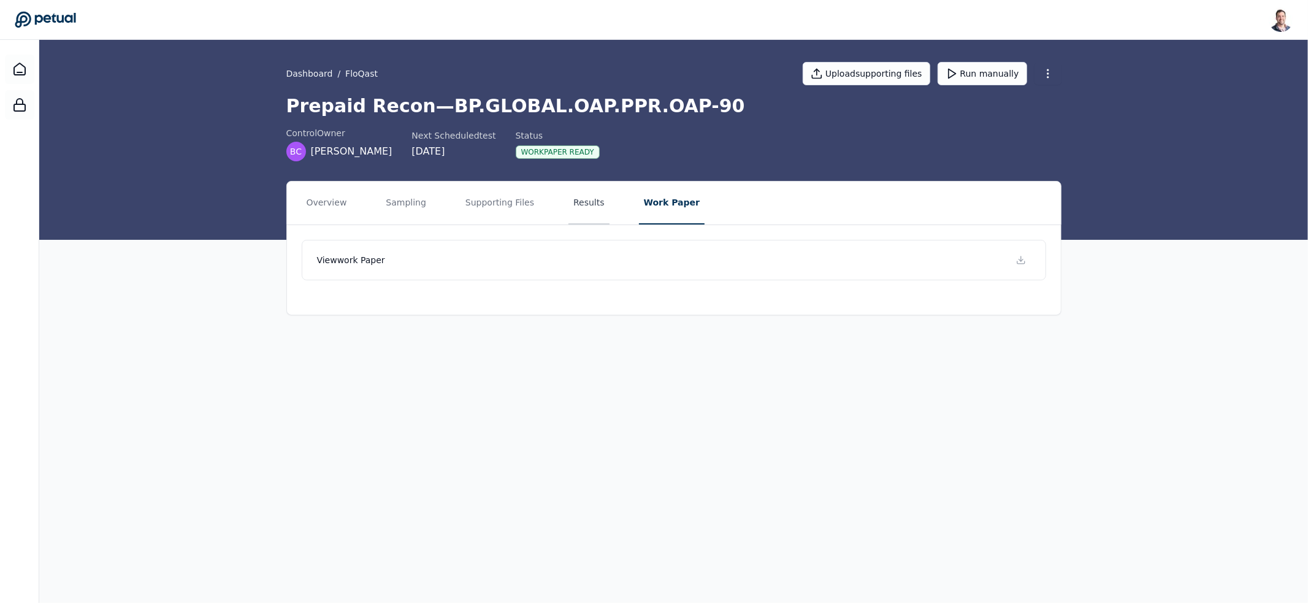
click at [573, 202] on button "Results" at bounding box center [588, 202] width 41 height 43
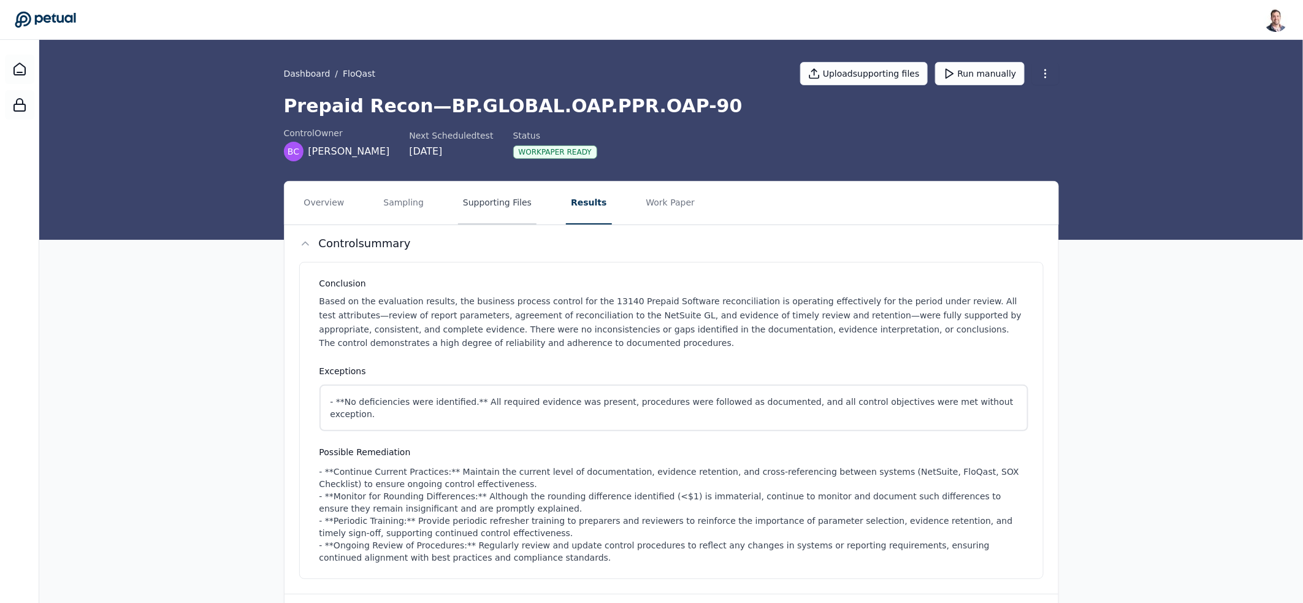
click at [506, 204] on button "Supporting Files" at bounding box center [497, 202] width 78 height 43
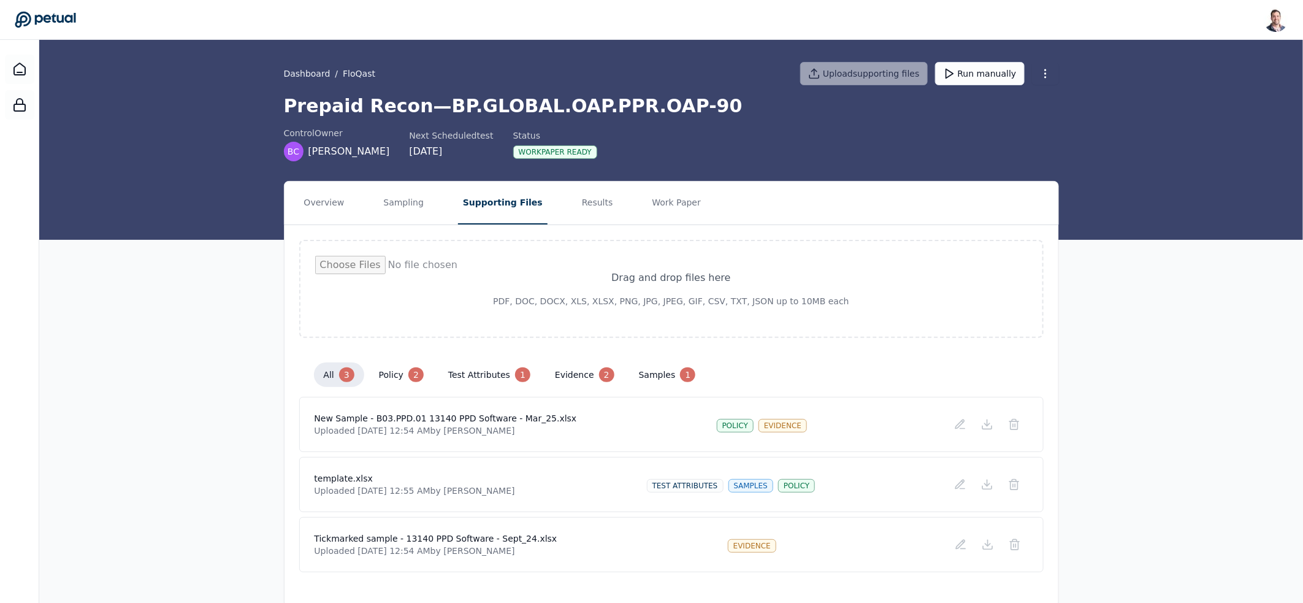
click at [427, 204] on nav "Overview Sampling Supporting Files Results Work Paper" at bounding box center [671, 202] width 774 height 43
click at [403, 204] on button "Sampling" at bounding box center [403, 202] width 50 height 43
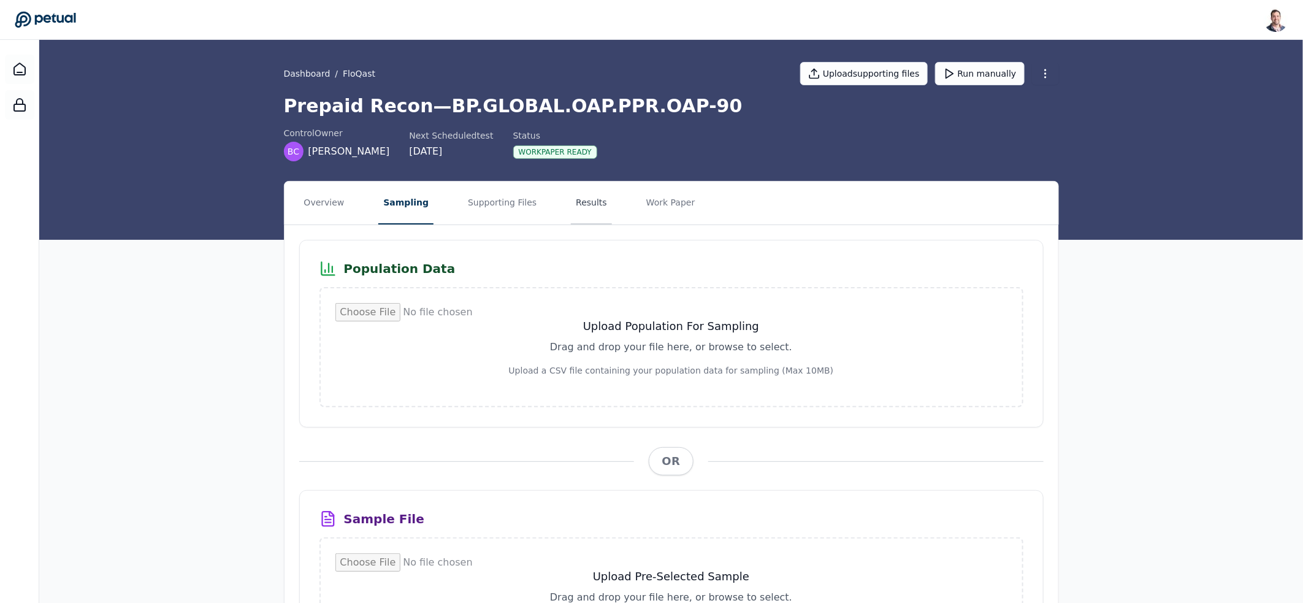
click at [596, 207] on button "Results" at bounding box center [591, 202] width 41 height 43
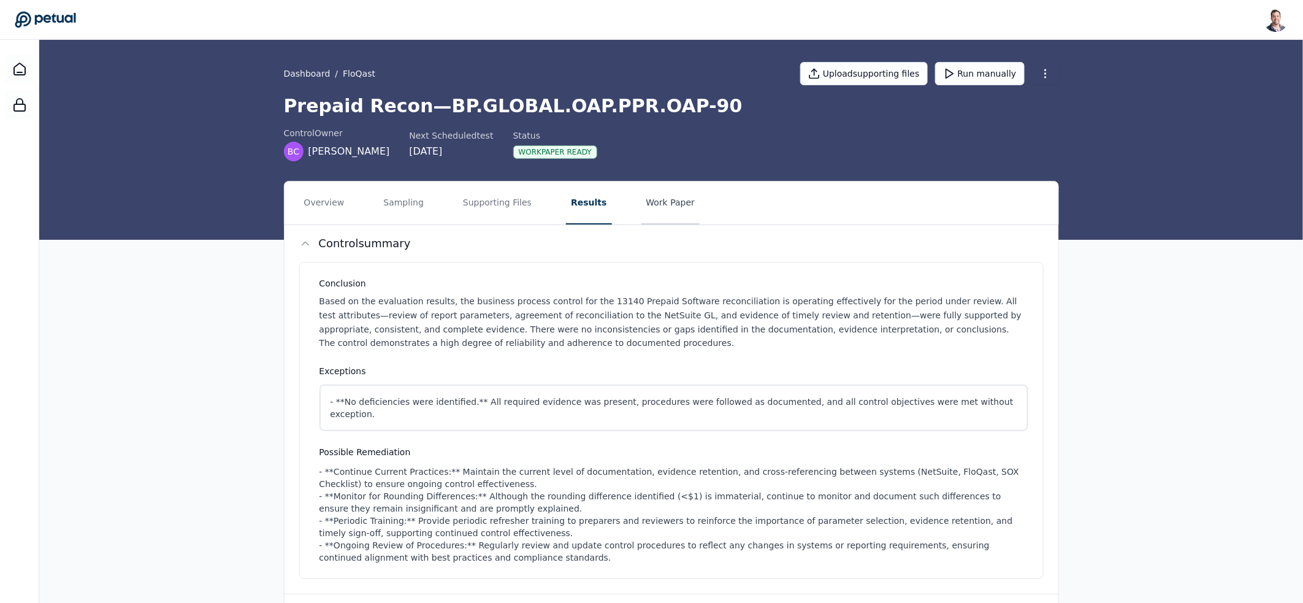
click at [641, 201] on button "Work Paper" at bounding box center [670, 202] width 59 height 43
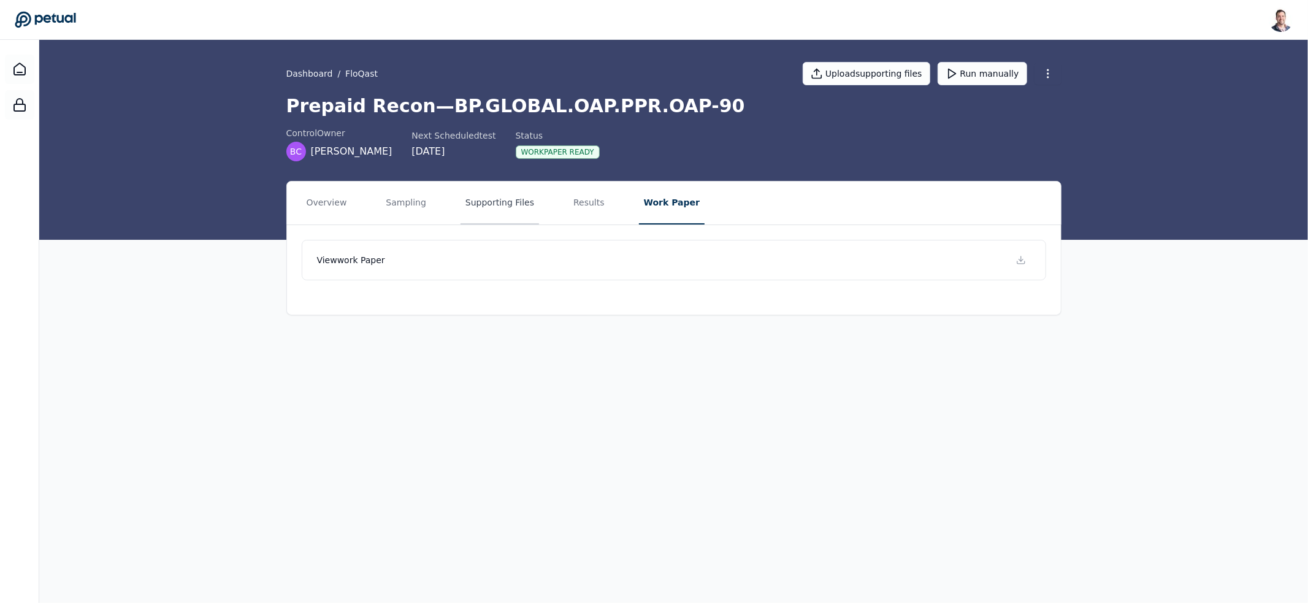
click at [513, 202] on button "Supporting Files" at bounding box center [499, 202] width 78 height 43
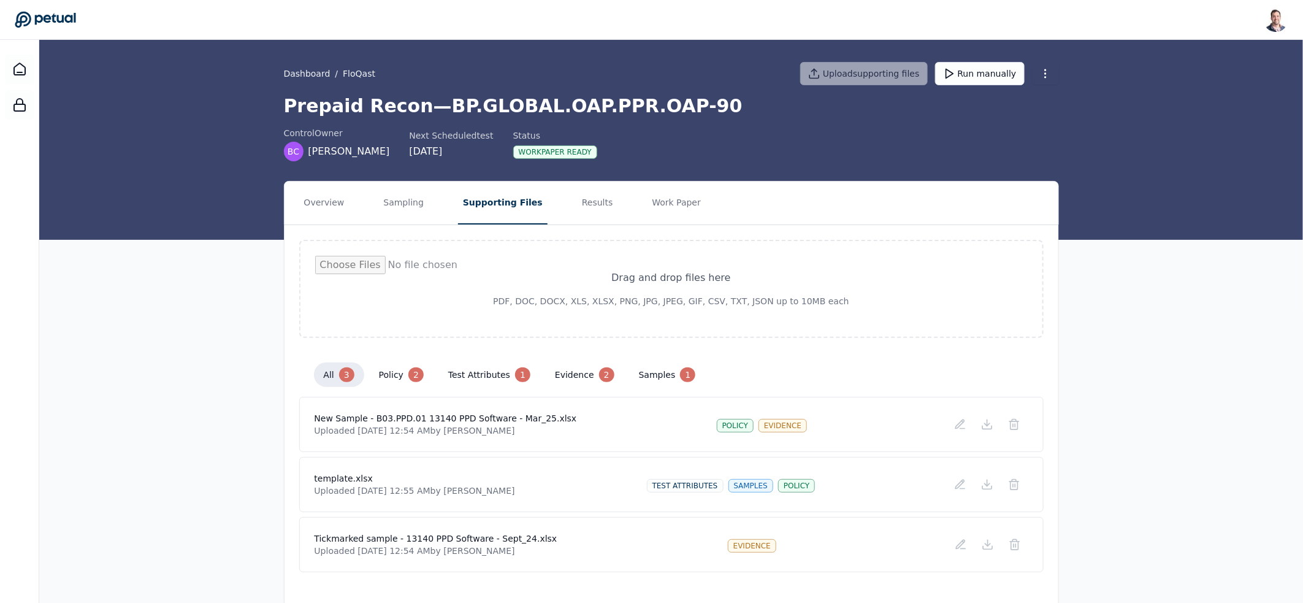
click at [470, 107] on h1 "Prepaid Recon — BP.GLOBAL.OAP.PPR.OAP-90" at bounding box center [671, 106] width 775 height 22
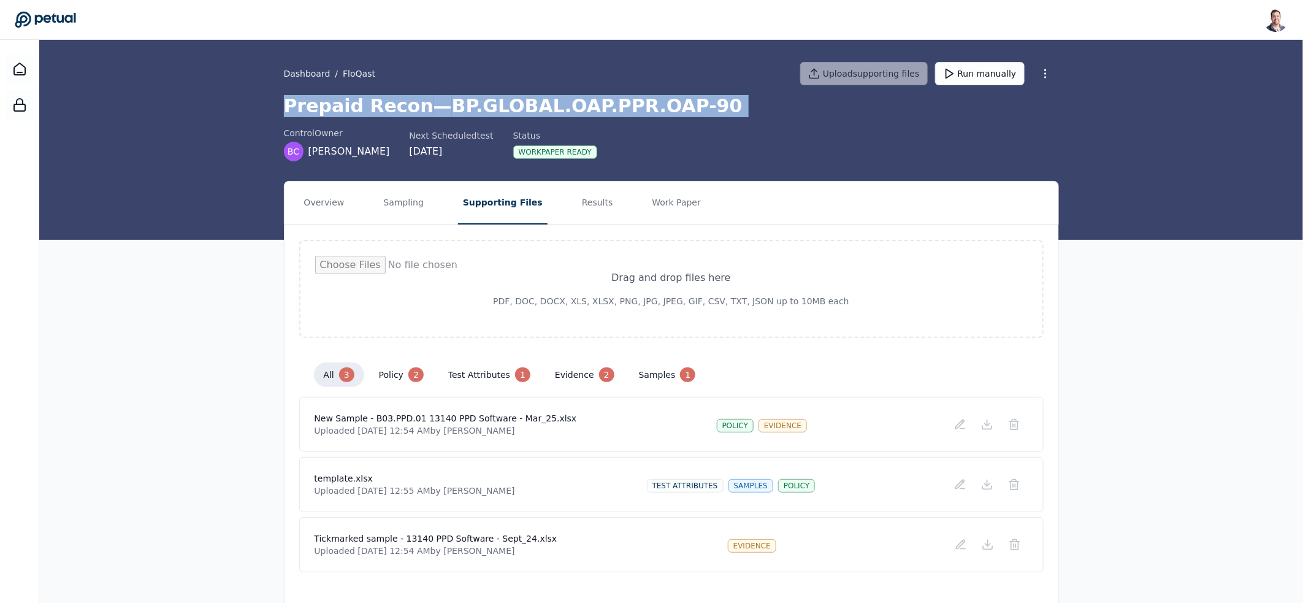
click at [470, 107] on h1 "Prepaid Recon — BP.GLOBAL.OAP.PPR.OAP-90" at bounding box center [671, 106] width 775 height 22
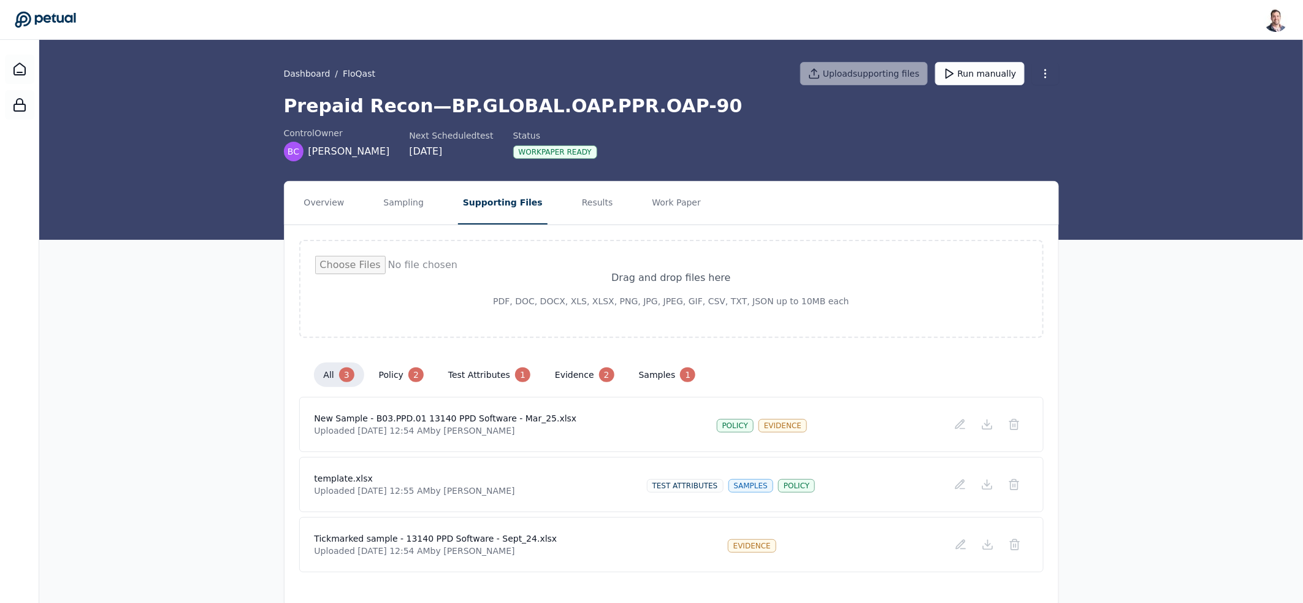
click at [226, 229] on div "Overview Sampling Supporting Files Results Work Paper Drag and drop files here …" at bounding box center [671, 394] width 1264 height 426
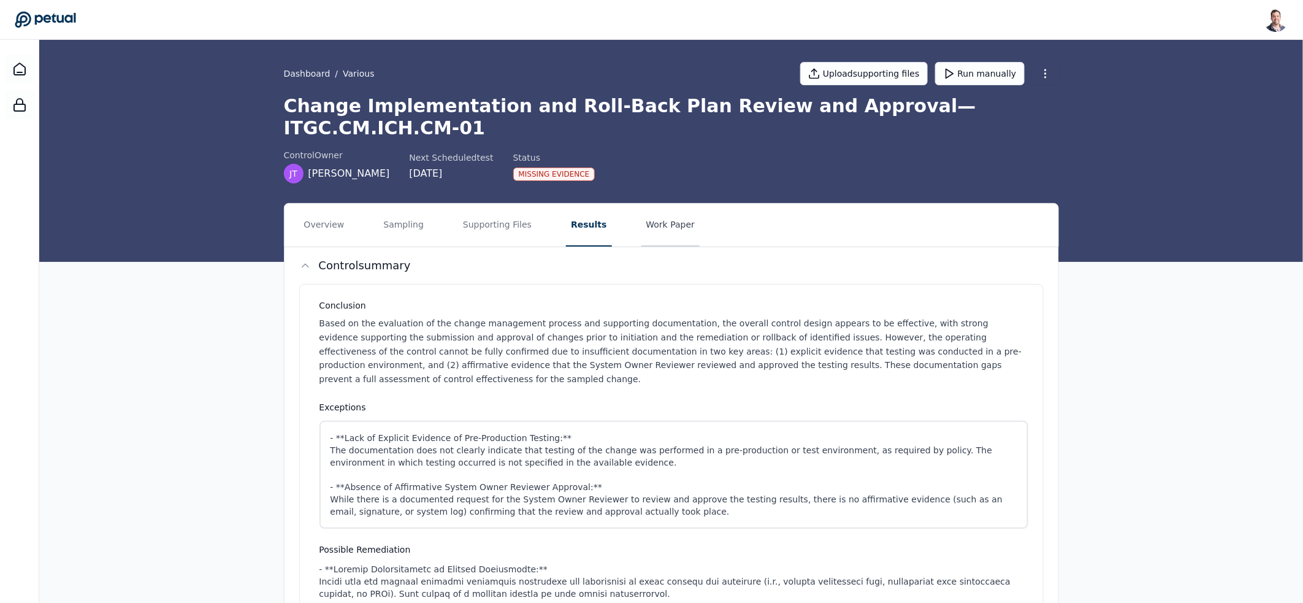
click at [651, 204] on button "Work Paper" at bounding box center [670, 225] width 59 height 43
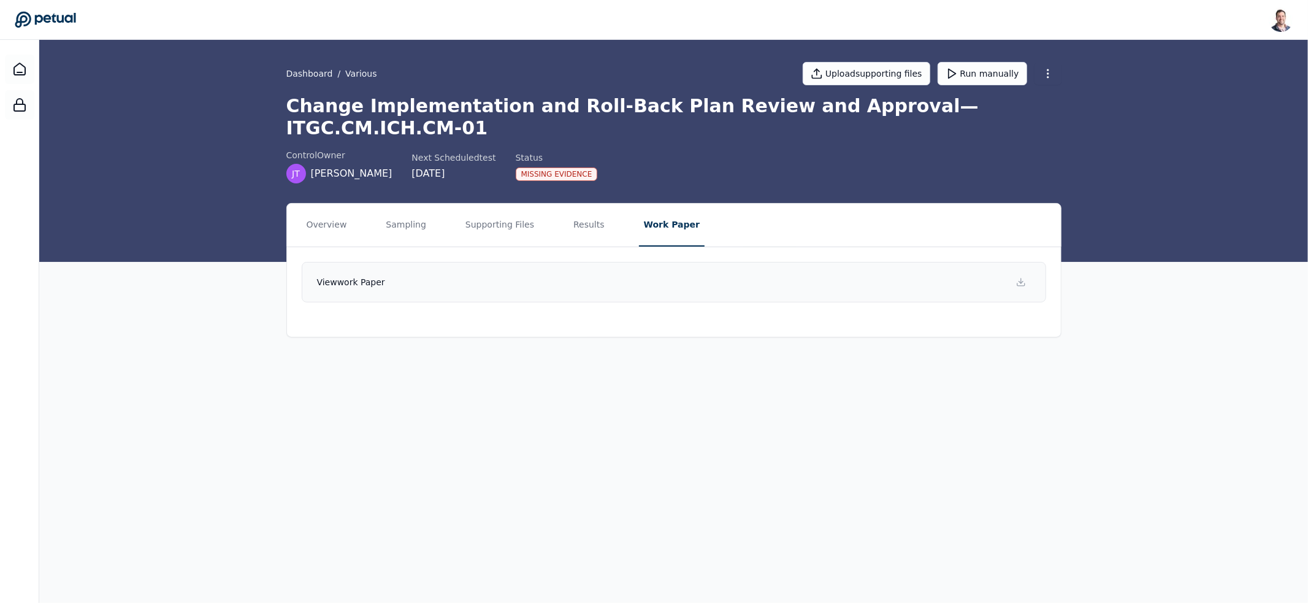
click at [692, 267] on link "View work paper" at bounding box center [674, 282] width 744 height 40
click at [582, 212] on button "Results" at bounding box center [588, 225] width 41 height 43
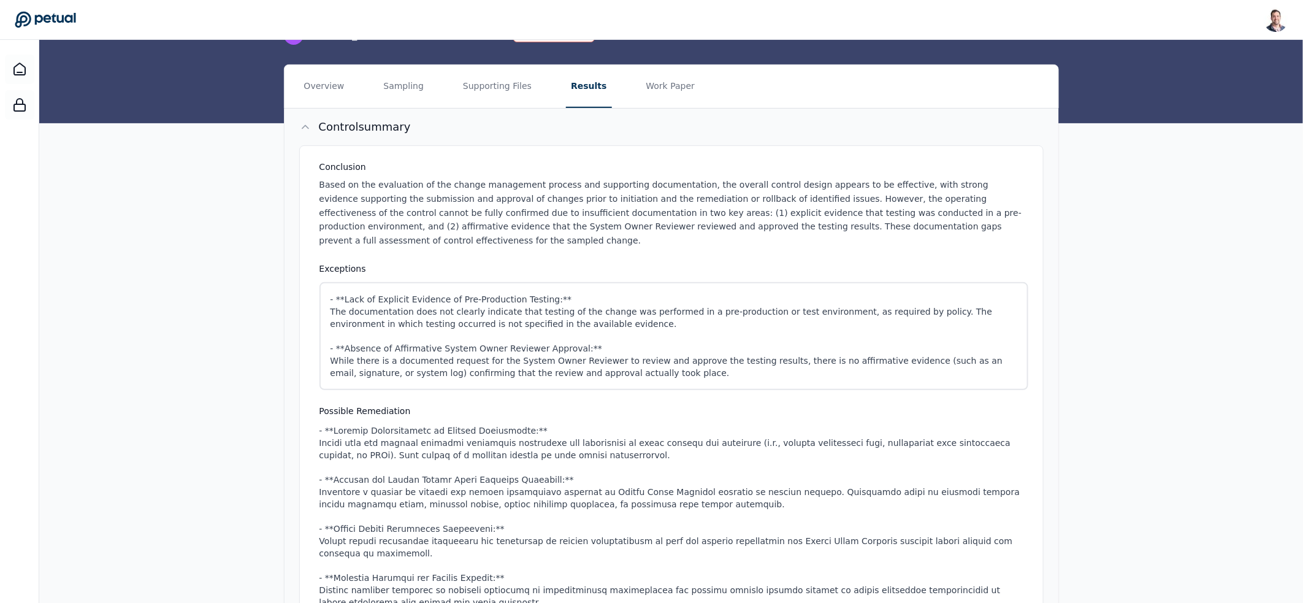
scroll to position [319, 0]
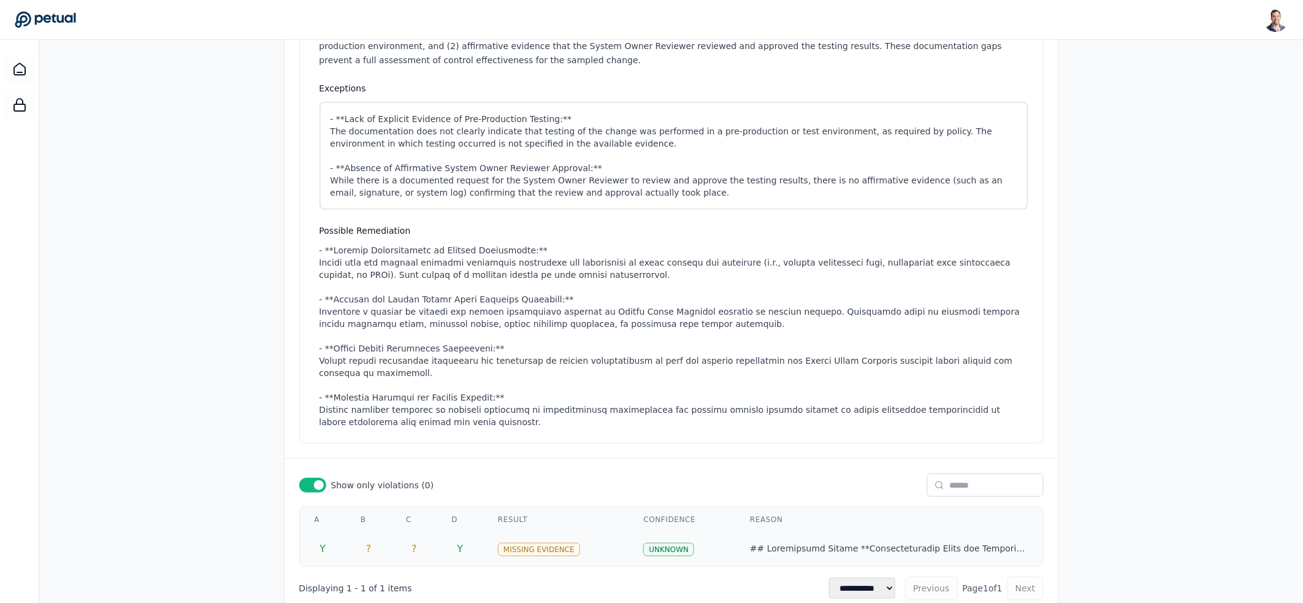
click at [454, 532] on td "Y" at bounding box center [460, 549] width 47 height 34
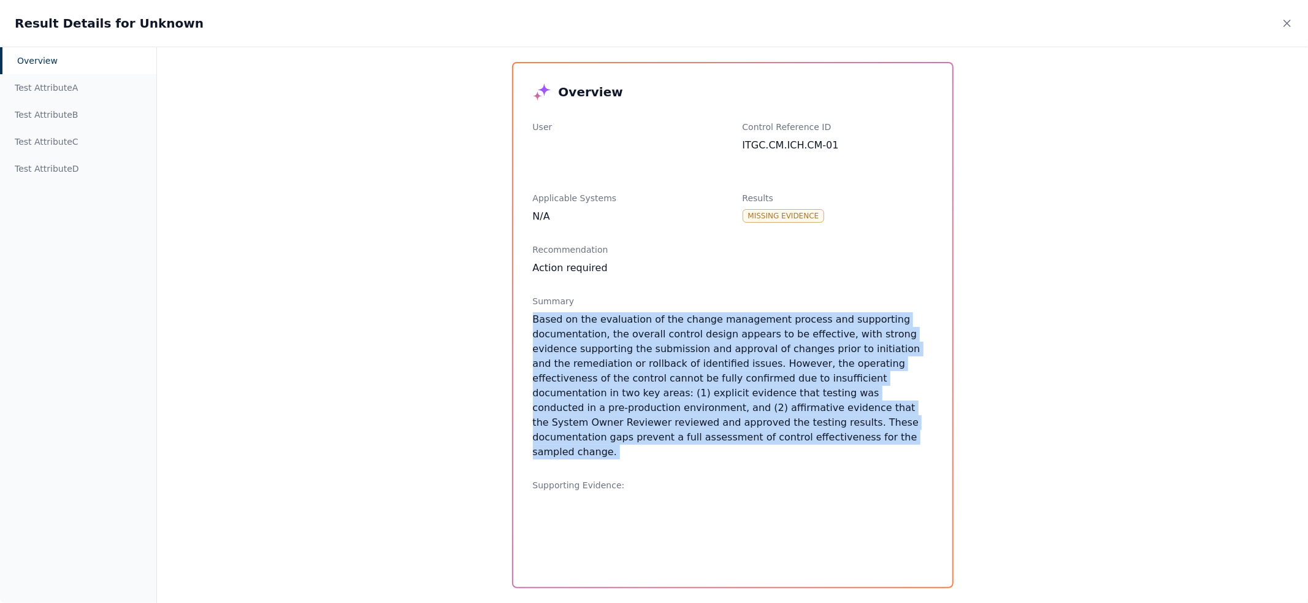
drag, startPoint x: 663, startPoint y: 448, endPoint x: 526, endPoint y: 316, distance: 190.4
click at [526, 316] on div "Overview User Control Reference ID ITGC.CM.ICH.CM-01 Applicable Systems N/A Res…" at bounding box center [732, 325] width 439 height 524
drag, startPoint x: 674, startPoint y: 438, endPoint x: 529, endPoint y: 215, distance: 266.3
click at [529, 215] on div "Overview User Control Reference ID ITGC.CM.ICH.CM-01 Applicable Systems N/A Res…" at bounding box center [732, 325] width 439 height 524
click at [708, 273] on div "Action required" at bounding box center [733, 268] width 400 height 15
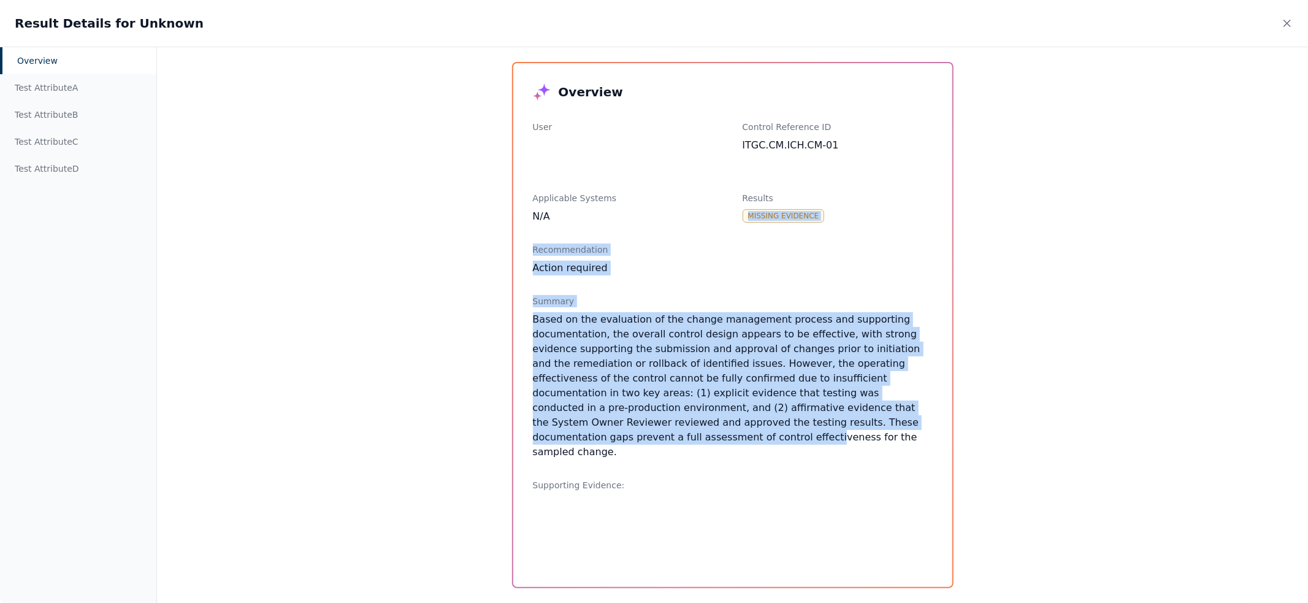
drag, startPoint x: 755, startPoint y: 218, endPoint x: 817, endPoint y: 422, distance: 212.8
click at [817, 422] on div "Overview User Control Reference ID ITGC.CM.ICH.CM-01 Applicable Systems N/A Res…" at bounding box center [732, 325] width 439 height 524
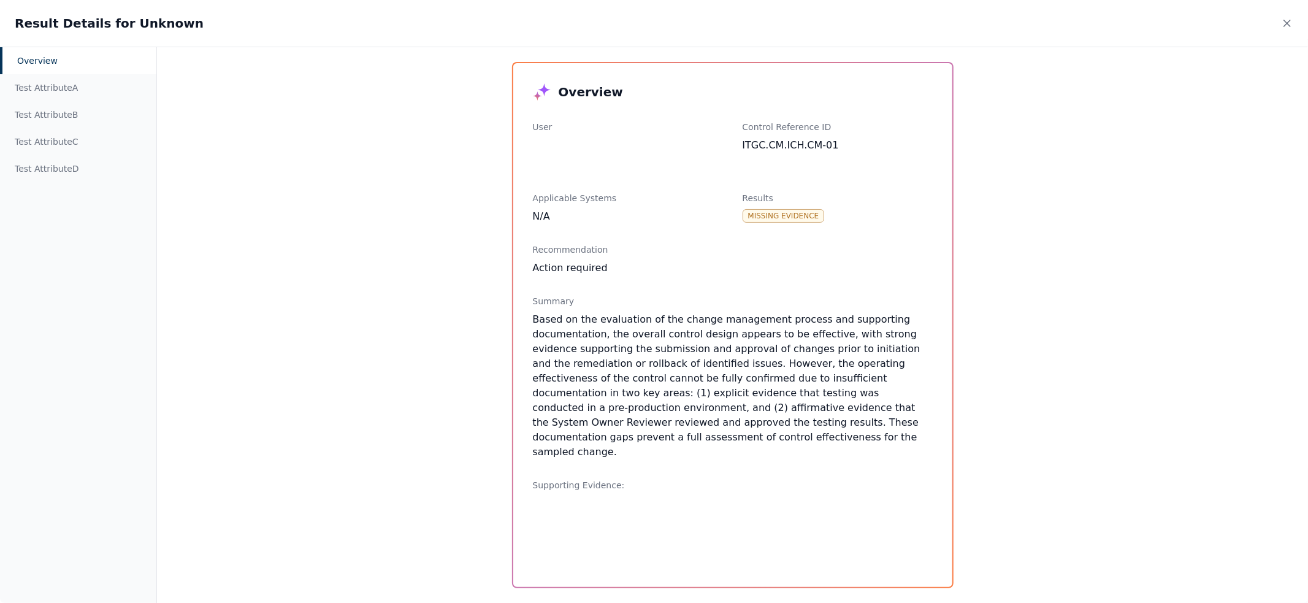
click at [802, 417] on div "Based on the evaluation of the change management process and supporting documen…" at bounding box center [733, 385] width 400 height 147
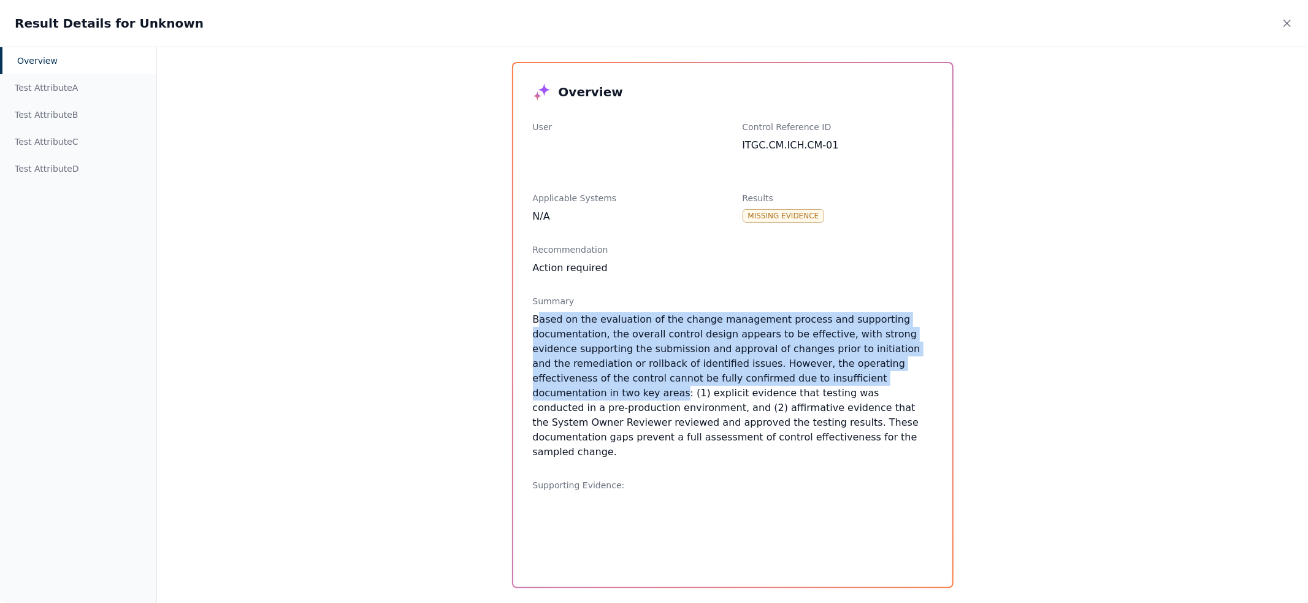
drag, startPoint x: 540, startPoint y: 313, endPoint x: 838, endPoint y: 375, distance: 304.5
click at [838, 375] on div "Based on the evaluation of the change management process and supporting documen…" at bounding box center [733, 385] width 400 height 147
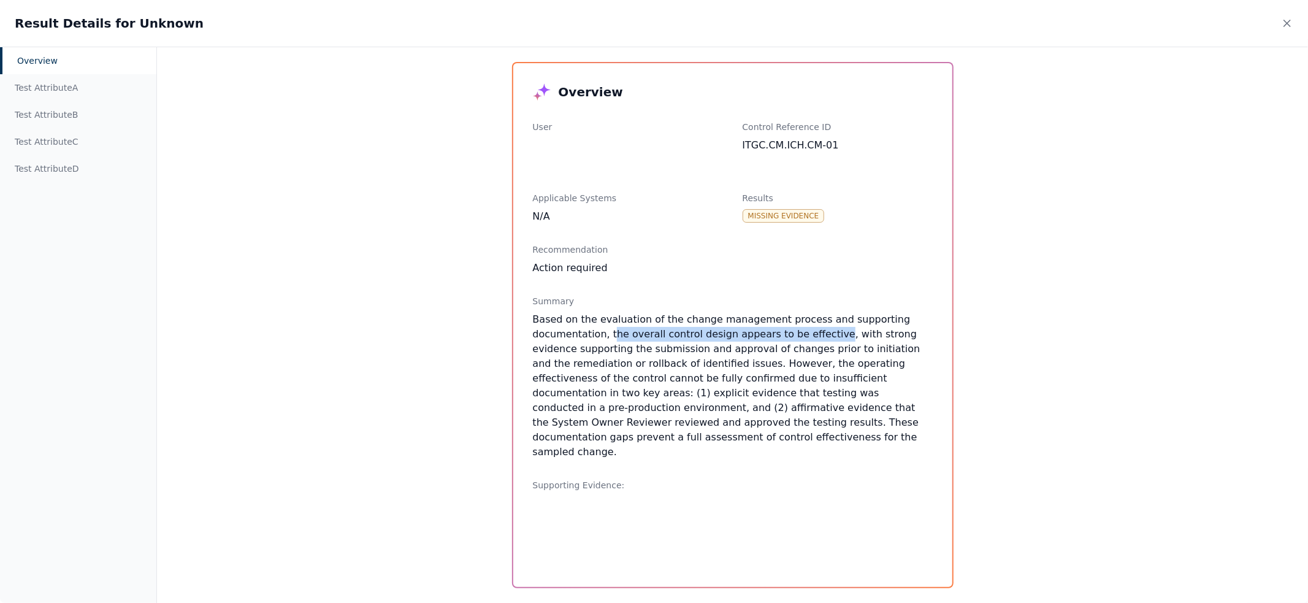
drag, startPoint x: 609, startPoint y: 333, endPoint x: 820, endPoint y: 337, distance: 210.9
click at [820, 337] on div "Based on the evaluation of the change management process and supporting documen…" at bounding box center [733, 385] width 400 height 147
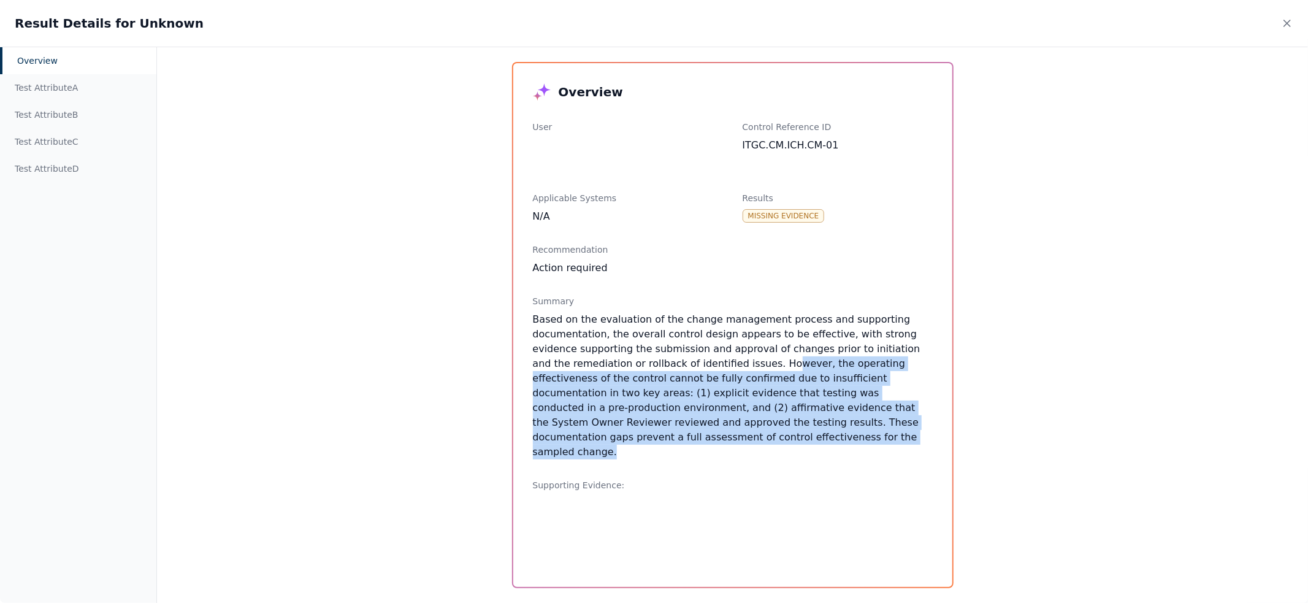
drag, startPoint x: 682, startPoint y: 366, endPoint x: 798, endPoint y: 431, distance: 132.9
click at [798, 431] on div "Based on the evaluation of the change management process and supporting documen…" at bounding box center [733, 385] width 400 height 147
drag, startPoint x: 798, startPoint y: 431, endPoint x: 678, endPoint y: 362, distance: 138.4
click at [678, 362] on div "Based on the evaluation of the change management process and supporting documen…" at bounding box center [733, 385] width 400 height 147
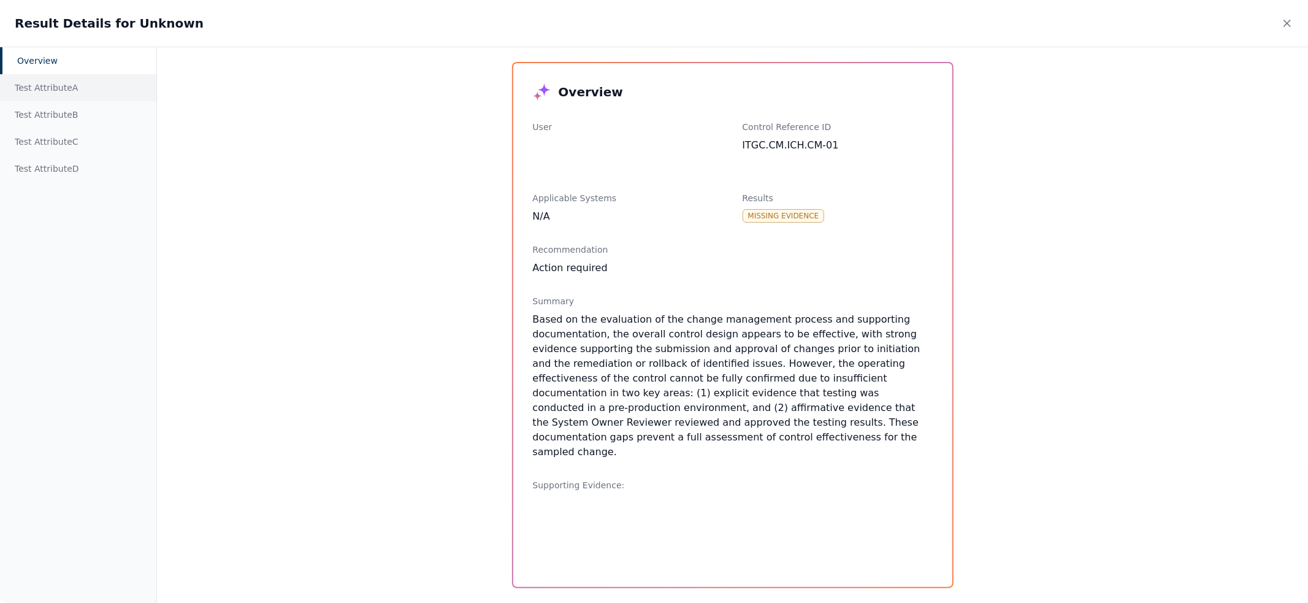
click at [29, 93] on div "Test Attribute A" at bounding box center [78, 87] width 156 height 27
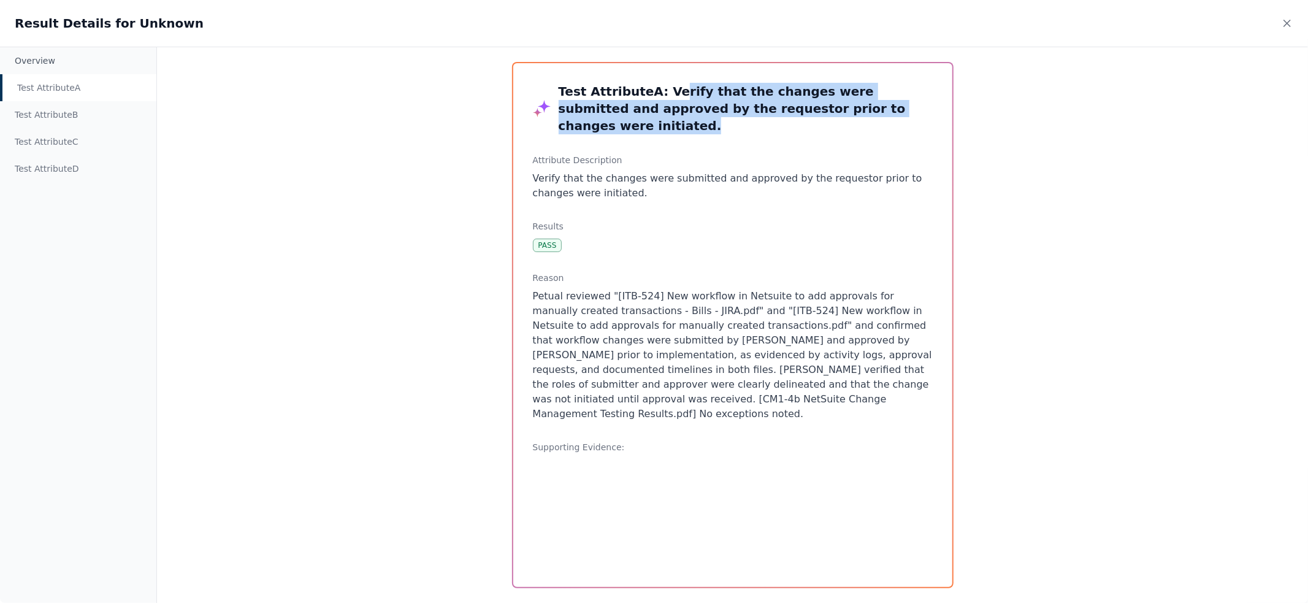
drag, startPoint x: 664, startPoint y: 90, endPoint x: 891, endPoint y: 109, distance: 228.3
click at [891, 109] on h3 "Test Attribute A : Verify that the changes were submitted and approved by the r…" at bounding box center [746, 109] width 374 height 52
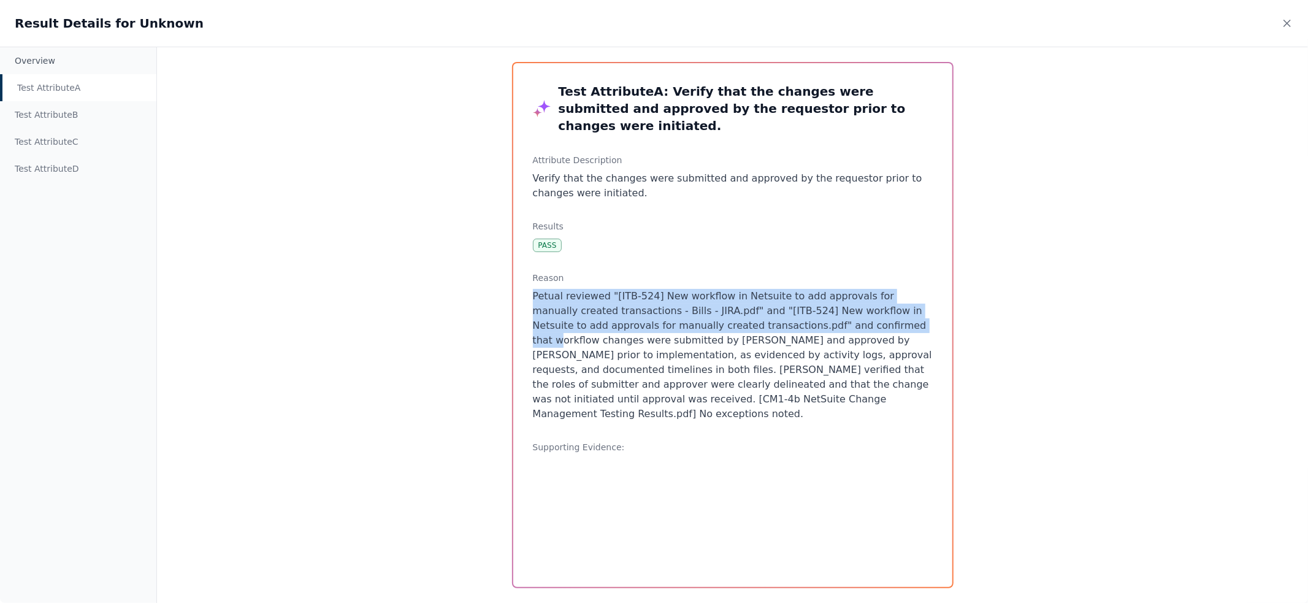
drag, startPoint x: 532, startPoint y: 277, endPoint x: 805, endPoint y: 328, distance: 277.5
click at [835, 316] on p "Petual reviewed "[ITB-524] New workflow in Netsuite to add approvals for manual…" at bounding box center [733, 355] width 400 height 132
click at [636, 289] on p "Petual reviewed "[ITB-524] New workflow in Netsuite to add approvals for manual…" at bounding box center [733, 355] width 400 height 132
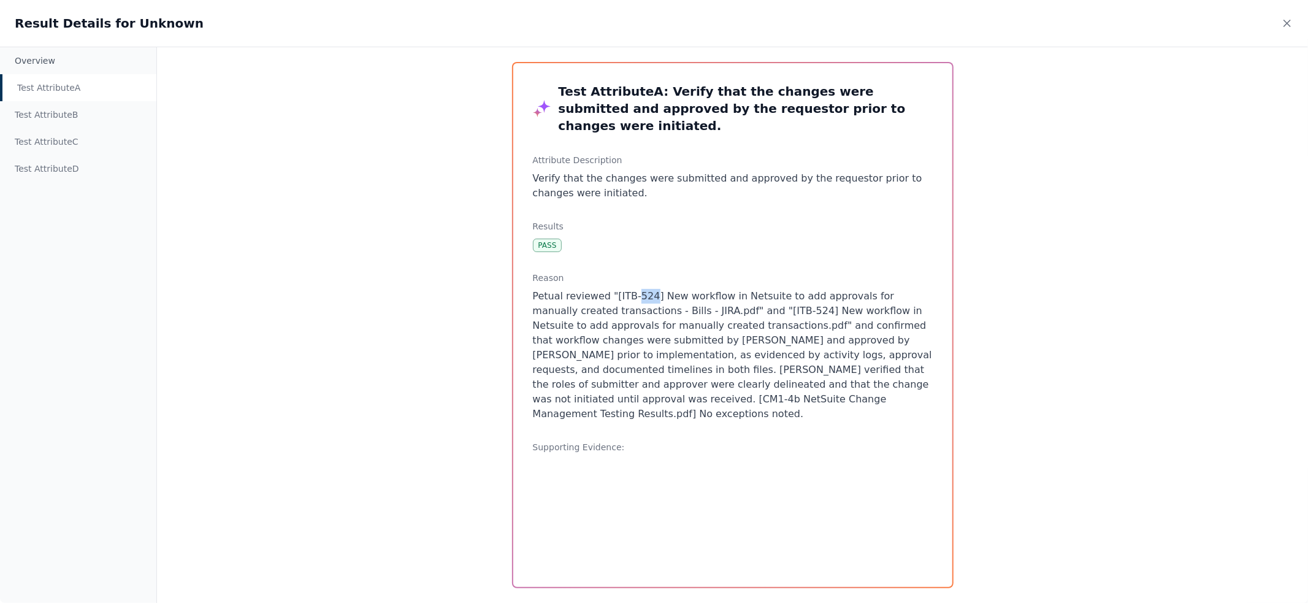
click at [636, 289] on p "Petual reviewed "[ITB-524] New workflow in Netsuite to add approvals for manual…" at bounding box center [733, 355] width 400 height 132
drag, startPoint x: 618, startPoint y: 320, endPoint x: 805, endPoint y: 319, distance: 187.0
click at [805, 319] on p "Petual reviewed "[ITB-524] New workflow in Netsuite to add approvals for manual…" at bounding box center [733, 355] width 400 height 132
drag, startPoint x: 522, startPoint y: 310, endPoint x: 801, endPoint y: 296, distance: 279.9
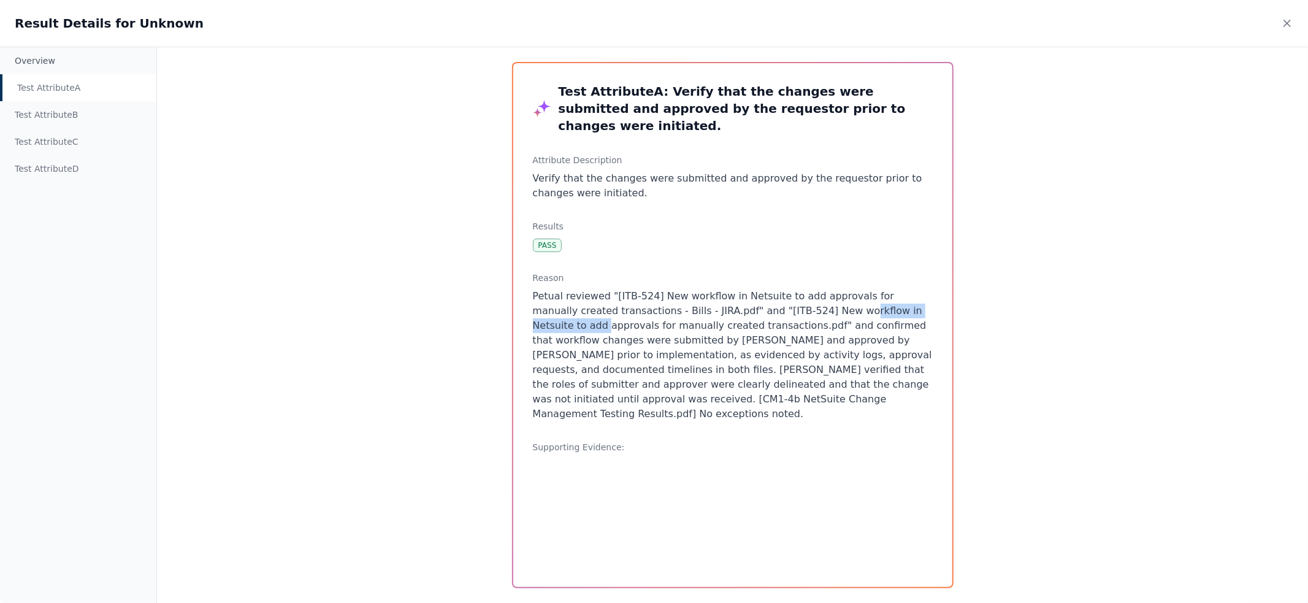
click at [811, 299] on div "Test Attribute A : Verify that the changes were submitted and approved by the r…" at bounding box center [732, 325] width 439 height 524
click at [785, 292] on p "Petual reviewed "[ITB-524] New workflow in Netsuite to add approvals for manual…" at bounding box center [733, 355] width 400 height 132
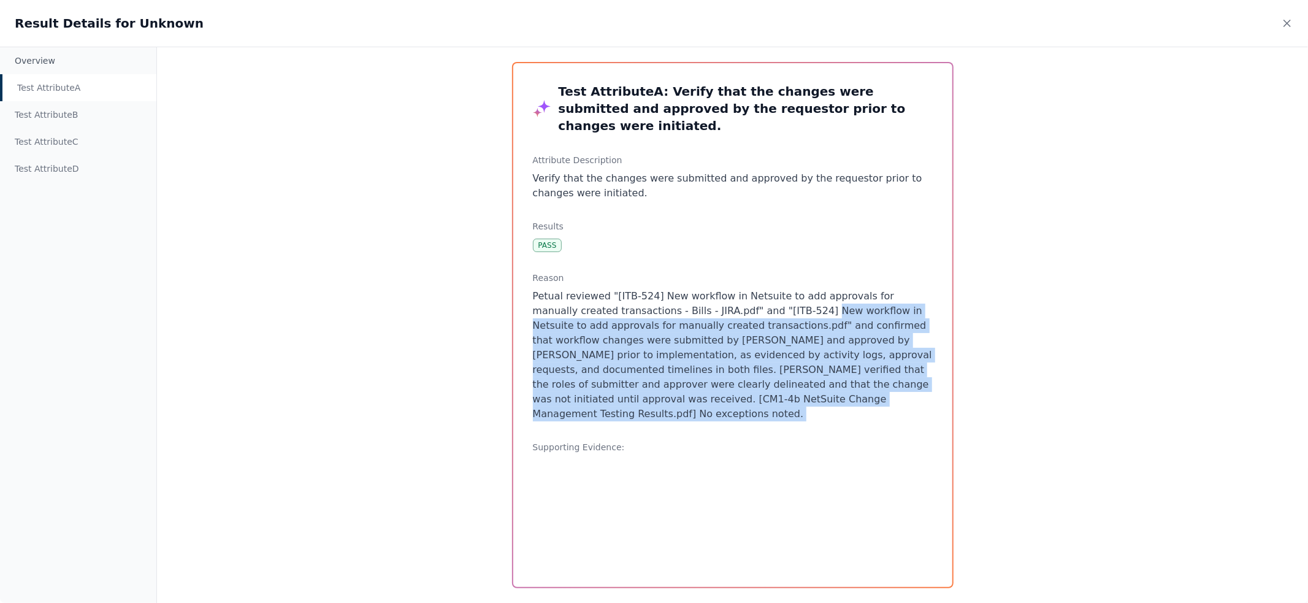
drag, startPoint x: 785, startPoint y: 292, endPoint x: 882, endPoint y: 383, distance: 132.3
click at [882, 383] on p "Petual reviewed "[ITB-524] New workflow in Netsuite to add approvals for manual…" at bounding box center [733, 355] width 400 height 132
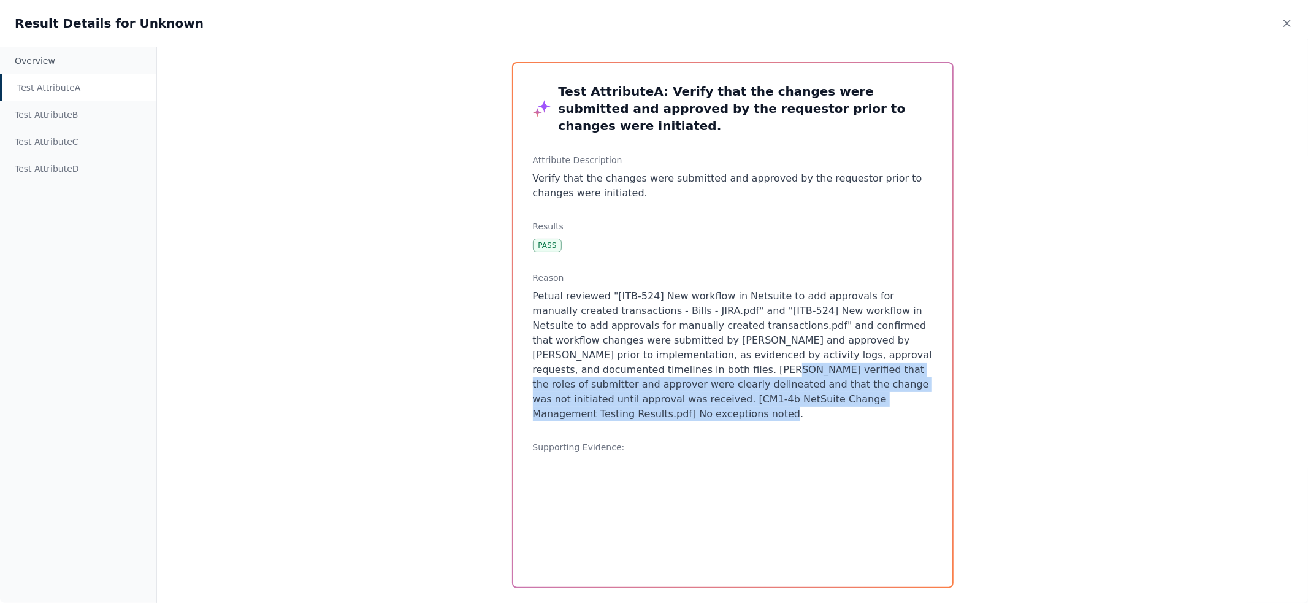
drag, startPoint x: 906, startPoint y: 385, endPoint x: 627, endPoint y: 354, distance: 280.7
click at [627, 354] on p "Petual reviewed "[ITB-524] New workflow in Netsuite to add approvals for manual…" at bounding box center [733, 355] width 400 height 132
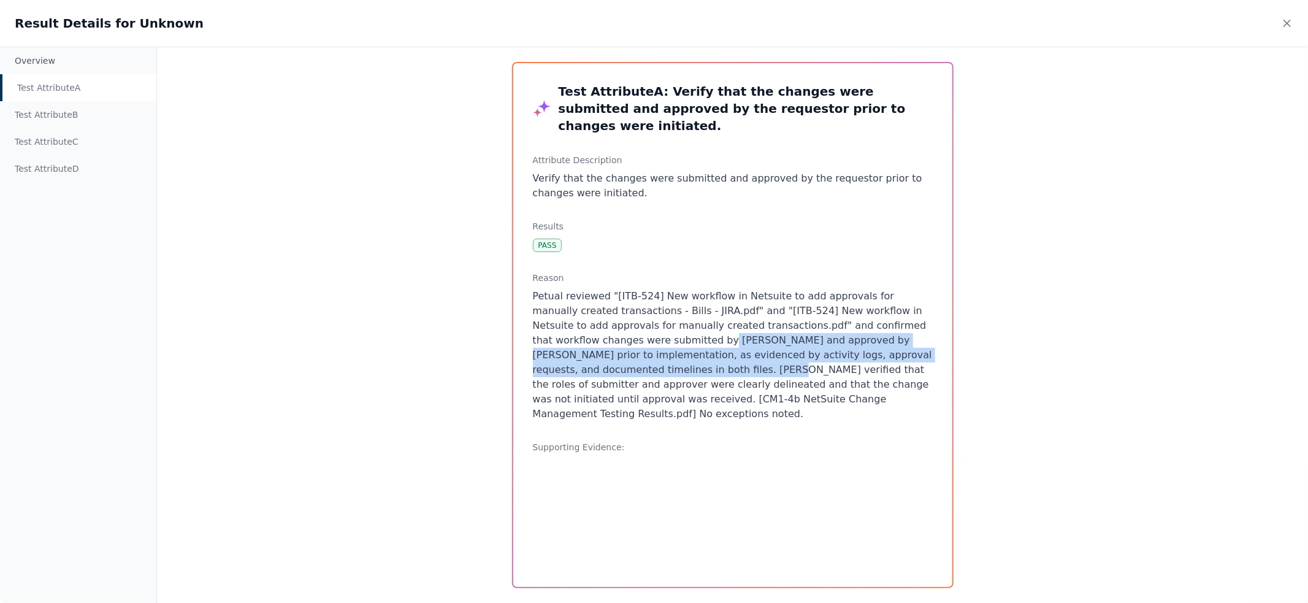
drag, startPoint x: 627, startPoint y: 354, endPoint x: 615, endPoint y: 330, distance: 27.4
click at [615, 330] on p "Petual reviewed "[ITB-524] New workflow in Netsuite to add approvals for manual…" at bounding box center [733, 355] width 400 height 132
click at [665, 323] on p "Petual reviewed "[ITB-524] New workflow in Netsuite to add approvals for manual…" at bounding box center [733, 355] width 400 height 132
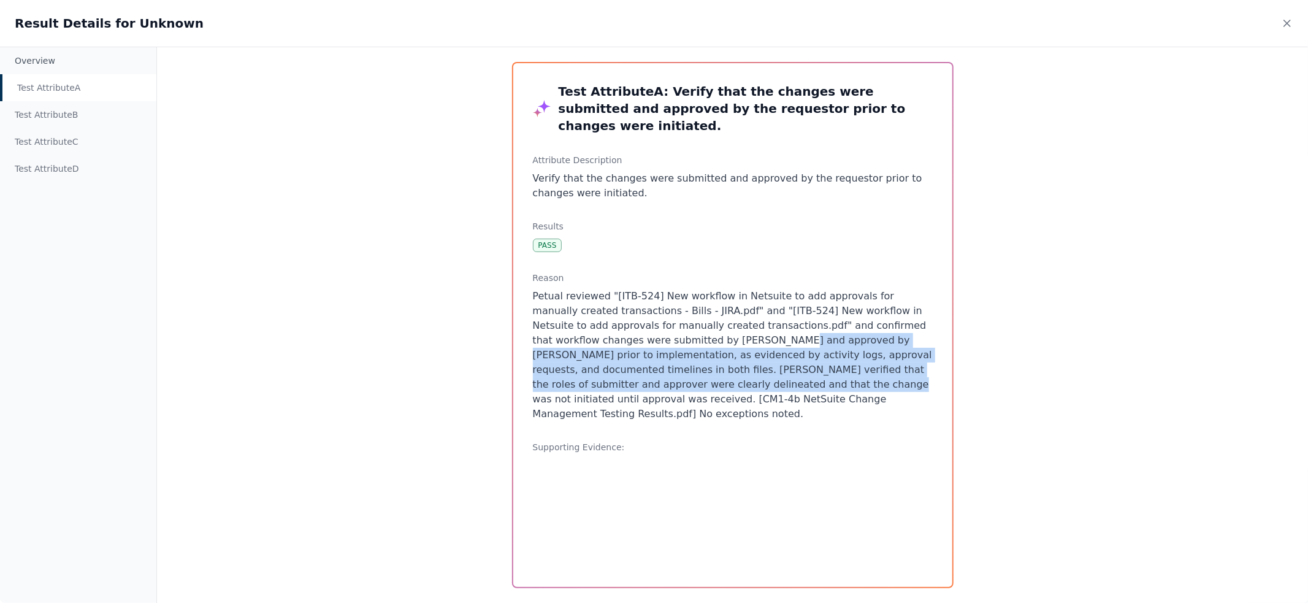
drag, startPoint x: 679, startPoint y: 316, endPoint x: 675, endPoint y: 368, distance: 52.2
click at [675, 368] on p "Petual reviewed "[ITB-524] New workflow in Netsuite to add approvals for manual…" at bounding box center [733, 355] width 400 height 132
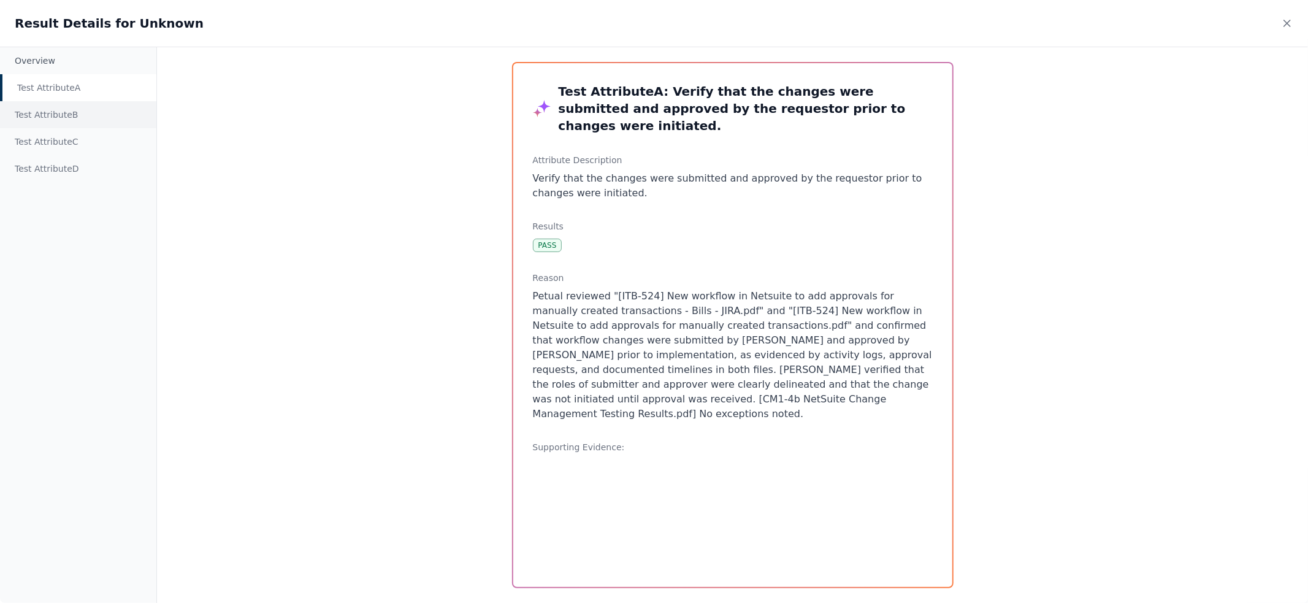
click at [71, 118] on div "Test Attribute B" at bounding box center [78, 114] width 156 height 27
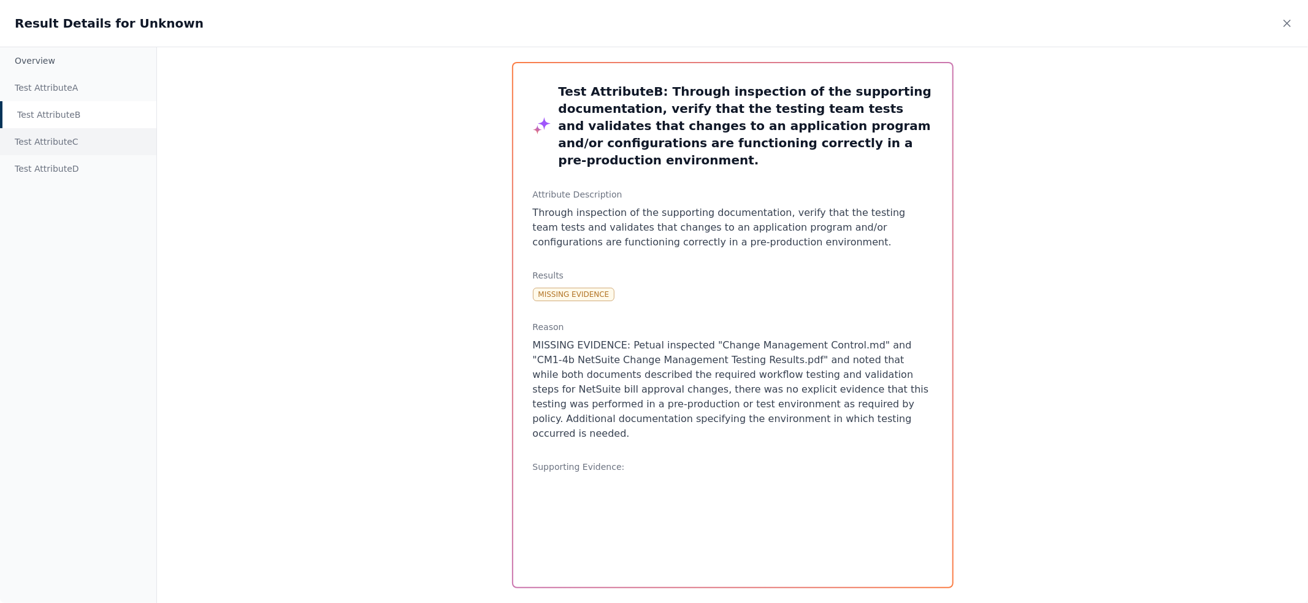
click at [83, 134] on div "Test Attribute C" at bounding box center [78, 141] width 156 height 27
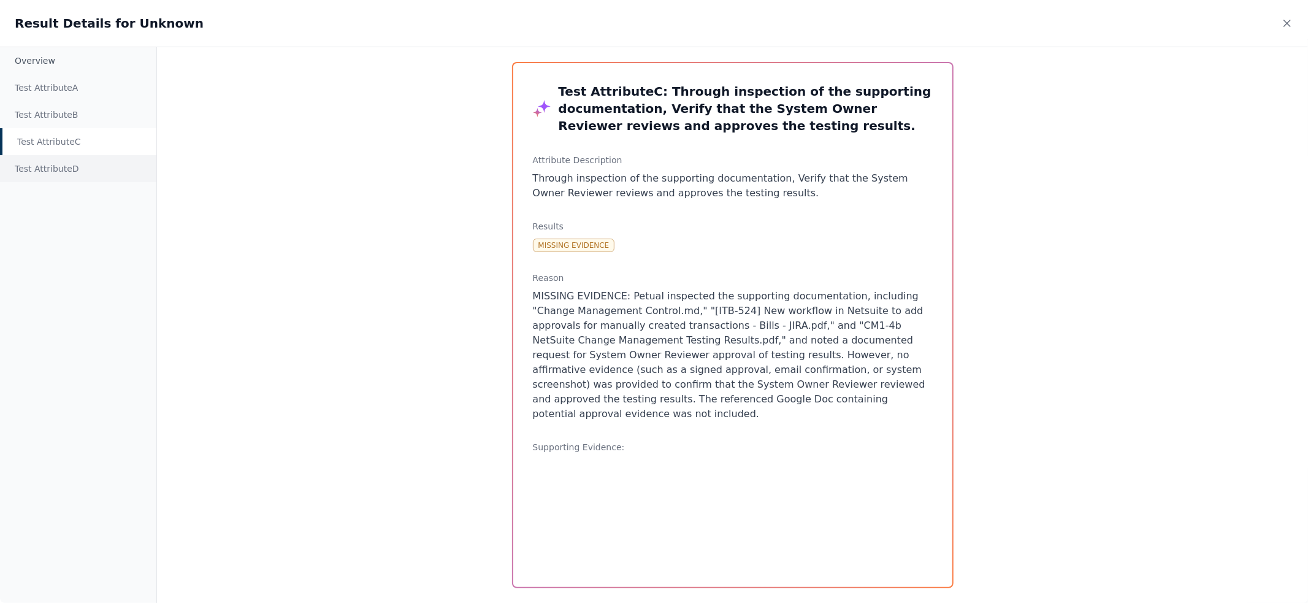
click at [78, 164] on div "Test Attribute D" at bounding box center [78, 168] width 156 height 27
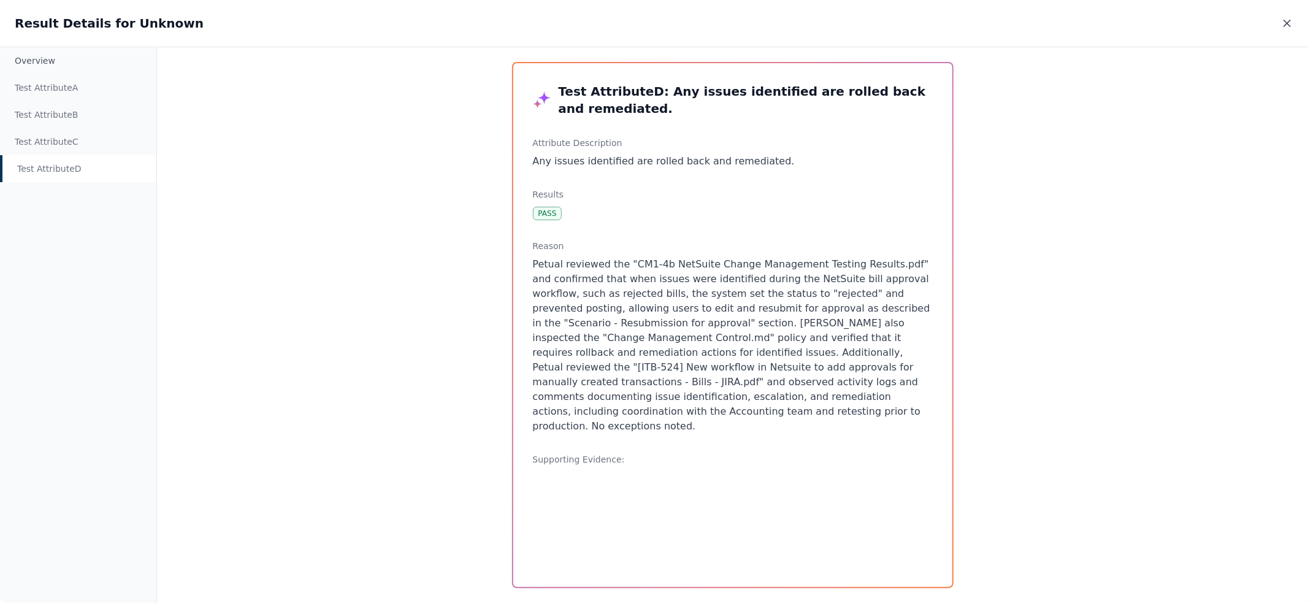
click at [1291, 22] on icon at bounding box center [1287, 23] width 12 height 12
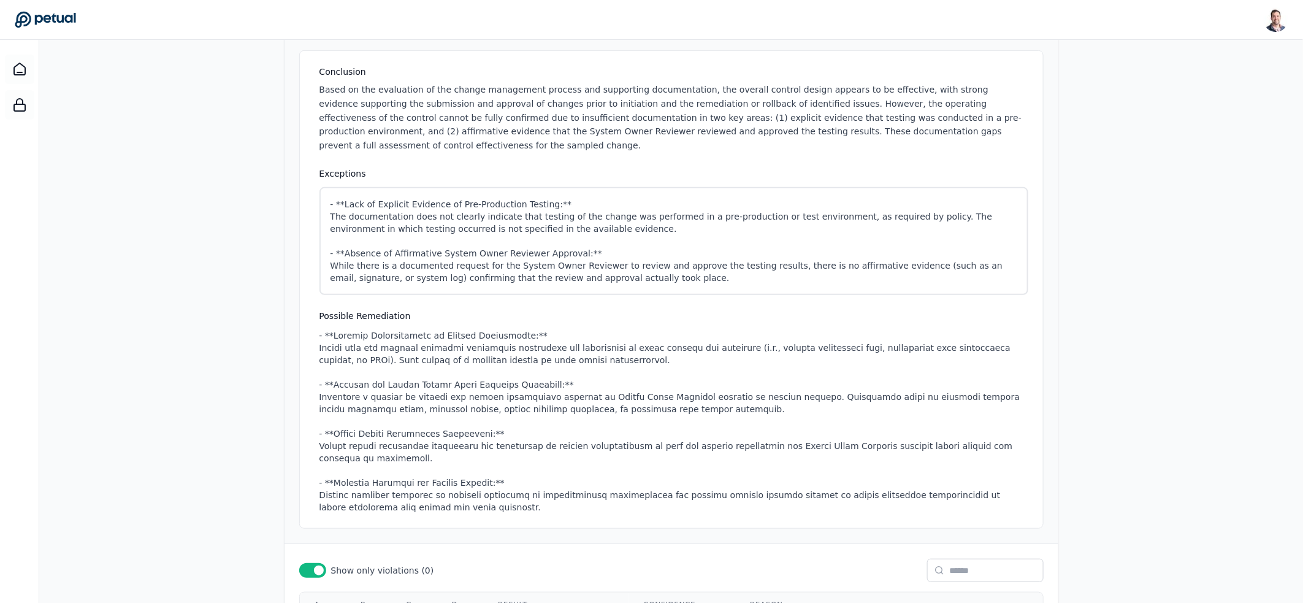
scroll to position [0, 0]
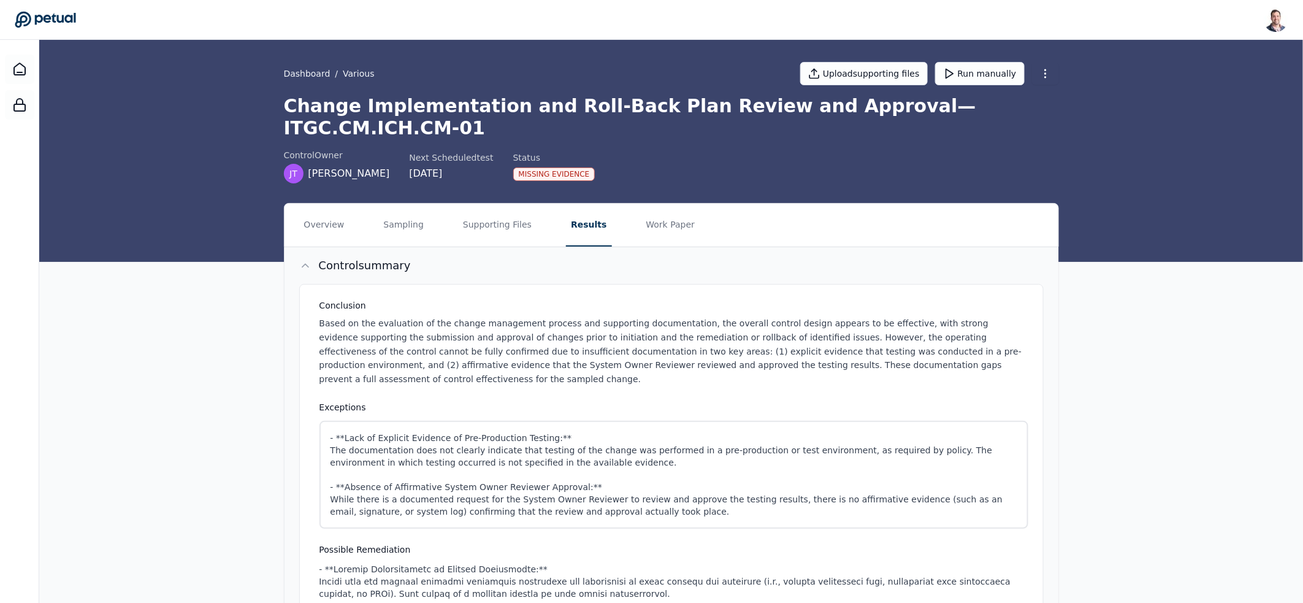
click at [460, 299] on h3 "Conclusion" at bounding box center [673, 305] width 709 height 12
click at [441, 330] on p "Based on the evaluation of the change management process and supporting documen…" at bounding box center [673, 351] width 709 height 70
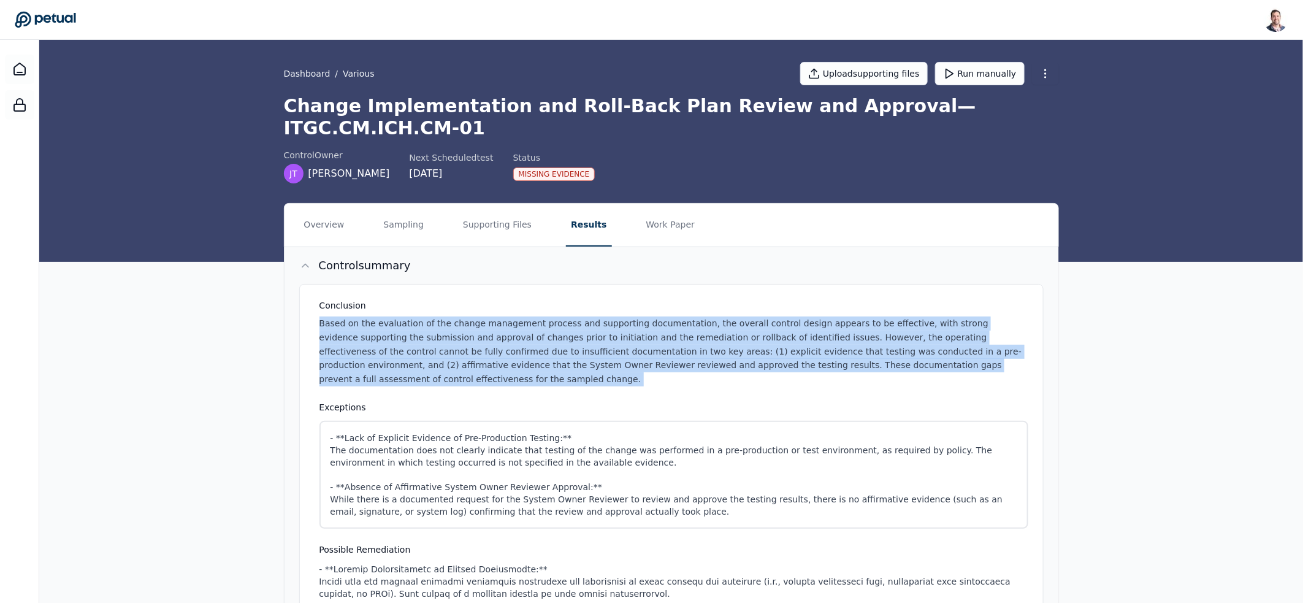
click at [441, 330] on p "Based on the evaluation of the change management process and supporting documen…" at bounding box center [673, 351] width 709 height 70
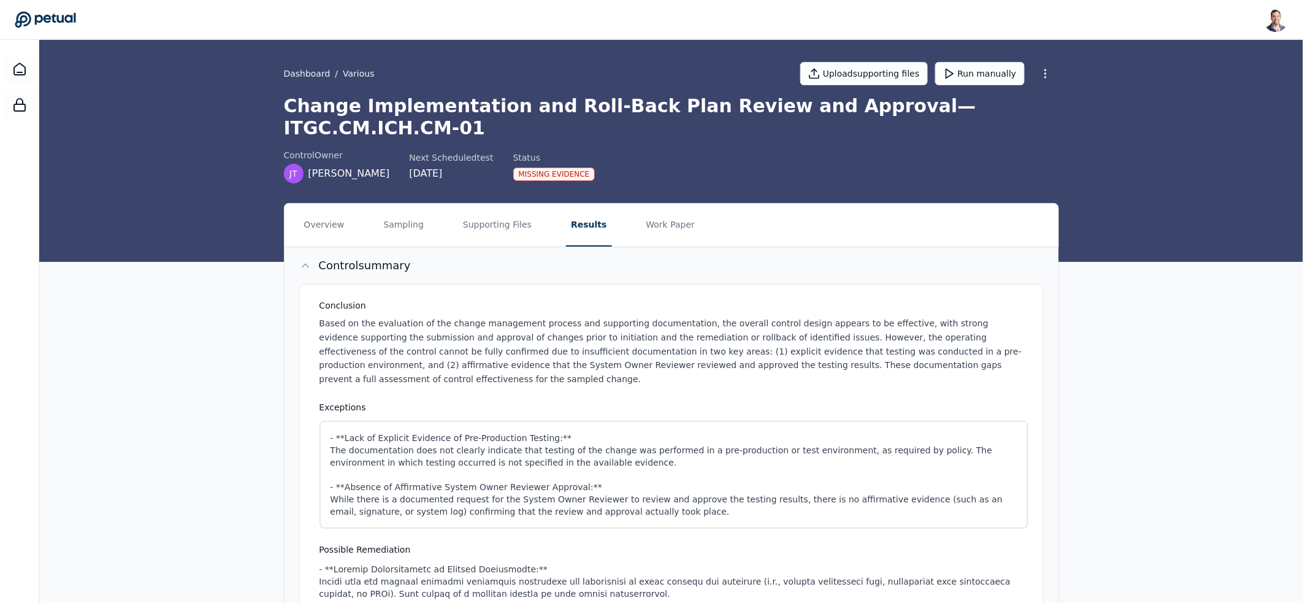
click at [350, 316] on p "Based on the evaluation of the change management process and supporting documen…" at bounding box center [673, 351] width 709 height 70
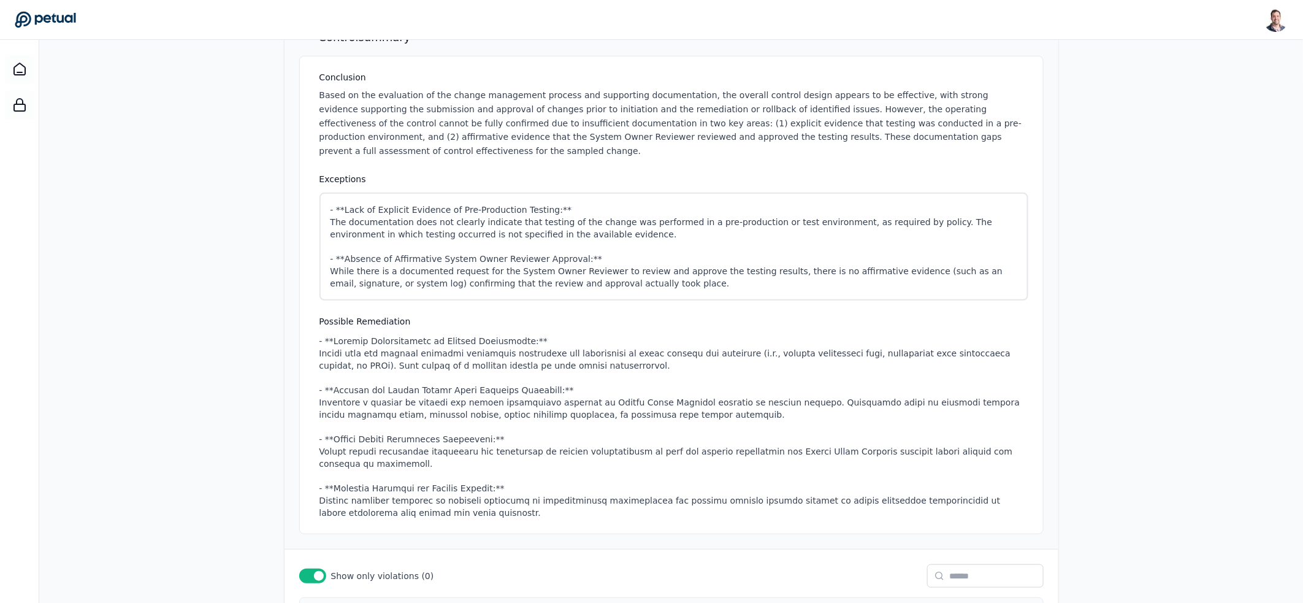
scroll to position [319, 0]
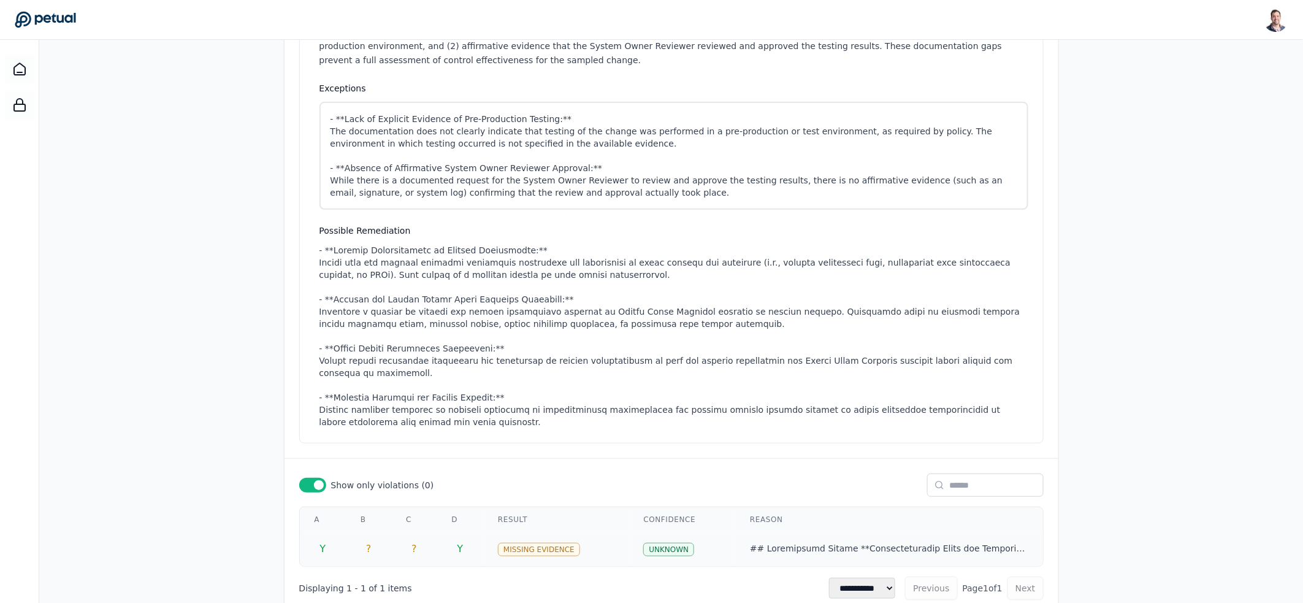
click at [419, 532] on td "?" at bounding box center [413, 549] width 45 height 34
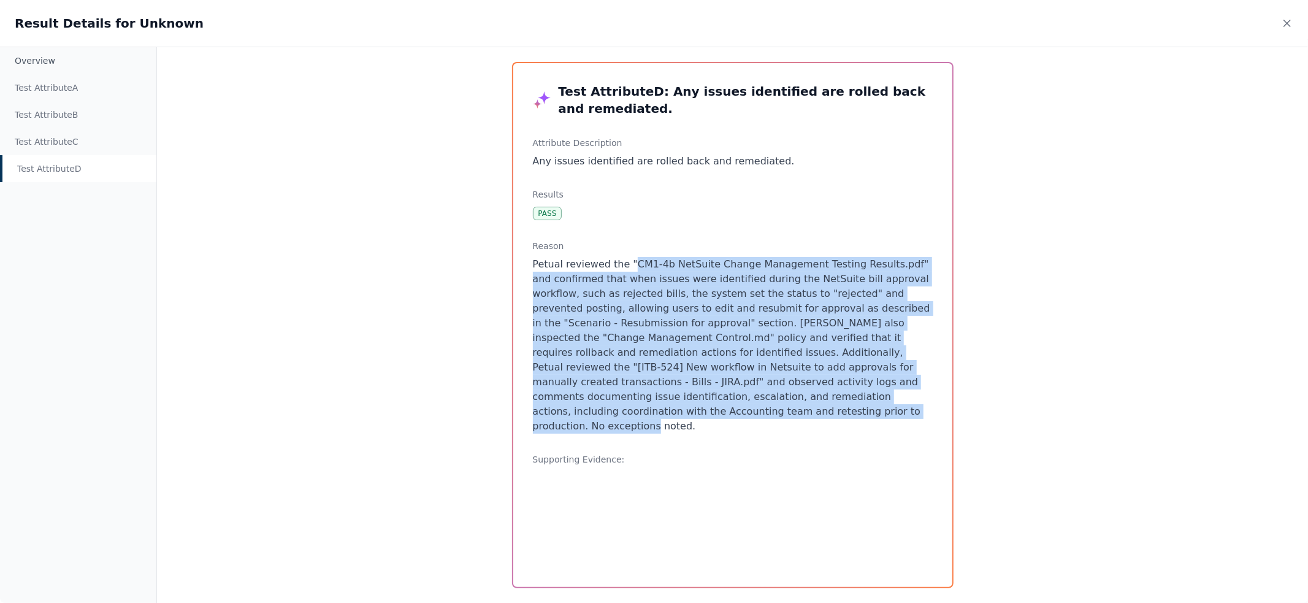
drag, startPoint x: 635, startPoint y: 407, endPoint x: 625, endPoint y: 266, distance: 140.8
click at [625, 266] on p "Petual reviewed the "CM1-4b NetSuite Change Management Testing Results.pdf" and…" at bounding box center [733, 345] width 400 height 177
click at [617, 355] on p "Petual reviewed the "CM1-4b NetSuite Change Management Testing Results.pdf" and…" at bounding box center [733, 345] width 400 height 177
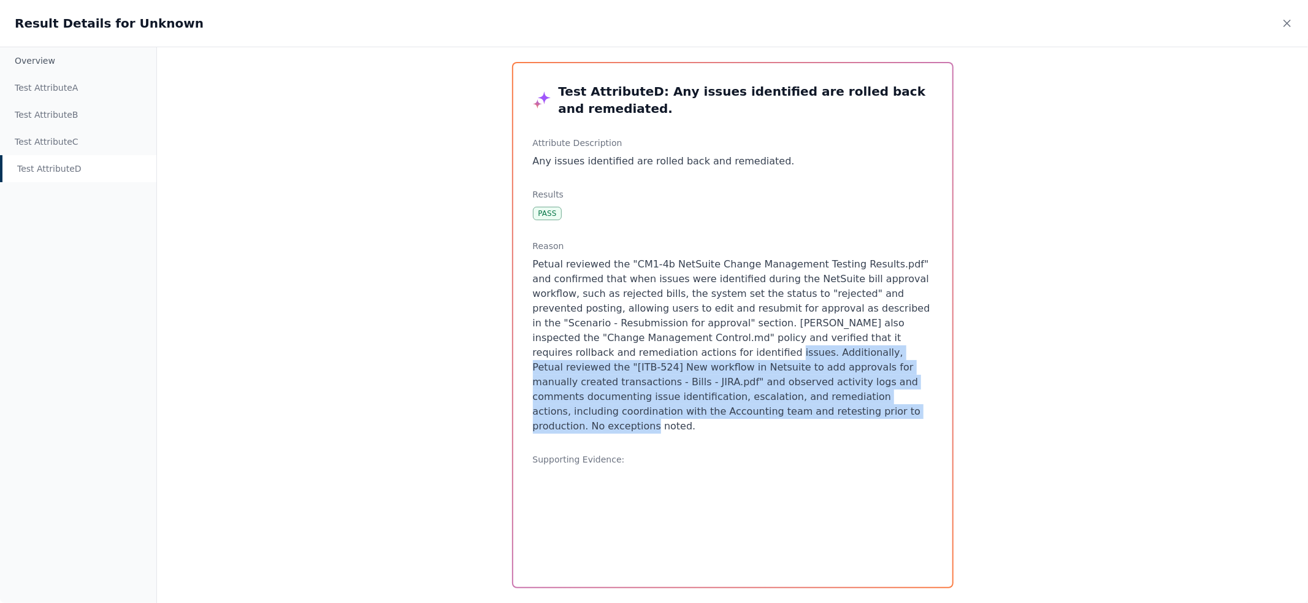
drag, startPoint x: 607, startPoint y: 352, endPoint x: 659, endPoint y: 417, distance: 83.3
click at [659, 417] on p "Petual reviewed the "CM1-4b NetSuite Change Management Testing Results.pdf" and…" at bounding box center [733, 345] width 400 height 177
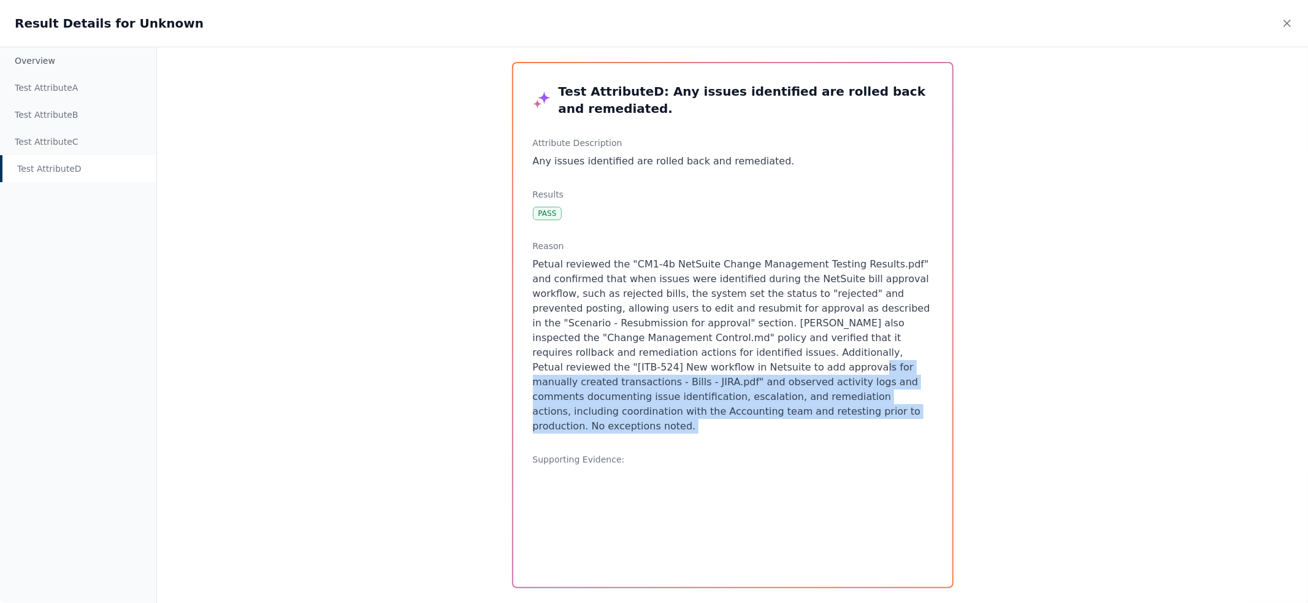
drag, startPoint x: 659, startPoint y: 417, endPoint x: 613, endPoint y: 367, distance: 68.5
click at [613, 367] on p "Petual reviewed the "CM1-4b NetSuite Change Management Testing Results.pdf" and…" at bounding box center [733, 345] width 400 height 177
click at [623, 370] on p "Petual reviewed the "CM1-4b NetSuite Change Management Testing Results.pdf" and…" at bounding box center [733, 345] width 400 height 177
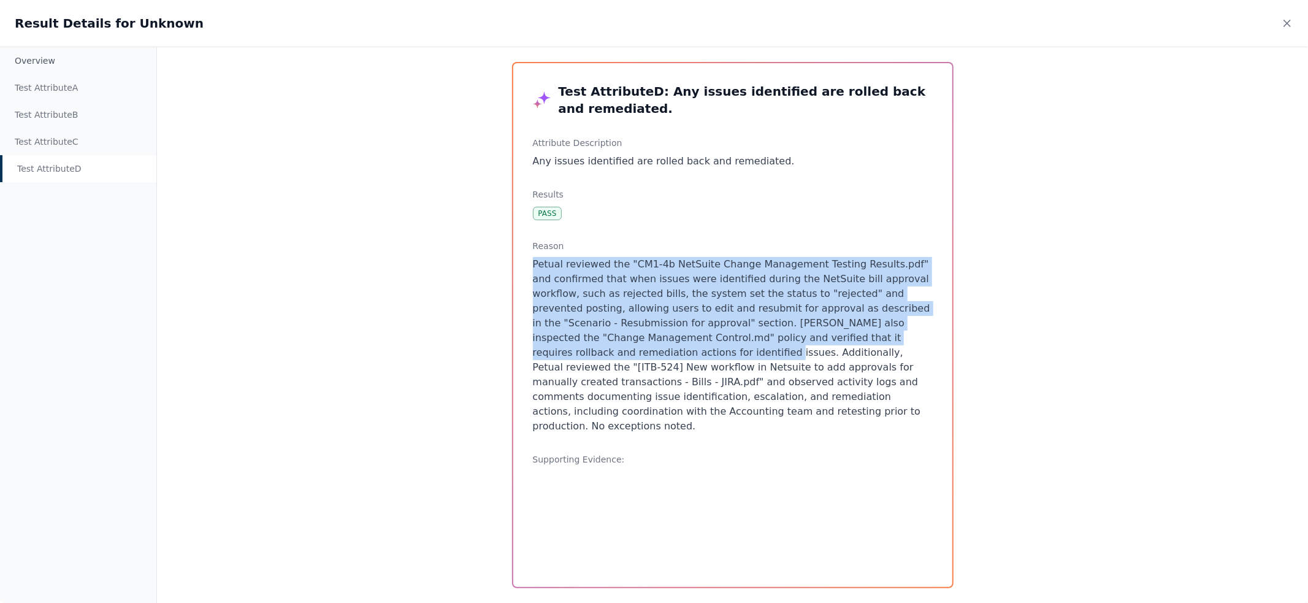
drag, startPoint x: 531, startPoint y: 263, endPoint x: 606, endPoint y: 348, distance: 113.8
click at [606, 348] on div "Test Attribute D : Any issues identified are rolled back and remediated. Attrib…" at bounding box center [732, 325] width 439 height 524
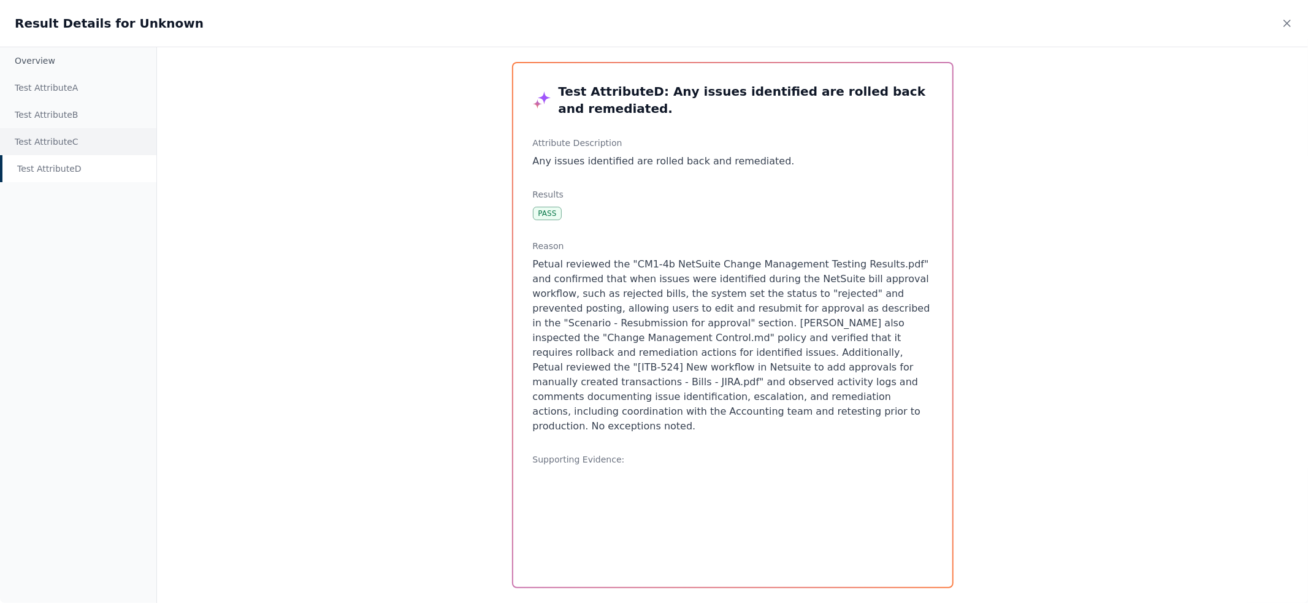
click at [50, 142] on div "Test Attribute C" at bounding box center [78, 141] width 156 height 27
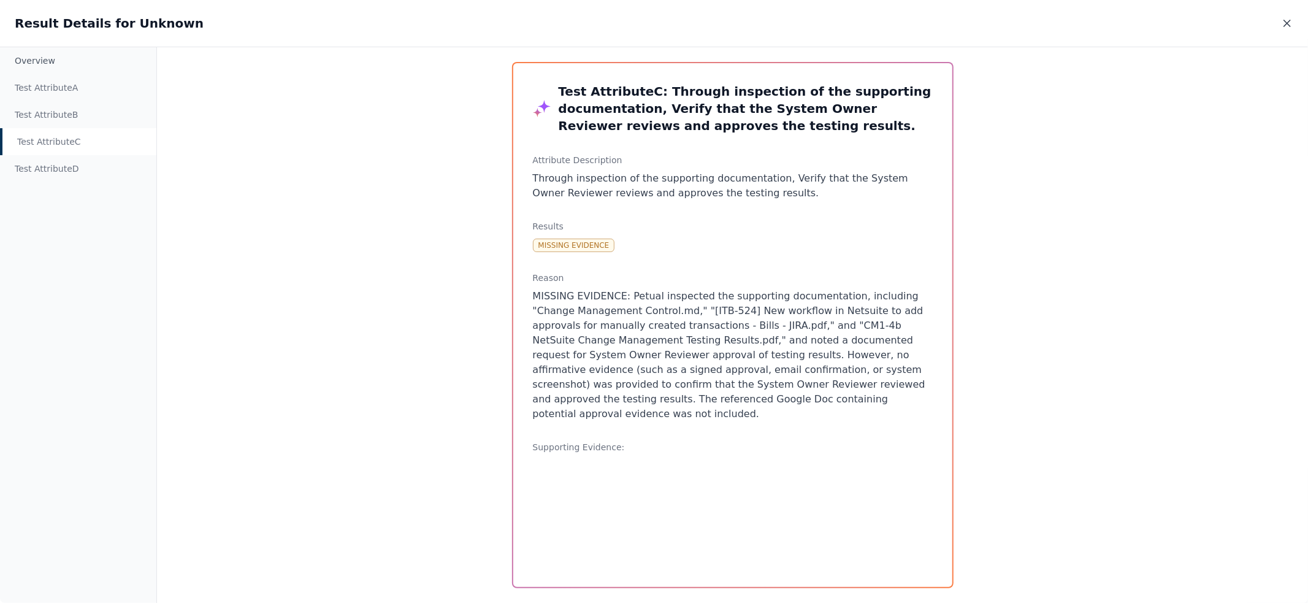
click at [1285, 21] on icon at bounding box center [1287, 23] width 6 height 6
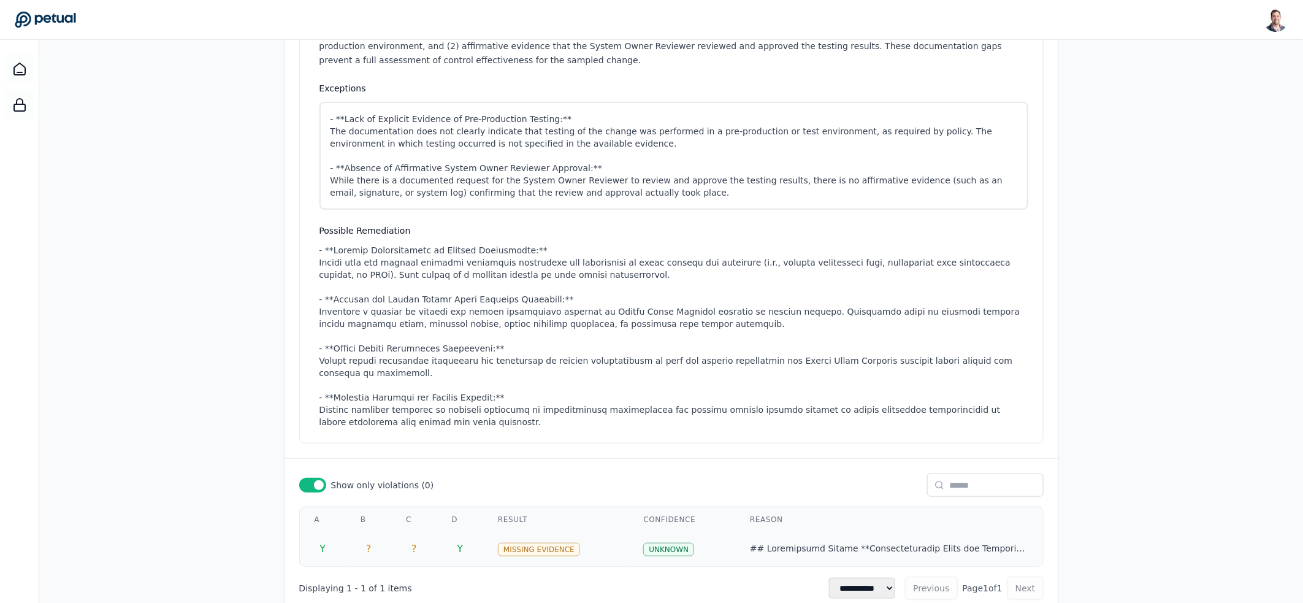
click at [830, 543] on div at bounding box center [889, 549] width 278 height 12
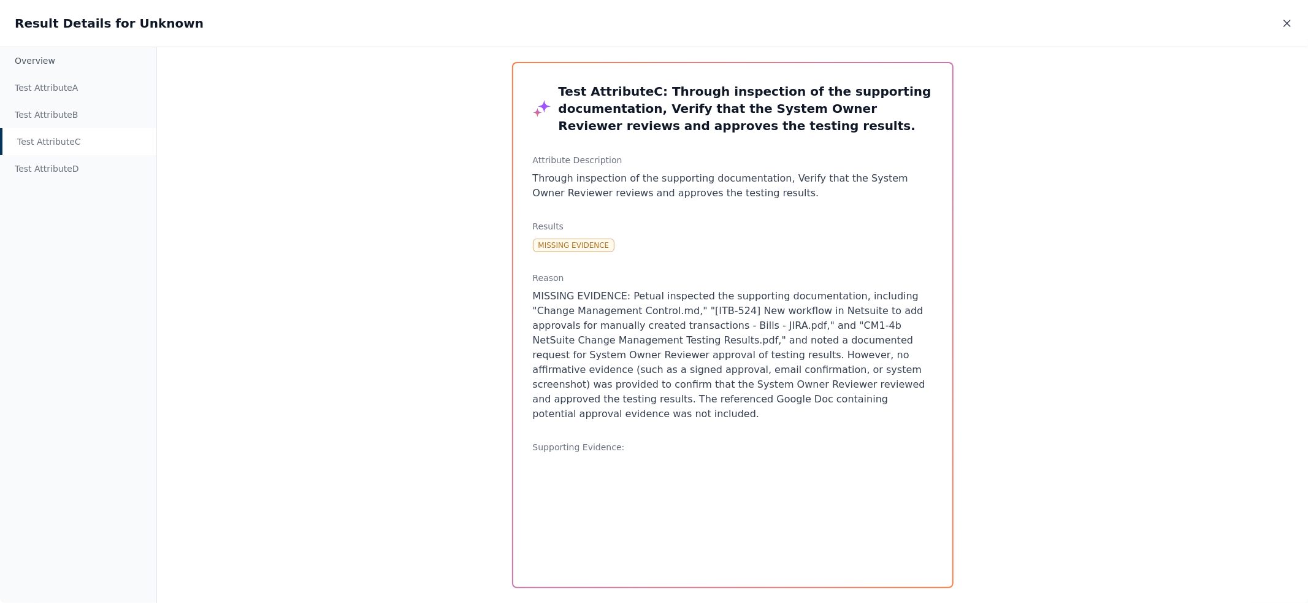
click at [1288, 20] on icon at bounding box center [1287, 23] width 12 height 12
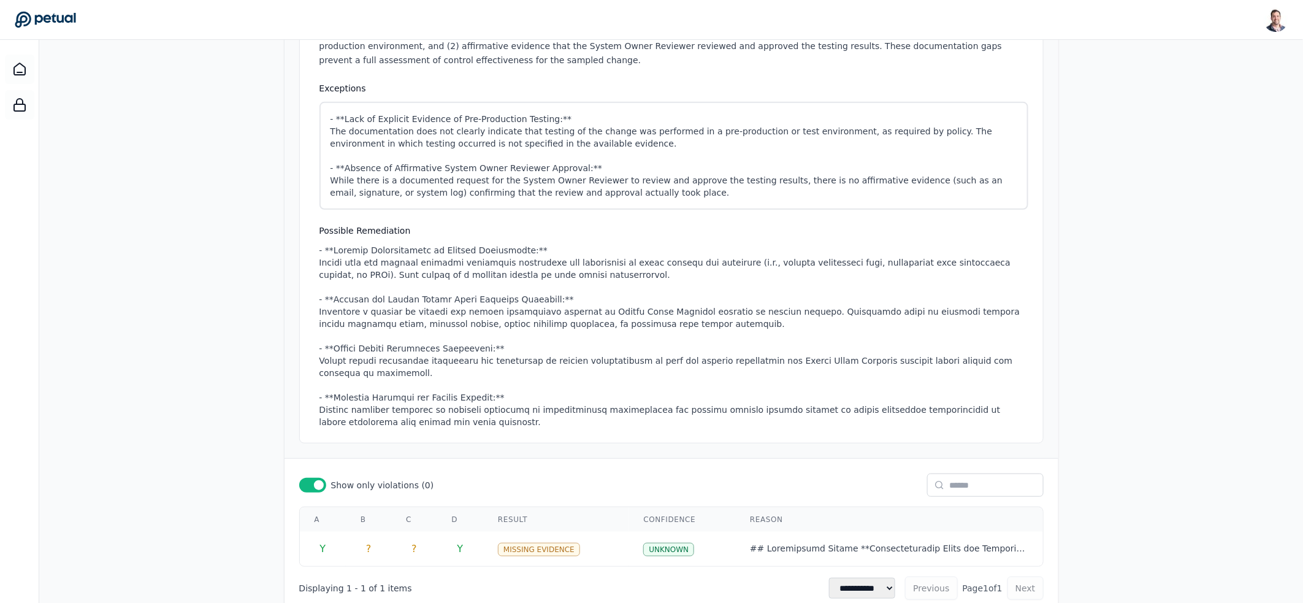
scroll to position [0, 0]
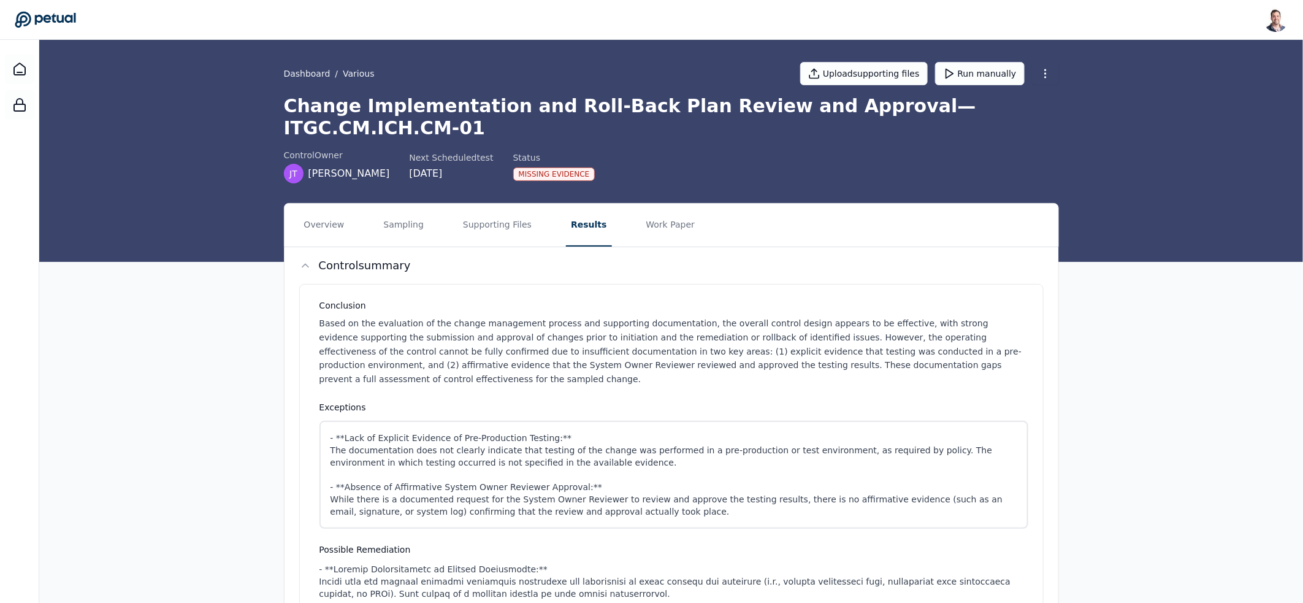
click at [606, 107] on h1 "Change Implementation and Roll-Back Plan Review and Approval — ITGC.CM.ICH.CM-01" at bounding box center [671, 117] width 775 height 44
click at [24, 63] on icon at bounding box center [19, 69] width 15 height 15
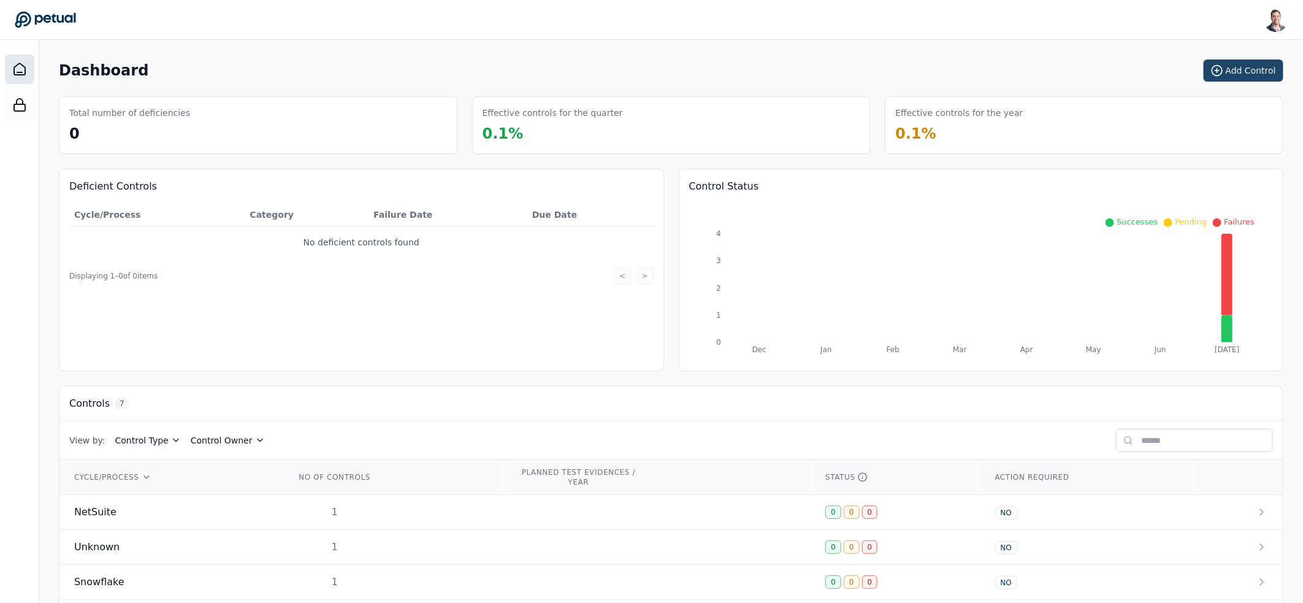
click at [1231, 68] on button "Add Control" at bounding box center [1244, 70] width 80 height 22
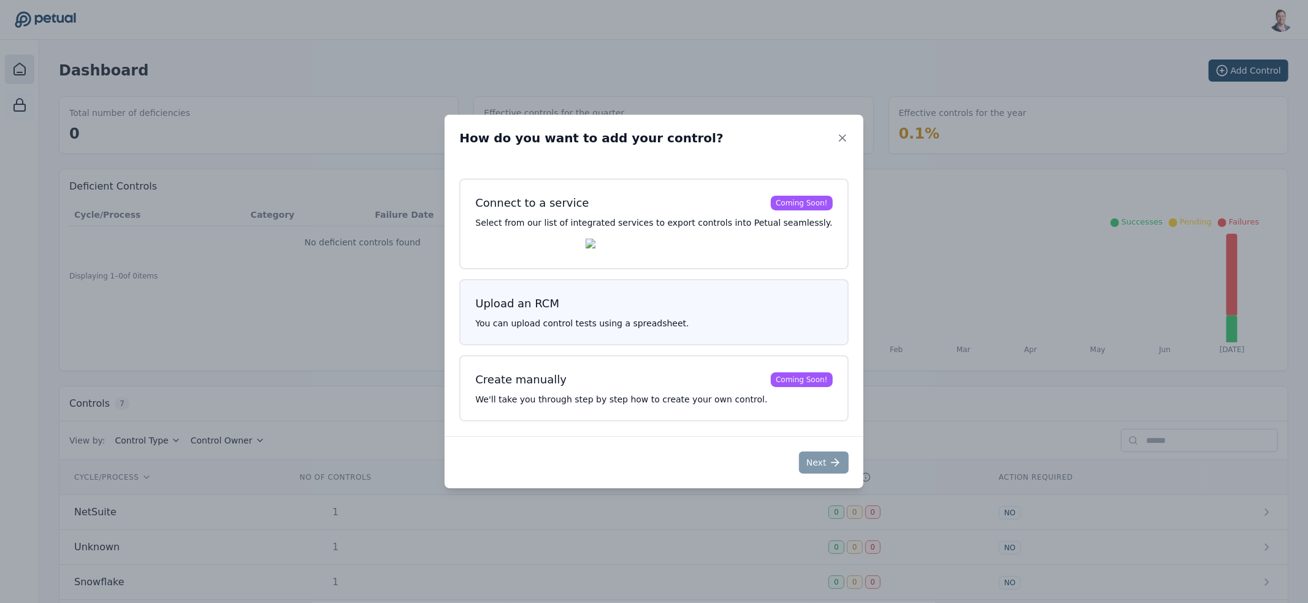
click at [598, 324] on p "You can upload control tests using a spreadsheet." at bounding box center [653, 323] width 357 height 12
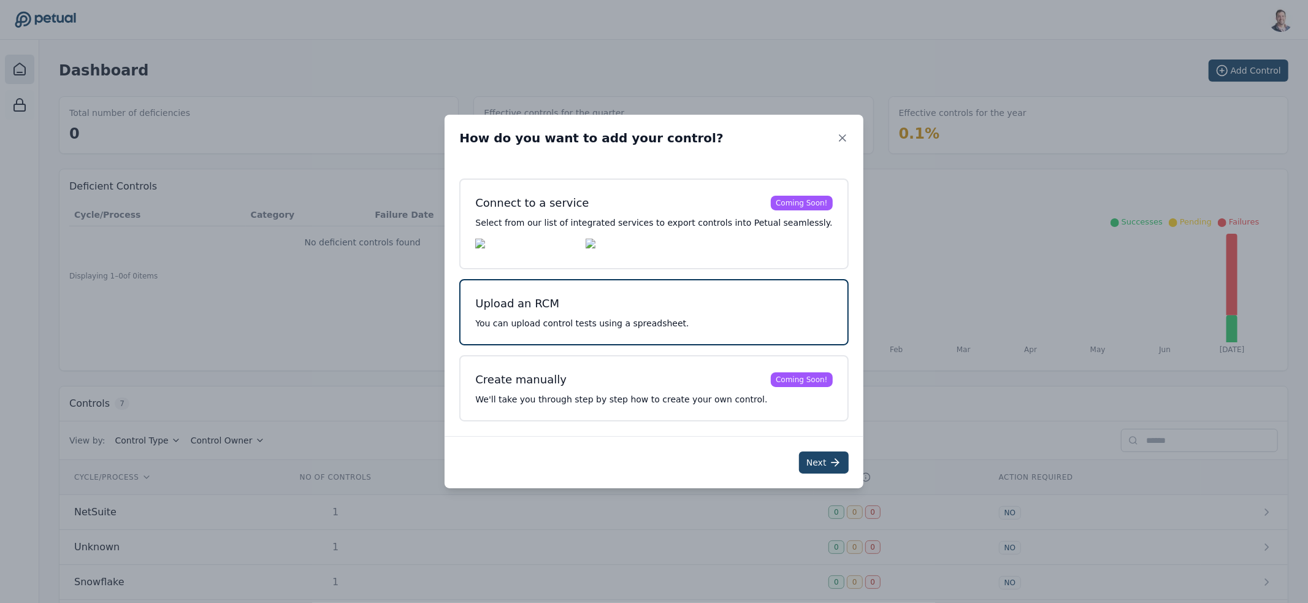
click at [804, 467] on button "Next" at bounding box center [824, 462] width 50 height 22
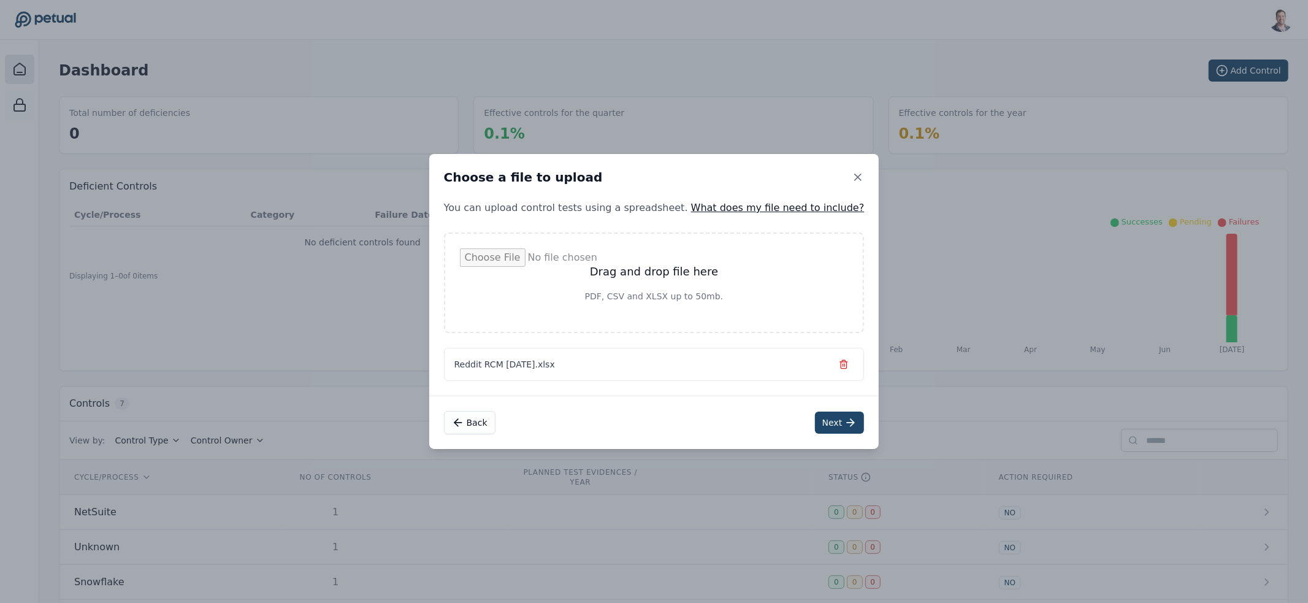
click at [816, 425] on button "Next" at bounding box center [840, 422] width 50 height 22
click at [815, 414] on button "Next" at bounding box center [837, 422] width 50 height 22
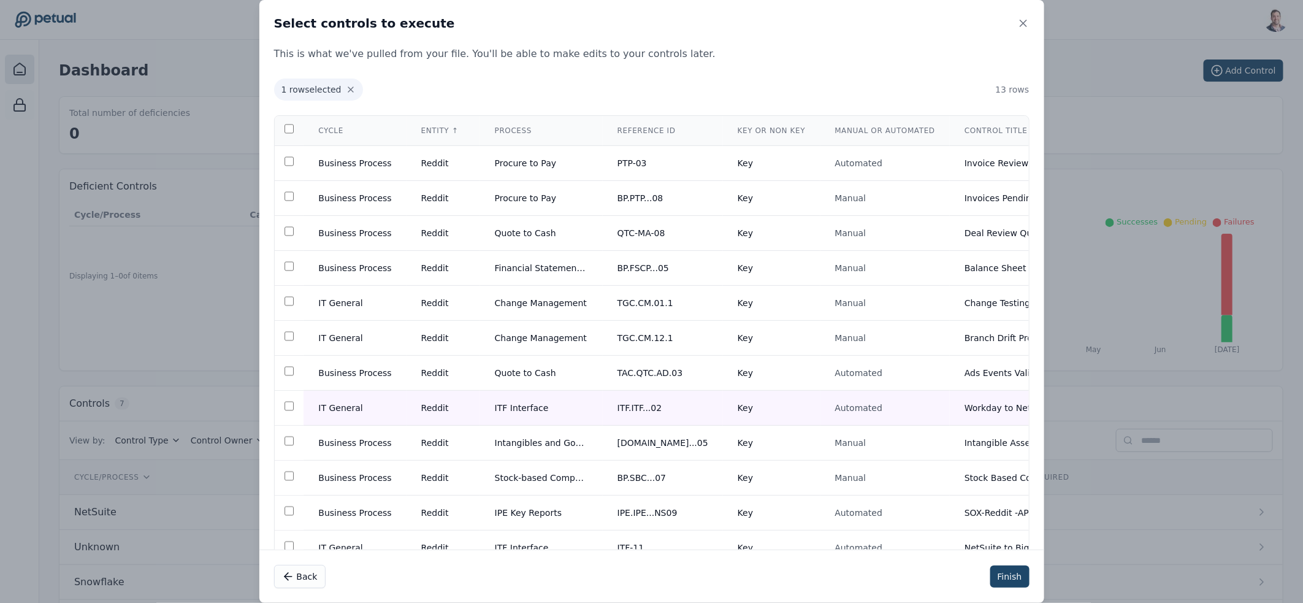
click at [1001, 582] on button "Finish" at bounding box center [1009, 576] width 39 height 22
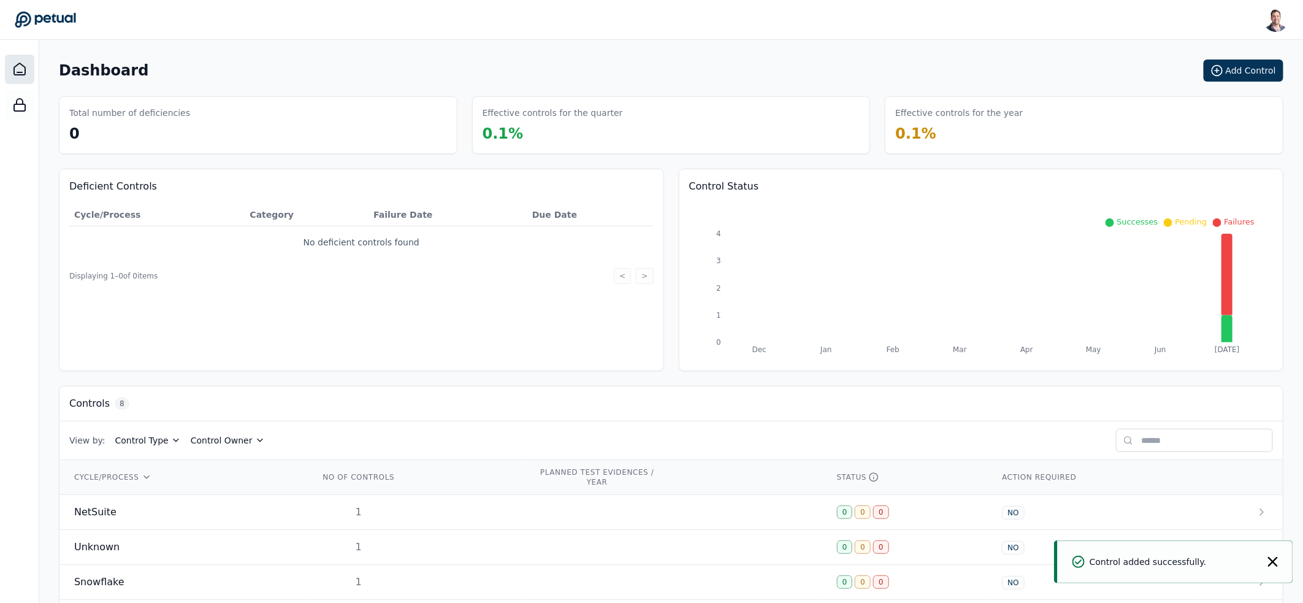
scroll to position [195, 0]
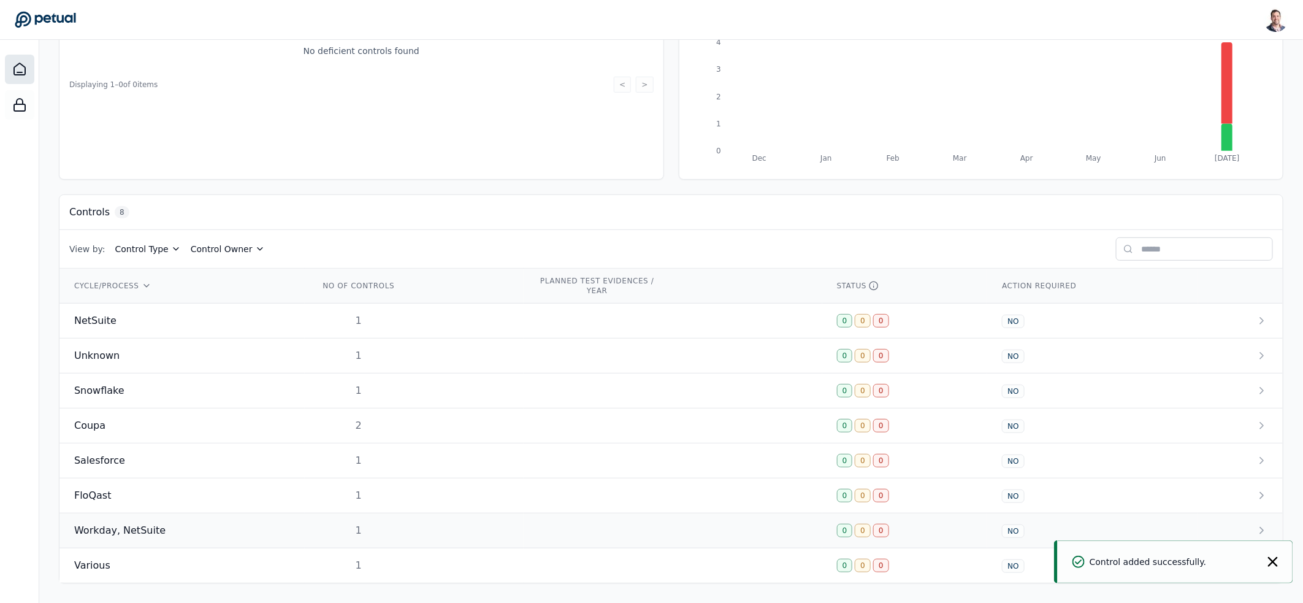
click at [204, 527] on div "Workday, NetSuite" at bounding box center [182, 530] width 216 height 15
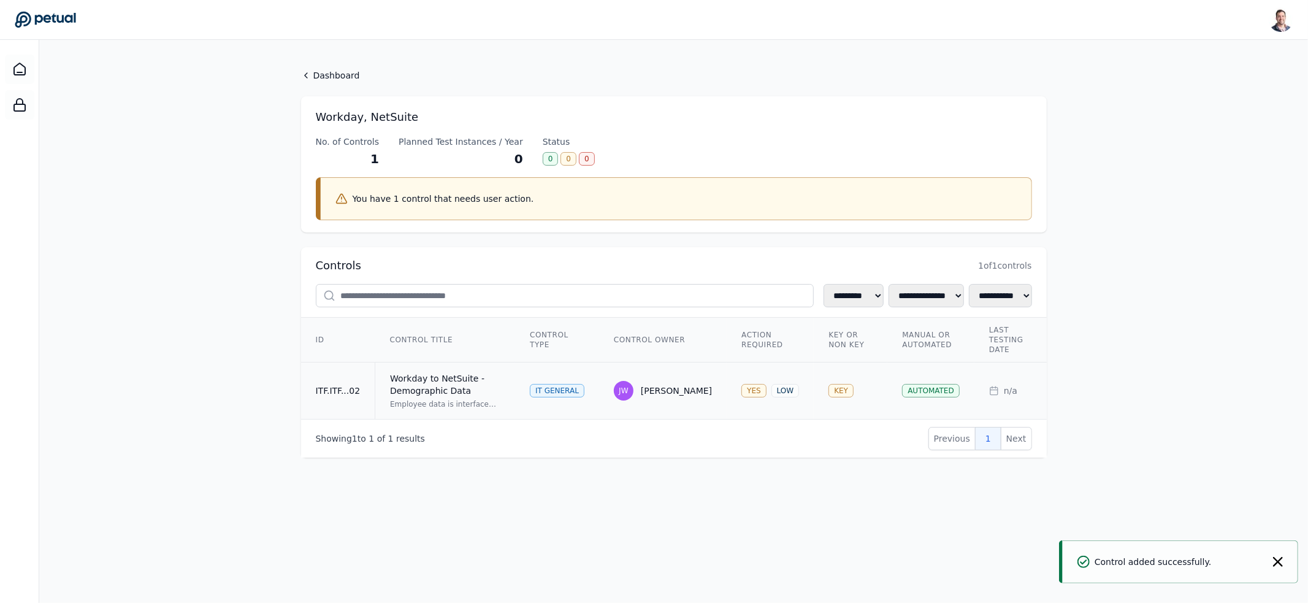
click at [476, 392] on div "Workday to NetSuite - Demographic Data" at bounding box center [445, 384] width 110 height 25
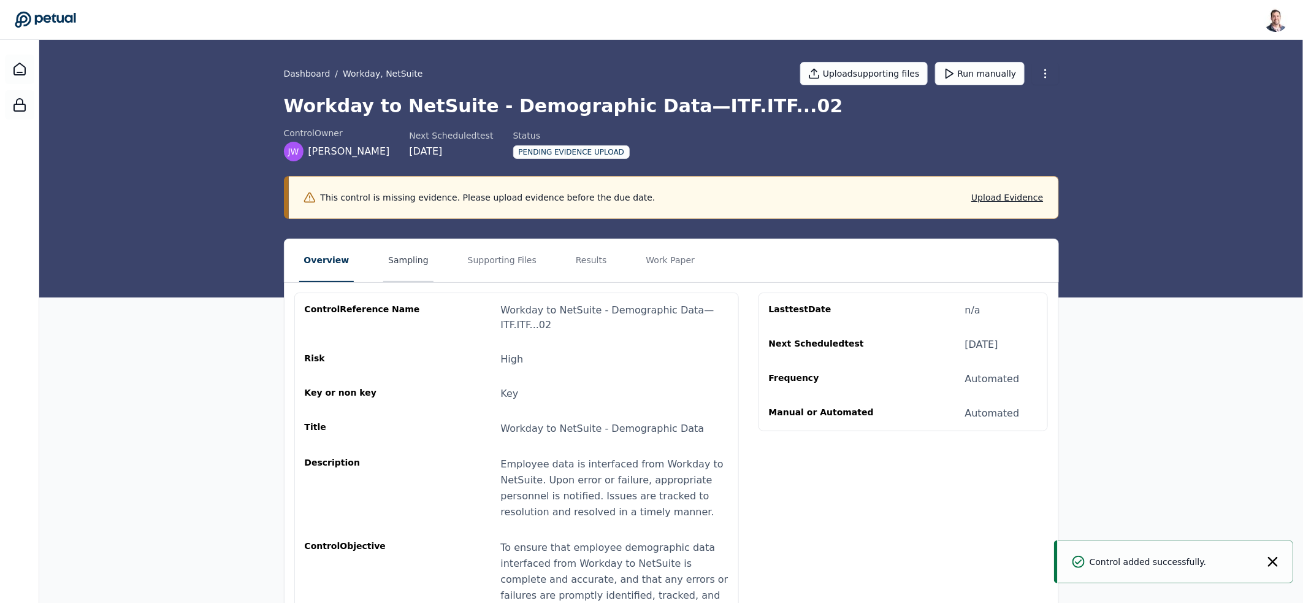
click at [392, 265] on button "Sampling" at bounding box center [408, 260] width 50 height 43
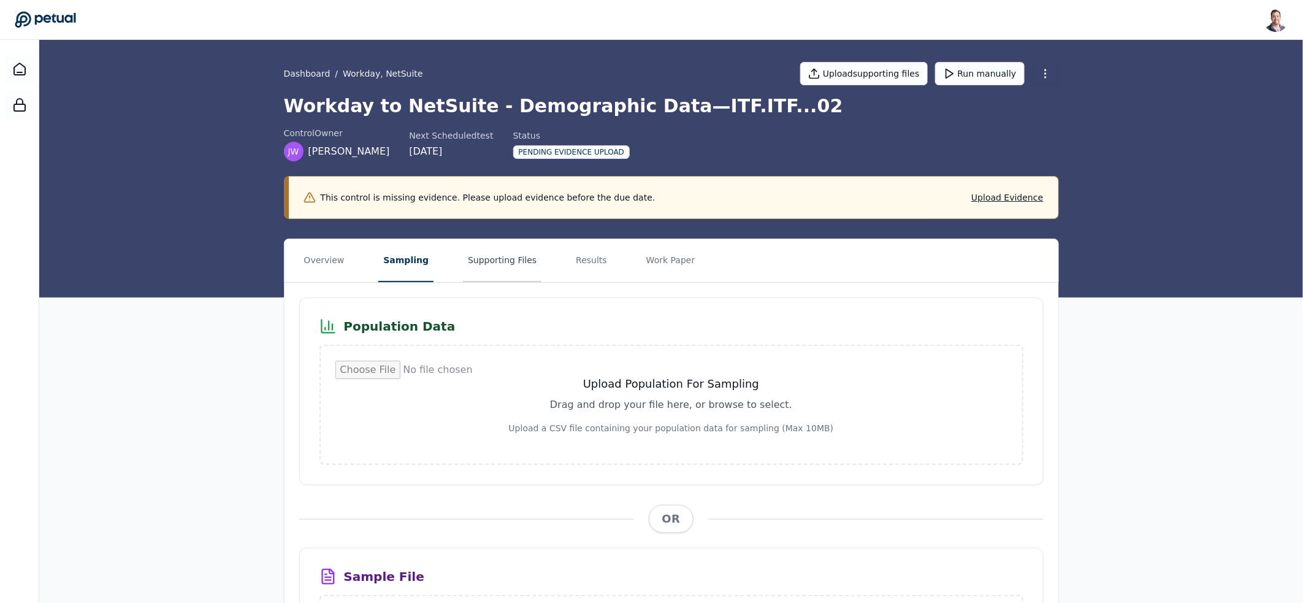
click at [497, 258] on button "Supporting Files" at bounding box center [502, 260] width 78 height 43
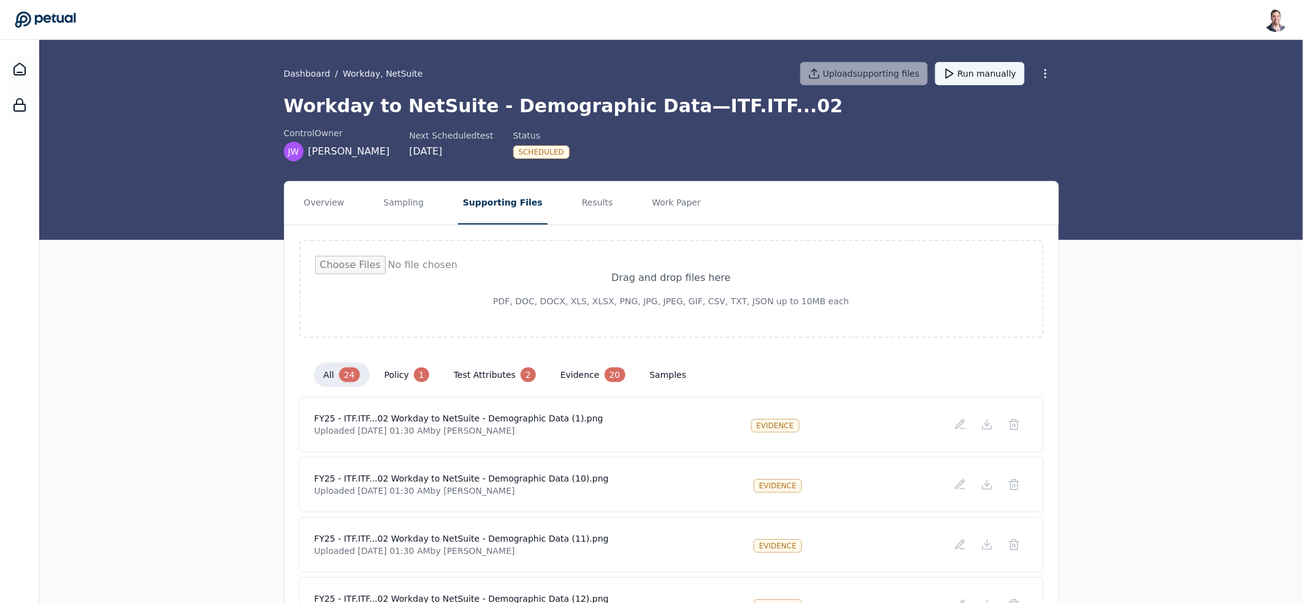
click at [999, 77] on button "Run manually" at bounding box center [980, 73] width 90 height 23
click at [579, 375] on button "evidence 20" at bounding box center [593, 374] width 85 height 25
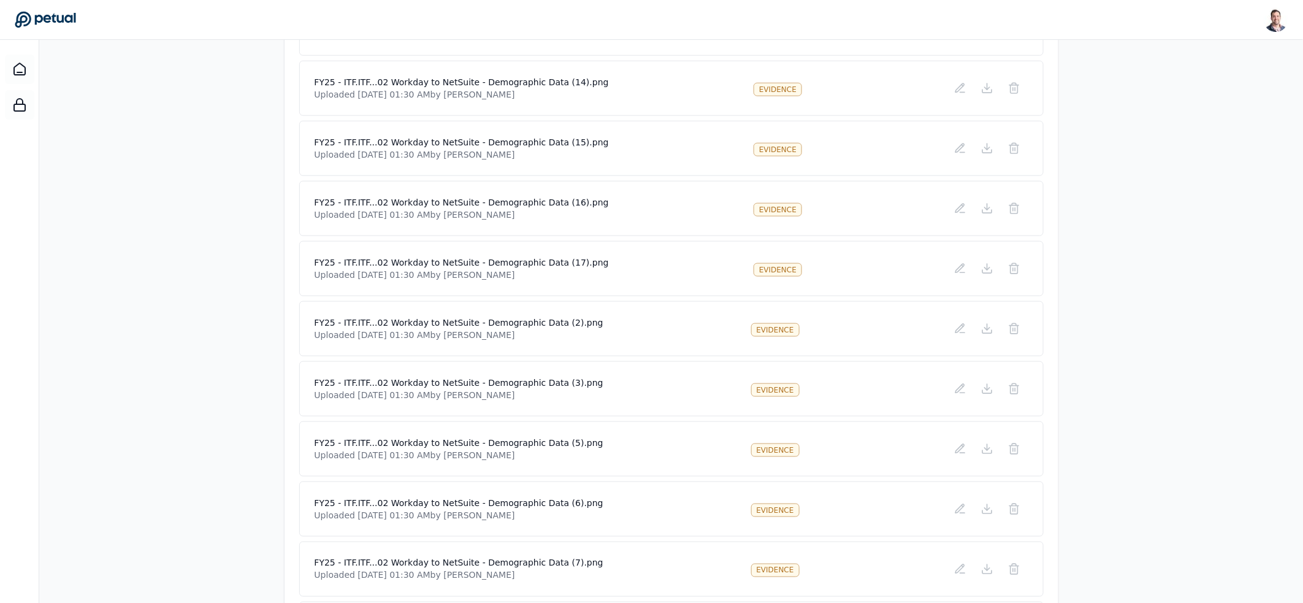
scroll to position [159, 0]
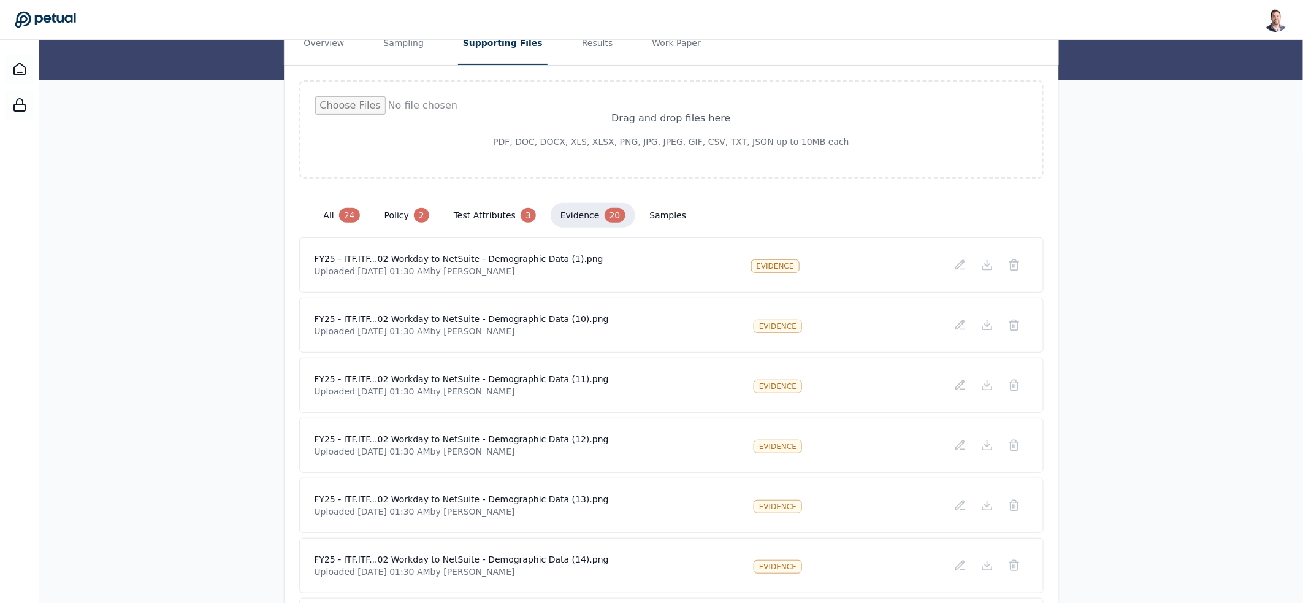
click at [356, 225] on button "all 24" at bounding box center [342, 215] width 56 height 25
click at [357, 216] on button "all 24" at bounding box center [342, 215] width 56 height 25
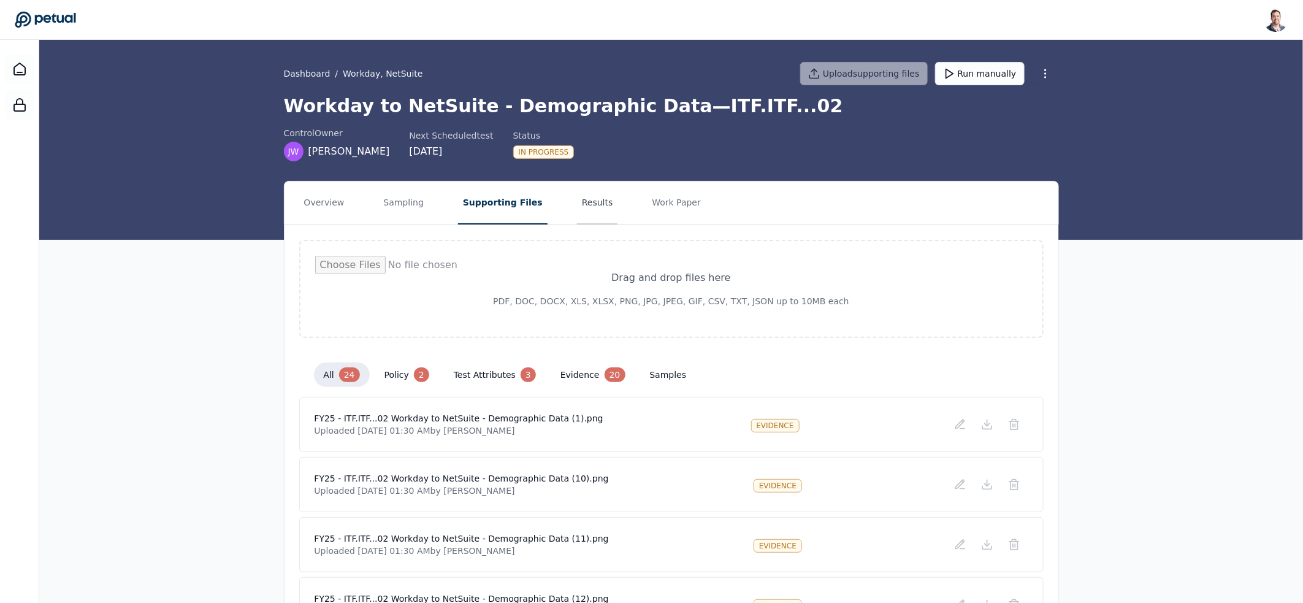
click at [577, 207] on button "Results" at bounding box center [597, 202] width 41 height 43
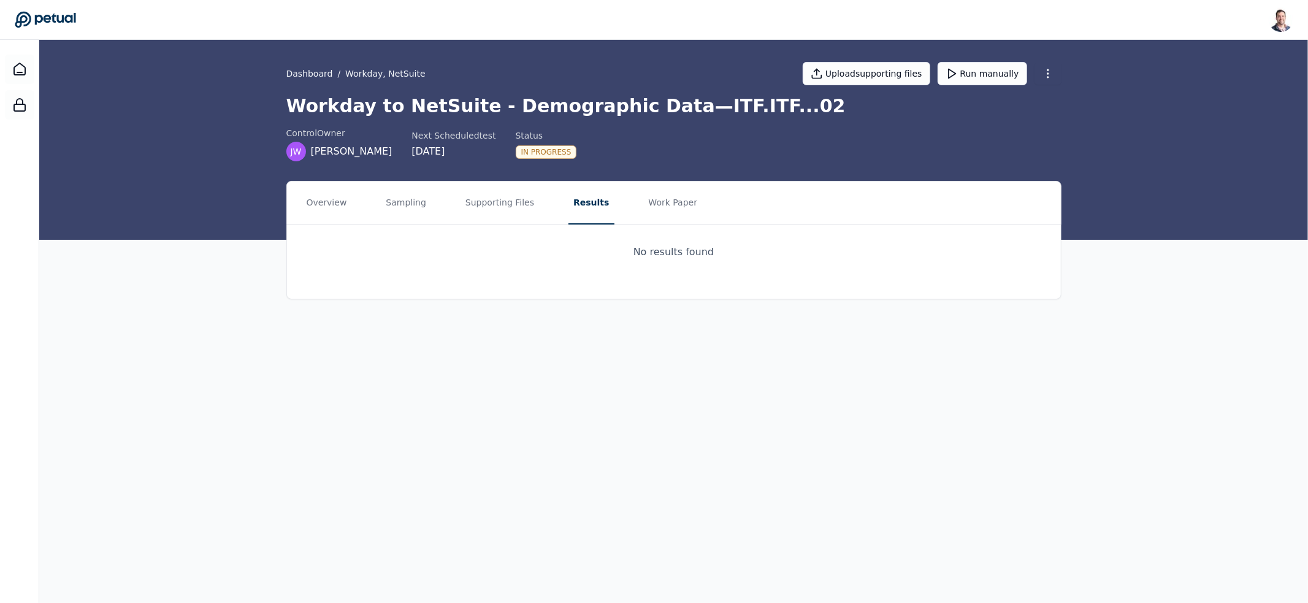
click at [619, 106] on h1 "Workday to NetSuite - Demographic Data — ITF.ITF...02" at bounding box center [673, 106] width 775 height 22
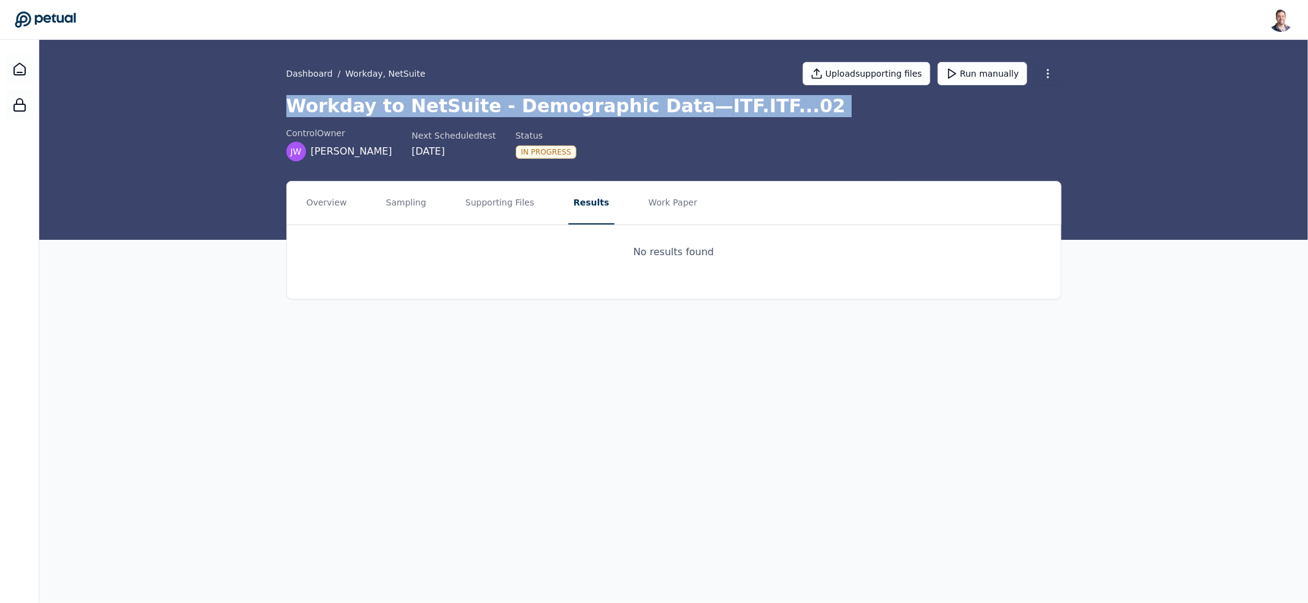
click at [619, 106] on h1 "Workday to NetSuite - Demographic Data — ITF.ITF...02" at bounding box center [673, 106] width 775 height 22
click at [416, 105] on h1 "Workday to NetSuite - Demographic Data — ITF.ITF...02" at bounding box center [673, 106] width 775 height 22
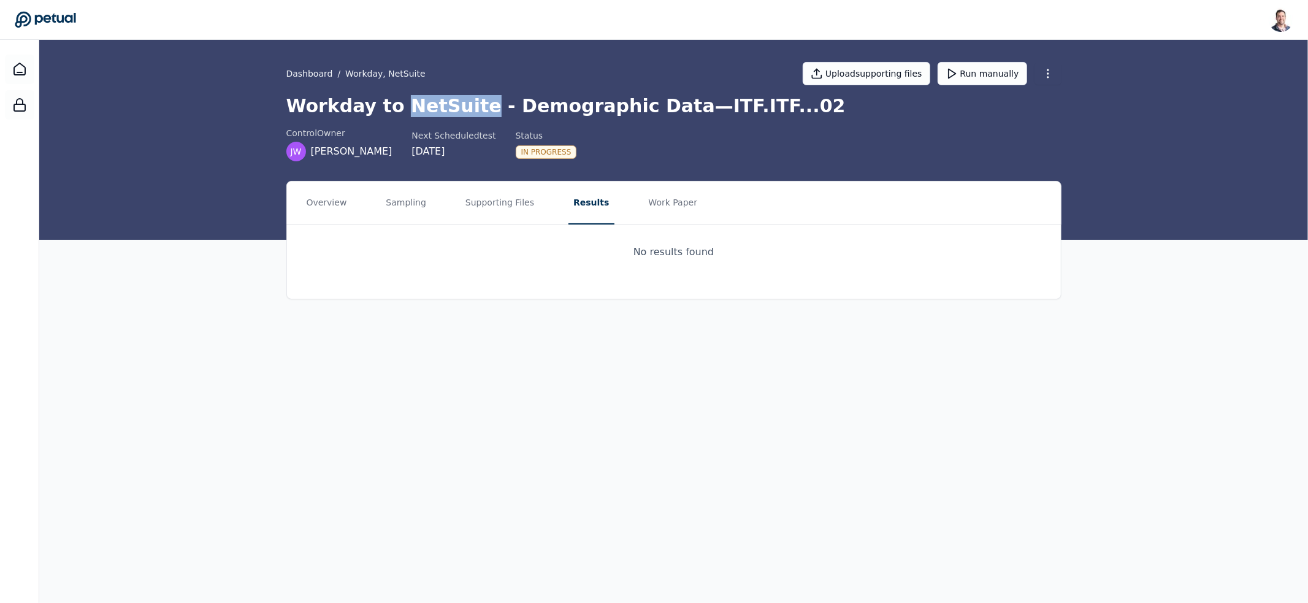
click at [416, 105] on h1 "Workday to NetSuite - Demographic Data — ITF.ITF...02" at bounding box center [673, 106] width 775 height 22
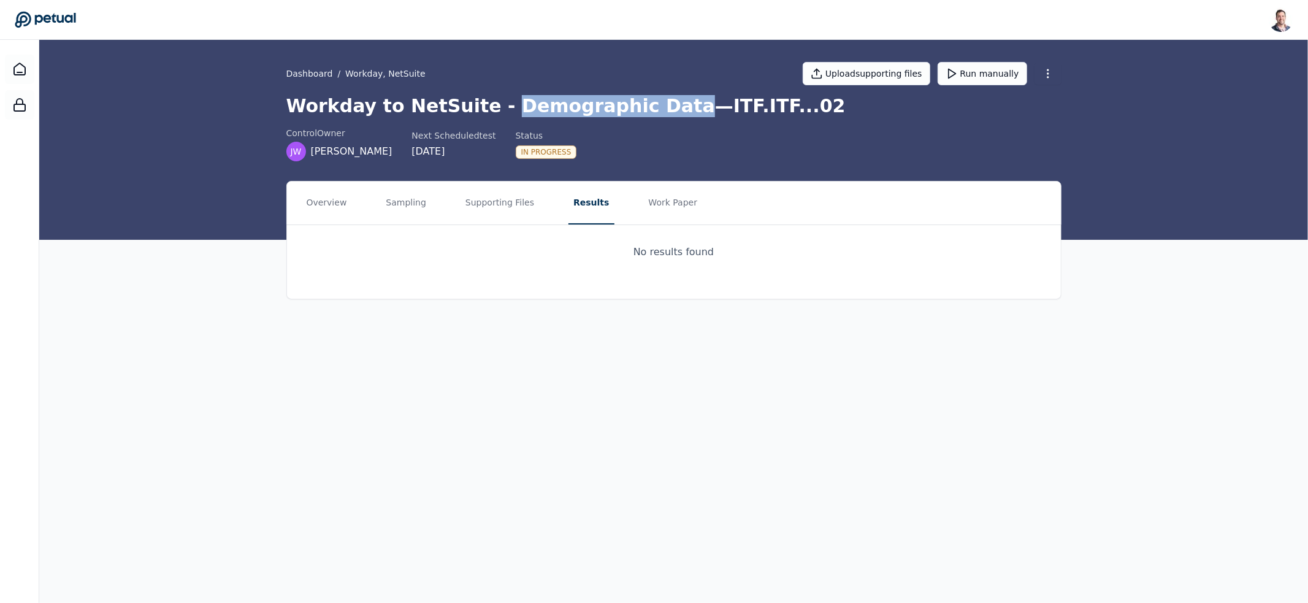
drag, startPoint x: 483, startPoint y: 110, endPoint x: 635, endPoint y: 111, distance: 152.7
click at [635, 111] on h1 "Workday to NetSuite - Demographic Data — ITF.ITF...02" at bounding box center [673, 106] width 775 height 22
drag, startPoint x: 668, startPoint y: 104, endPoint x: 769, endPoint y: 103, distance: 101.2
click at [769, 103] on h1 "Workday to NetSuite - Demographic Data — ITF.ITF...02" at bounding box center [673, 106] width 775 height 22
click at [774, 108] on h1 "Workday to NetSuite - Demographic Data — ITF.ITF...02" at bounding box center [673, 106] width 775 height 22
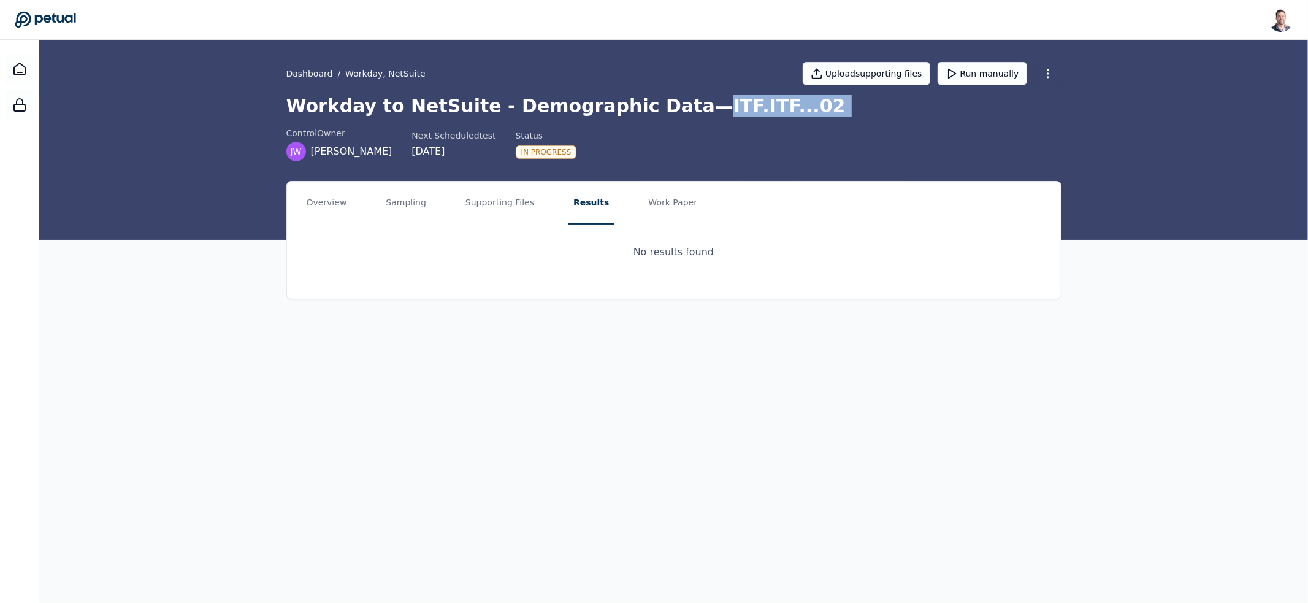
drag, startPoint x: 774, startPoint y: 108, endPoint x: 663, endPoint y: 103, distance: 111.7
click at [663, 103] on h1 "Workday to NetSuite - Demographic Data — ITF.ITF...02" at bounding box center [673, 106] width 775 height 22
click at [662, 102] on h1 "Workday to NetSuite - Demographic Data — ITF.ITF...02" at bounding box center [673, 106] width 775 height 22
drag, startPoint x: 662, startPoint y: 102, endPoint x: 765, endPoint y: 109, distance: 103.2
click at [765, 109] on h1 "Workday to NetSuite - Demographic Data — ITF.ITF...02" at bounding box center [673, 106] width 775 height 22
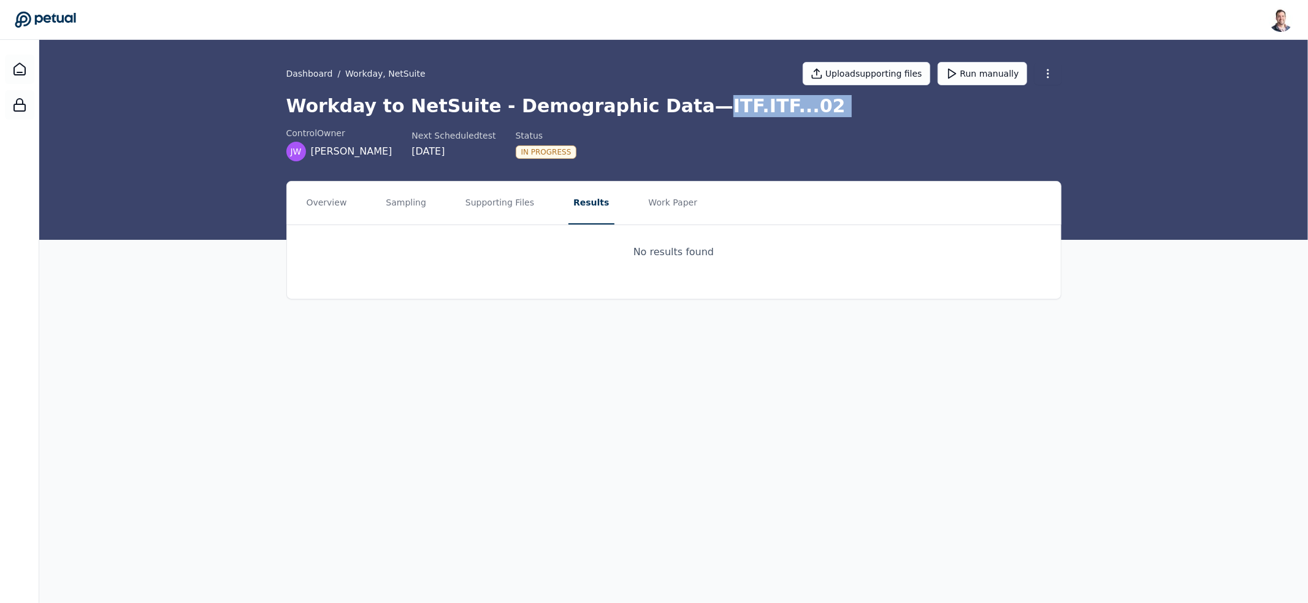
click at [765, 109] on h1 "Workday to NetSuite - Demographic Data — ITF.ITF...02" at bounding box center [673, 106] width 775 height 22
drag, startPoint x: 765, startPoint y: 109, endPoint x: 670, endPoint y: 104, distance: 95.7
click at [670, 104] on h1 "Workday to NetSuite - Demographic Data — ITF.ITF...02" at bounding box center [673, 106] width 775 height 22
drag, startPoint x: 670, startPoint y: 104, endPoint x: 744, endPoint y: 110, distance: 75.0
click at [744, 110] on h1 "Workday to NetSuite - Demographic Data — ITF.ITF...02" at bounding box center [673, 106] width 775 height 22
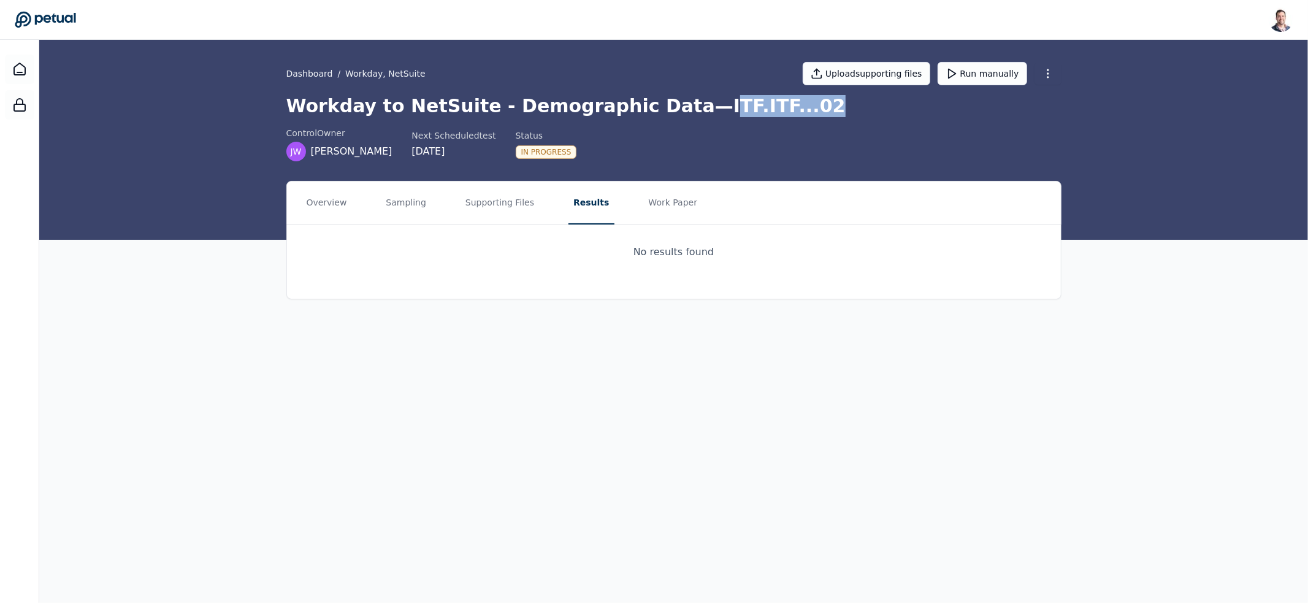
click at [763, 110] on h1 "Workday to NetSuite - Demographic Data — ITF.ITF...02" at bounding box center [673, 106] width 775 height 22
drag, startPoint x: 763, startPoint y: 110, endPoint x: 662, endPoint y: 108, distance: 100.6
click at [662, 108] on h1 "Workday to NetSuite - Demographic Data — ITF.ITF...02" at bounding box center [673, 106] width 775 height 22
drag, startPoint x: 662, startPoint y: 108, endPoint x: 752, endPoint y: 110, distance: 90.1
click at [752, 110] on h1 "Workday to NetSuite - Demographic Data — ITF.ITF...02" at bounding box center [673, 106] width 775 height 22
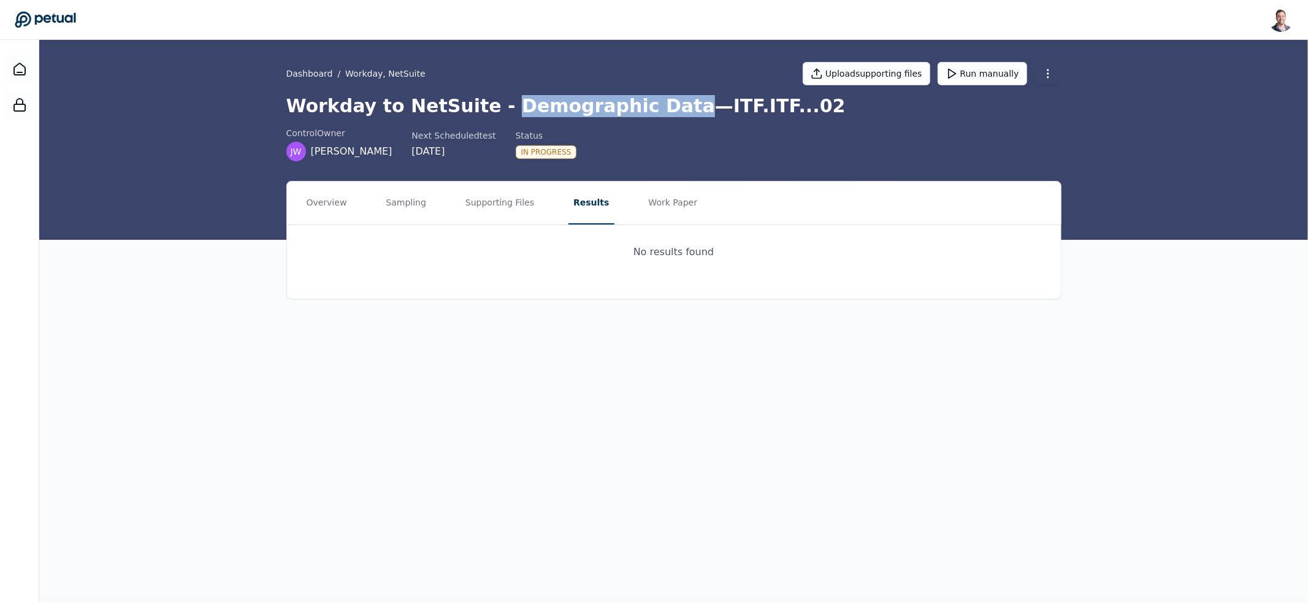
drag, startPoint x: 481, startPoint y: 106, endPoint x: 639, endPoint y: 105, distance: 158.2
click at [639, 105] on h1 "Workday to NetSuite - Demographic Data — ITF.ITF...02" at bounding box center [673, 106] width 775 height 22
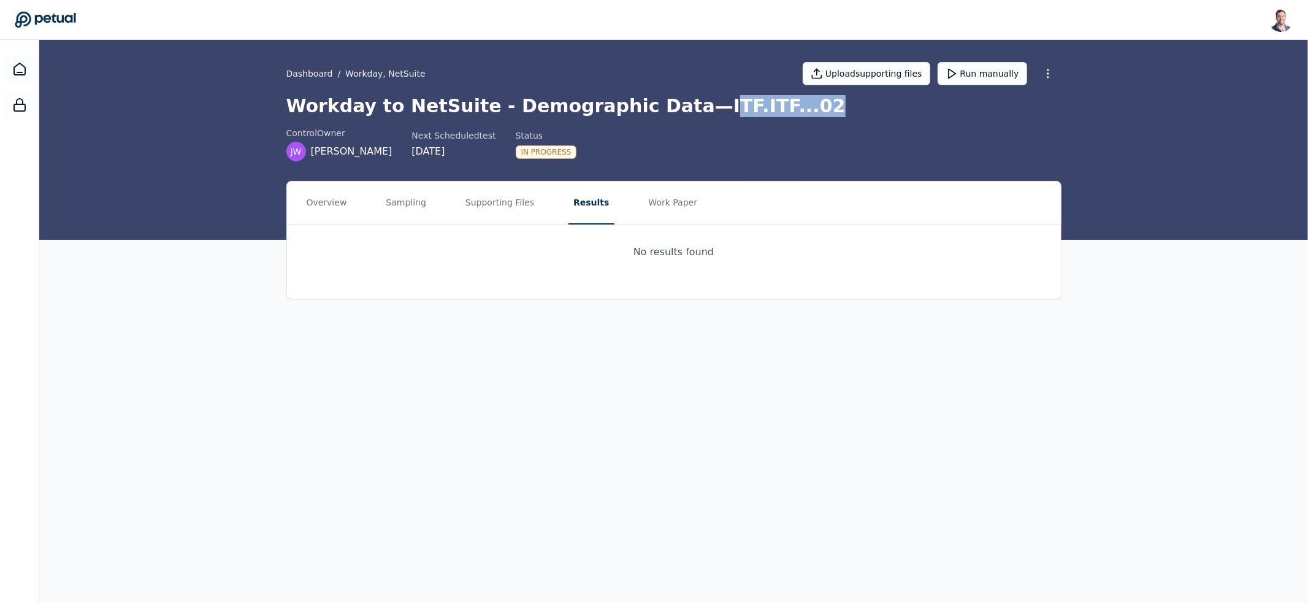
drag, startPoint x: 667, startPoint y: 105, endPoint x: 754, endPoint y: 103, distance: 87.1
click at [754, 103] on h1 "Workday to NetSuite - Demographic Data — ITF.ITF...02" at bounding box center [673, 106] width 775 height 22
drag, startPoint x: 754, startPoint y: 103, endPoint x: 662, endPoint y: 110, distance: 92.3
click at [662, 110] on h1 "Workday to NetSuite - Demographic Data — ITF.ITF...02" at bounding box center [673, 106] width 775 height 22
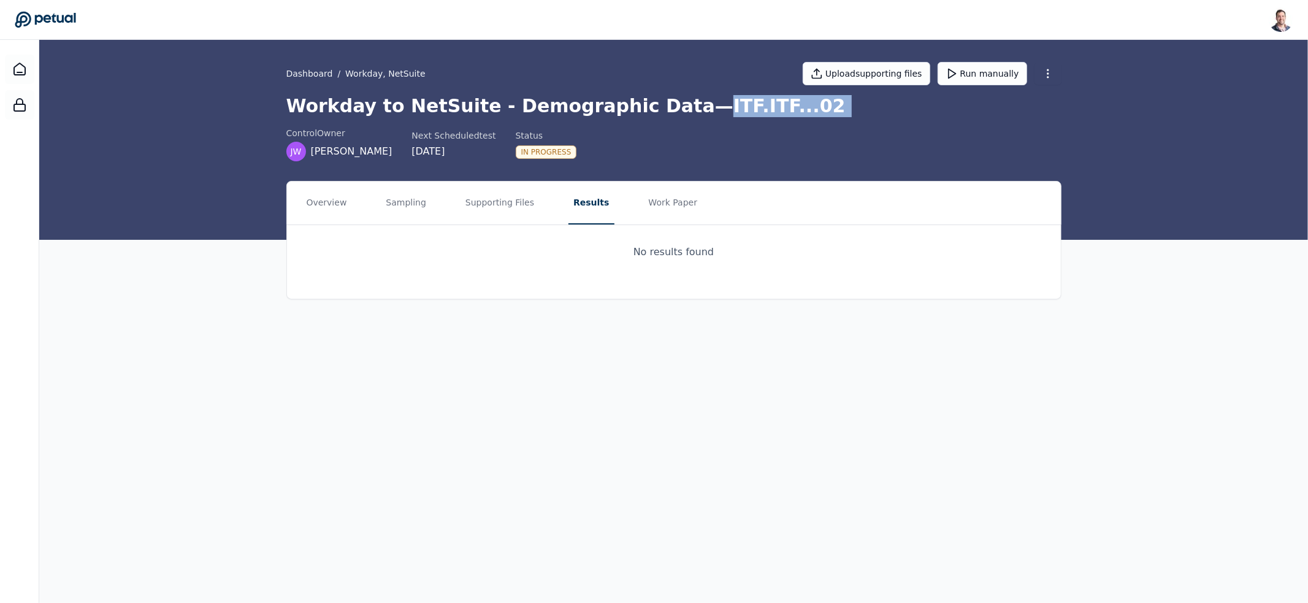
click at [662, 110] on h1 "Workday to NetSuite - Demographic Data — ITF.ITF...02" at bounding box center [673, 106] width 775 height 22
drag, startPoint x: 662, startPoint y: 110, endPoint x: 750, endPoint y: 105, distance: 88.5
click at [750, 105] on h1 "Workday to NetSuite - Demographic Data — ITF.ITF...02" at bounding box center [673, 106] width 775 height 22
drag, startPoint x: 750, startPoint y: 105, endPoint x: 661, endPoint y: 108, distance: 89.6
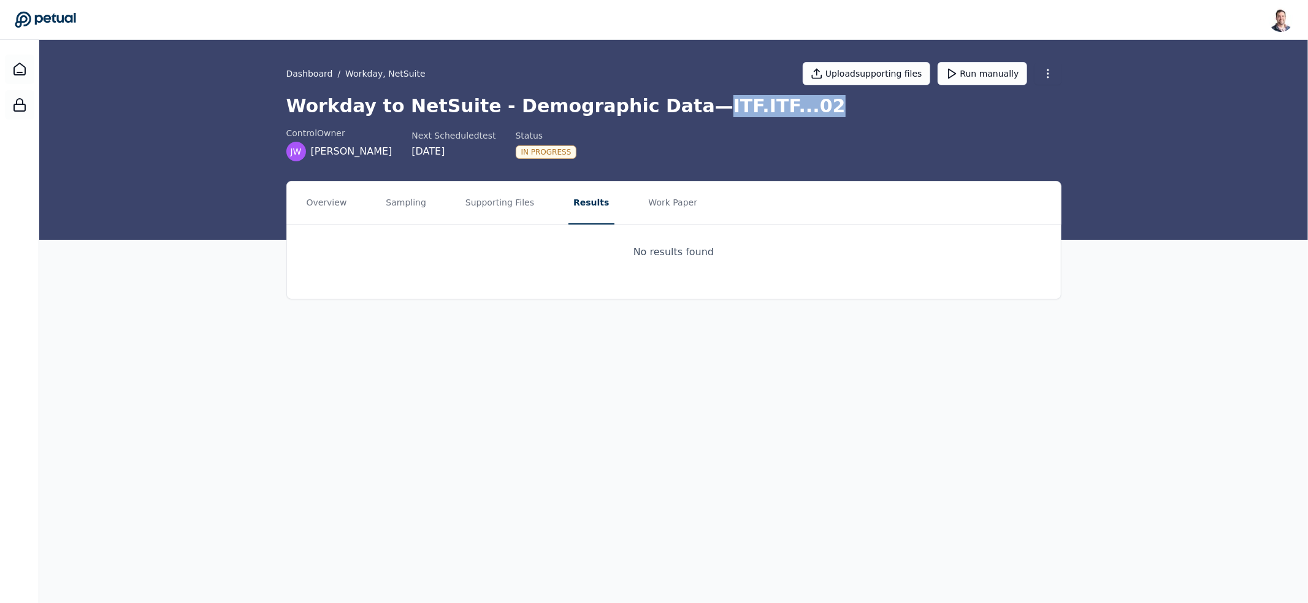
click at [661, 108] on h1 "Workday to NetSuite - Demographic Data — ITF.ITF...02" at bounding box center [673, 106] width 775 height 22
click at [329, 195] on button "Overview" at bounding box center [327, 202] width 50 height 43
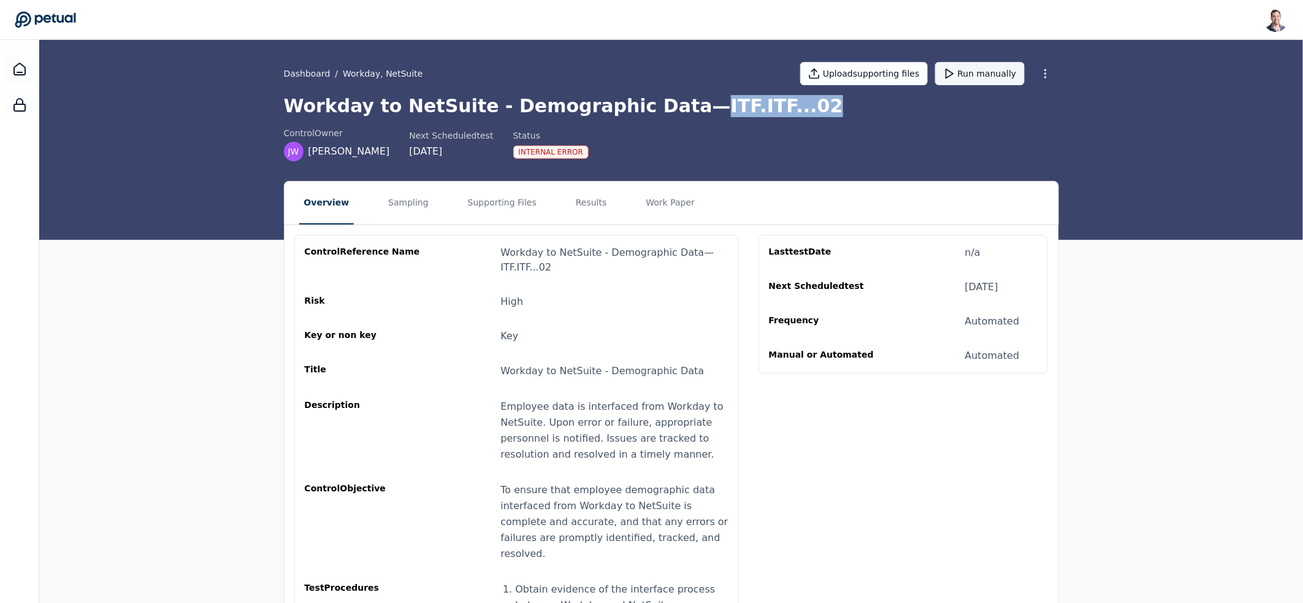
click at [987, 71] on button "Run manually" at bounding box center [980, 73] width 90 height 23
click at [576, 214] on button "Results" at bounding box center [591, 202] width 41 height 43
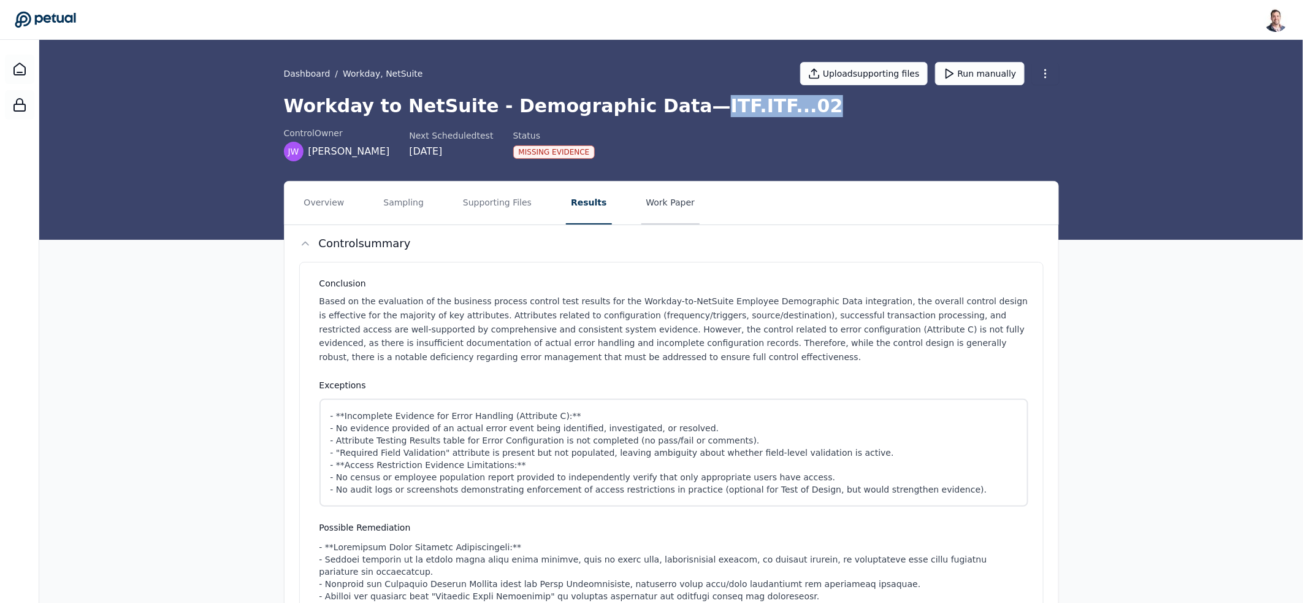
click at [649, 203] on button "Work Paper" at bounding box center [670, 202] width 59 height 43
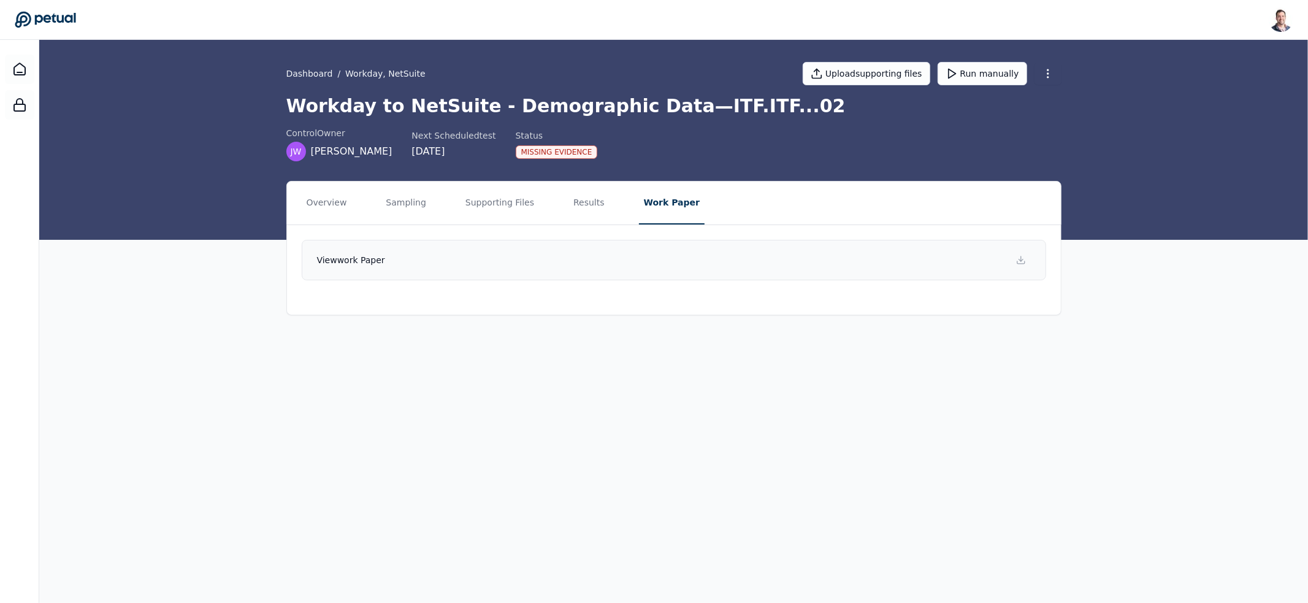
click at [632, 261] on link "View work paper" at bounding box center [674, 260] width 744 height 40
click at [304, 69] on link "Dashboard" at bounding box center [309, 73] width 47 height 12
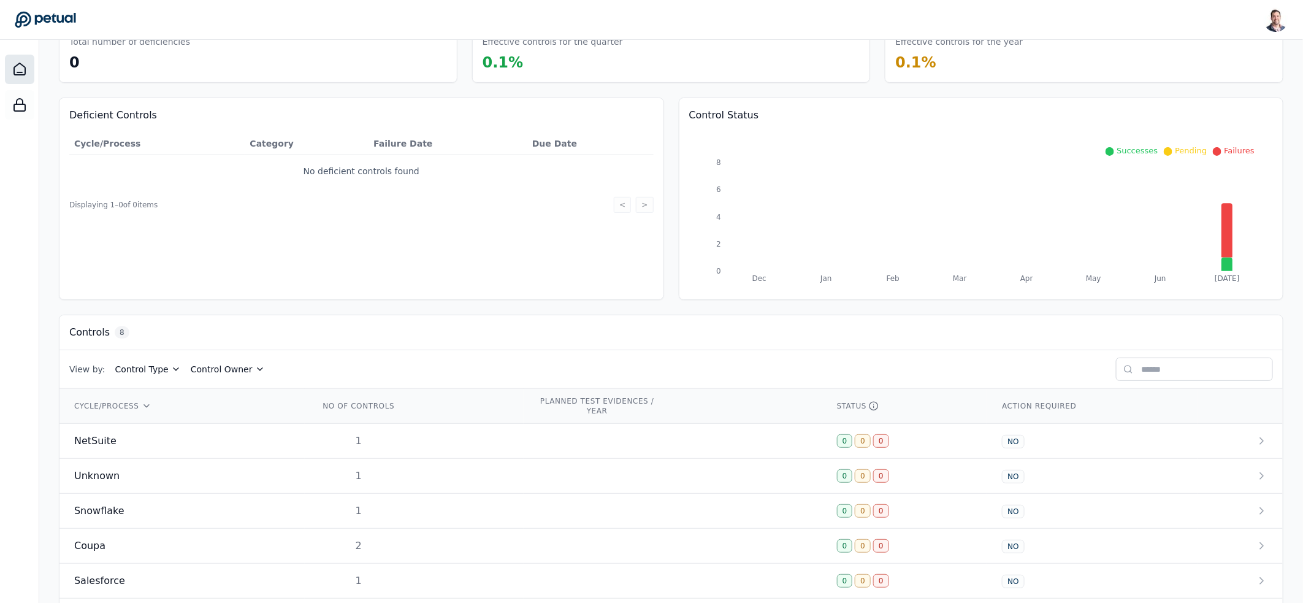
scroll to position [195, 0]
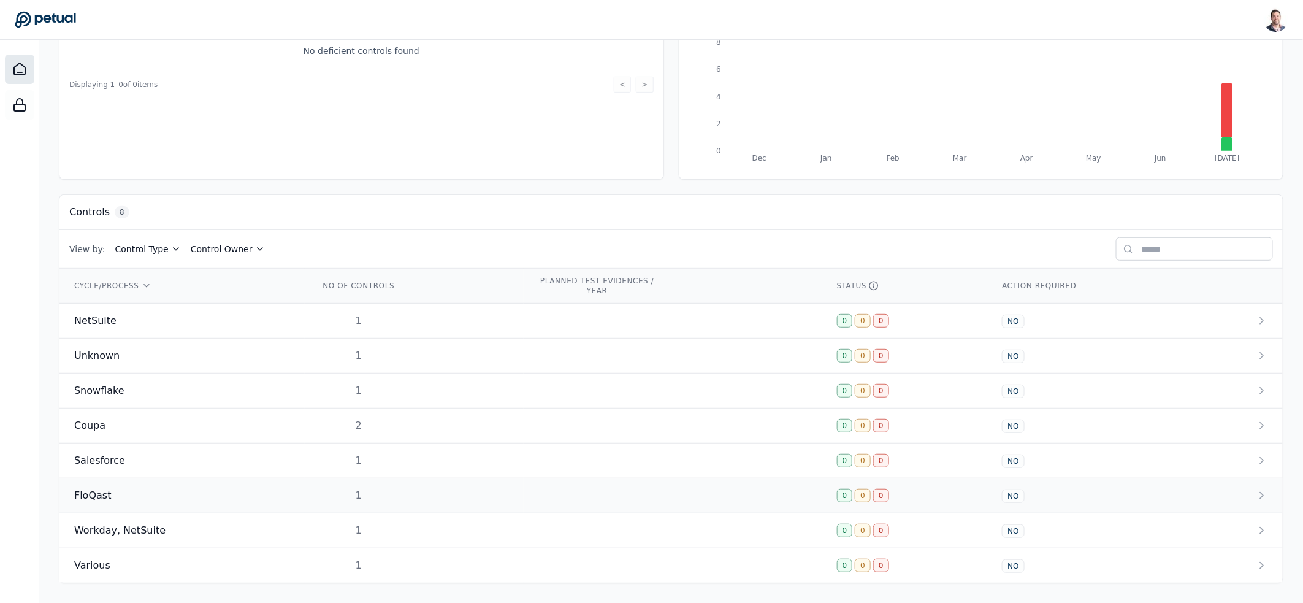
click at [212, 488] on div "FloQast" at bounding box center [182, 495] width 216 height 15
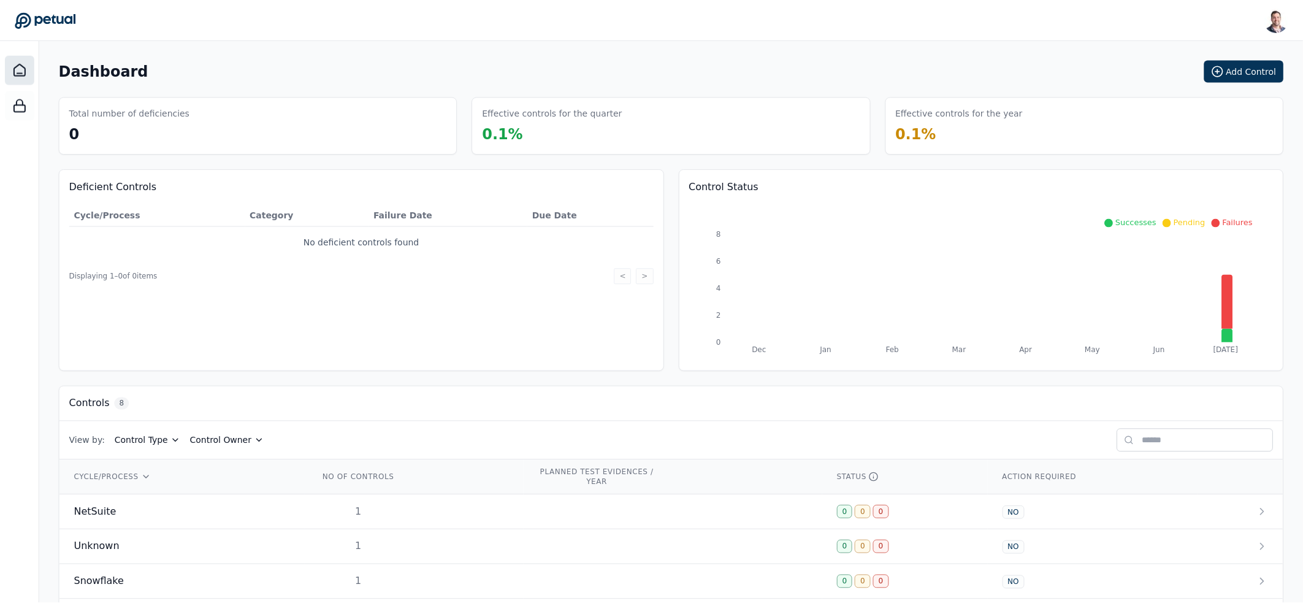
scroll to position [195, 0]
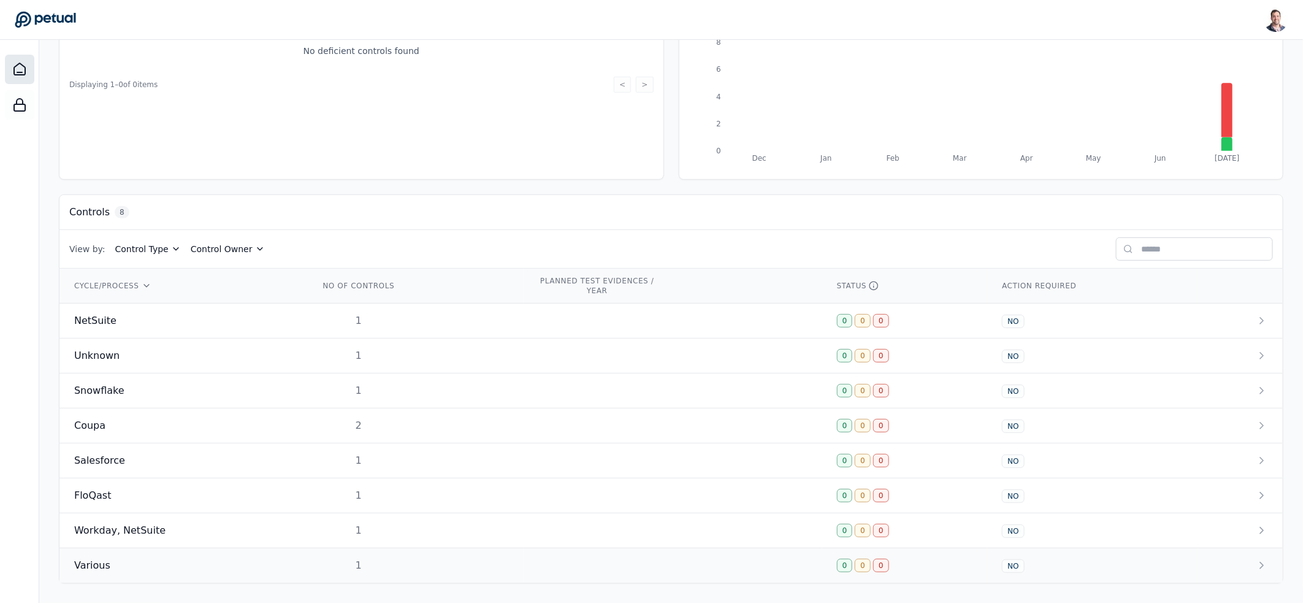
click at [212, 565] on div "Various" at bounding box center [182, 565] width 216 height 15
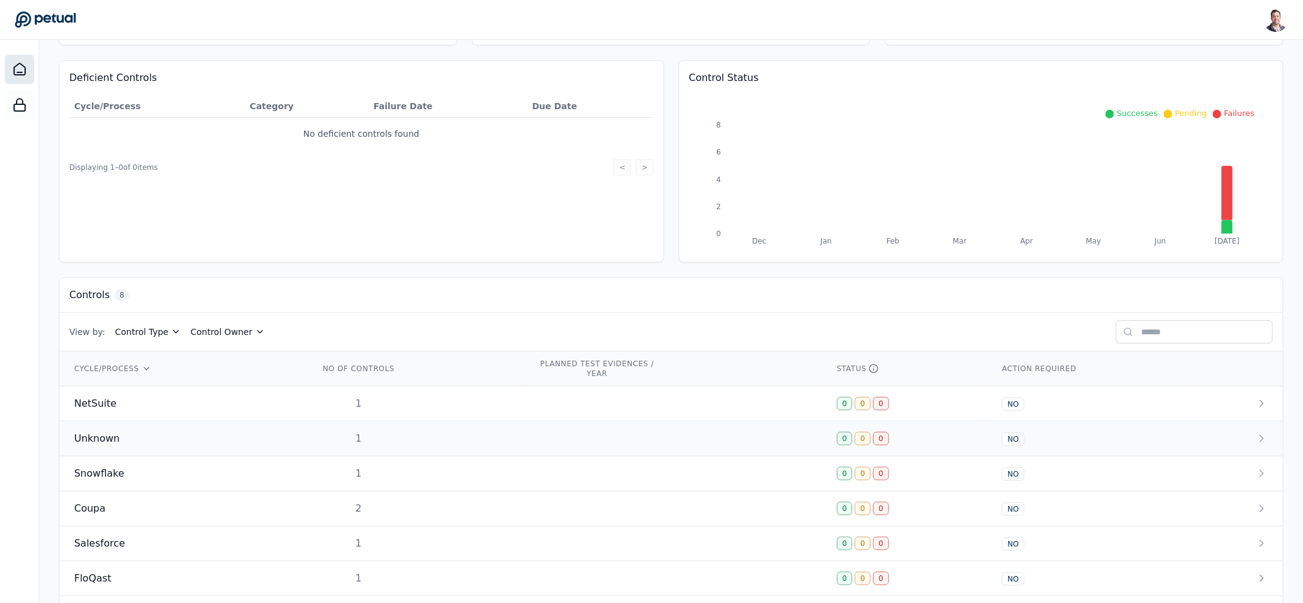
scroll to position [195, 0]
